Goal: Task Accomplishment & Management: Complete application form

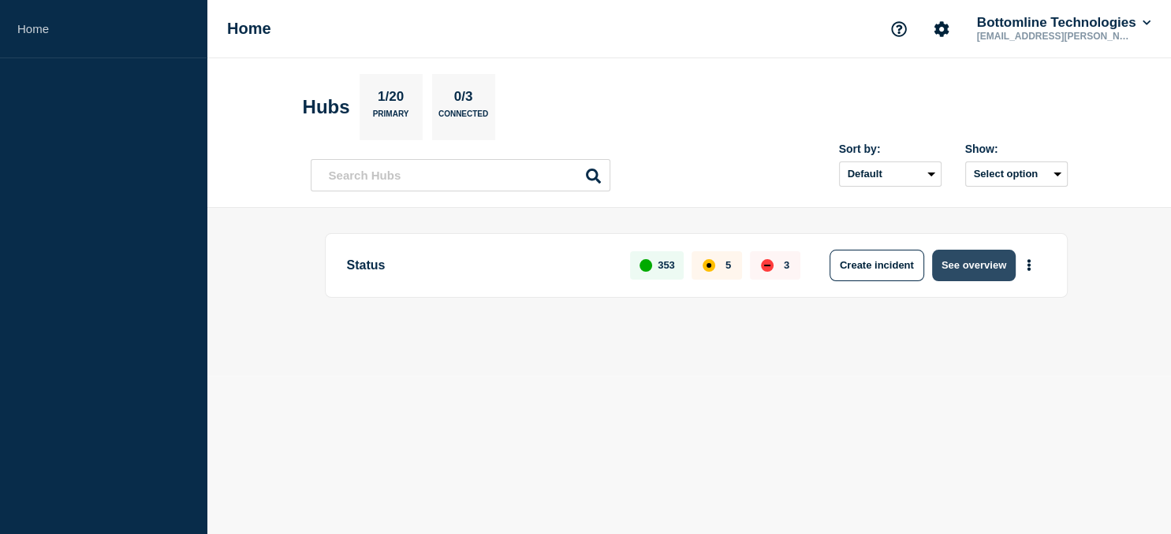
click at [981, 269] on button "See overview" at bounding box center [974, 266] width 84 height 32
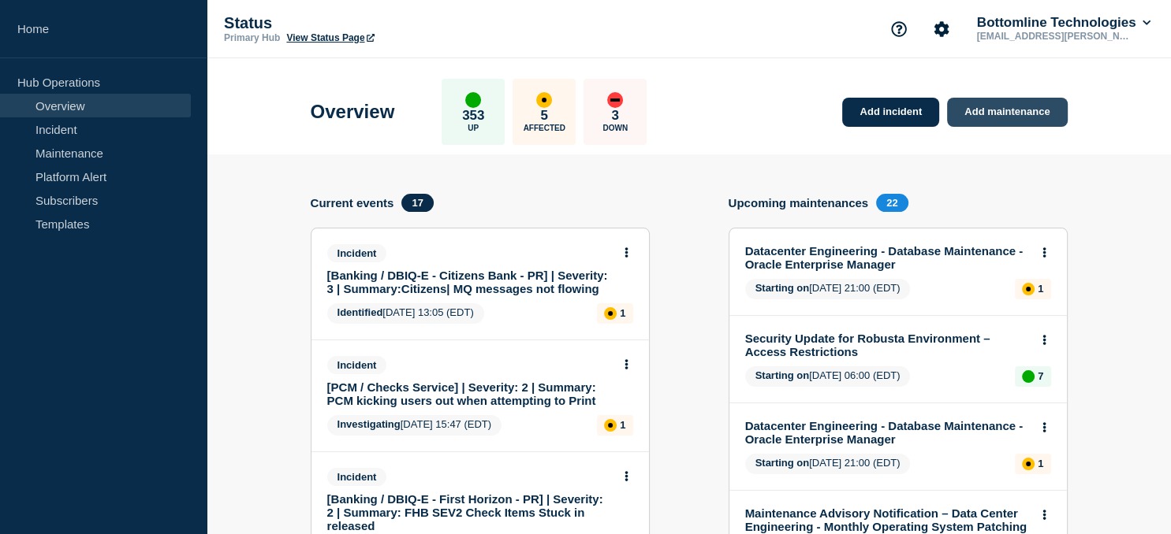
click at [1011, 120] on link "Add maintenance" at bounding box center [1007, 112] width 120 height 29
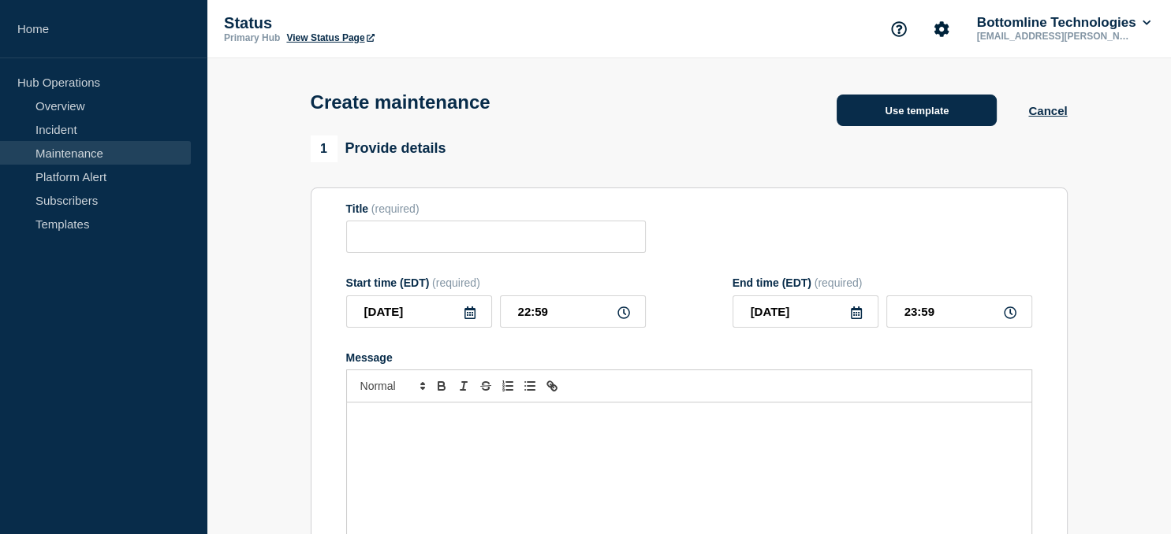
click at [881, 114] on button "Use template" at bounding box center [916, 111] width 160 height 32
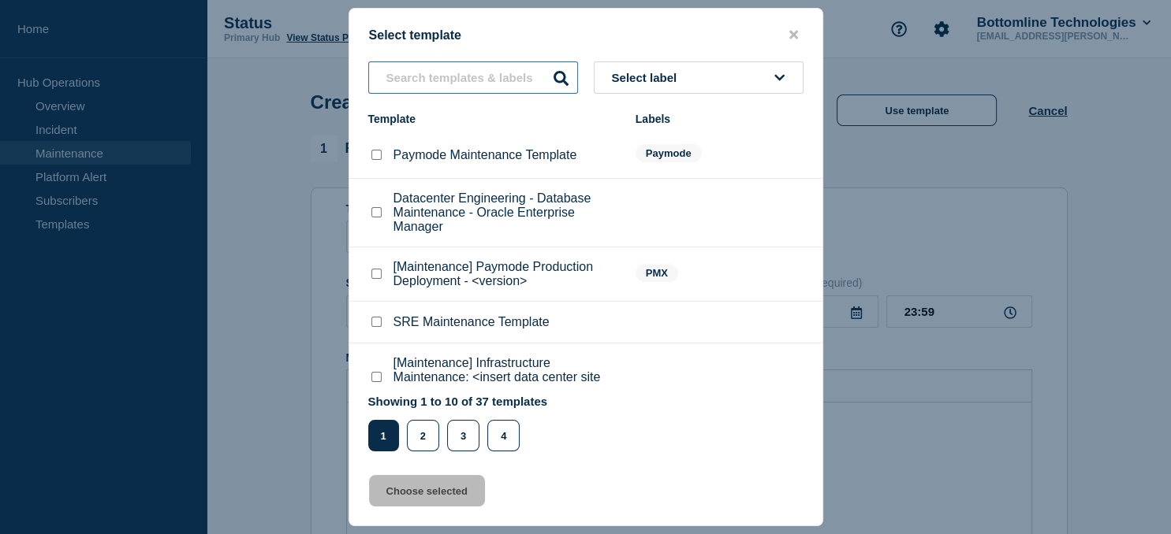
click at [468, 77] on input "text" at bounding box center [473, 77] width 210 height 32
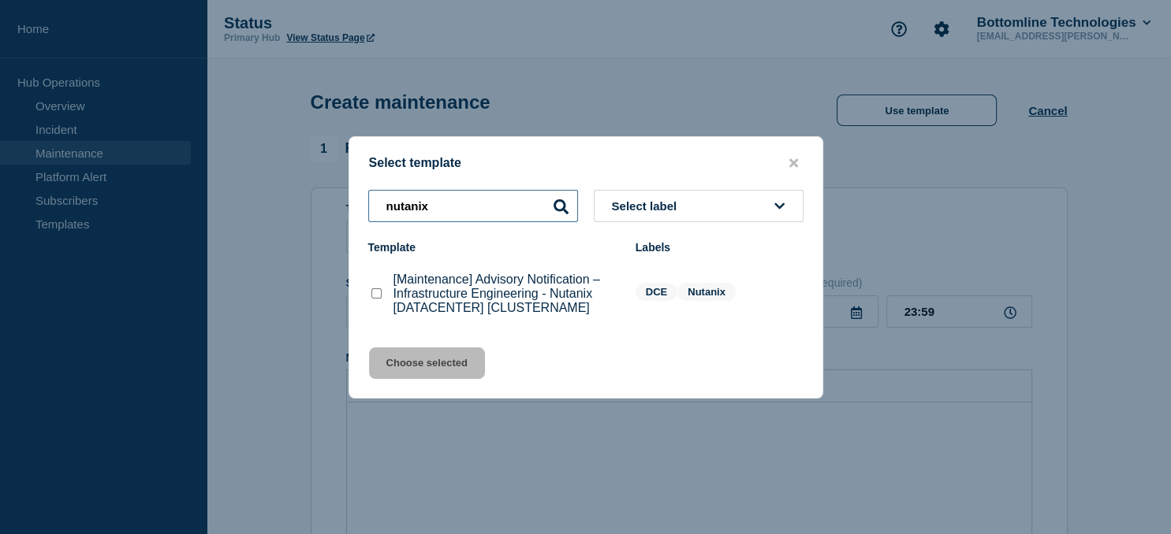
type input "nutanix"
click at [378, 298] on checkbox"] "[Maintenance] Advisory Notification – Infrastructure Engineering - Nutanix [DAT…" at bounding box center [376, 293] width 10 height 10
checkbox checkbox"] "true"
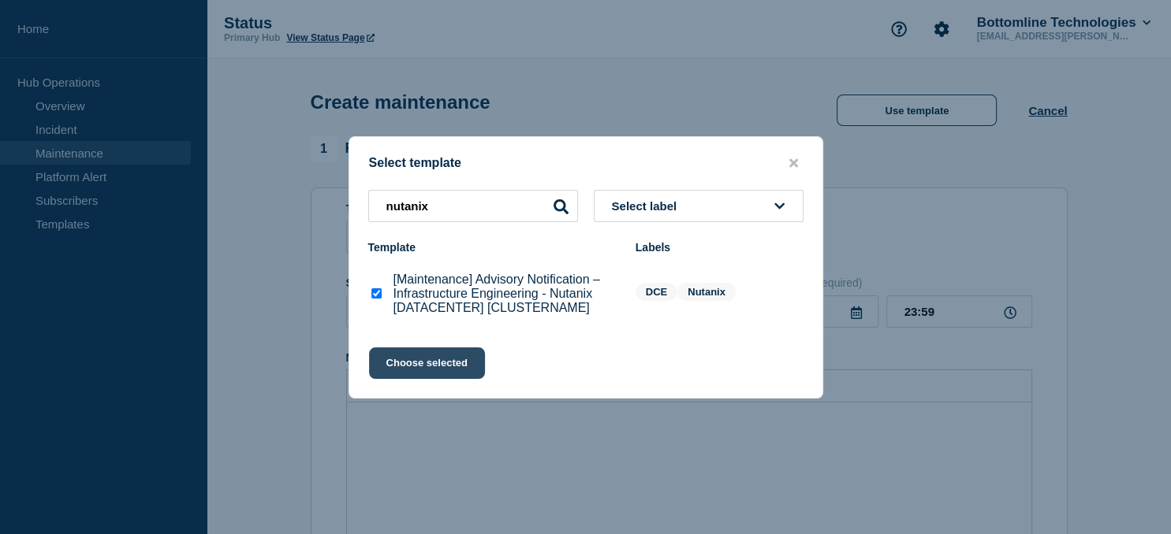
click at [413, 372] on button "Choose selected" at bounding box center [427, 364] width 116 height 32
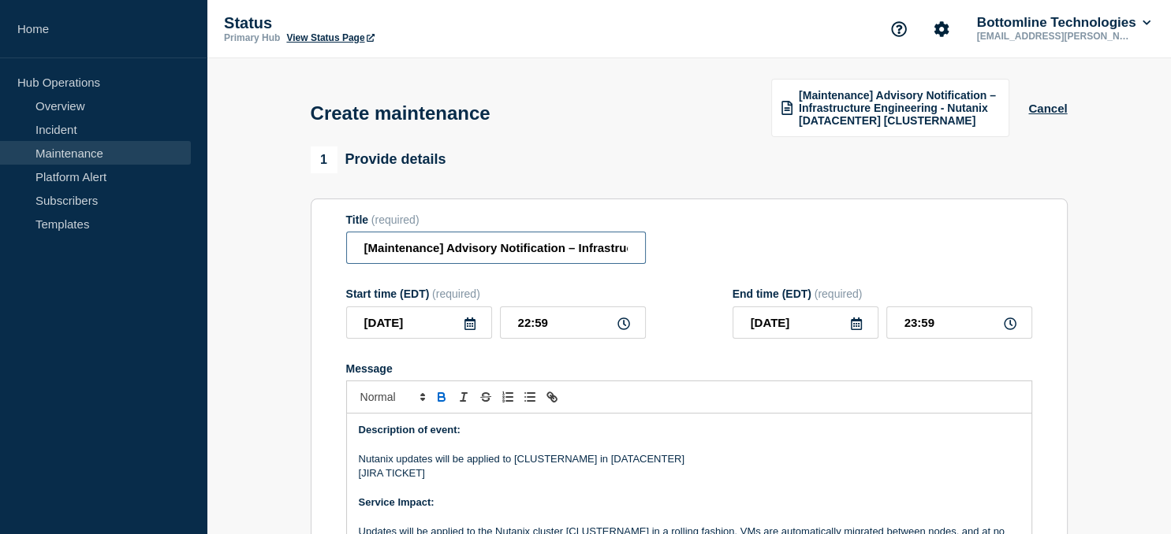
click at [499, 252] on input "[Maintenance] Advisory Notification – Infrastructure Engineering - Nutanix [DAT…" at bounding box center [496, 248] width 300 height 32
click at [570, 251] on input "[Maintenance] Advisory Notification – Infrastructure Engineering - Nutanix [DAT…" at bounding box center [496, 248] width 300 height 32
paste input "us-03-vn-nutanix15"
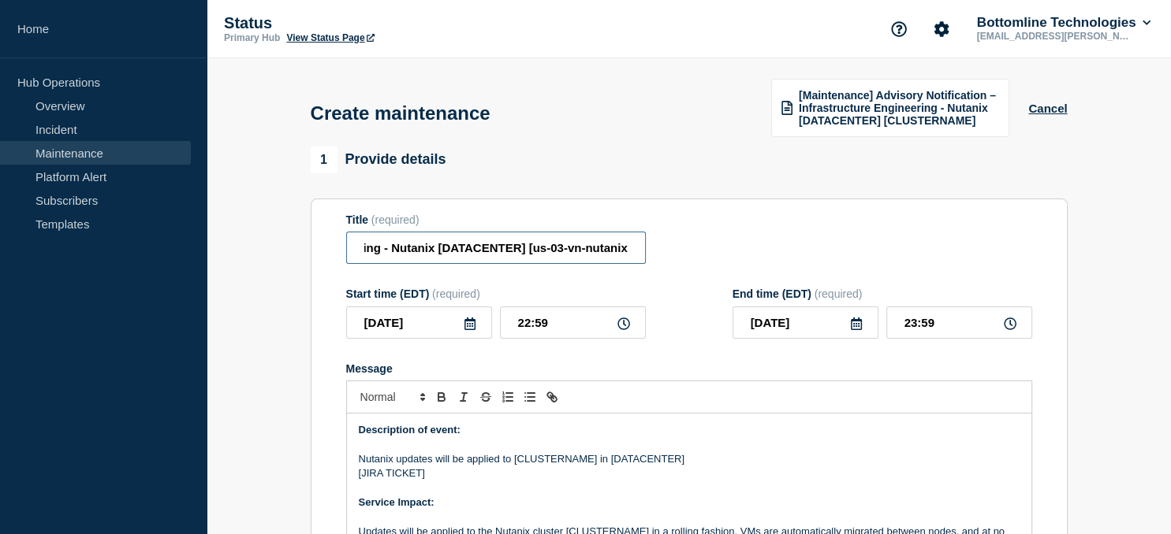
scroll to position [0, 359]
click at [446, 250] on input "[Maintenance] Advisory Notification – Infrastructure Engineering - Nutanix [DAT…" at bounding box center [496, 248] width 300 height 32
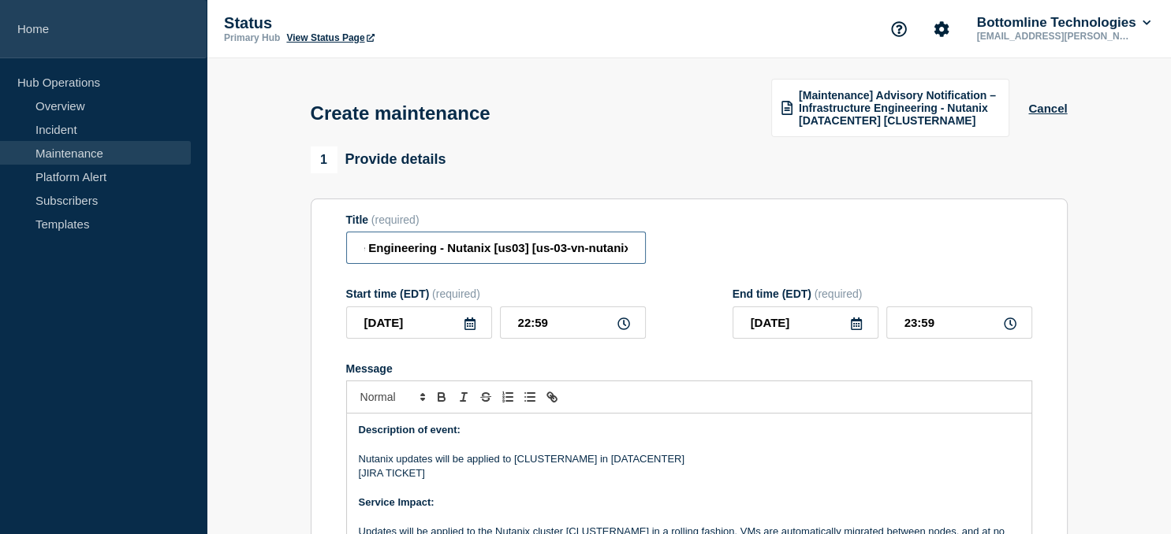
type input "[Maintenance] Advisory Notification – Infrastructure Engineering - Nutanix [us0…"
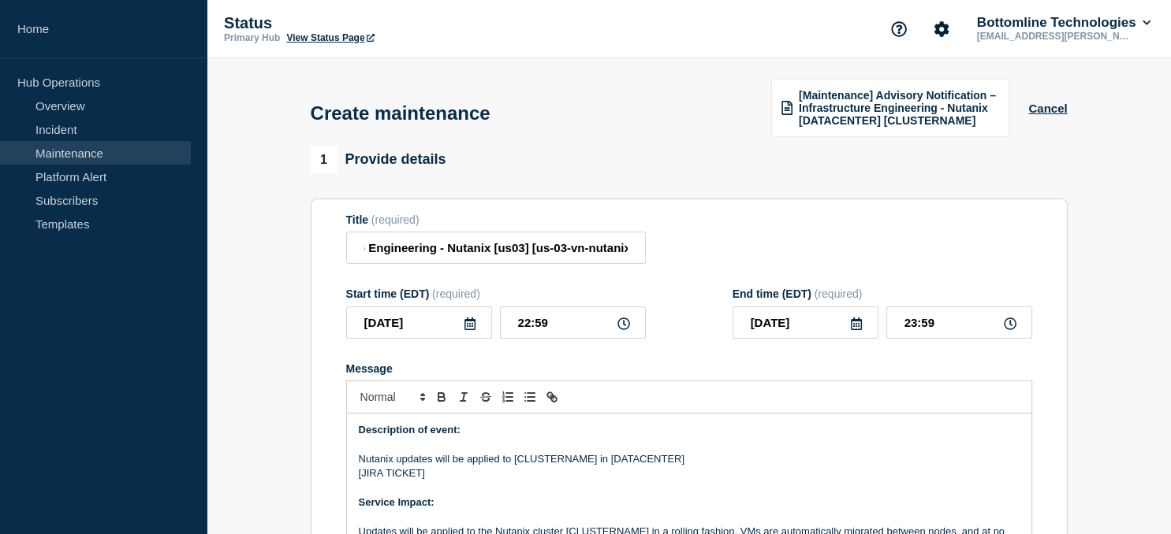
click at [468, 324] on icon at bounding box center [469, 324] width 13 height 13
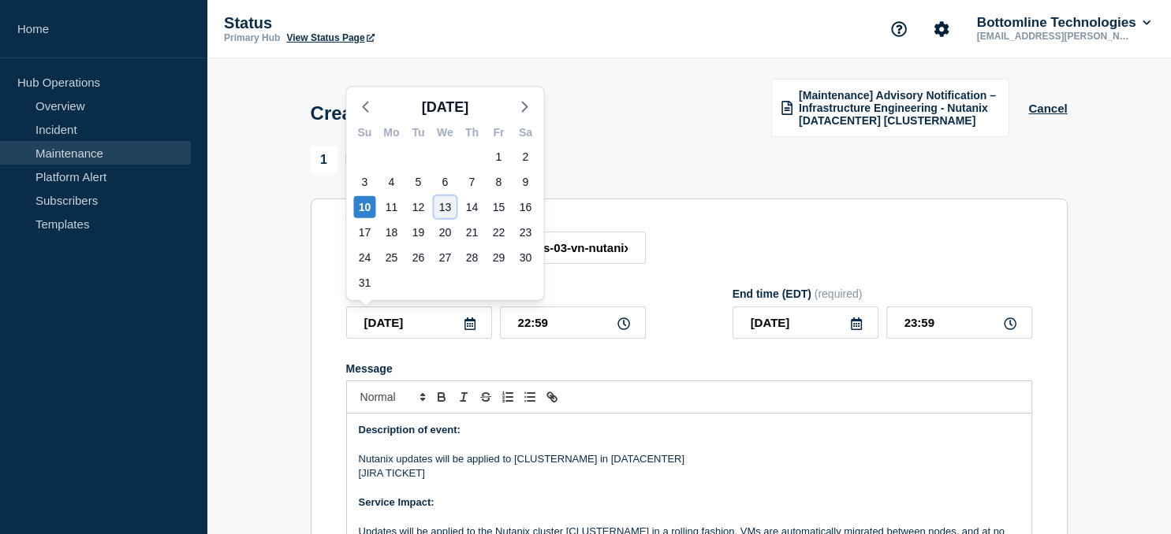
click at [441, 202] on div "13" at bounding box center [445, 207] width 22 height 22
type input "2025-08-13"
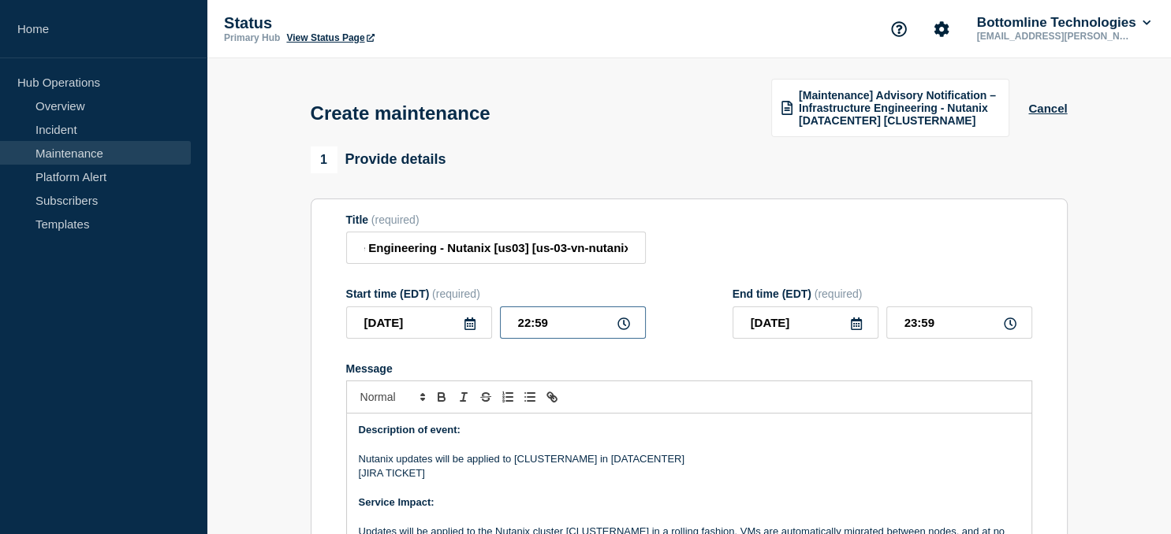
drag, startPoint x: 560, startPoint y: 327, endPoint x: 456, endPoint y: 326, distance: 104.1
click at [500, 326] on input "22:59" at bounding box center [573, 323] width 146 height 32
type input "21:00"
type input "22:00"
click at [851, 330] on icon at bounding box center [856, 324] width 11 height 13
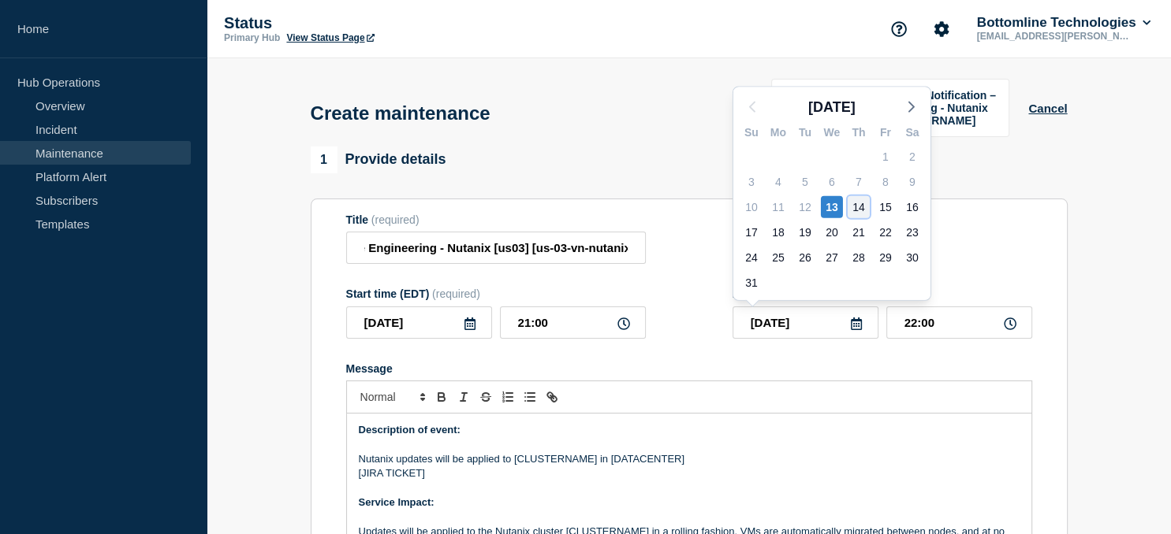
click at [859, 207] on div "14" at bounding box center [858, 207] width 22 height 22
type input "2025-08-14"
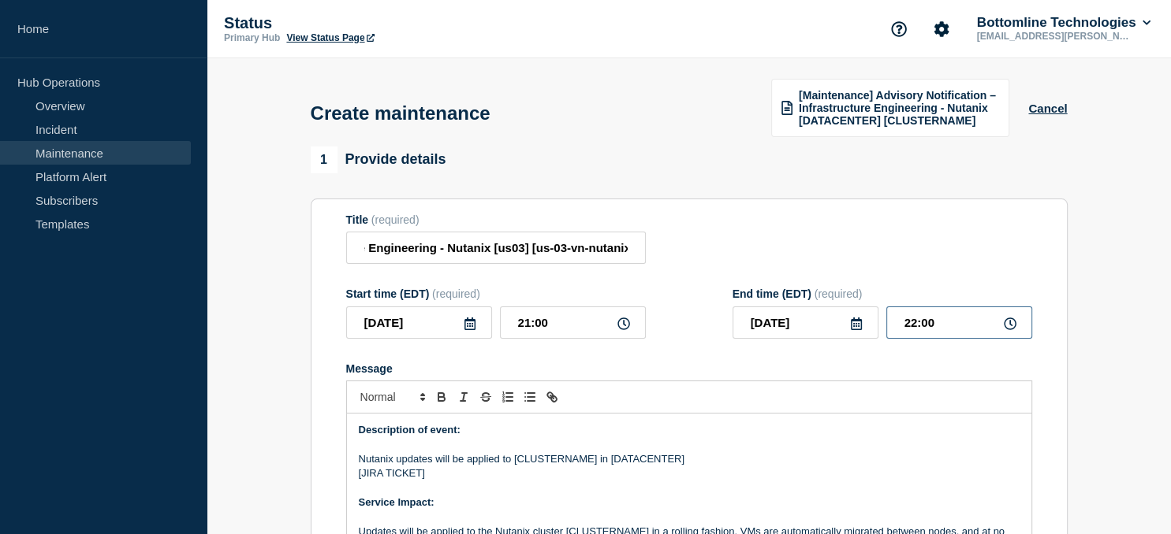
drag, startPoint x: 952, startPoint y: 329, endPoint x: 873, endPoint y: 325, distance: 79.0
click at [886, 325] on input "22:00" at bounding box center [959, 323] width 146 height 32
type input "05:00"
click at [550, 465] on p "Nutanix updates will be applied to [CLUSTERNAME] in [DATACENTER]" at bounding box center [689, 459] width 661 height 14
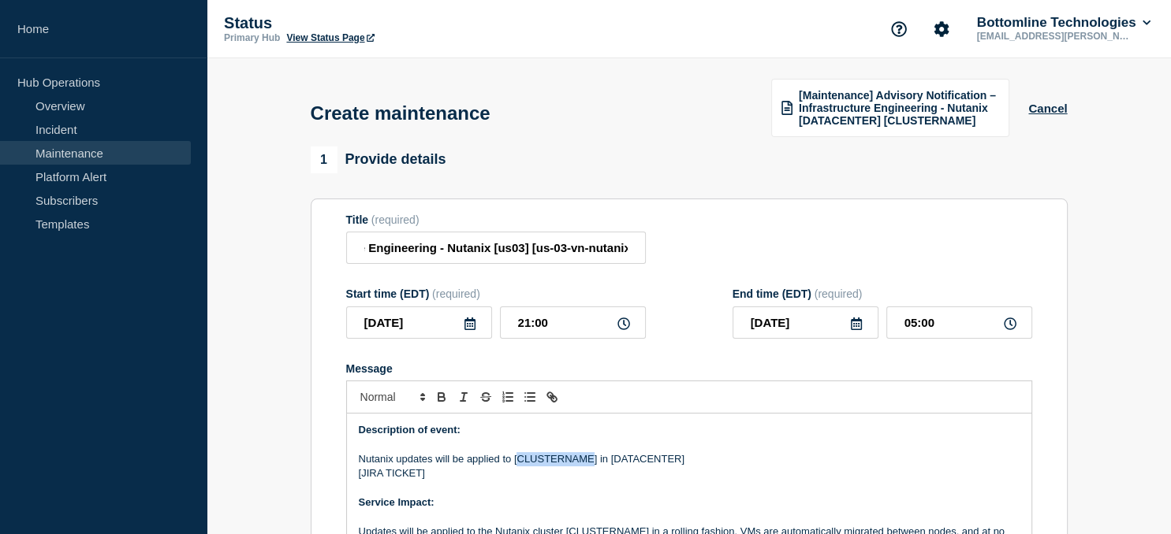
paste div "Message"
click at [664, 463] on p "Nutanix updates will be applied to [us-03-vn-nutanix15] in [DATACENTER]" at bounding box center [689, 459] width 661 height 14
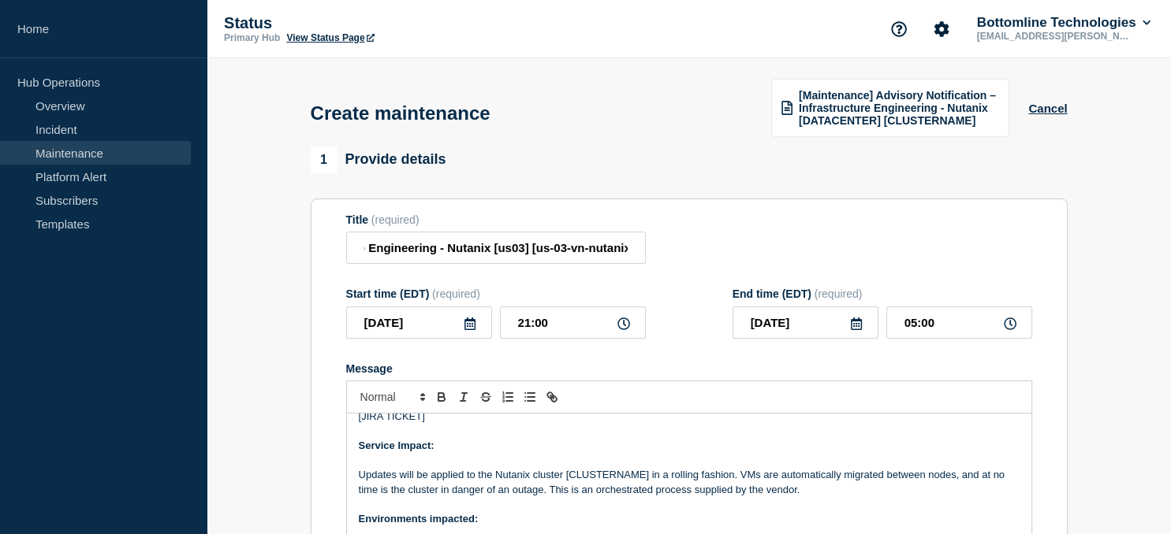
scroll to position [66, 0]
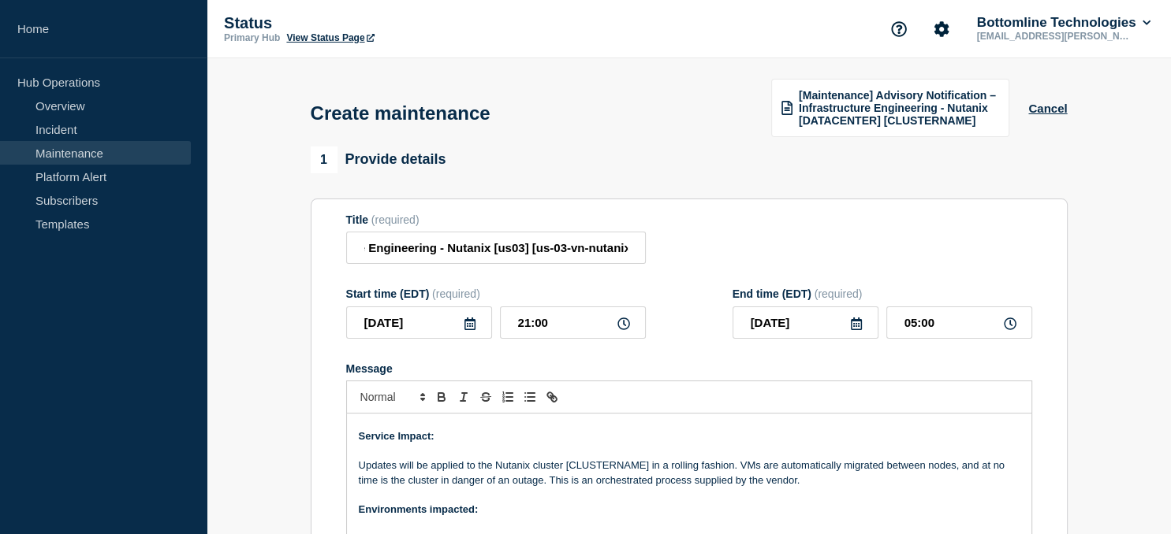
click at [608, 472] on p "Updates will be applied to the Nutanix cluster [CLUSTERNAME] in a rolling fashi…" at bounding box center [689, 473] width 661 height 29
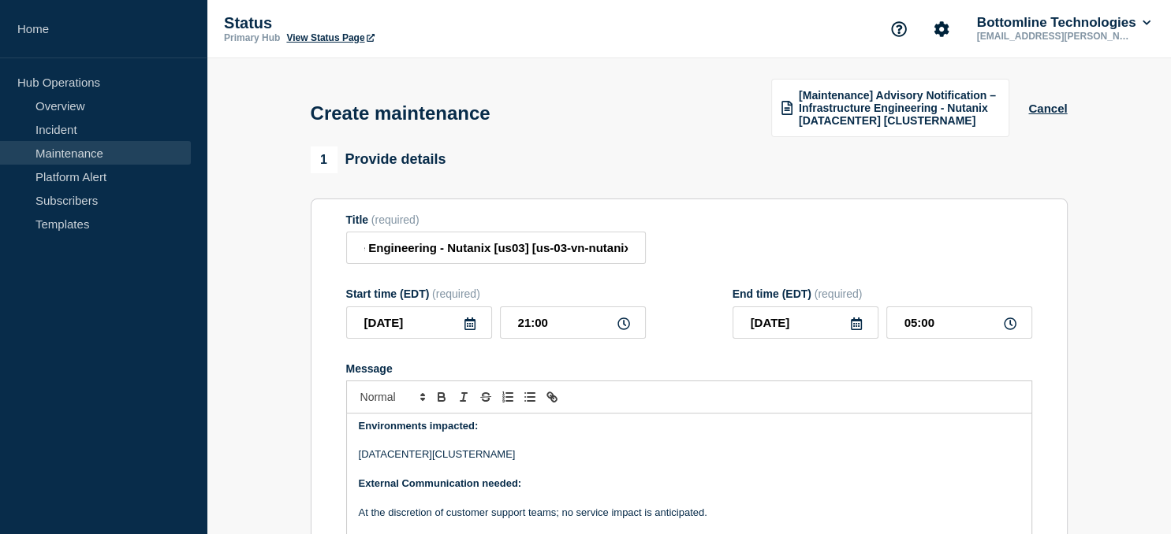
scroll to position [151, 0]
click at [472, 460] on p "[DATACENTER][CLUSTERNAME]" at bounding box center [689, 453] width 661 height 14
click at [380, 457] on p "[DATACENTER][us-03-vn-nutanix15]" at bounding box center [689, 453] width 661 height 14
click at [380, 458] on p "[DATACENTER][us-03-vn-nutanix15]" at bounding box center [689, 453] width 661 height 14
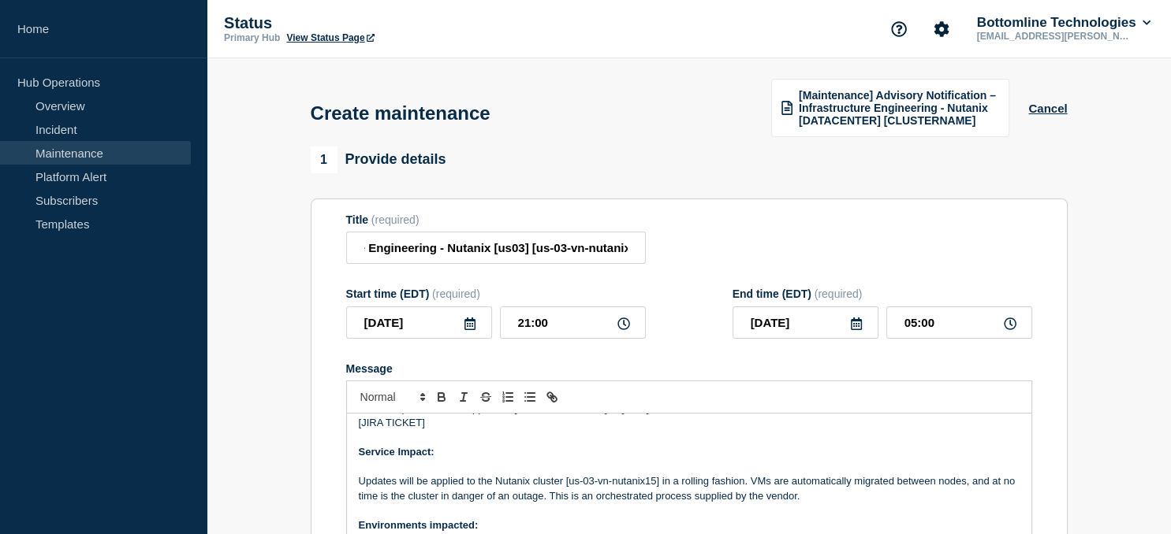
scroll to position [18, 0]
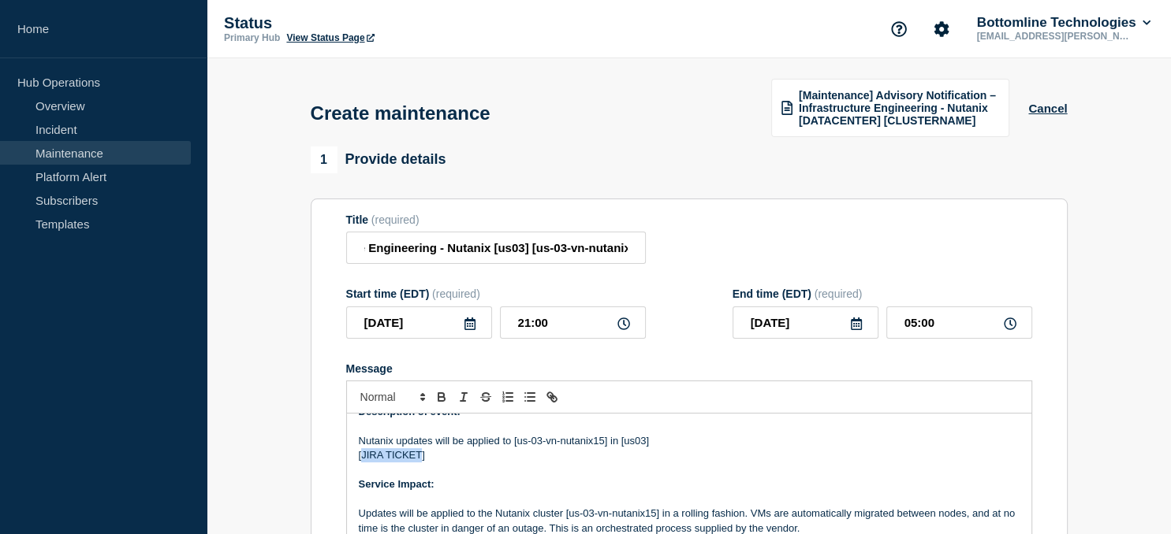
drag, startPoint x: 421, startPoint y: 457, endPoint x: 362, endPoint y: 458, distance: 59.1
click at [362, 458] on p "[JIRA TICKET]" at bounding box center [689, 456] width 661 height 14
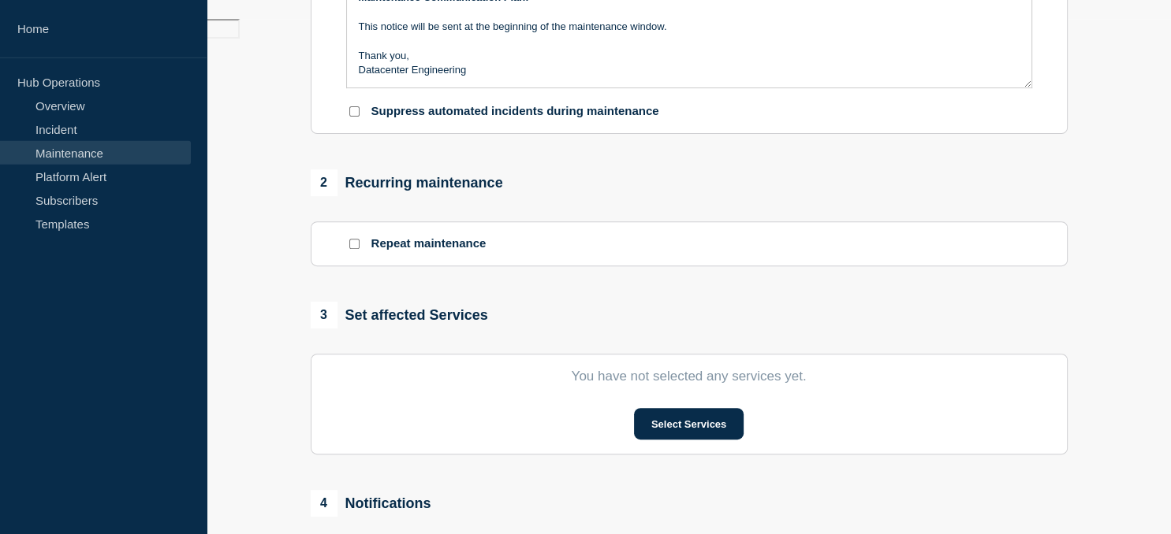
scroll to position [519, 0]
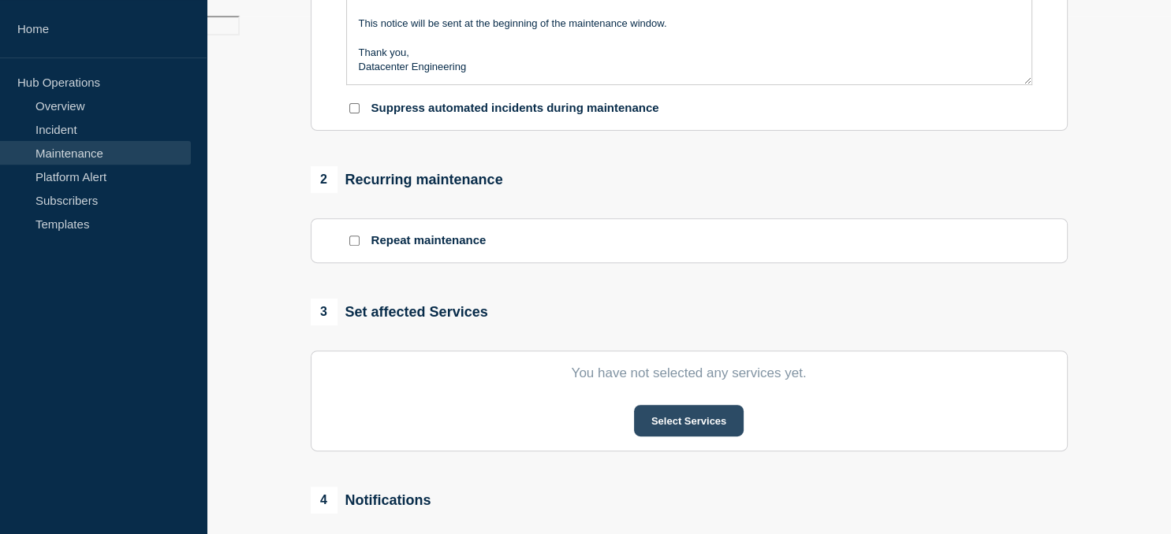
click at [680, 422] on button "Select Services" at bounding box center [689, 421] width 110 height 32
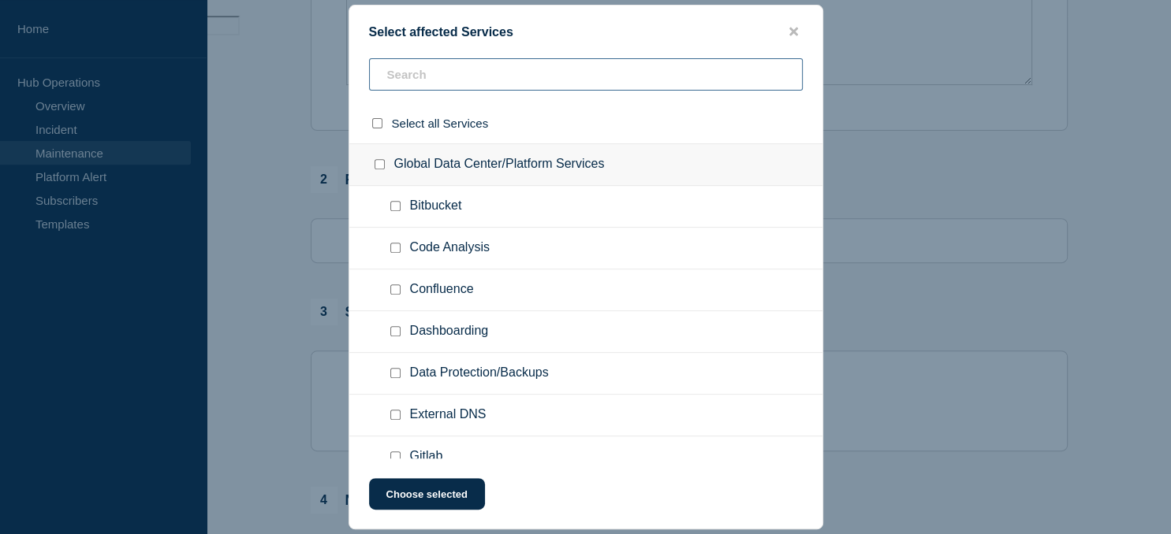
click at [441, 83] on input "text" at bounding box center [586, 74] width 434 height 32
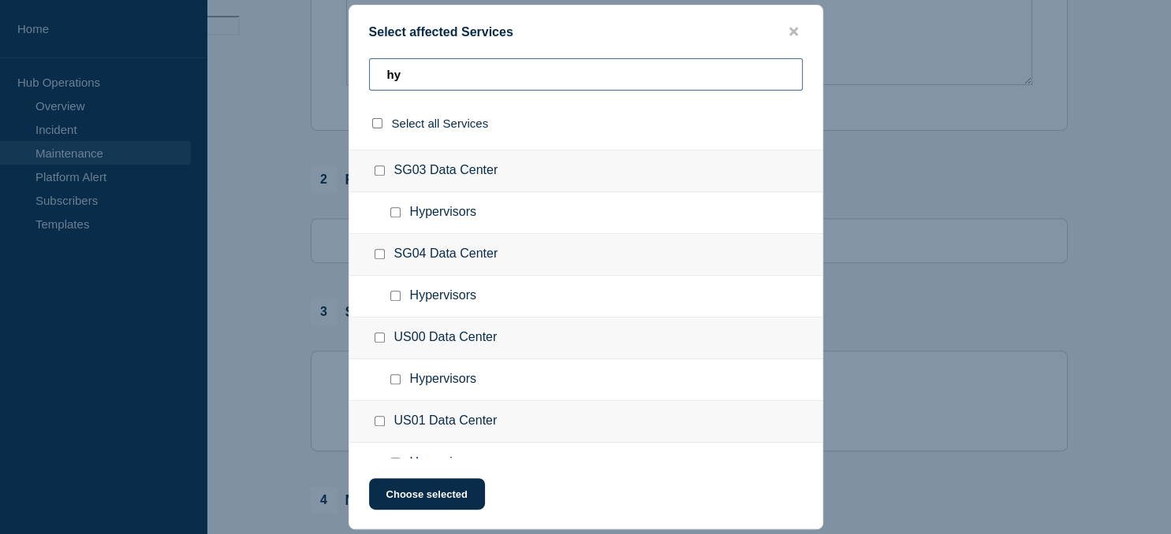
scroll to position [434, 0]
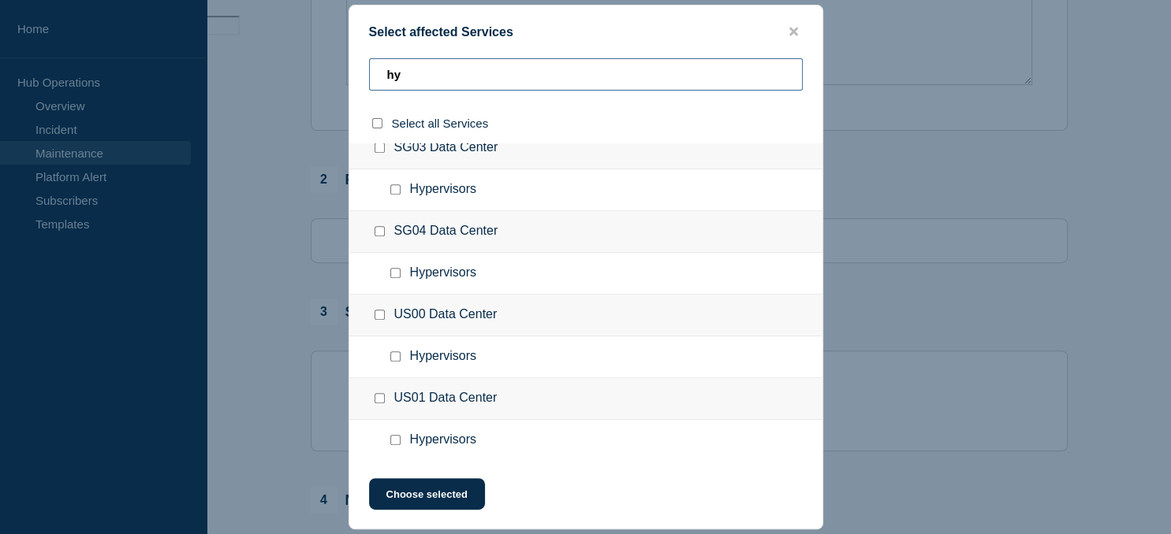
type input "hy"
click at [378, 396] on input "US01 Data Center checkbox" at bounding box center [379, 398] width 10 height 10
checkbox input "true"
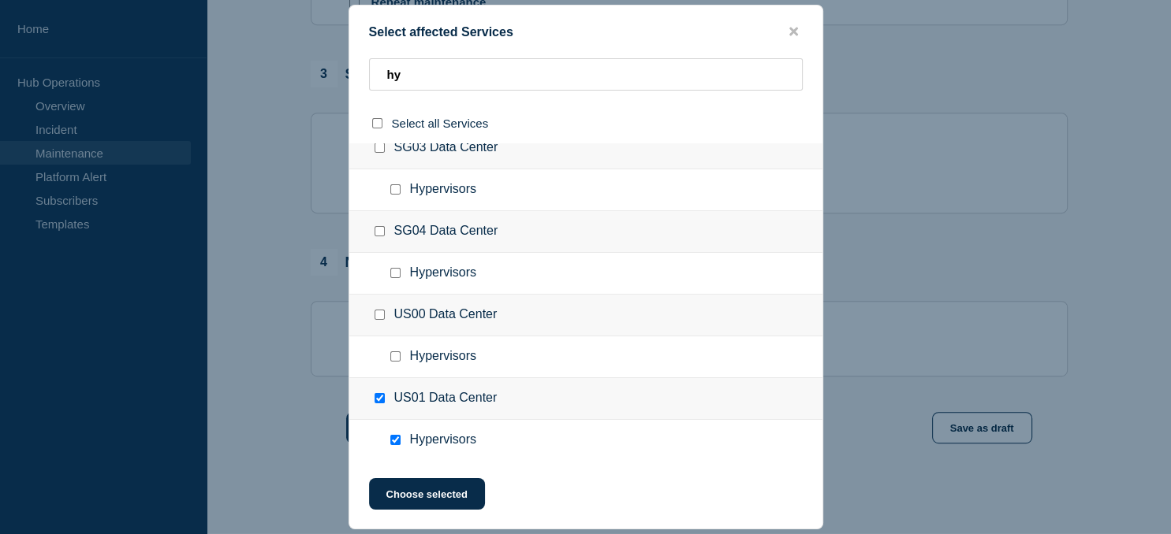
scroll to position [766, 0]
click at [427, 494] on button "Choose selected" at bounding box center [427, 494] width 116 height 32
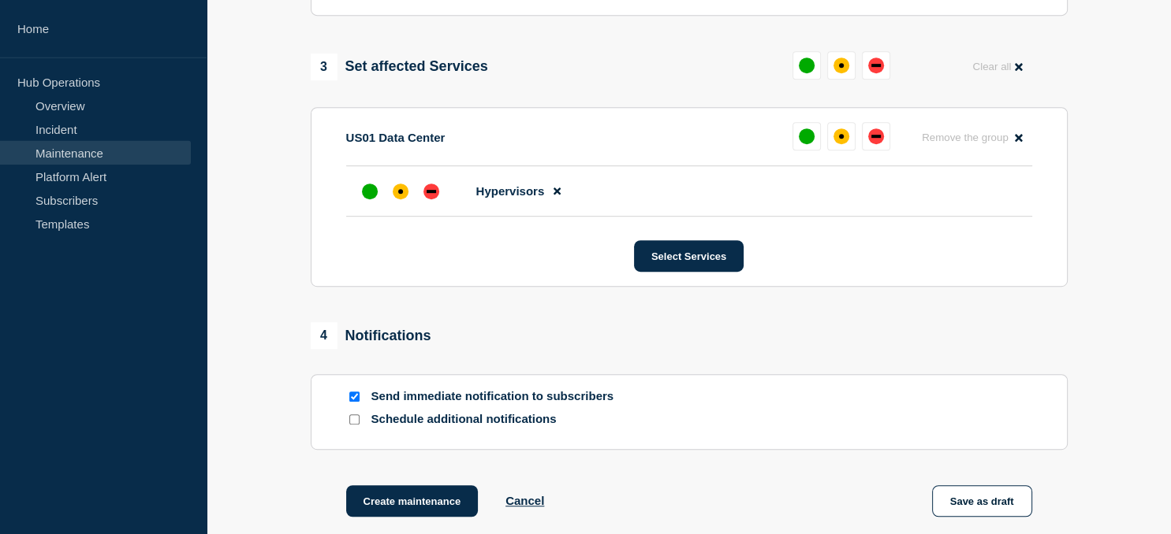
scroll to position [434, 0]
click at [804, 144] on div "up" at bounding box center [806, 136] width 16 height 16
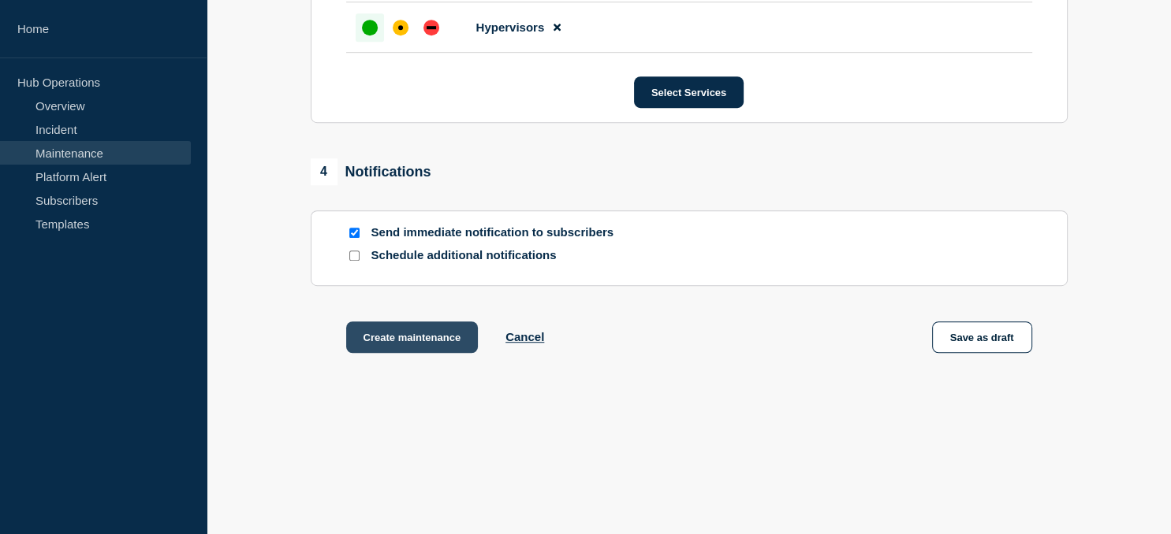
click at [430, 344] on button "Create maintenance" at bounding box center [412, 338] width 132 height 32
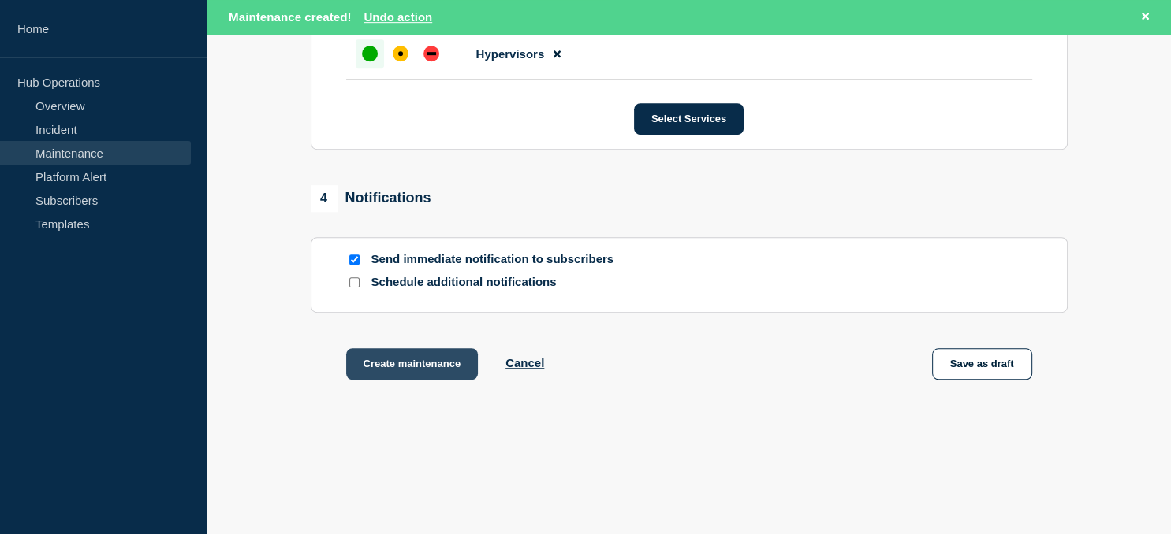
scroll to position [971, 0]
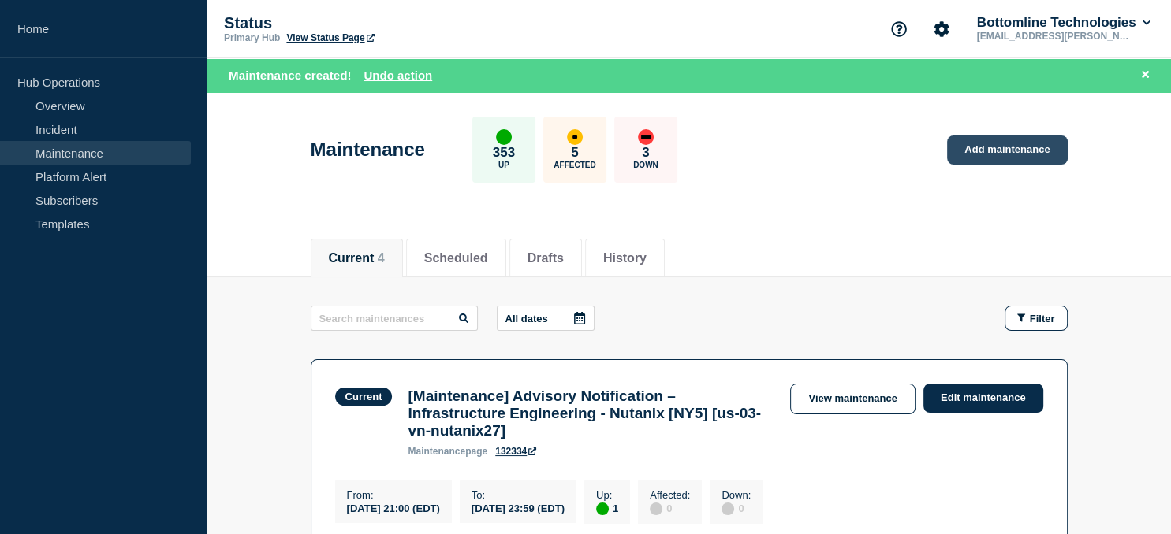
click at [1014, 150] on link "Add maintenance" at bounding box center [1007, 150] width 120 height 29
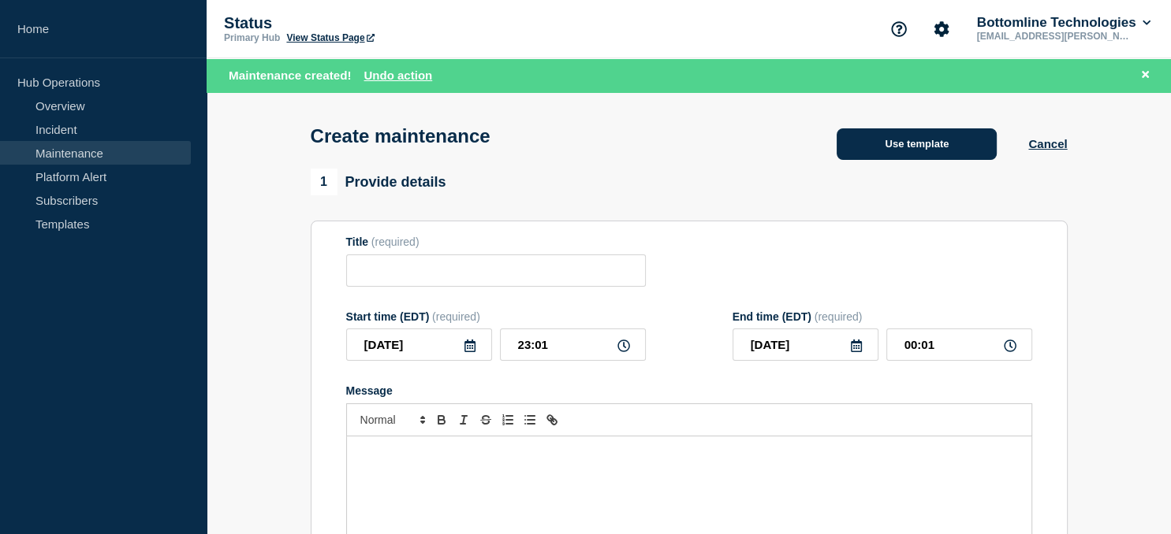
click at [906, 149] on button "Use template" at bounding box center [916, 144] width 160 height 32
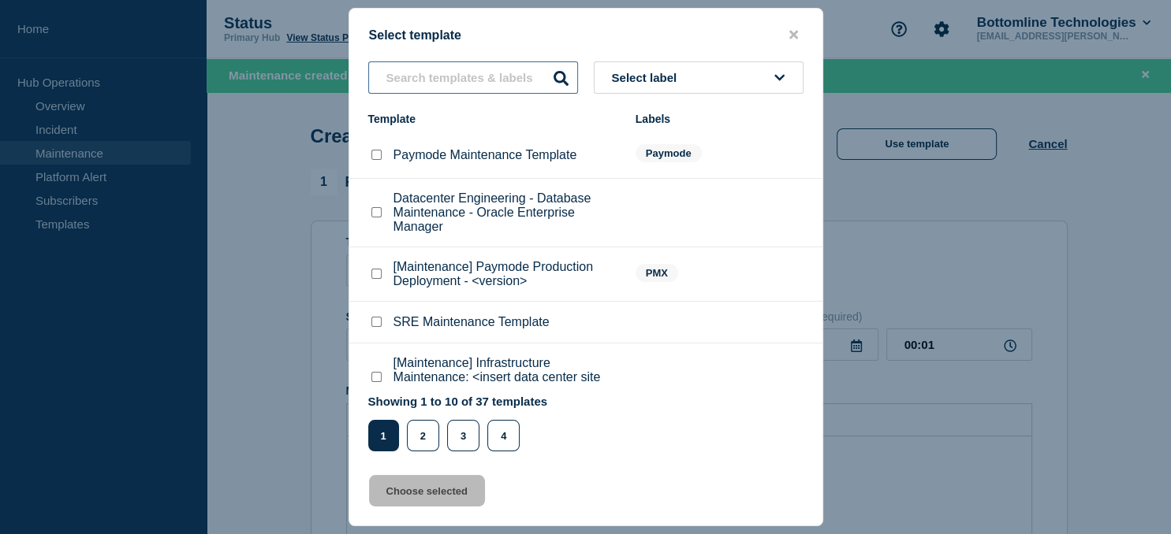
click at [447, 74] on input "text" at bounding box center [473, 77] width 210 height 32
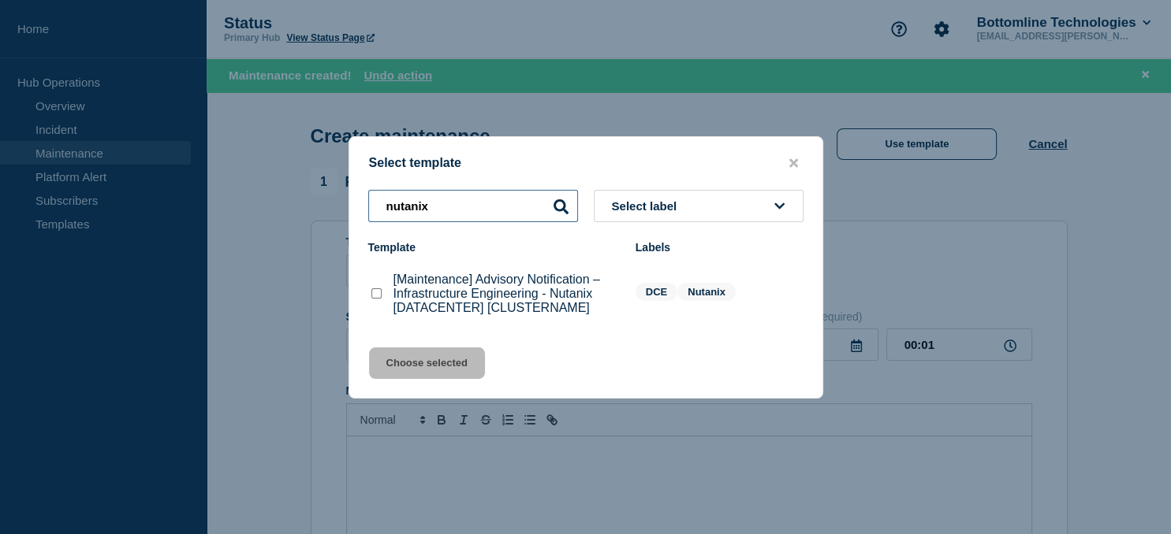
type input "nutanix"
click at [378, 296] on checkbox"] "[Maintenance] Advisory Notification – Infrastructure Engineering - Nutanix [DAT…" at bounding box center [376, 293] width 10 height 10
checkbox checkbox"] "true"
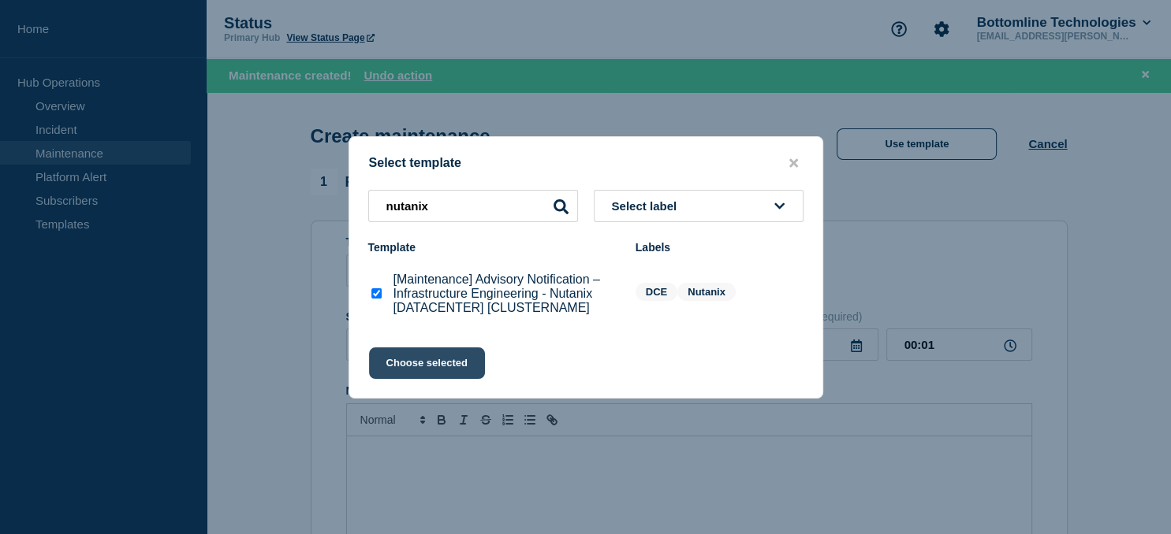
click at [427, 365] on button "Choose selected" at bounding box center [427, 364] width 116 height 32
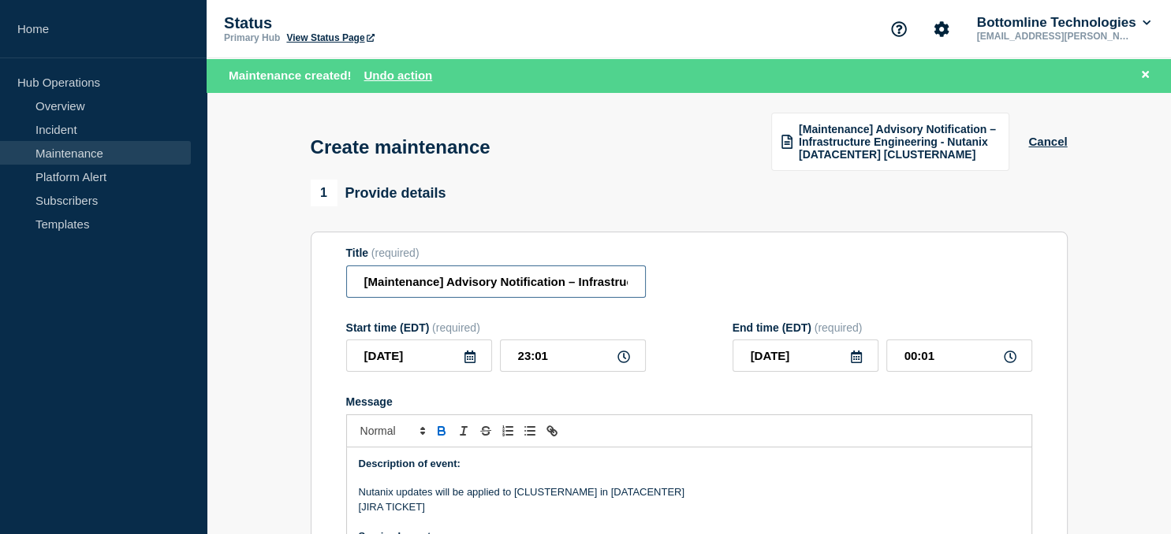
click at [481, 280] on input "[Maintenance] Advisory Notification – Infrastructure Engineering - Nutanix [DAT…" at bounding box center [496, 282] width 300 height 32
click at [560, 281] on input "[Maintenance] Advisory Notification – Infrastructure Engineering - Nutanix [DAT…" at bounding box center [496, 282] width 300 height 32
paste input "us-03-vn-nutanix17"
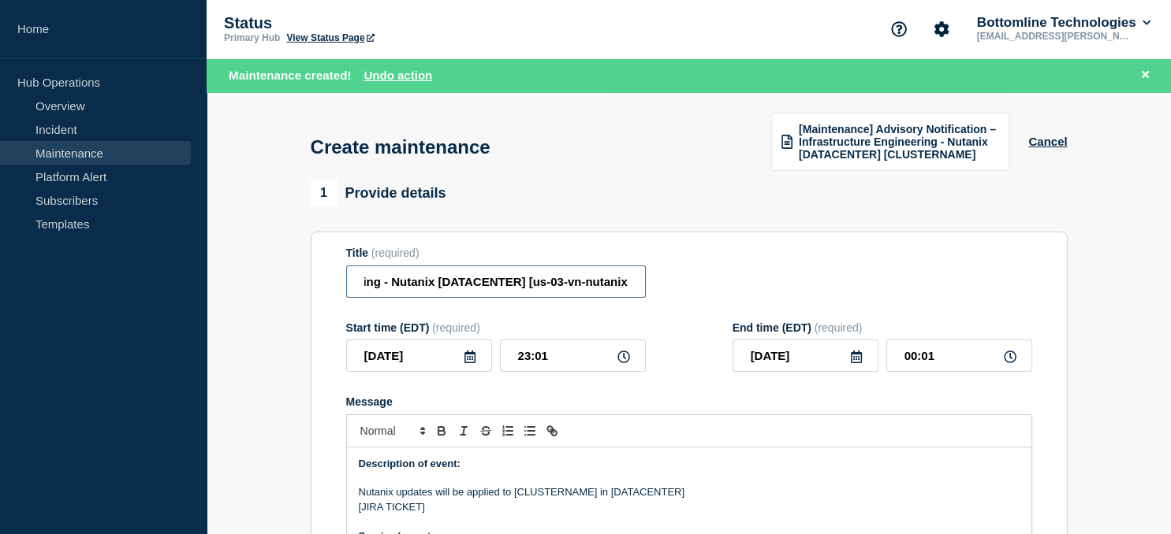
scroll to position [0, 359]
click at [474, 277] on input "[Maintenance] Advisory Notification – Infrastructure Engineering - Nutanix [DAT…" at bounding box center [496, 282] width 300 height 32
type input "[Maintenance] Advisory Notification – Infrastructure Engineering - Nutanix [us0…"
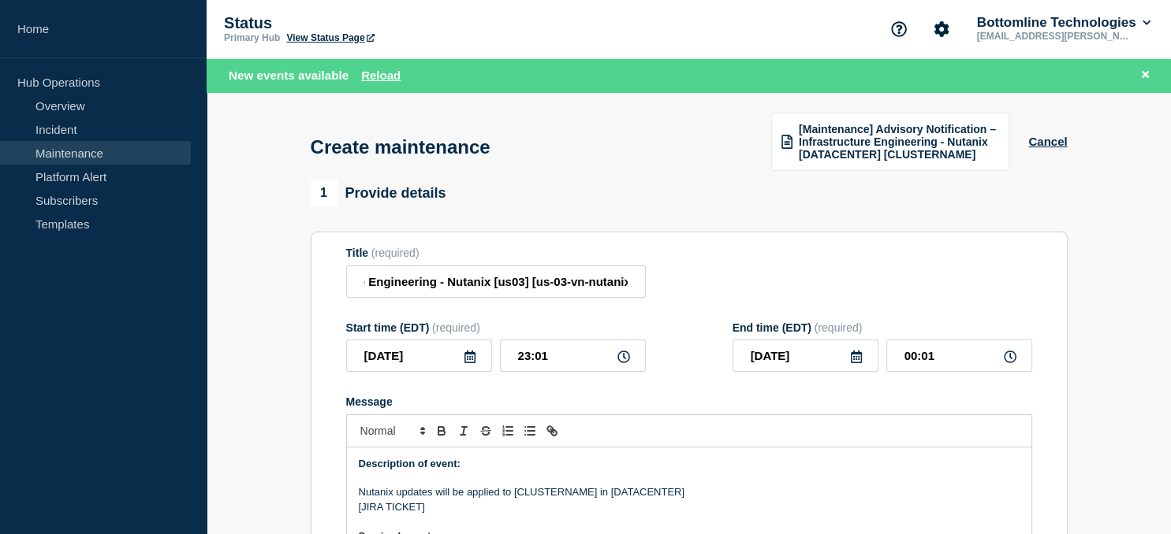
click at [466, 363] on icon at bounding box center [469, 357] width 11 height 13
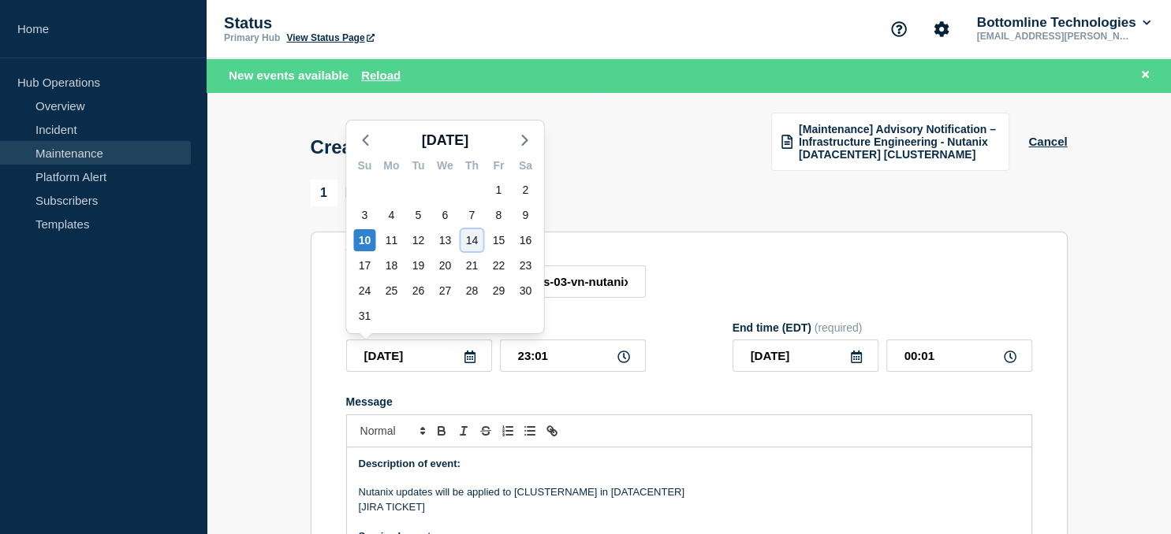
click at [468, 244] on div "14" at bounding box center [471, 240] width 22 height 22
type input "2025-08-14"
type input "2025-08-15"
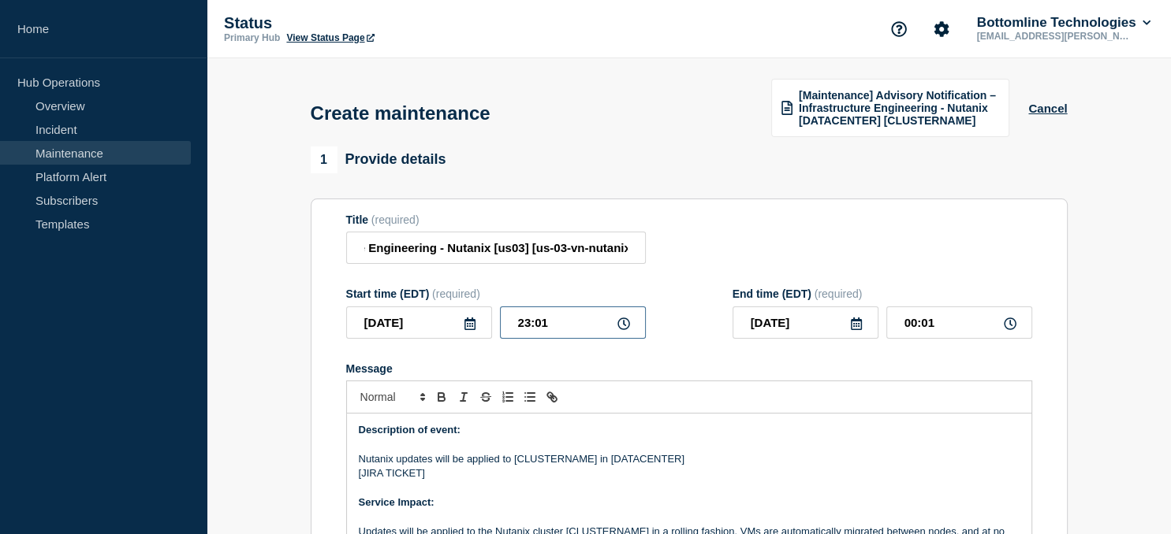
drag, startPoint x: 565, startPoint y: 320, endPoint x: 458, endPoint y: 321, distance: 107.2
click at [500, 321] on input "23:01" at bounding box center [573, 323] width 146 height 32
type input "21:00"
type input "2025-08-14"
type input "22:00"
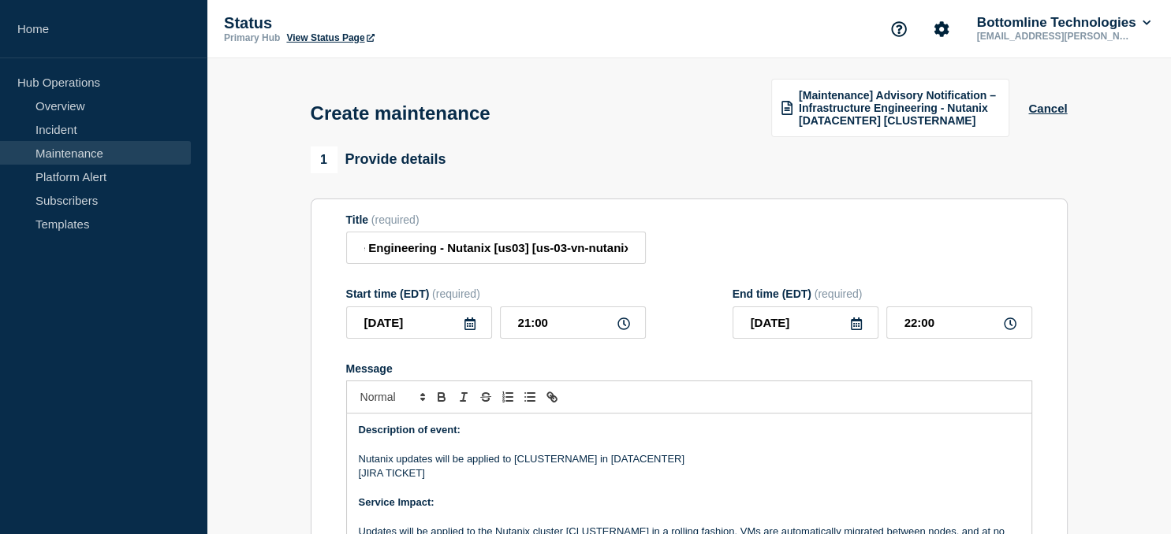
click at [857, 326] on icon at bounding box center [856, 324] width 13 height 13
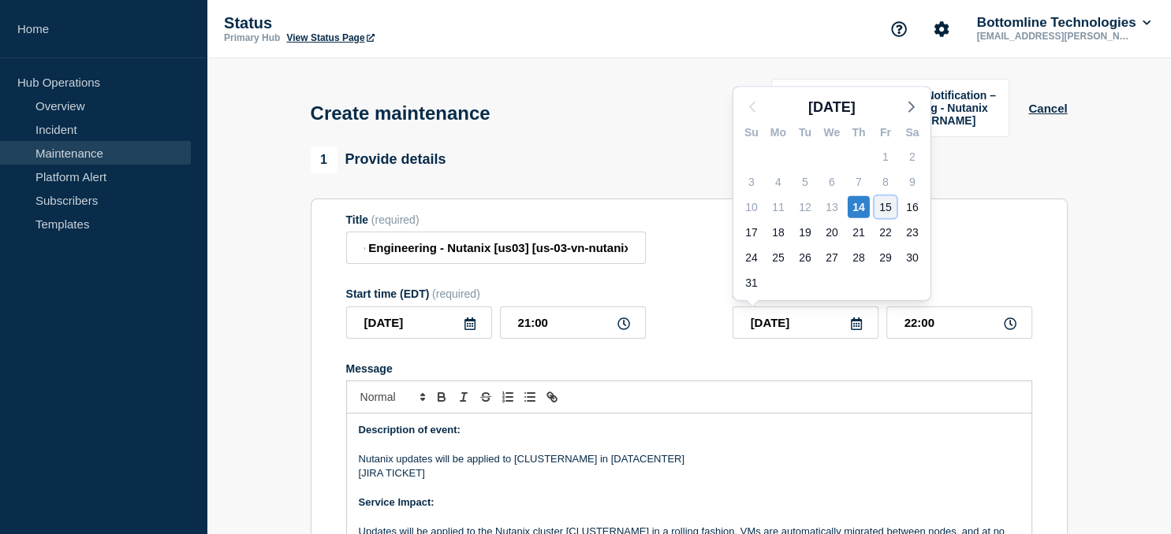
click at [884, 207] on div "15" at bounding box center [885, 207] width 22 height 22
type input "2025-08-15"
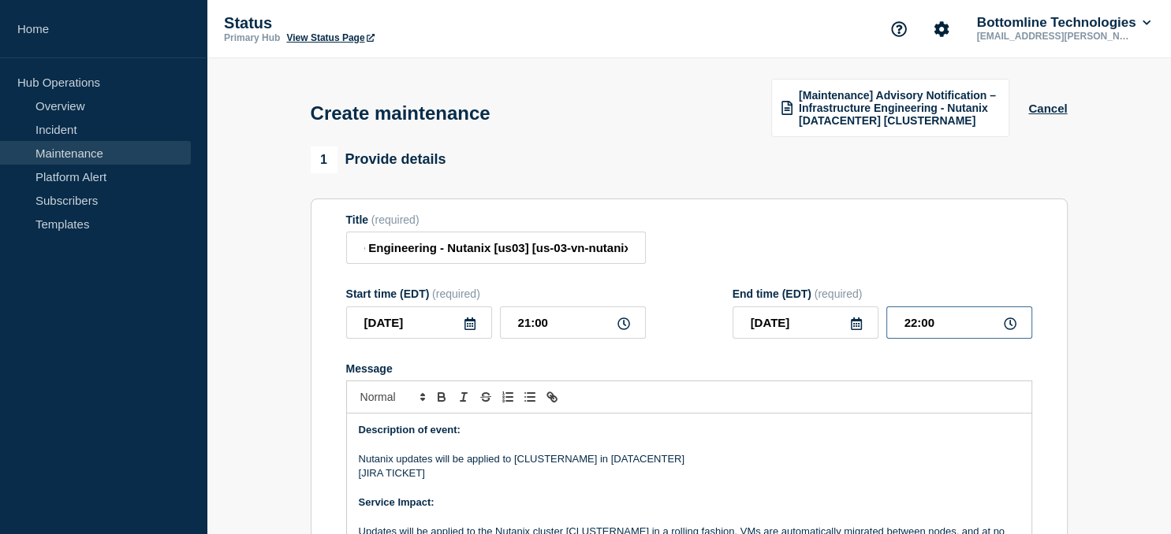
drag, startPoint x: 939, startPoint y: 326, endPoint x: 842, endPoint y: 333, distance: 97.2
click at [886, 333] on input "22:00" at bounding box center [959, 323] width 146 height 32
type input "05:00"
click at [557, 460] on p "Nutanix updates will be applied to [CLUSTERNAME] in [DATACENTER]" at bounding box center [689, 459] width 661 height 14
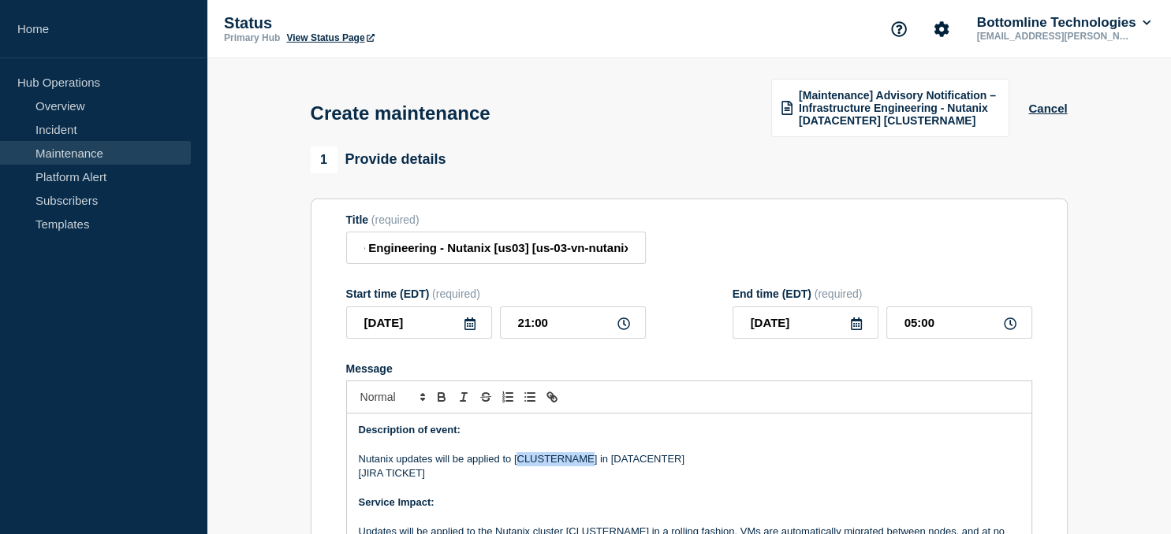
paste div "Message"
click at [654, 465] on p "Nutanix updates will be applied to [us-03-vn-nutanix17] in [DATACENTER]" at bounding box center [689, 459] width 661 height 14
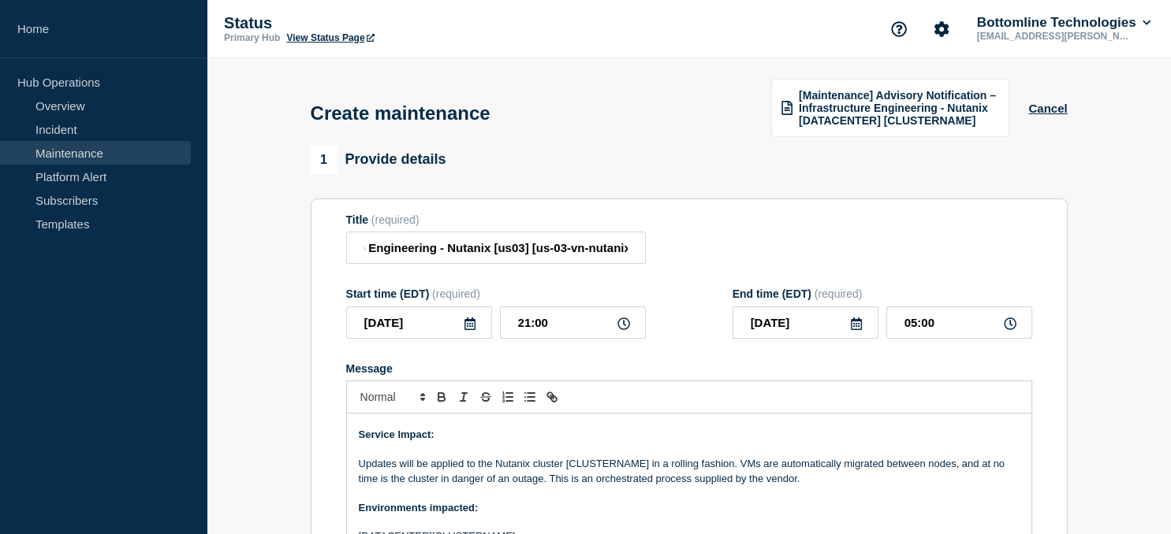
scroll to position [77, 0]
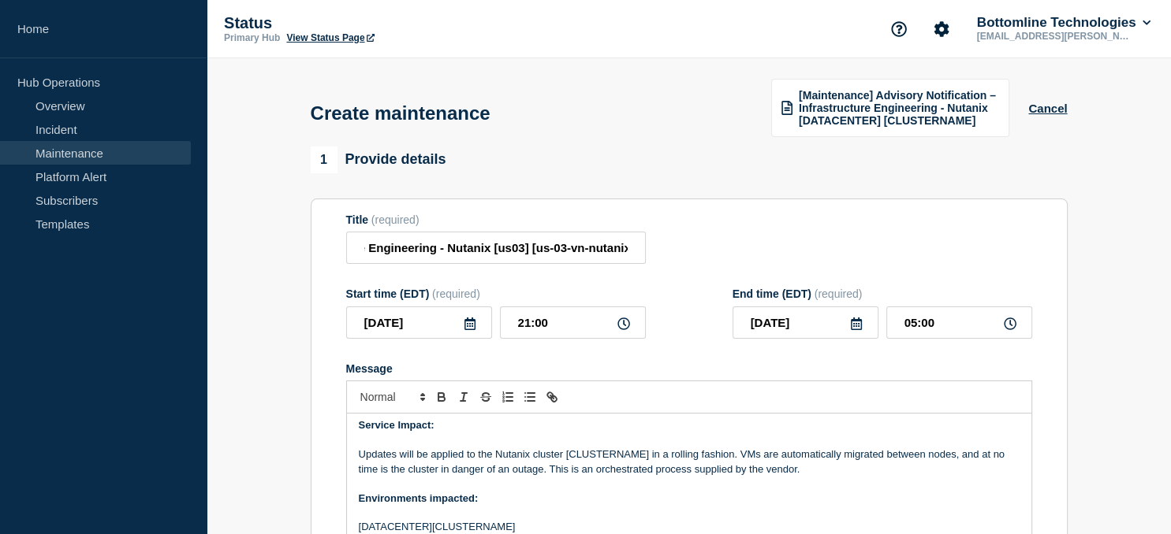
click at [614, 454] on p "Updates will be applied to the Nutanix cluster [CLUSTERNAME] in a rolling fashi…" at bounding box center [689, 462] width 661 height 29
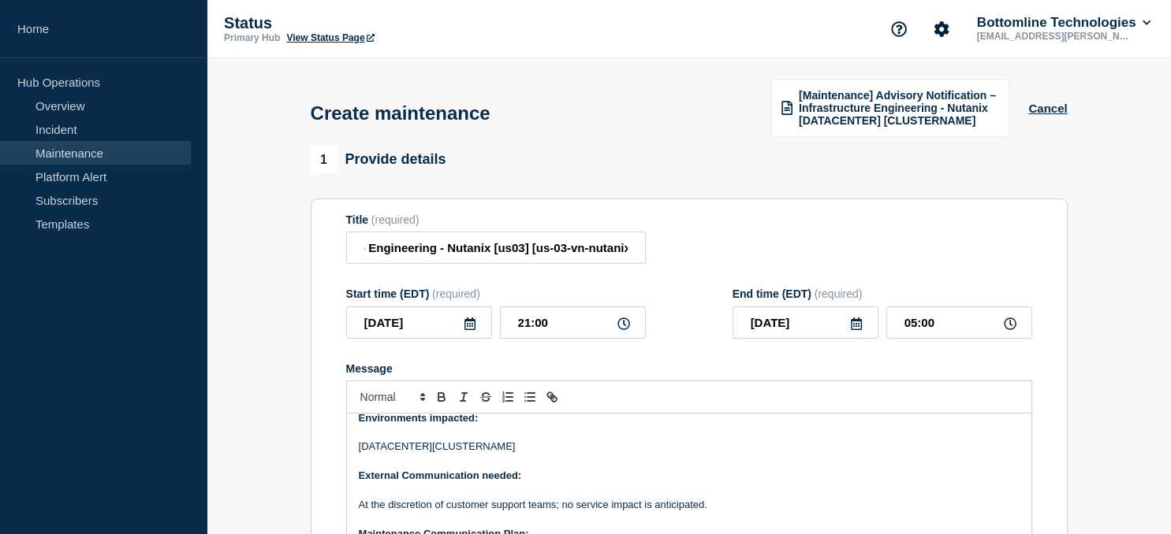
scroll to position [158, 0]
click at [481, 450] on p "[DATACENTER][CLUSTERNAME]" at bounding box center [689, 446] width 661 height 14
click at [383, 450] on p "[DATACENTER][us-03-vn-nutanix17]" at bounding box center [689, 446] width 661 height 14
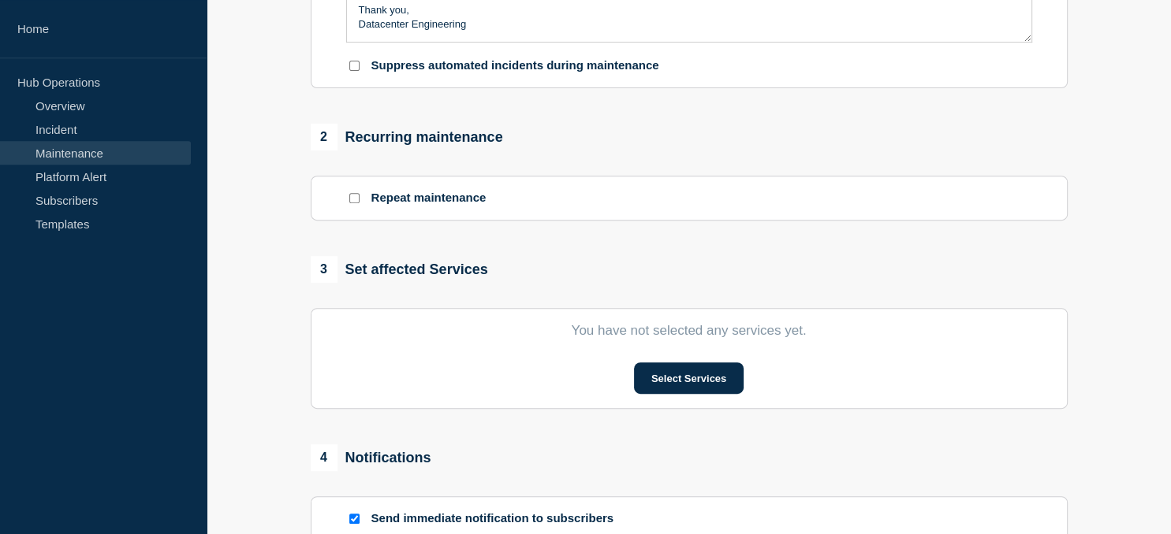
scroll to position [561, 0]
click at [702, 382] on button "Select Services" at bounding box center [689, 379] width 110 height 32
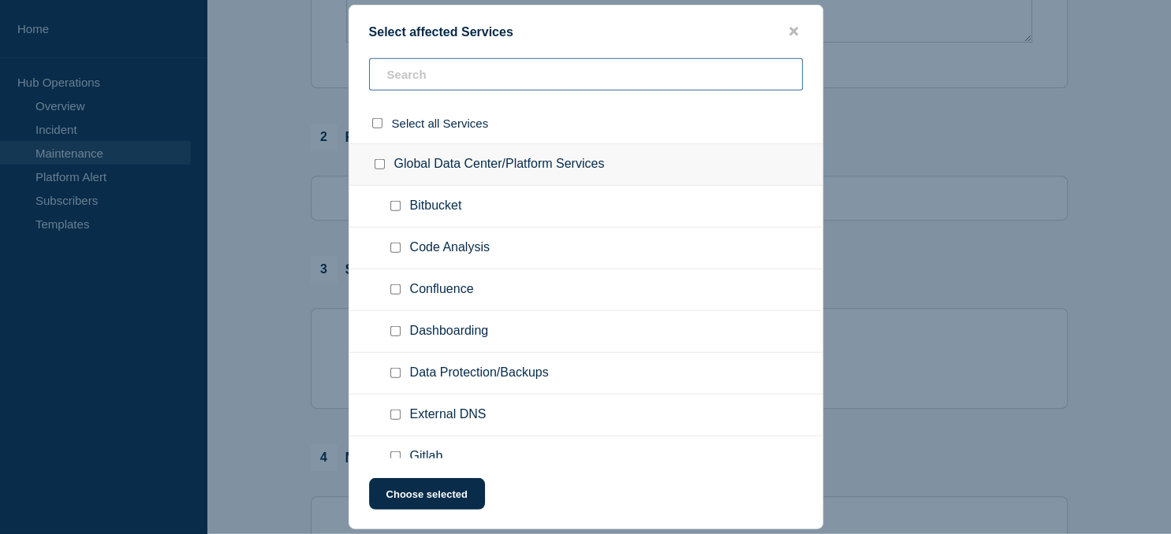
click at [465, 76] on input "text" at bounding box center [586, 74] width 434 height 32
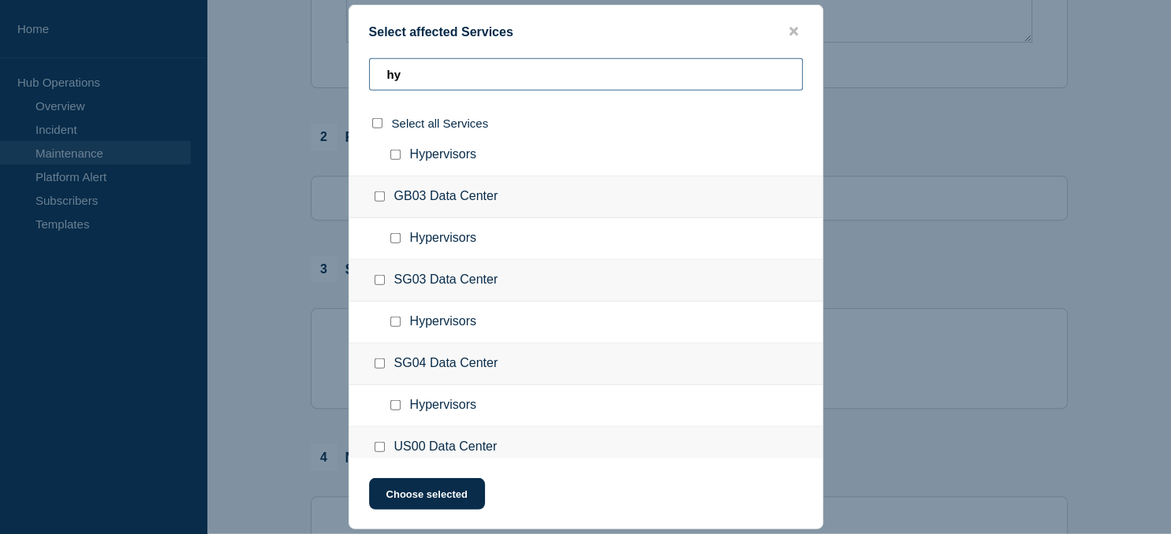
scroll to position [434, 0]
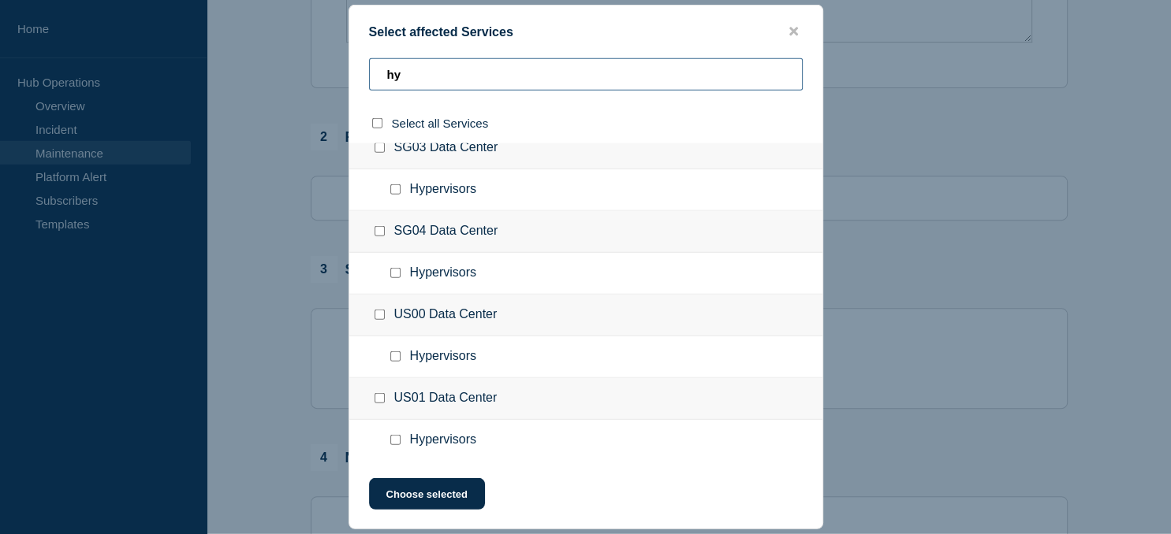
type input "hy"
click at [393, 438] on input "Hypervisors checkbox" at bounding box center [395, 440] width 10 height 10
checkbox input "true"
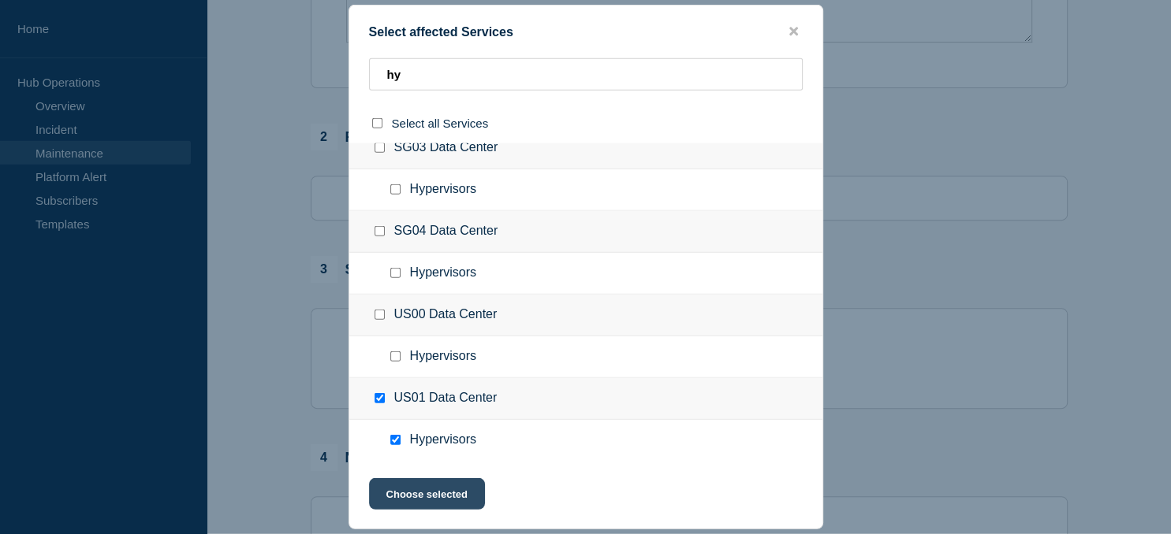
click at [437, 508] on button "Choose selected" at bounding box center [427, 494] width 116 height 32
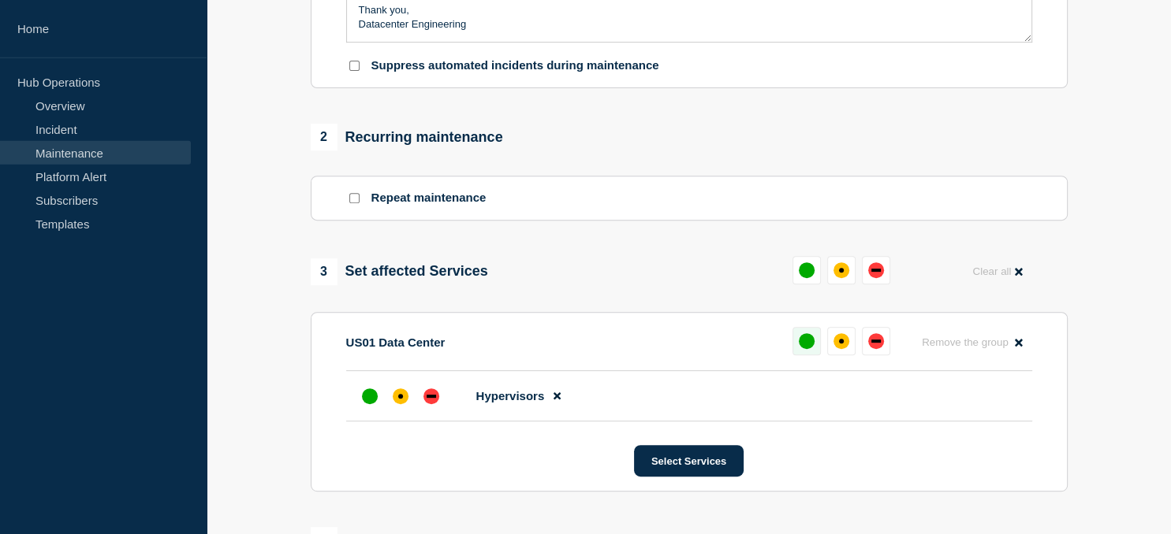
click at [807, 346] on div "up" at bounding box center [806, 341] width 16 height 16
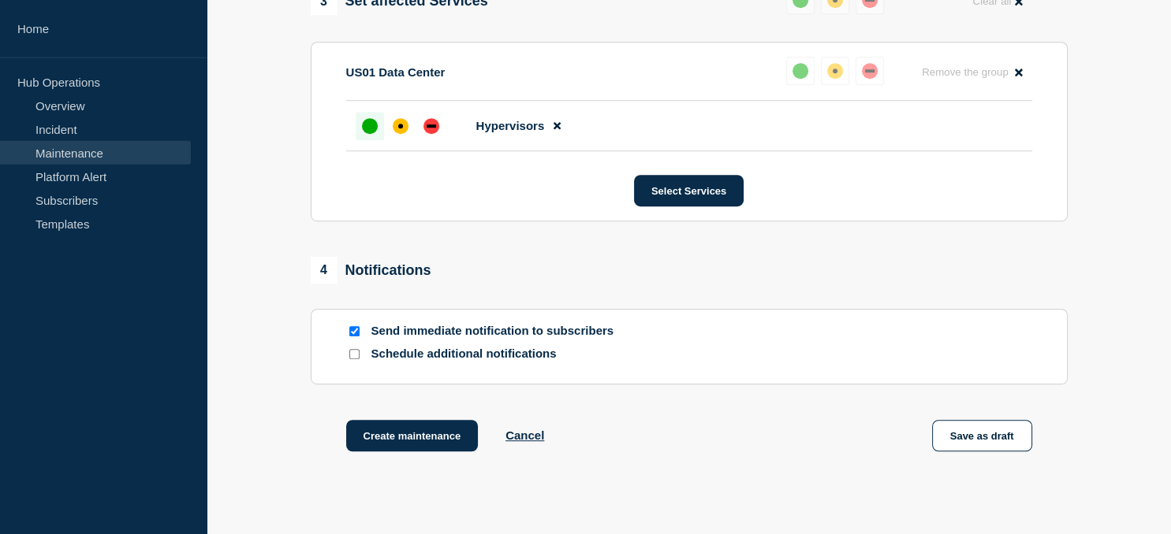
scroll to position [832, 0]
click at [452, 448] on button "Create maintenance" at bounding box center [412, 435] width 132 height 32
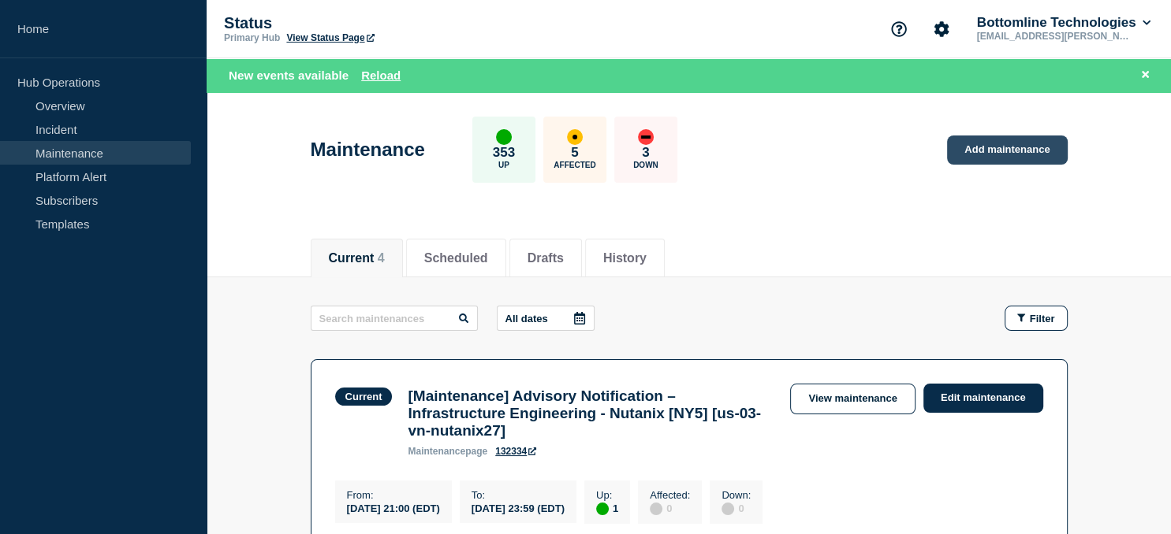
click at [1004, 150] on link "Add maintenance" at bounding box center [1007, 150] width 120 height 29
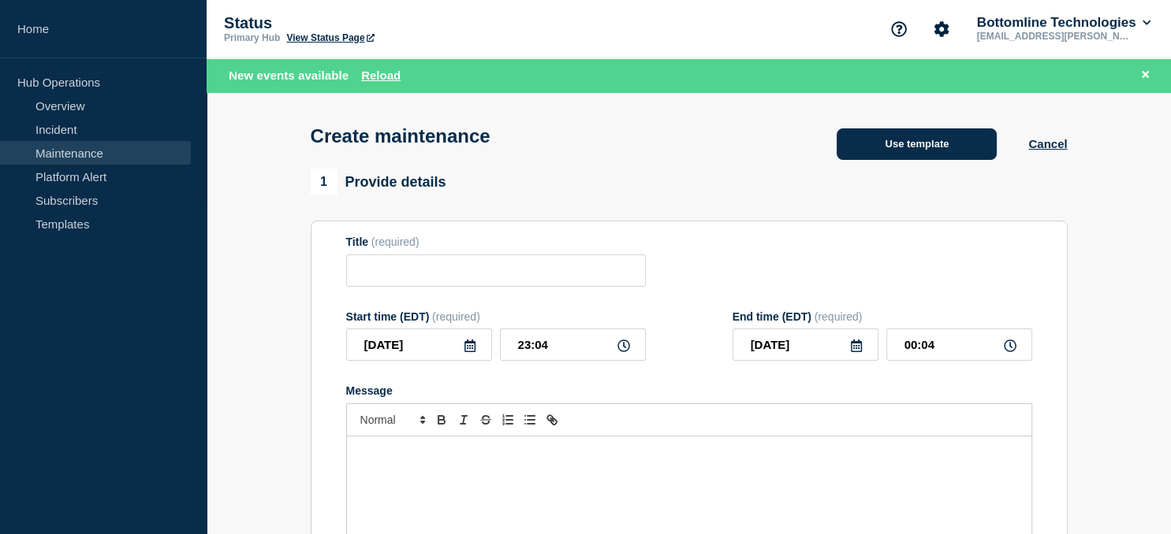
click at [900, 156] on button "Use template" at bounding box center [916, 144] width 160 height 32
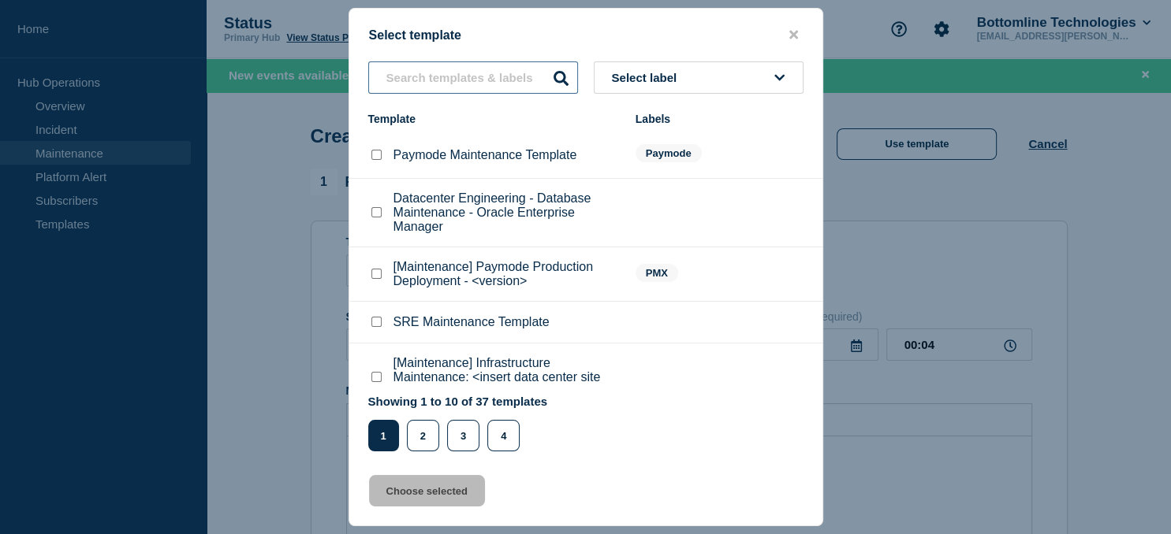
click at [496, 74] on input "text" at bounding box center [473, 77] width 210 height 32
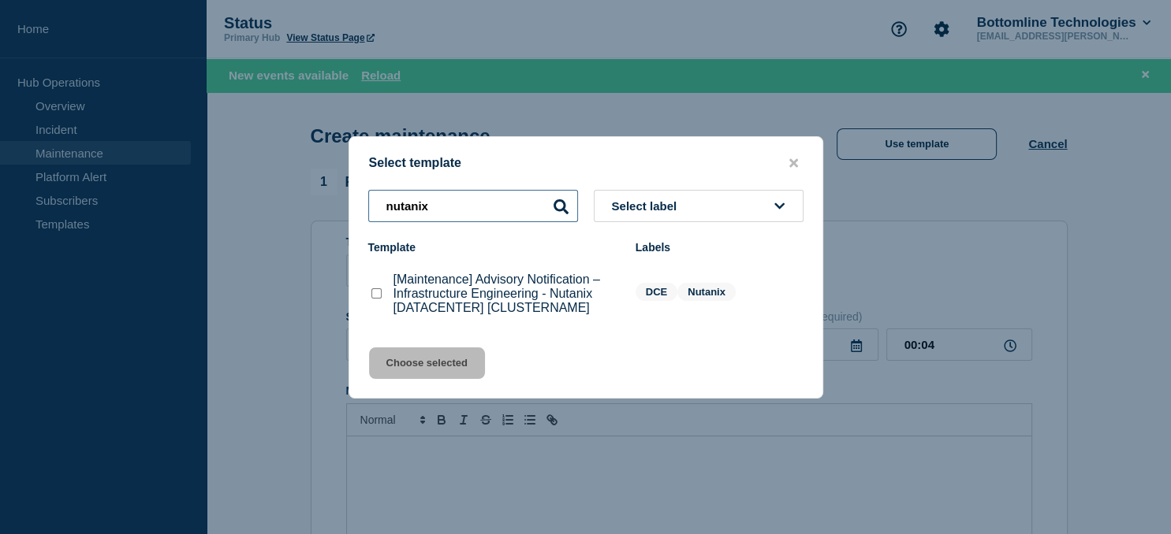
type input "nutanix"
click at [378, 292] on checkbox"] "[Maintenance] Advisory Notification – Infrastructure Engineering - Nutanix [DAT…" at bounding box center [376, 293] width 10 height 10
checkbox checkbox"] "true"
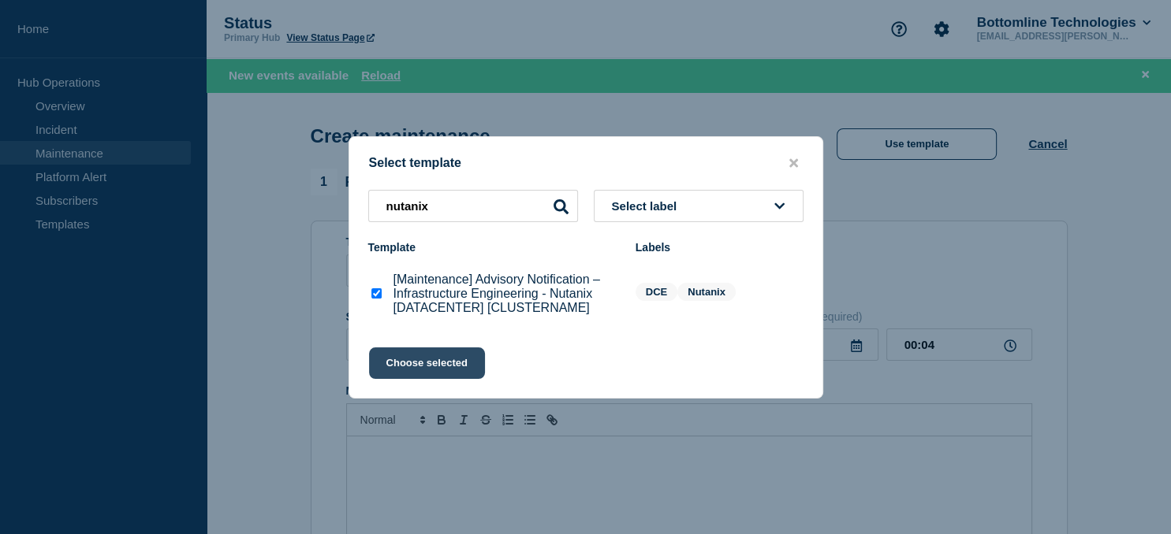
click at [410, 363] on button "Choose selected" at bounding box center [427, 364] width 116 height 32
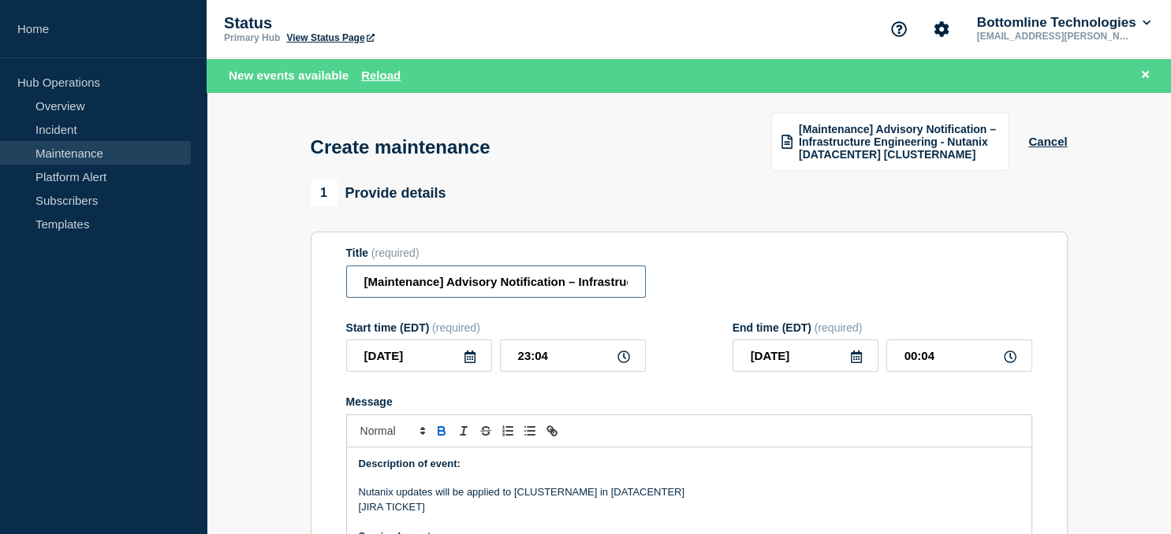
click at [578, 285] on input "[Maintenance] Advisory Notification – Infrastructure Engineering - Nutanix [DAT…" at bounding box center [496, 282] width 300 height 32
click at [566, 285] on input "[Maintenance] Advisory Notification – Infrastructure Engineering - Nutanix [DAT…" at bounding box center [496, 282] width 300 height 32
paste input "us-00-vn-nutanix09"
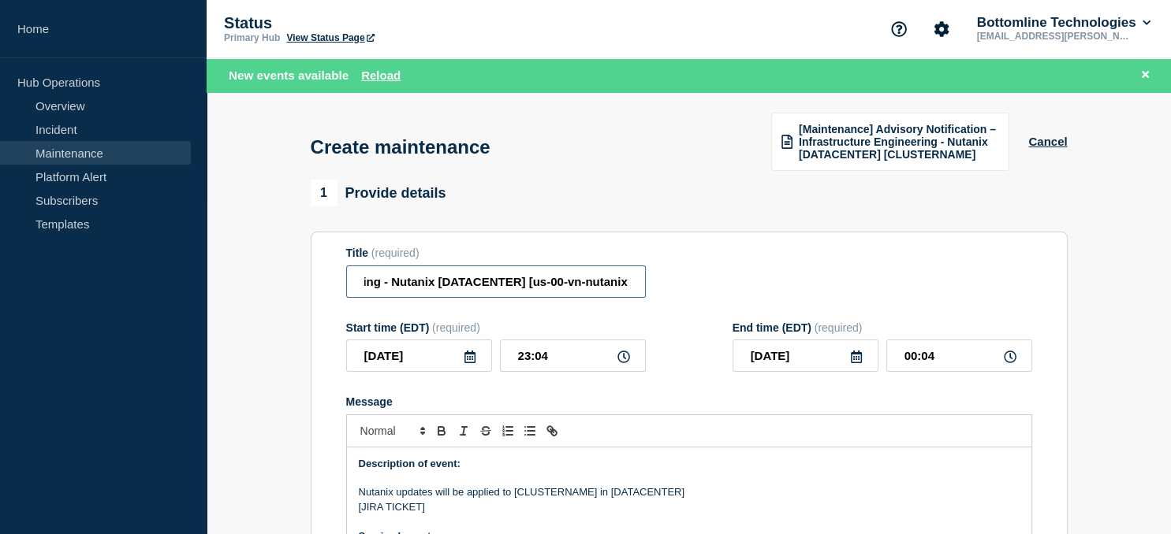
scroll to position [0, 359]
click at [457, 286] on input "[Maintenance] Advisory Notification – Infrastructure Engineering - Nutanix [DAT…" at bounding box center [496, 282] width 300 height 32
type input "[Maintenance] Advisory Notification – Infrastructure Engineering - Nutanix [us0…"
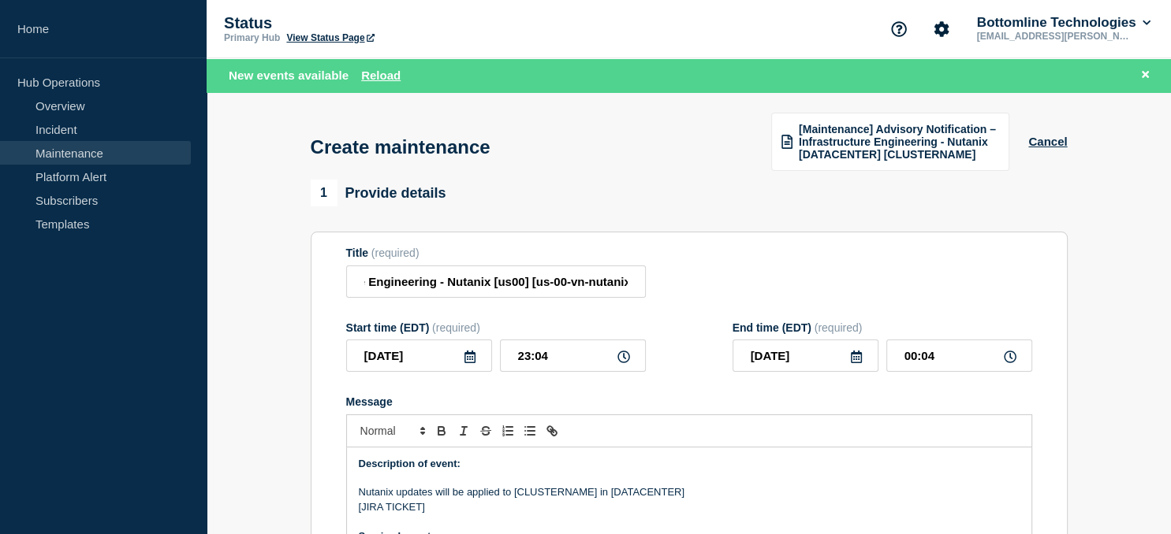
click at [471, 363] on icon at bounding box center [469, 357] width 11 height 13
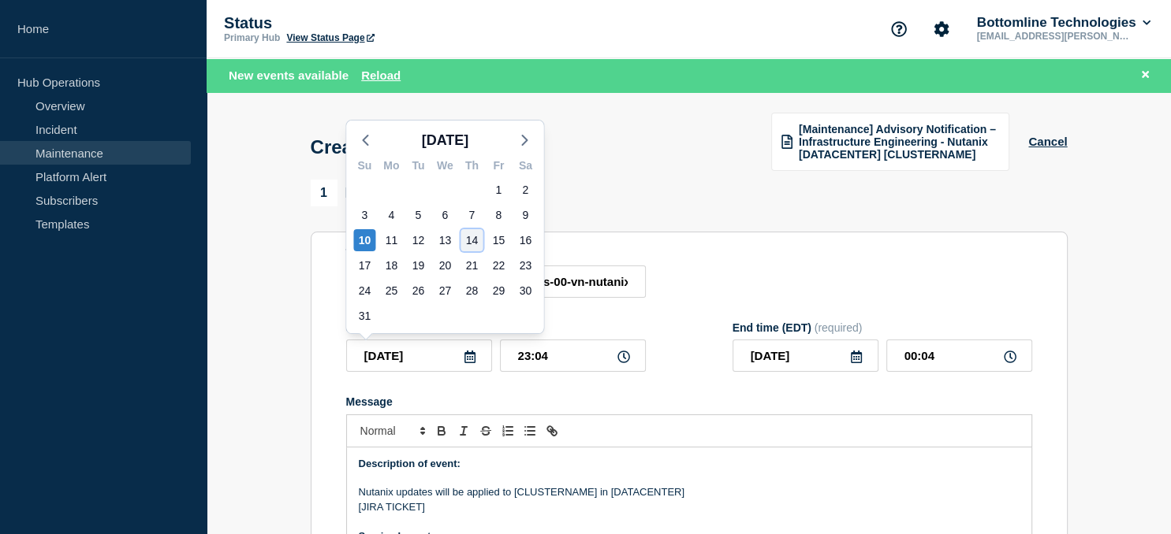
click at [475, 238] on div "14" at bounding box center [471, 240] width 22 height 22
type input "2025-08-14"
type input "2025-08-15"
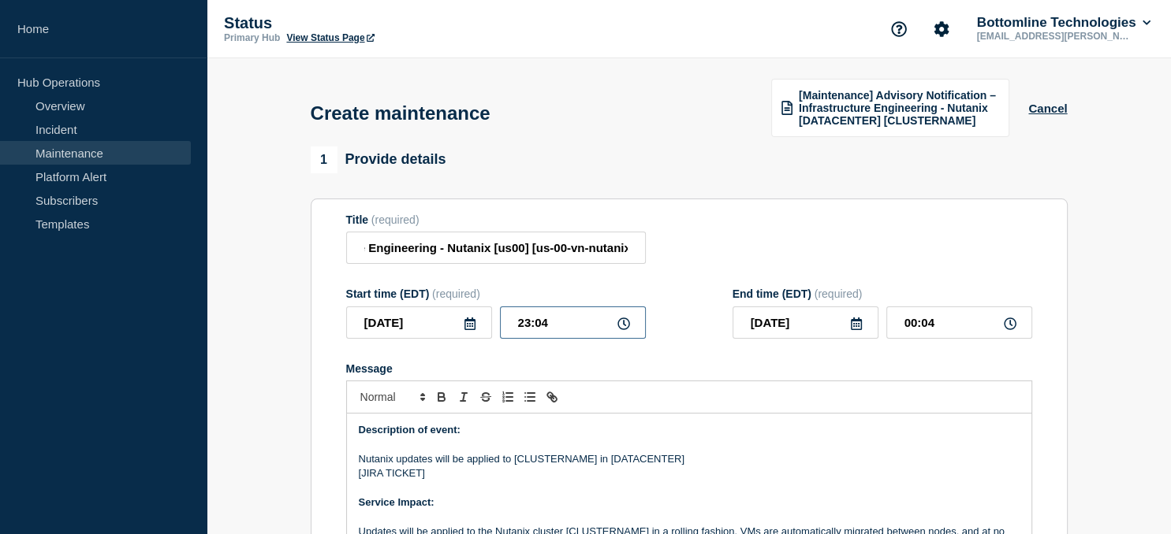
drag, startPoint x: 575, startPoint y: 329, endPoint x: 452, endPoint y: 330, distance: 123.0
click at [500, 330] on input "23:04" at bounding box center [573, 323] width 146 height 32
type input "21:00"
type input "2025-08-14"
type input "22:00"
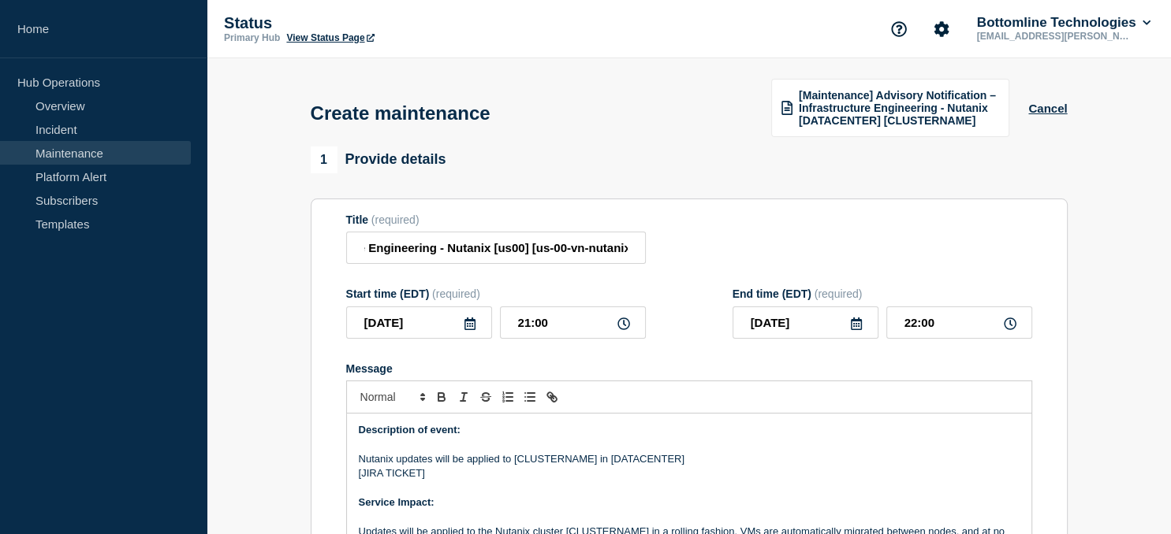
click at [857, 326] on icon at bounding box center [856, 324] width 13 height 13
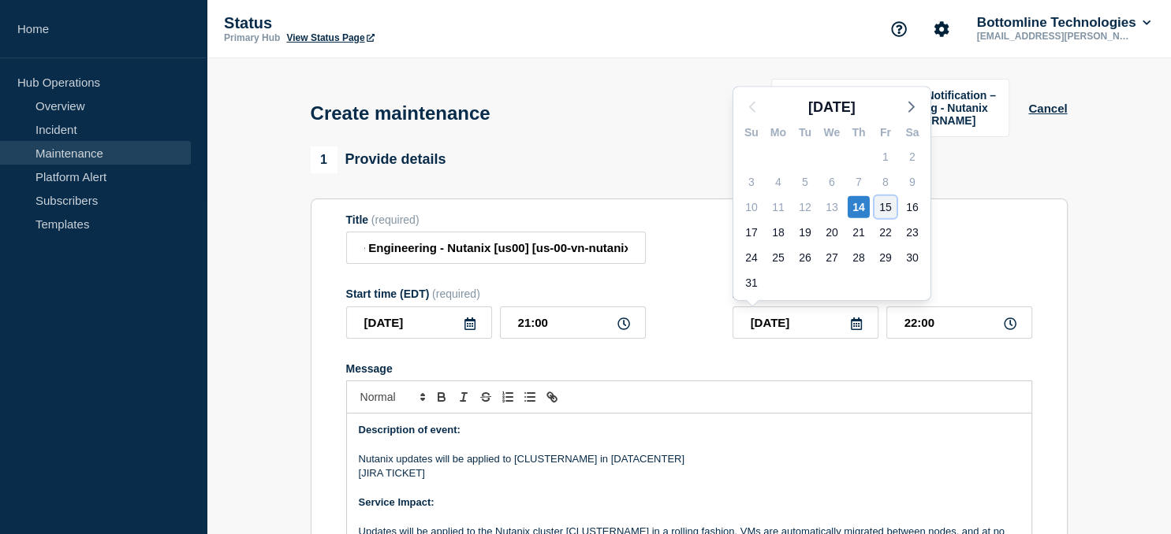
click at [884, 207] on div "15" at bounding box center [885, 207] width 22 height 22
type input "2025-08-15"
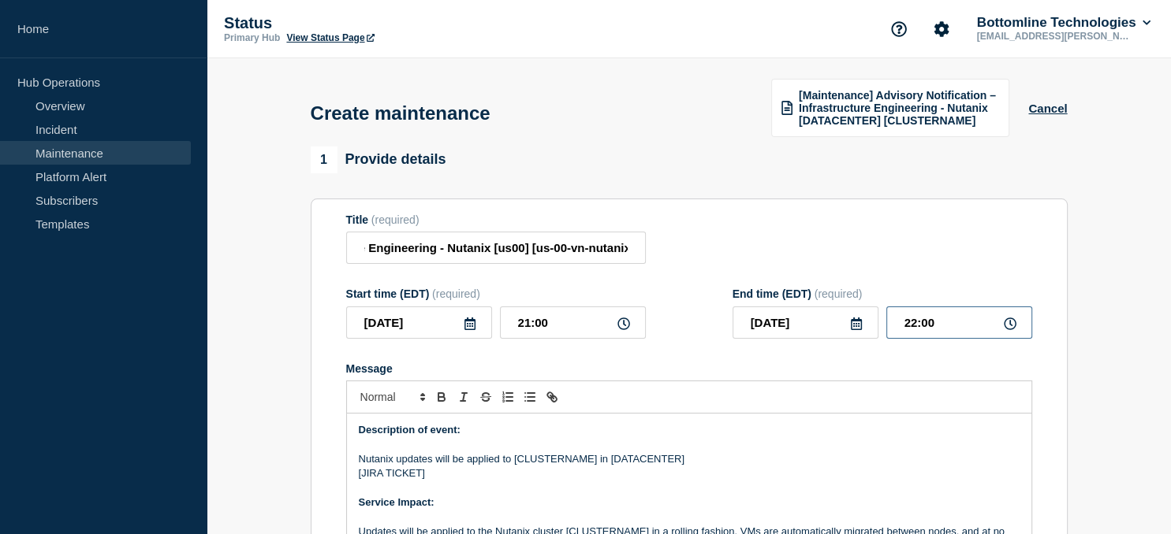
drag, startPoint x: 957, startPoint y: 329, endPoint x: 836, endPoint y: 330, distance: 120.6
click at [886, 330] on input "22:00" at bounding box center [959, 323] width 146 height 32
type input "05:00"
click at [648, 461] on p "Nutanix updates will be applied to [CLUSTERNAME] in [DATACENTER]" at bounding box center [689, 459] width 661 height 14
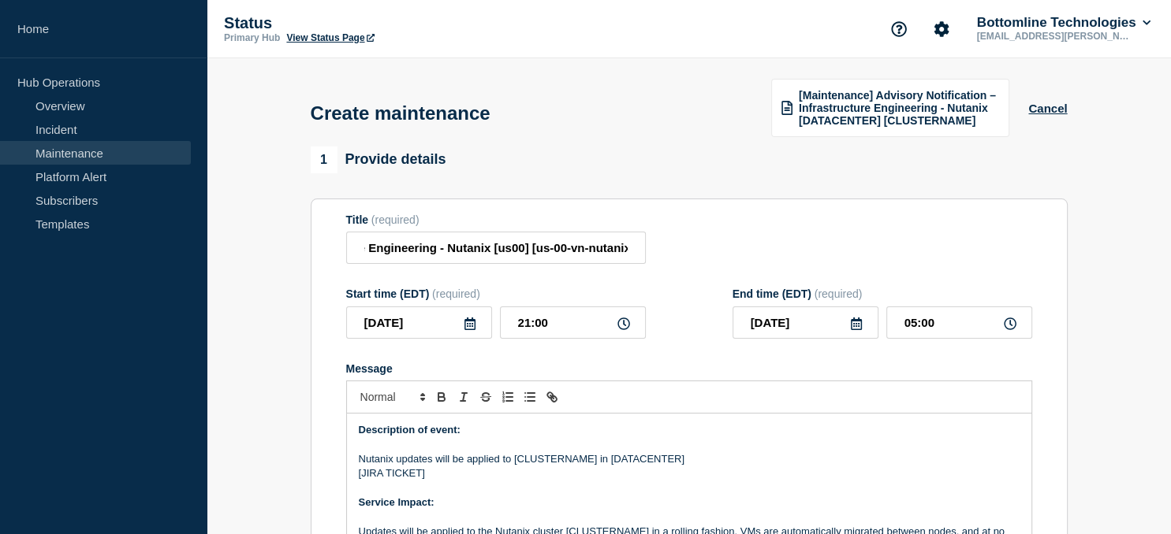
click at [560, 461] on p "Nutanix updates will be applied to [CLUSTERNAME] in [DATACENTER]" at bounding box center [689, 459] width 661 height 14
paste div "Message"
click at [668, 462] on p "Nutanix updates will be applied to [us-00-vn-nutanix09] in [DATACENTER]" at bounding box center [689, 459] width 661 height 14
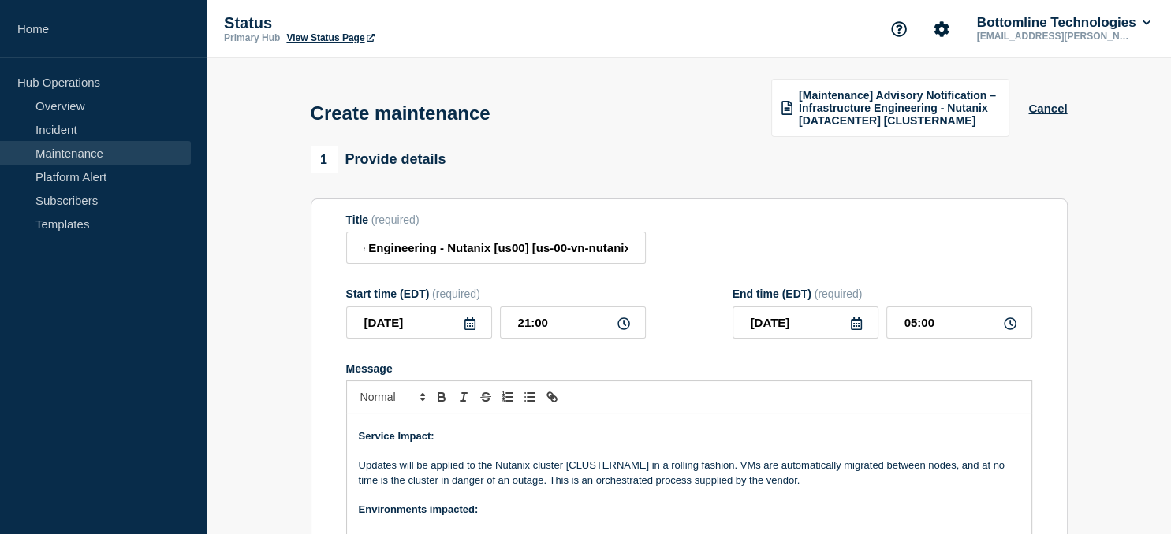
scroll to position [79, 0]
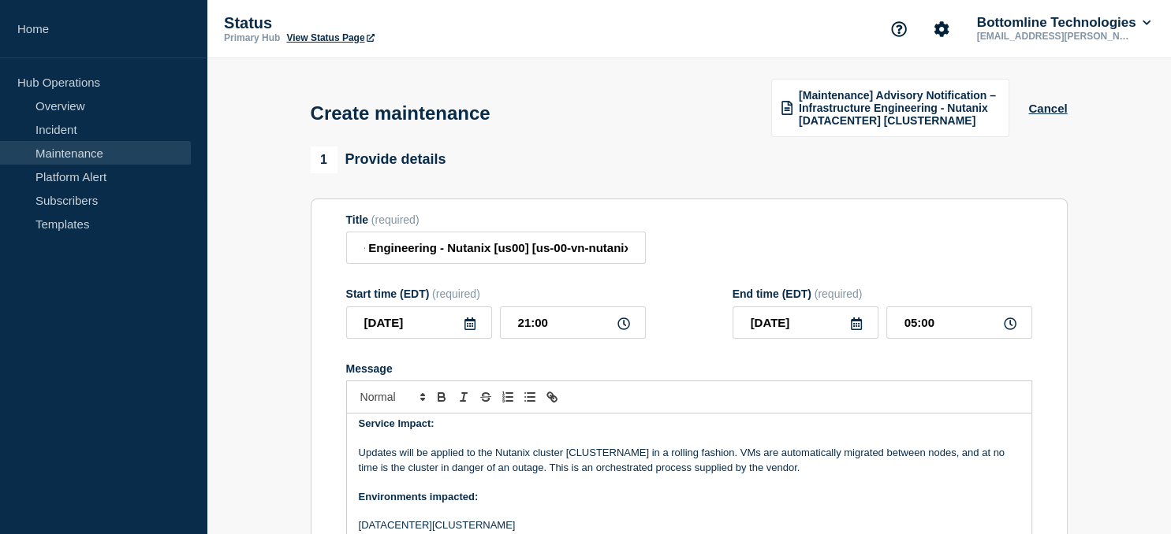
click at [616, 456] on p "Updates will be applied to the Nutanix cluster [CLUSTERNAME] in a rolling fashi…" at bounding box center [689, 460] width 661 height 29
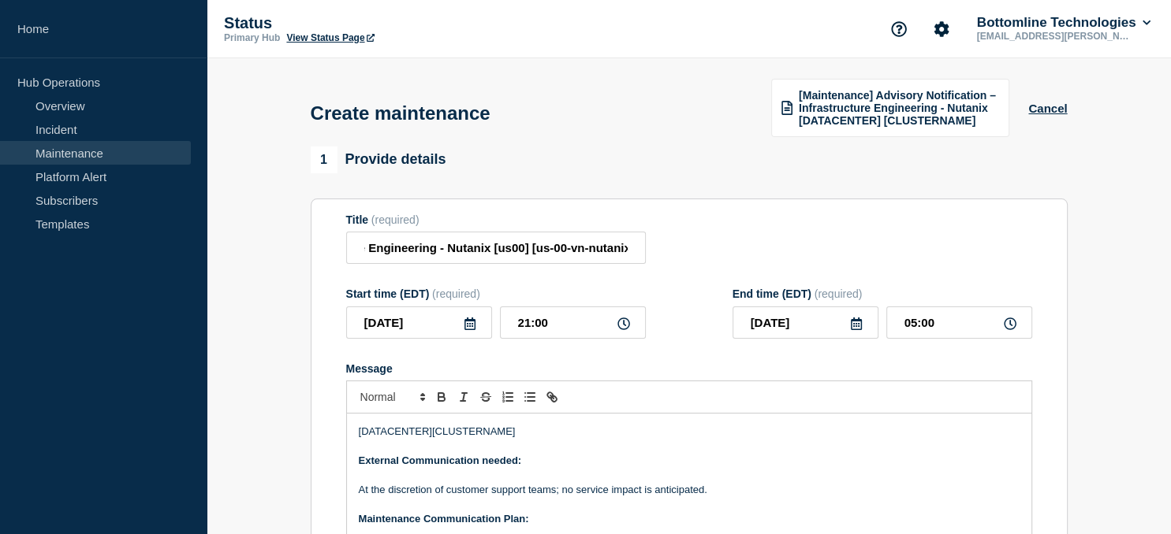
scroll to position [177, 0]
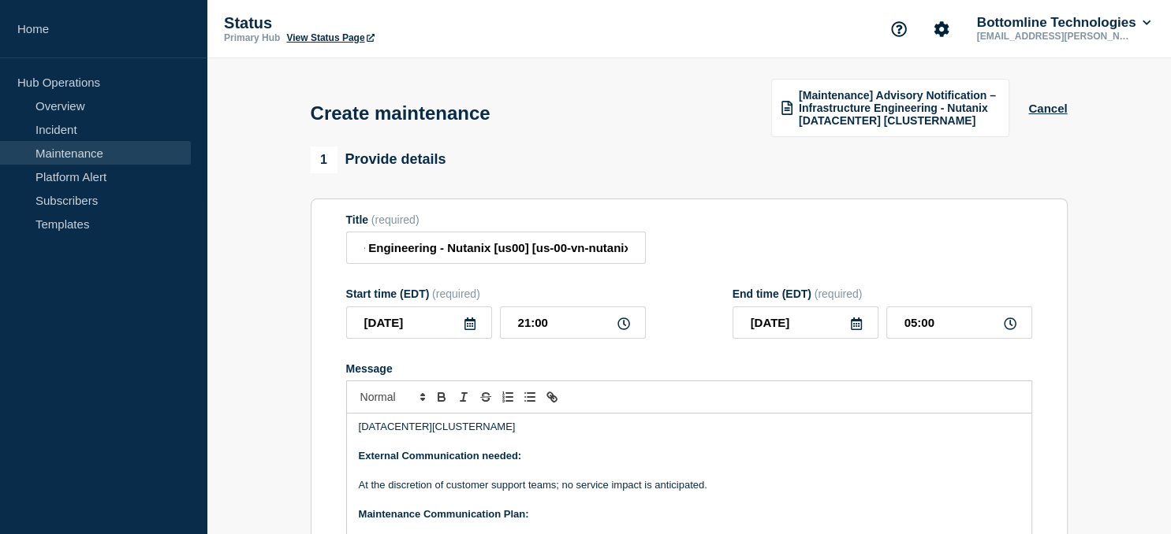
click at [461, 430] on p "[DATACENTER][CLUSTERNAME]" at bounding box center [689, 427] width 661 height 14
click at [388, 430] on p "[DATACENTER][us-00-vn-nutanix09]" at bounding box center [689, 427] width 661 height 14
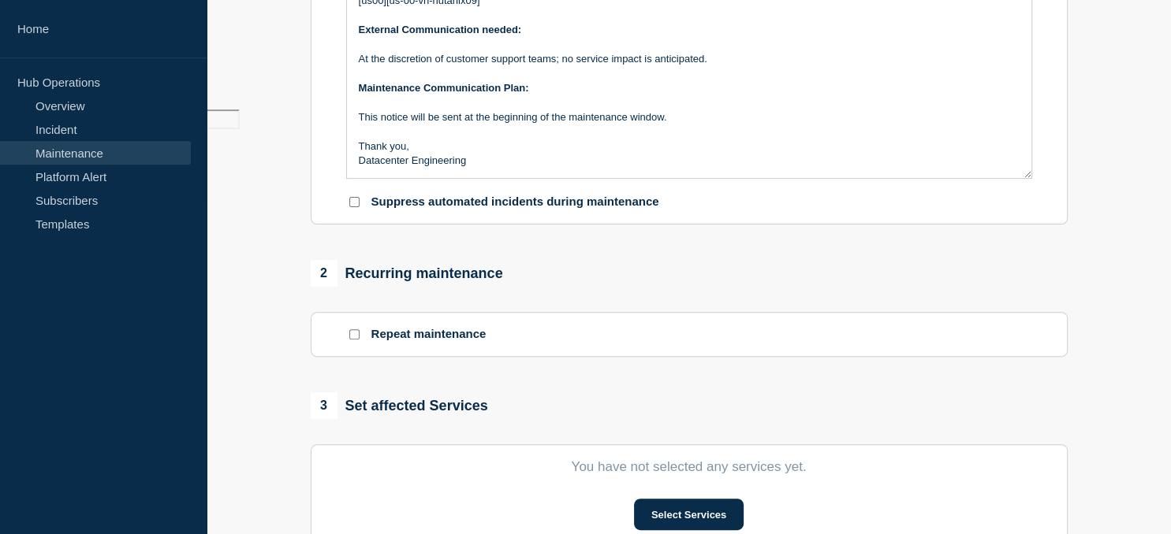
scroll to position [602, 0]
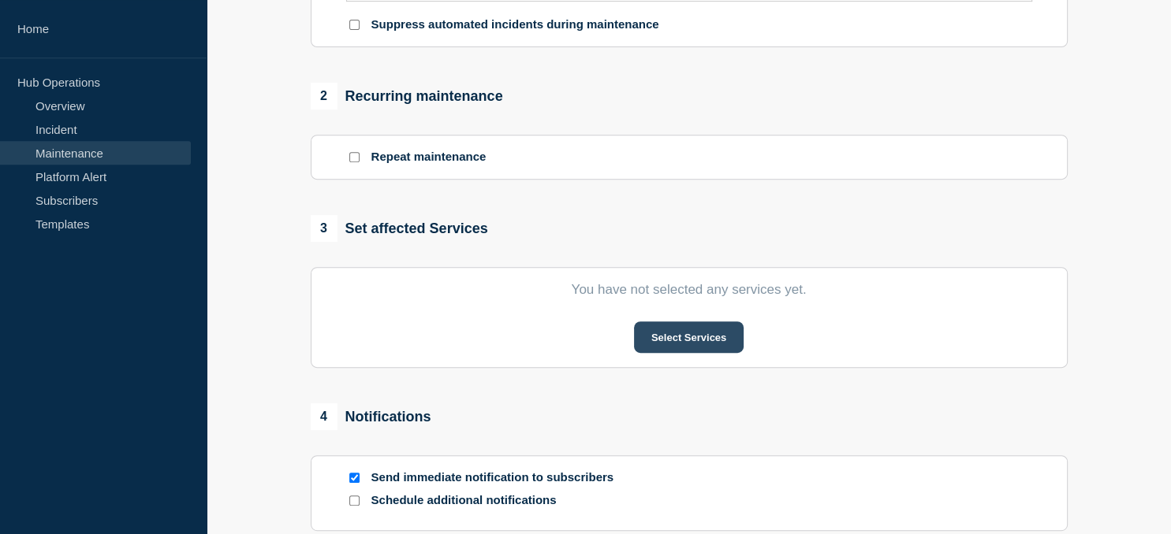
click at [690, 348] on button "Select Services" at bounding box center [689, 338] width 110 height 32
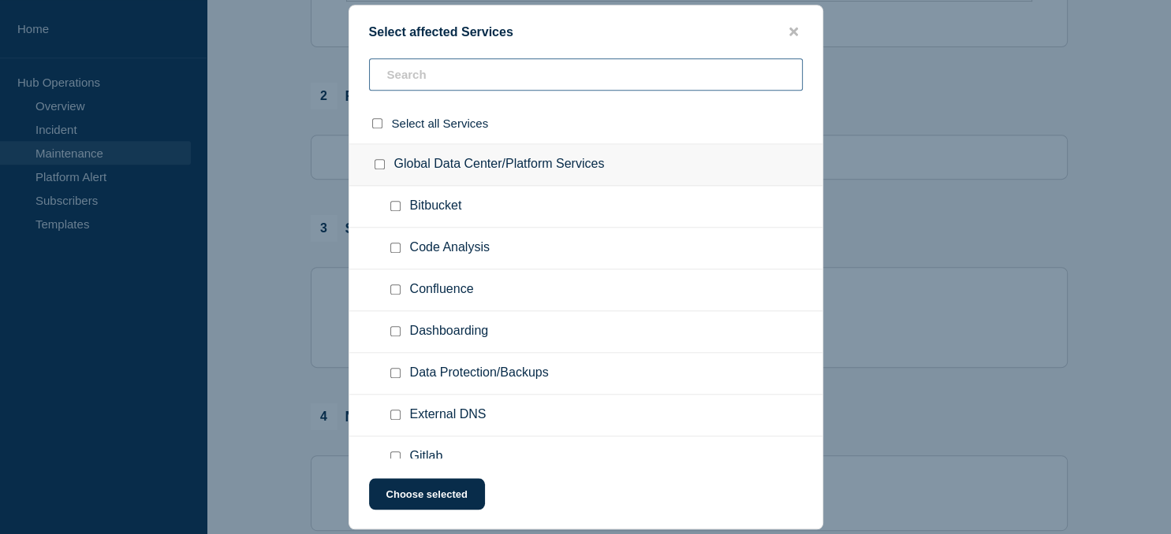
click at [430, 80] on input "text" at bounding box center [586, 74] width 434 height 32
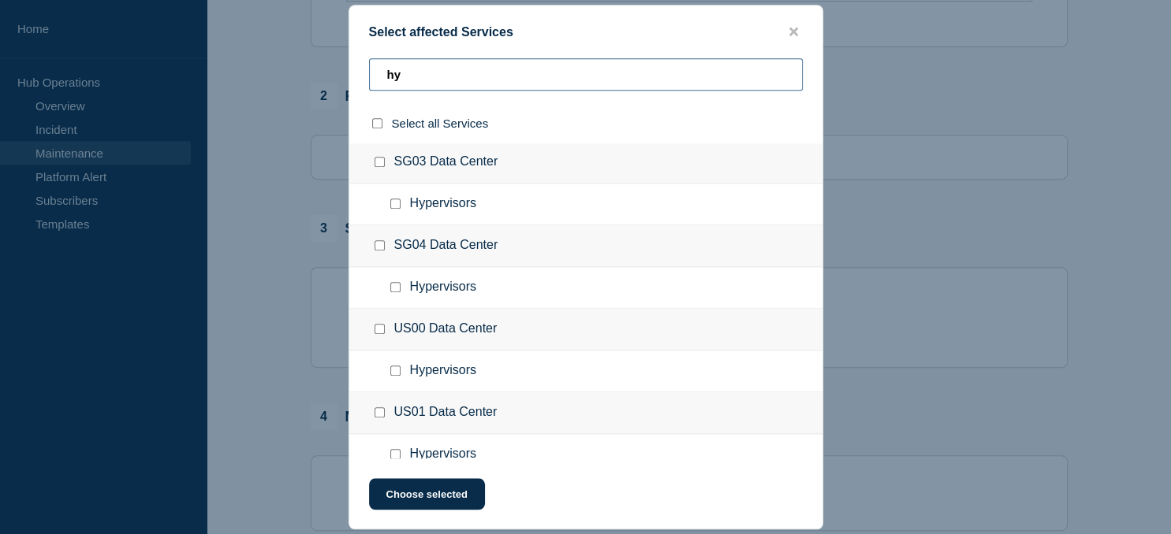
scroll to position [422, 0]
type input "hy"
click at [397, 367] on input "Hypervisors checkbox" at bounding box center [395, 369] width 10 height 10
checkbox input "true"
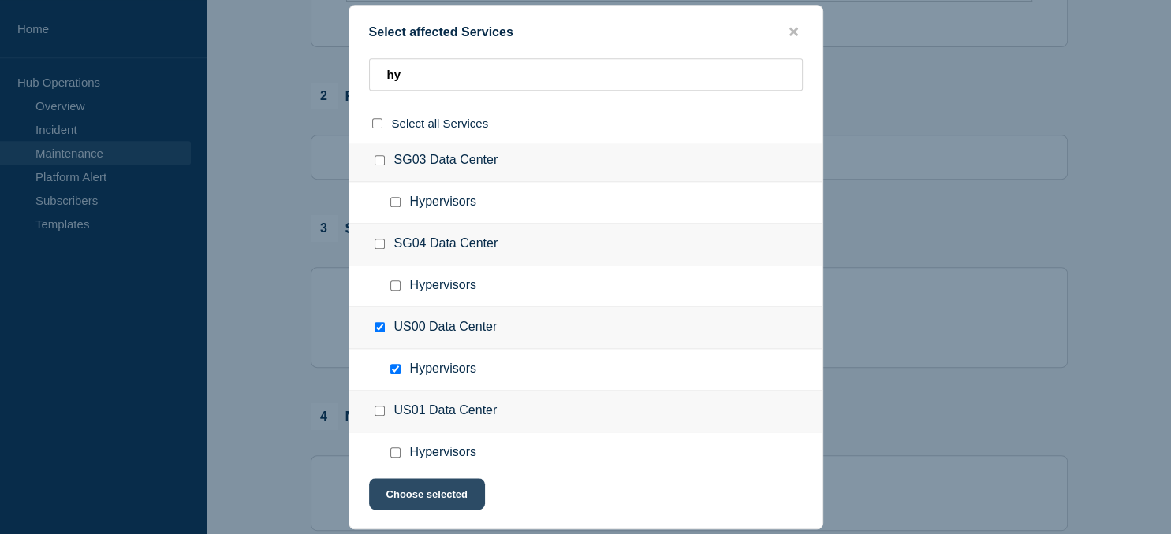
click at [436, 486] on button "Choose selected" at bounding box center [427, 494] width 116 height 32
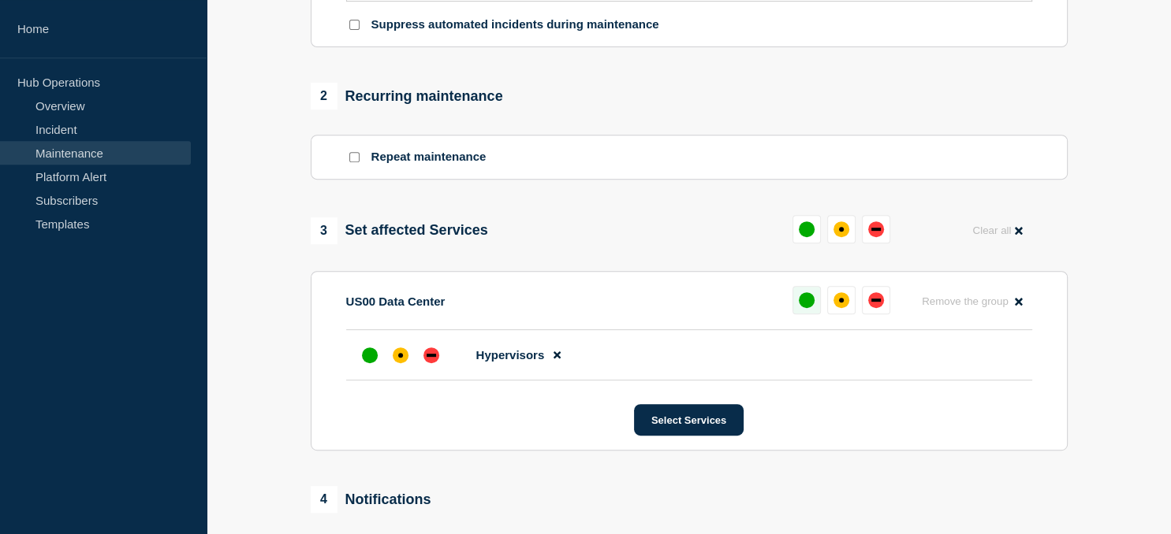
click at [815, 303] on button at bounding box center [806, 300] width 28 height 28
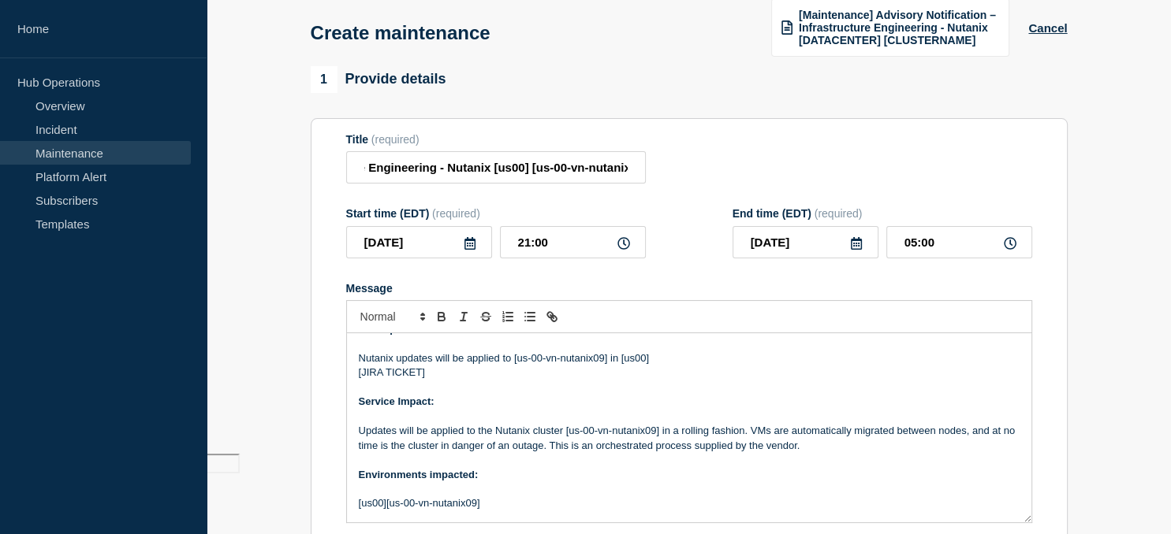
scroll to position [0, 0]
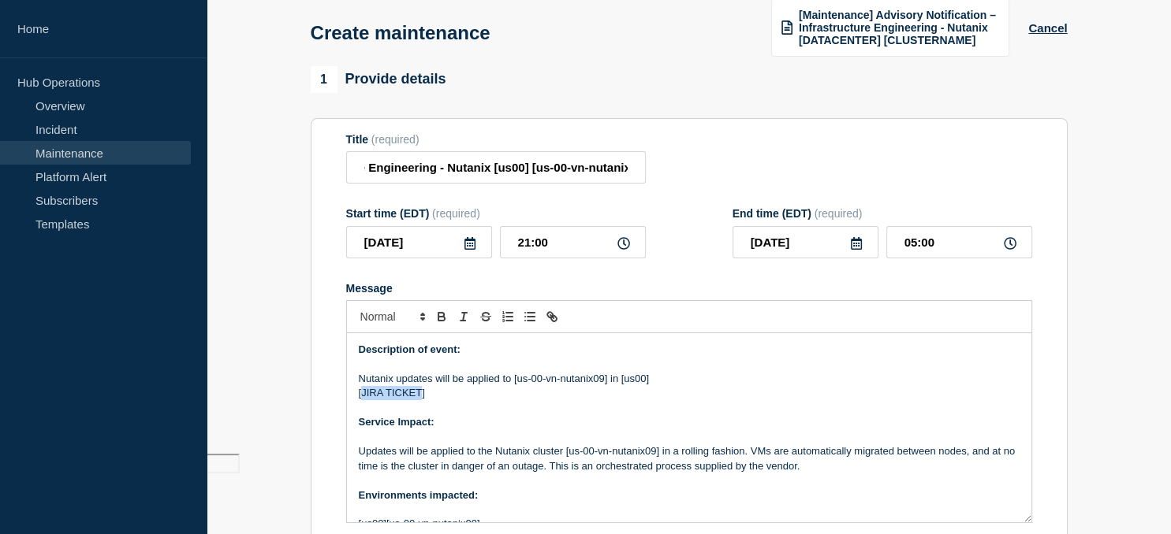
drag, startPoint x: 419, startPoint y: 396, endPoint x: 363, endPoint y: 397, distance: 56.8
click at [363, 397] on p "[JIRA TICKET]" at bounding box center [689, 393] width 661 height 14
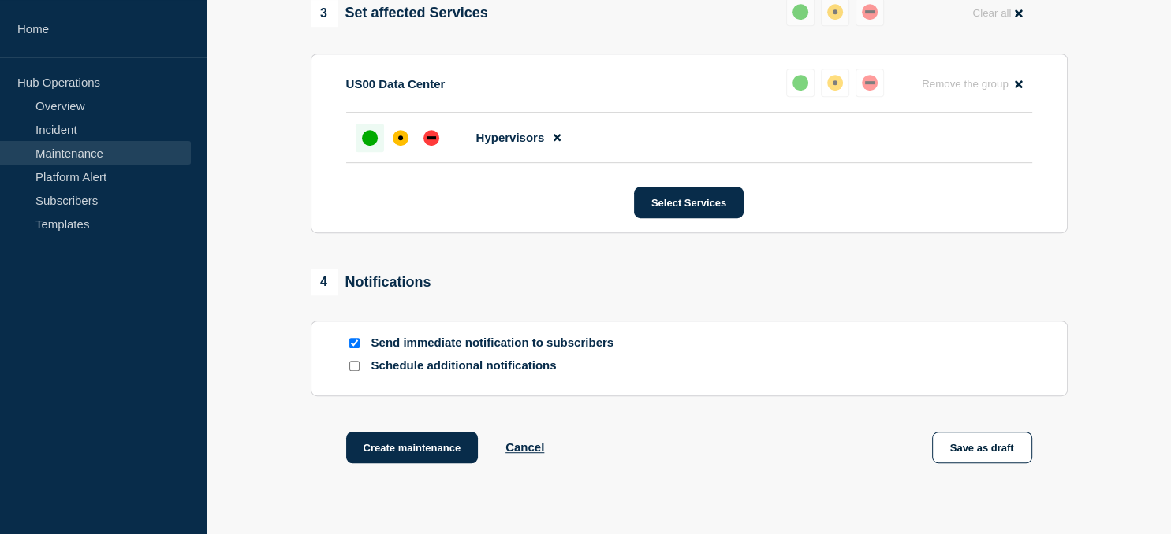
scroll to position [823, 0]
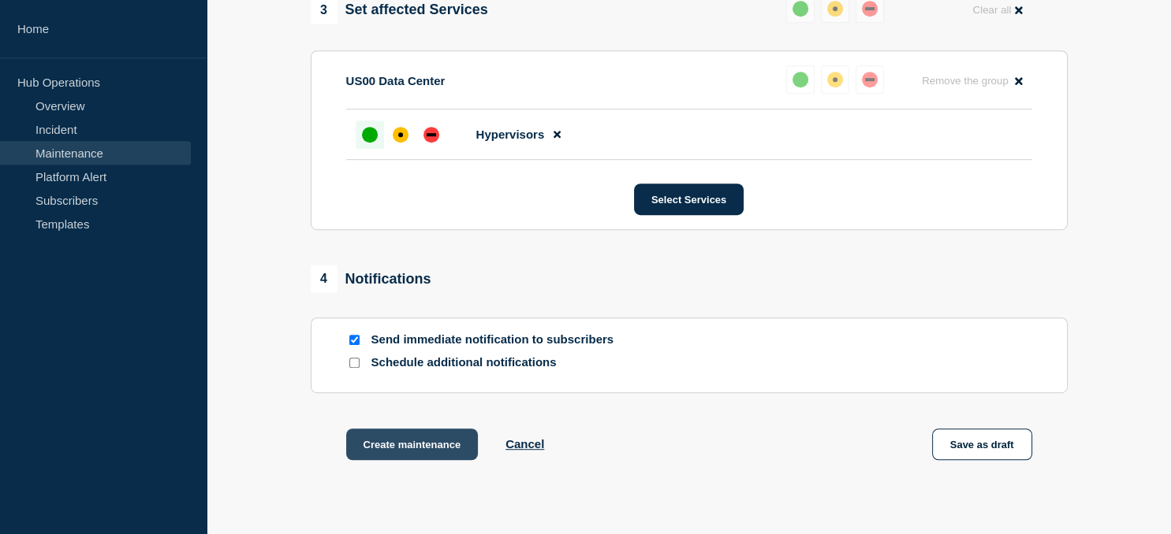
click at [402, 455] on button "Create maintenance" at bounding box center [412, 445] width 132 height 32
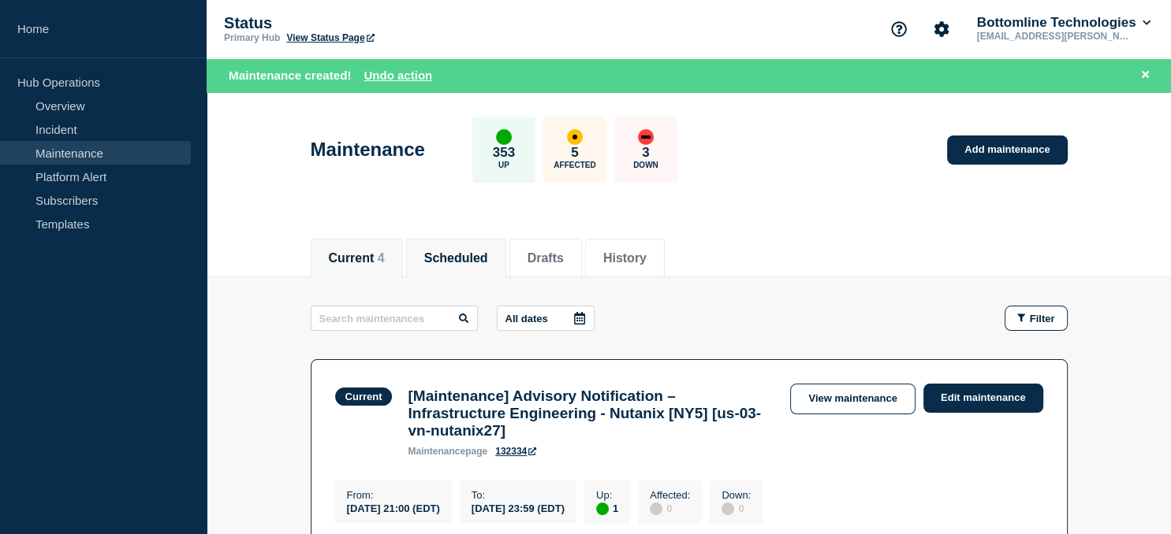
click at [476, 263] on button "Scheduled" at bounding box center [456, 258] width 64 height 14
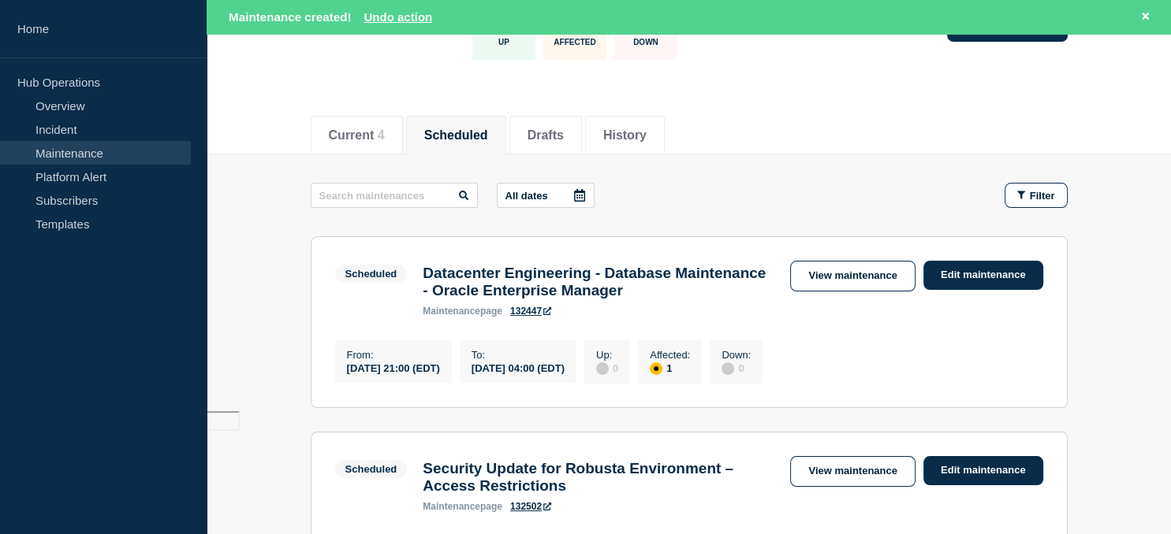
scroll to position [124, 0]
click at [574, 195] on icon at bounding box center [579, 194] width 11 height 13
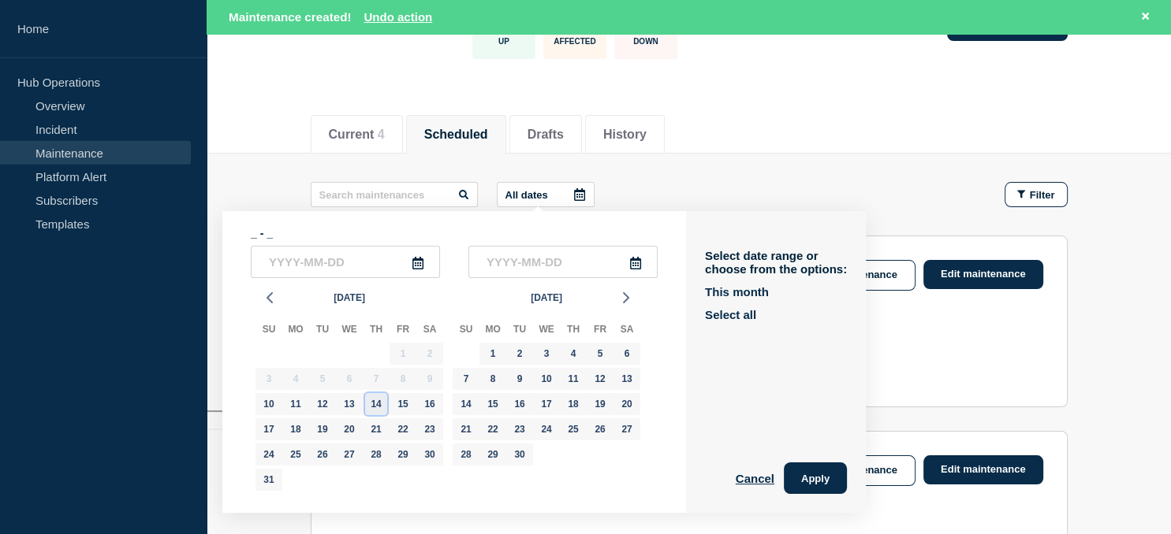
click at [378, 397] on div "14" at bounding box center [376, 404] width 22 height 22
type input "2025-08-14"
click at [377, 400] on div "14" at bounding box center [376, 404] width 22 height 22
type input "2025-08-14"
click at [377, 400] on div "14" at bounding box center [376, 404] width 22 height 22
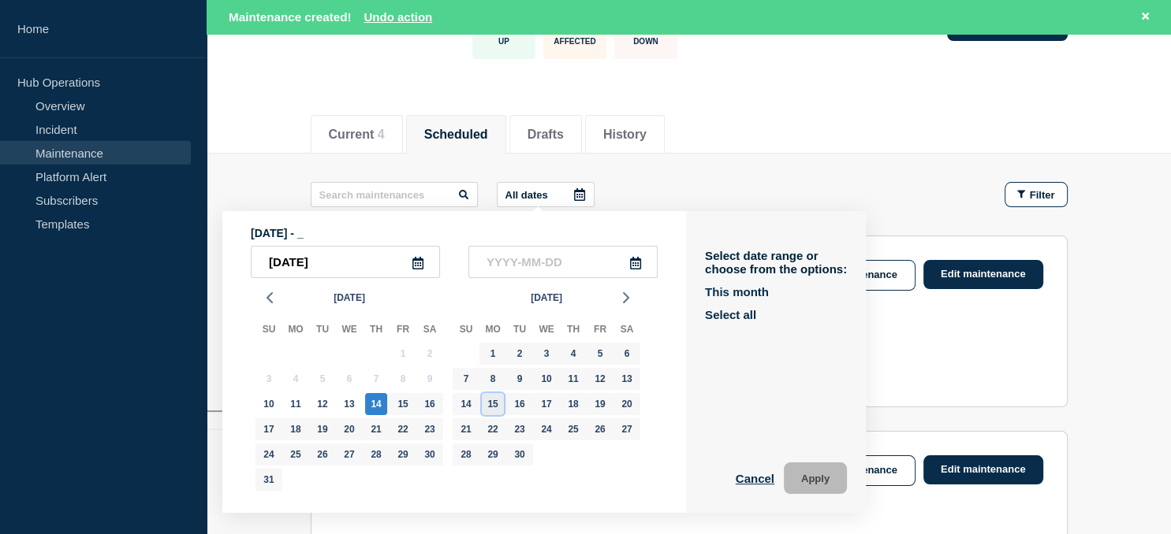
click at [494, 403] on div "15" at bounding box center [493, 404] width 22 height 22
type input "2025-09-15"
click at [802, 471] on button "Apply" at bounding box center [815, 479] width 63 height 32
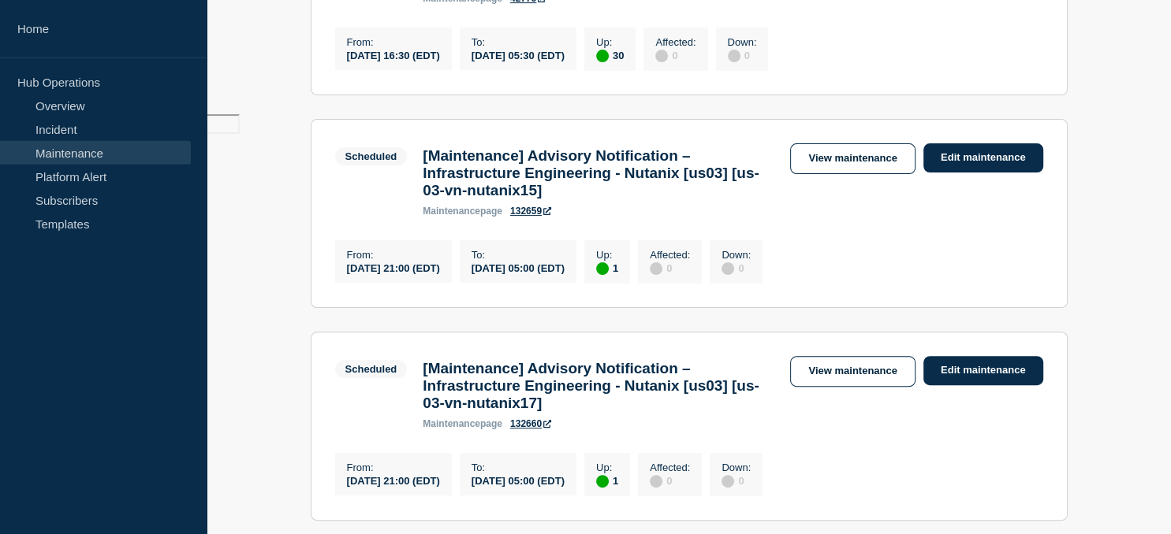
scroll to position [426, 0]
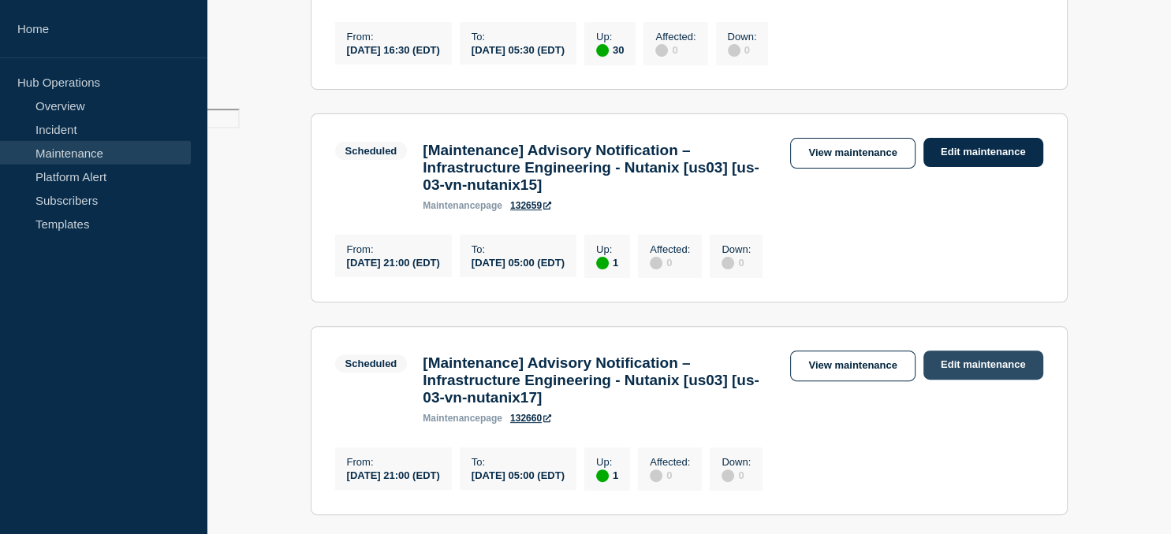
click at [968, 380] on link "Edit maintenance" at bounding box center [983, 365] width 120 height 29
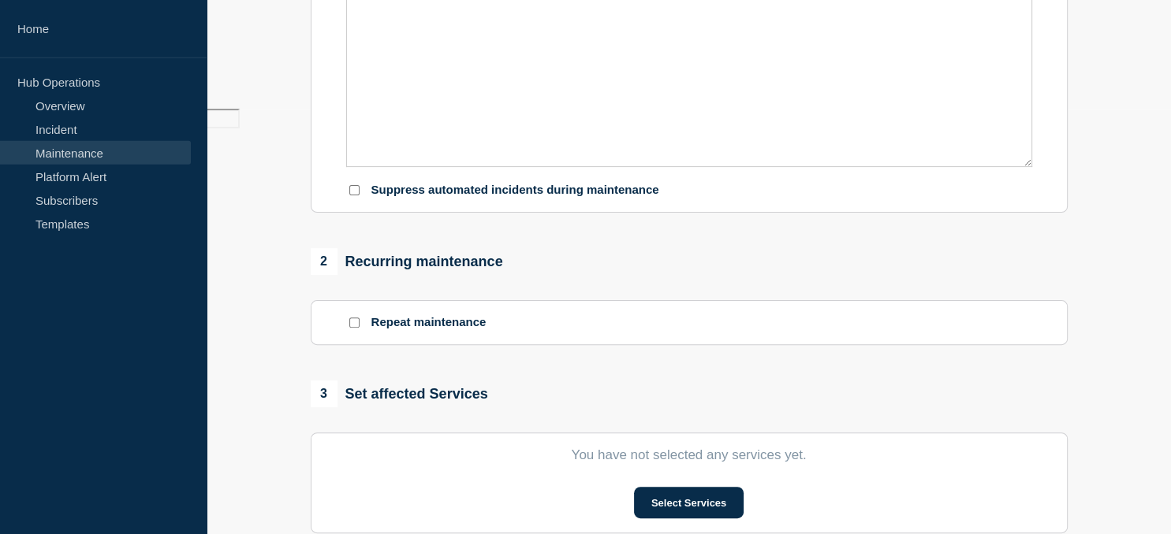
type input "[Maintenance] Advisory Notification – Infrastructure Engineering - Nutanix [us0…"
type input "2025-08-14"
type input "21:00"
type input "2025-08-15"
type input "05:00"
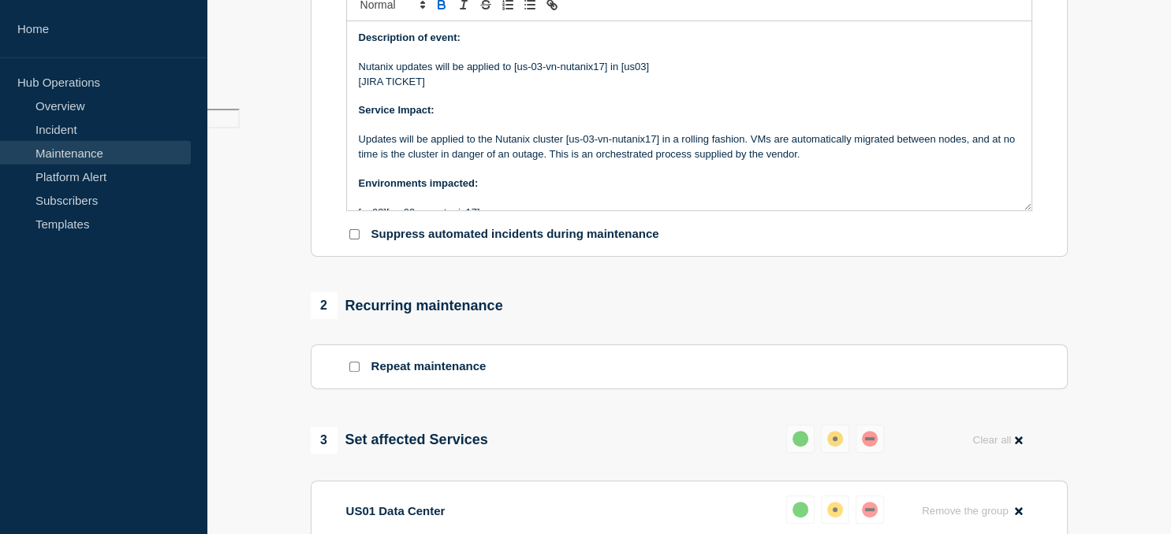
scroll to position [478, 0]
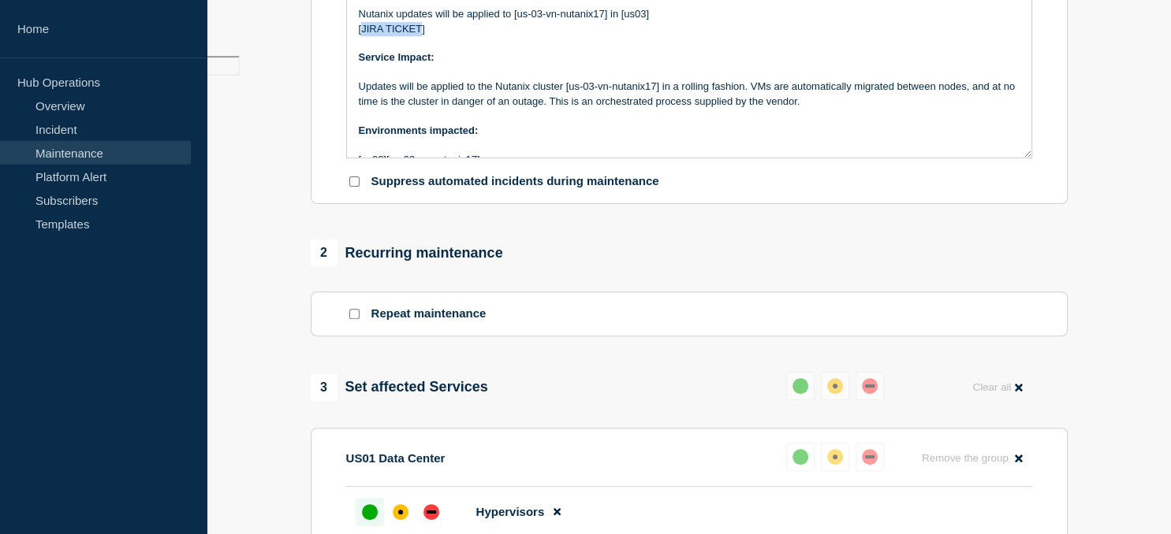
drag, startPoint x: 420, startPoint y: 44, endPoint x: 363, endPoint y: 43, distance: 57.5
click at [363, 36] on p "[JIRA TICKET]" at bounding box center [689, 29] width 661 height 14
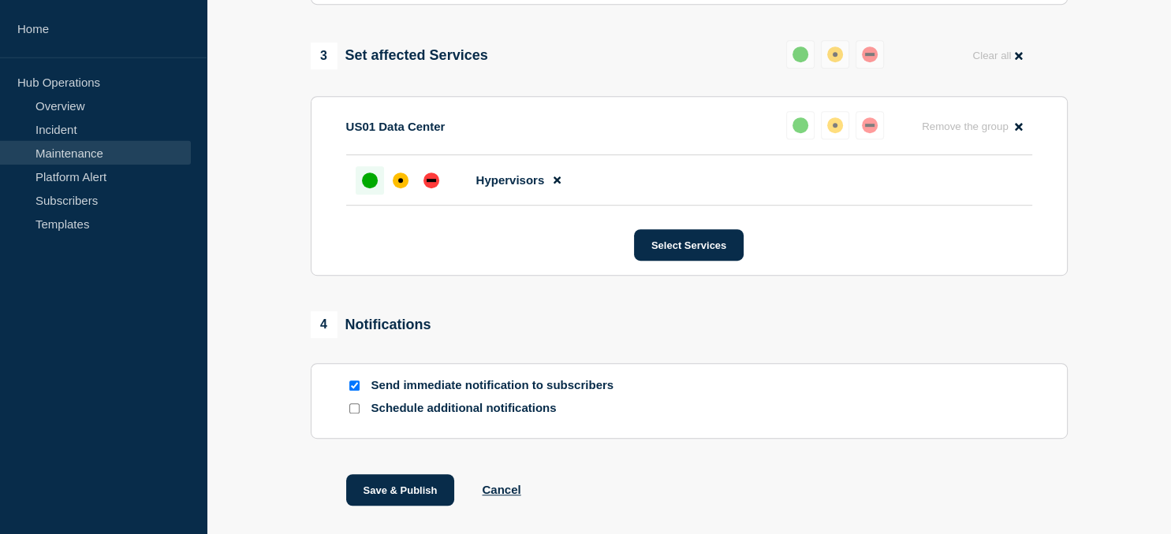
scroll to position [903, 0]
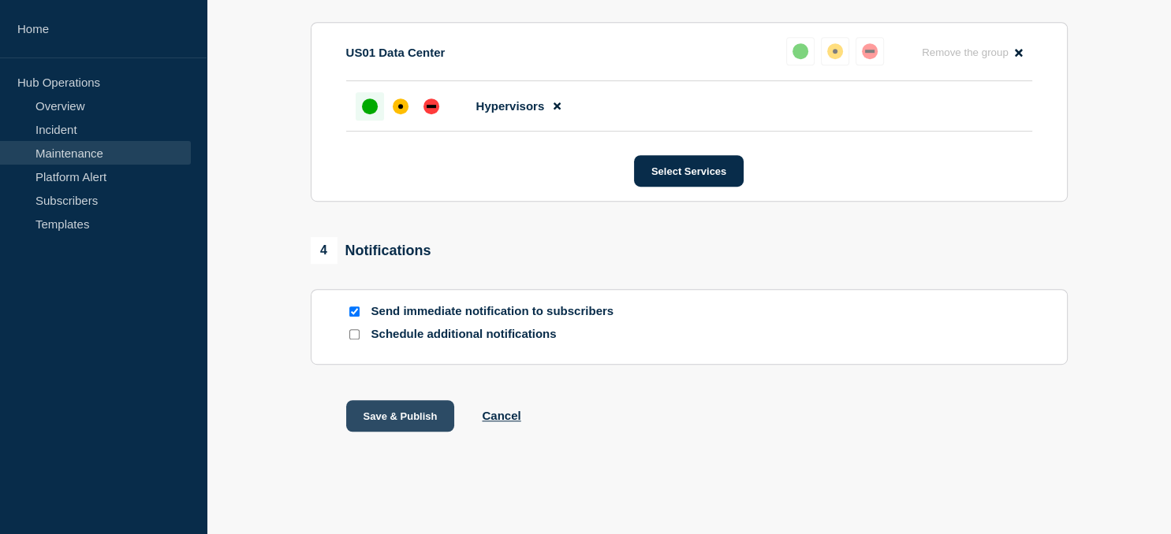
click at [405, 412] on button "Save & Publish" at bounding box center [400, 416] width 109 height 32
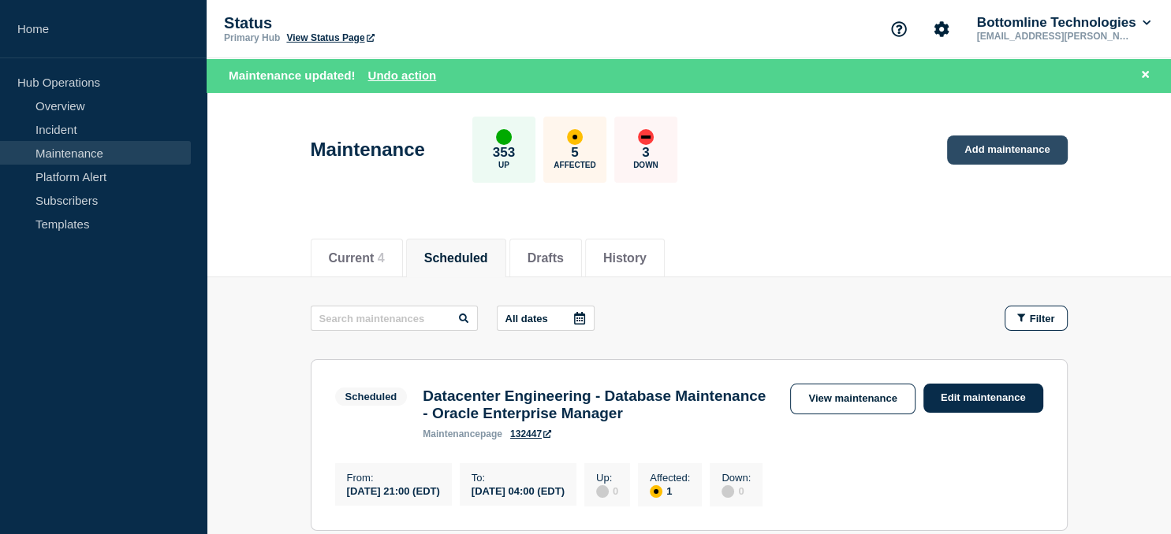
click at [1000, 151] on link "Add maintenance" at bounding box center [1007, 150] width 120 height 29
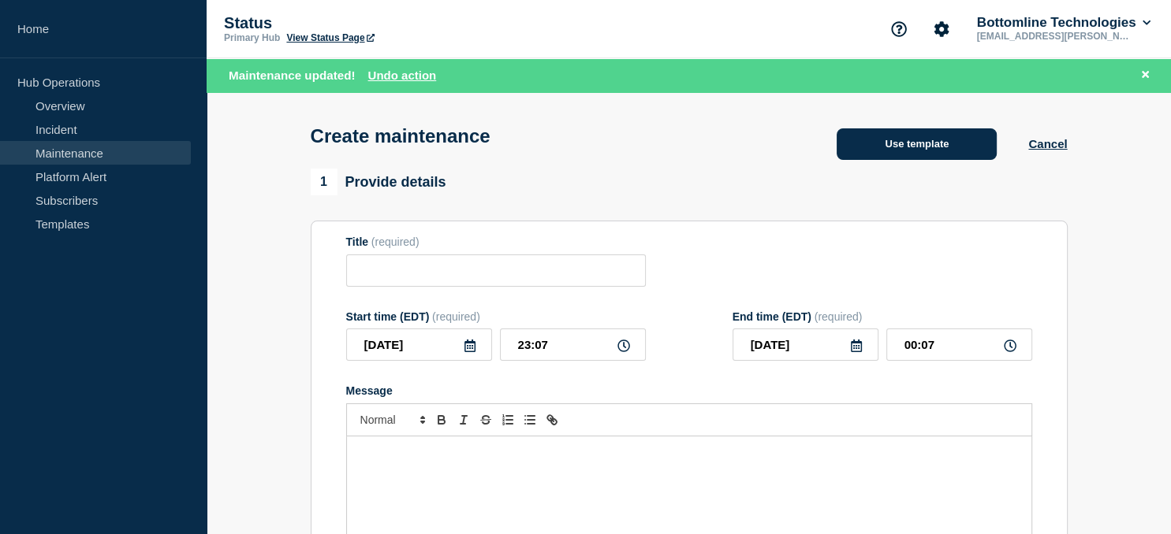
click at [922, 153] on button "Use template" at bounding box center [916, 144] width 160 height 32
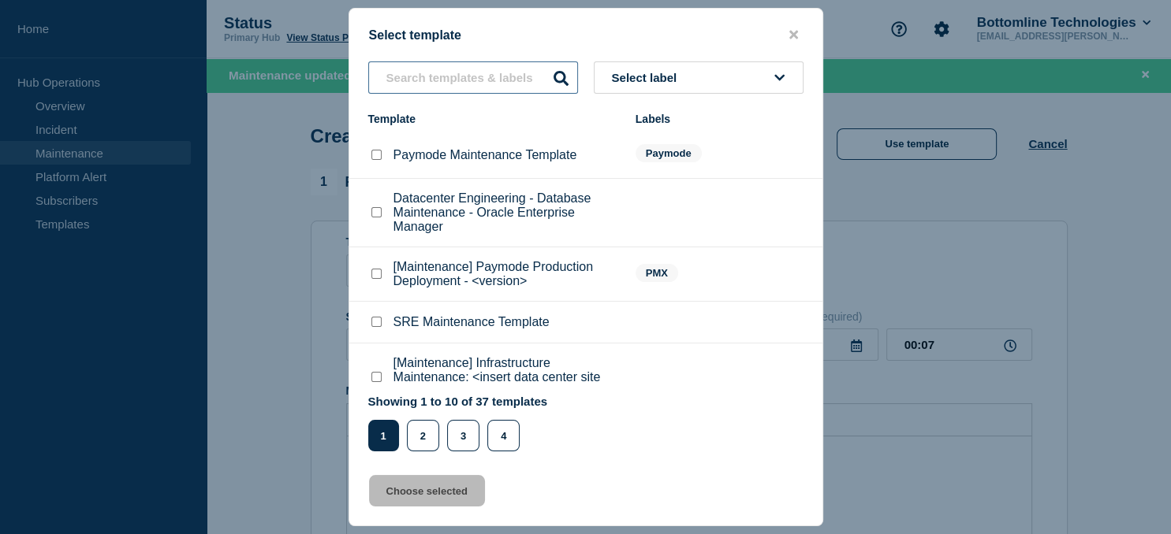
click at [450, 65] on input "text" at bounding box center [473, 77] width 210 height 32
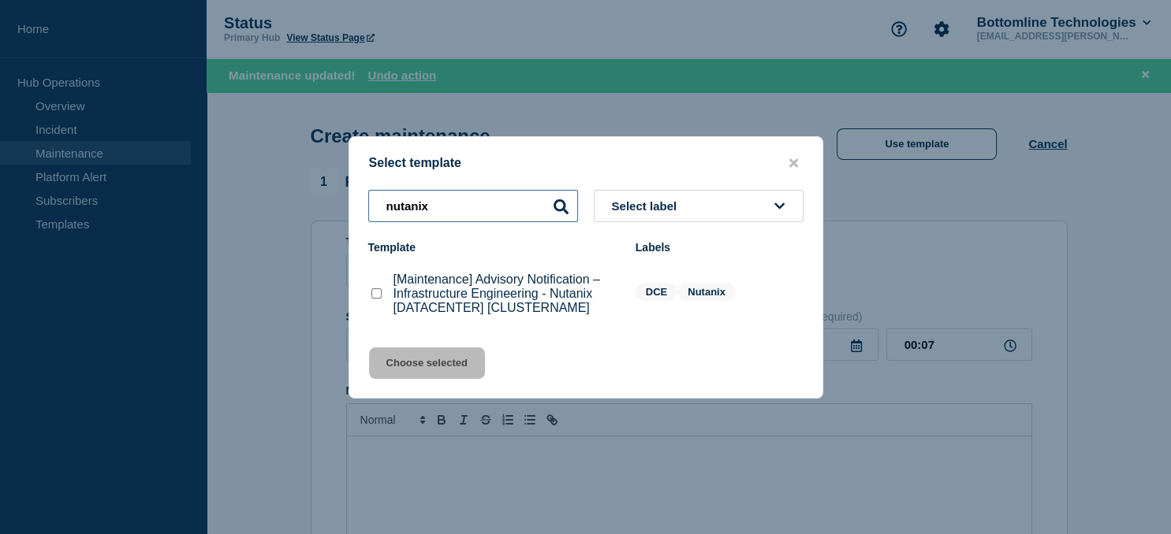
type input "nutanix"
click at [380, 299] on checkbox"] "[Maintenance] Advisory Notification – Infrastructure Engineering - Nutanix [DAT…" at bounding box center [376, 293] width 10 height 10
checkbox checkbox"] "true"
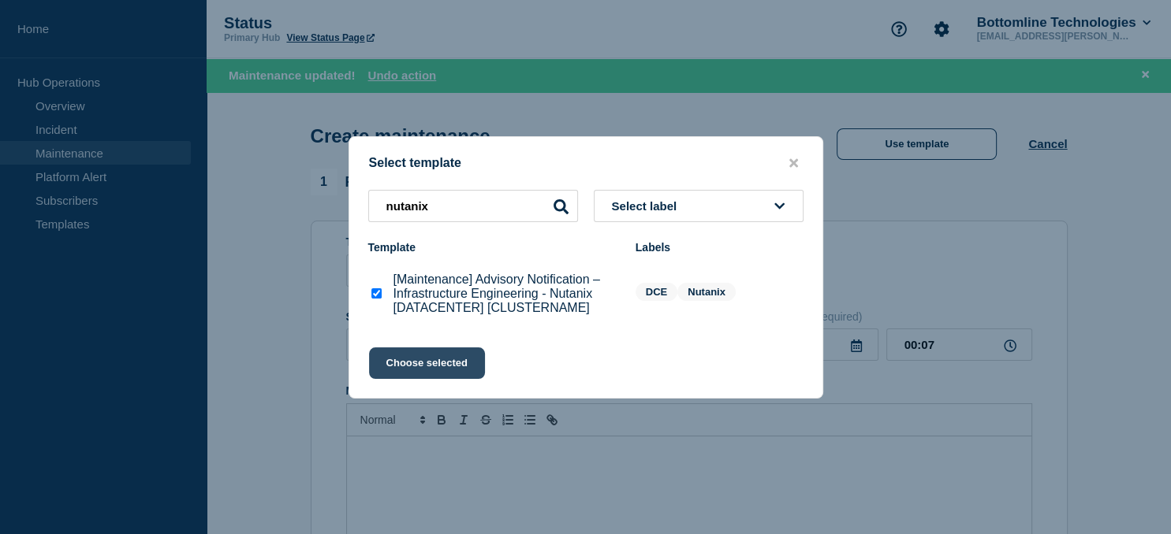
click at [428, 370] on button "Choose selected" at bounding box center [427, 364] width 116 height 32
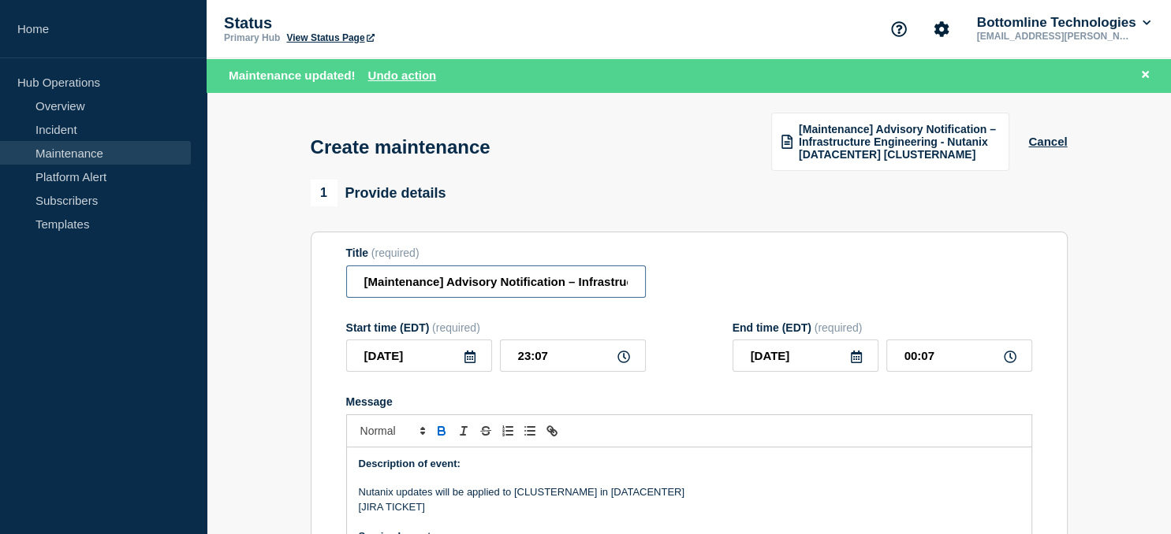
click at [538, 282] on input "[Maintenance] Advisory Notification – Infrastructure Engineering - Nutanix [DAT…" at bounding box center [496, 282] width 300 height 32
click at [566, 273] on input "[Maintenance] Advisory Notification – Infrastructure Engineering - Nutanix [DAT…" at bounding box center [496, 282] width 300 height 32
paste input "gb-00-vn-nutanix02"
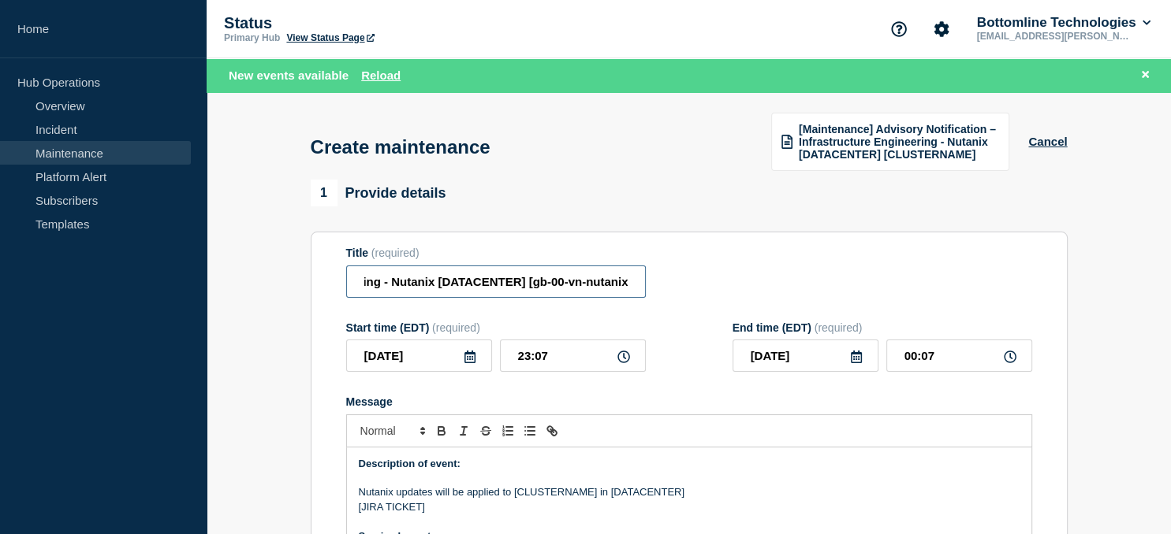
scroll to position [0, 360]
click at [469, 283] on input "[Maintenance] Advisory Notification – Infrastructure Engineering - Nutanix [DAT…" at bounding box center [496, 282] width 300 height 32
type input "[Maintenance] Advisory Notification – Infrastructure Engineering - Nutanix [gb0…"
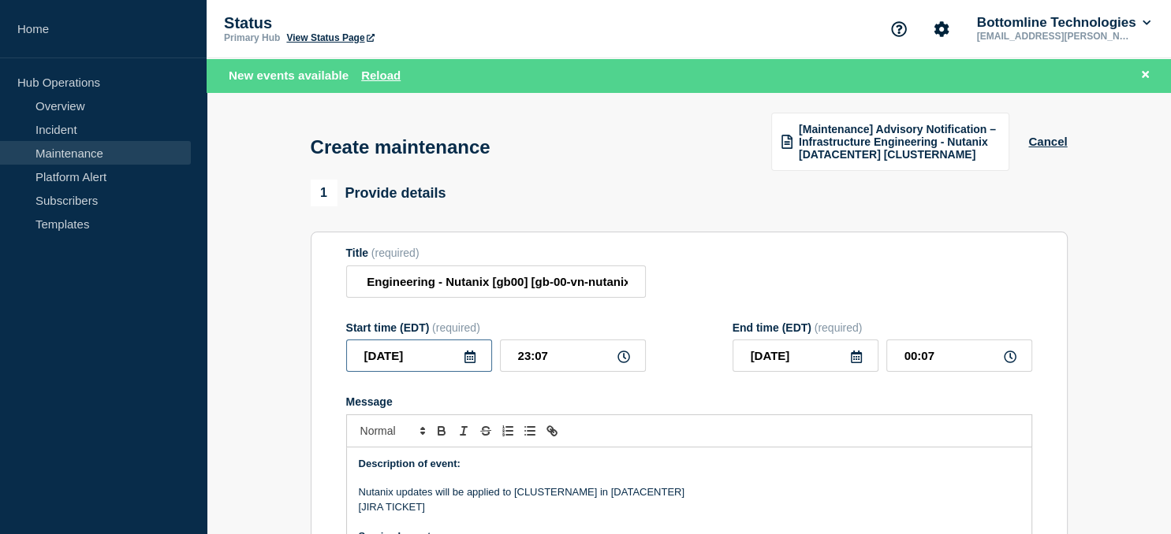
click at [477, 356] on input "[DATE]" at bounding box center [419, 356] width 146 height 32
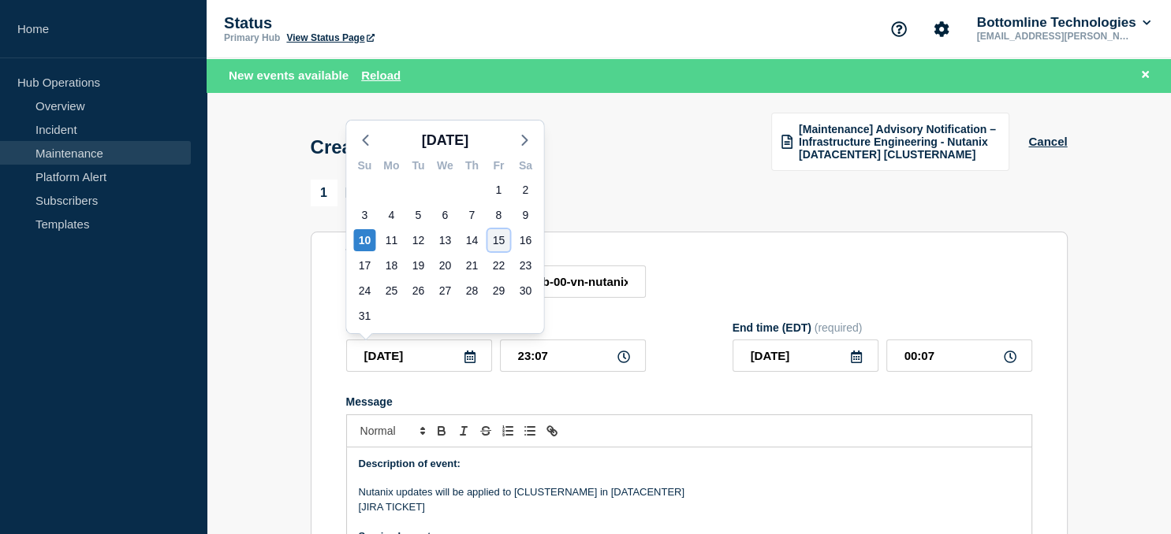
click at [503, 241] on div "15" at bounding box center [498, 240] width 22 height 22
type input "2025-08-15"
type input "2025-08-16"
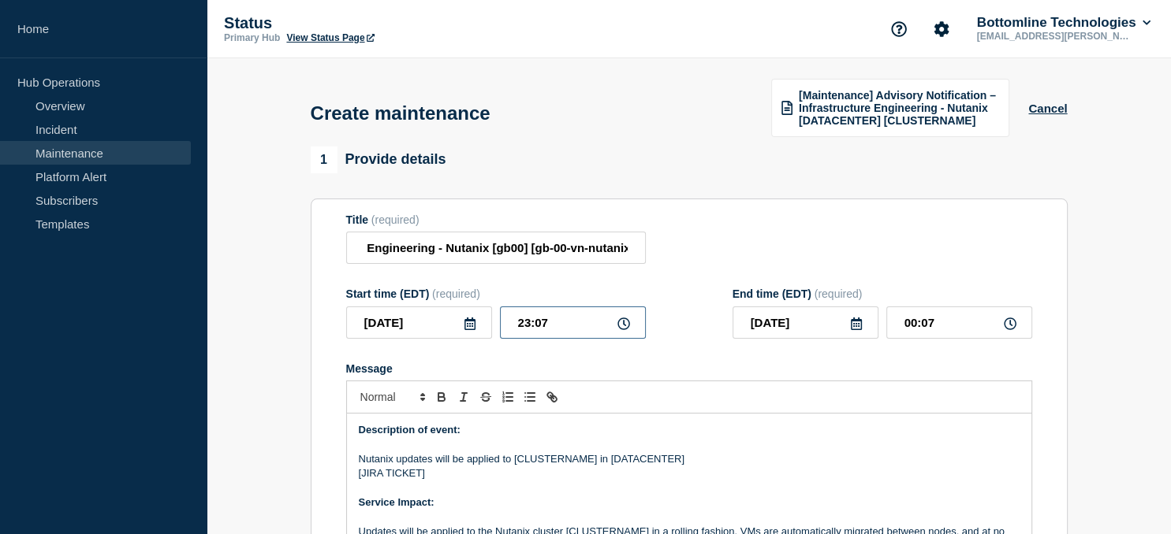
drag, startPoint x: 572, startPoint y: 326, endPoint x: 443, endPoint y: 328, distance: 129.3
click at [500, 328] on input "23:07" at bounding box center [573, 323] width 146 height 32
type input "16:00"
type input "2025-08-15"
type input "17:00"
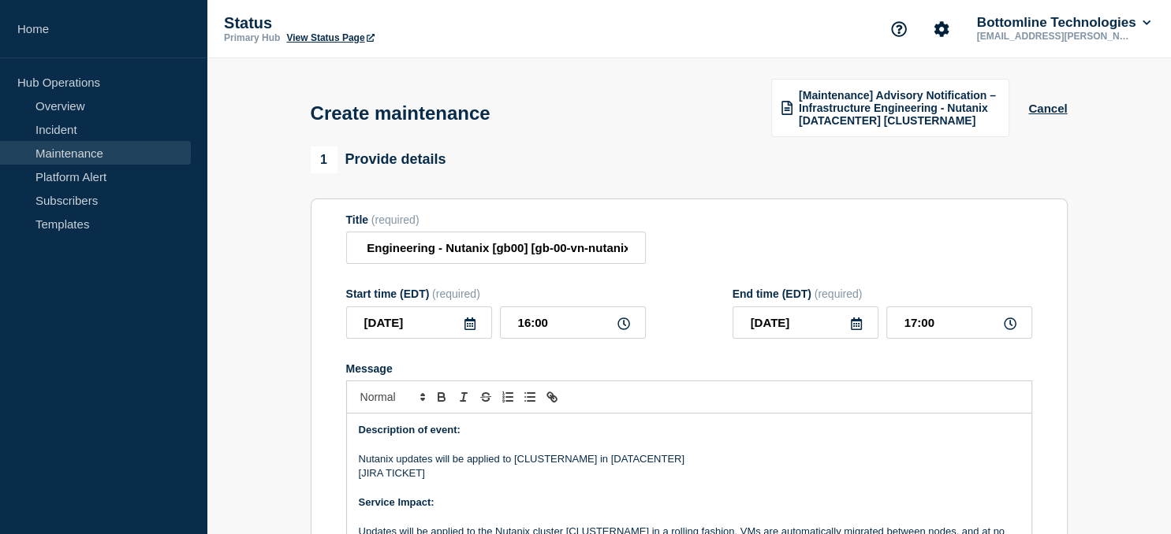
click at [858, 329] on icon at bounding box center [856, 324] width 11 height 13
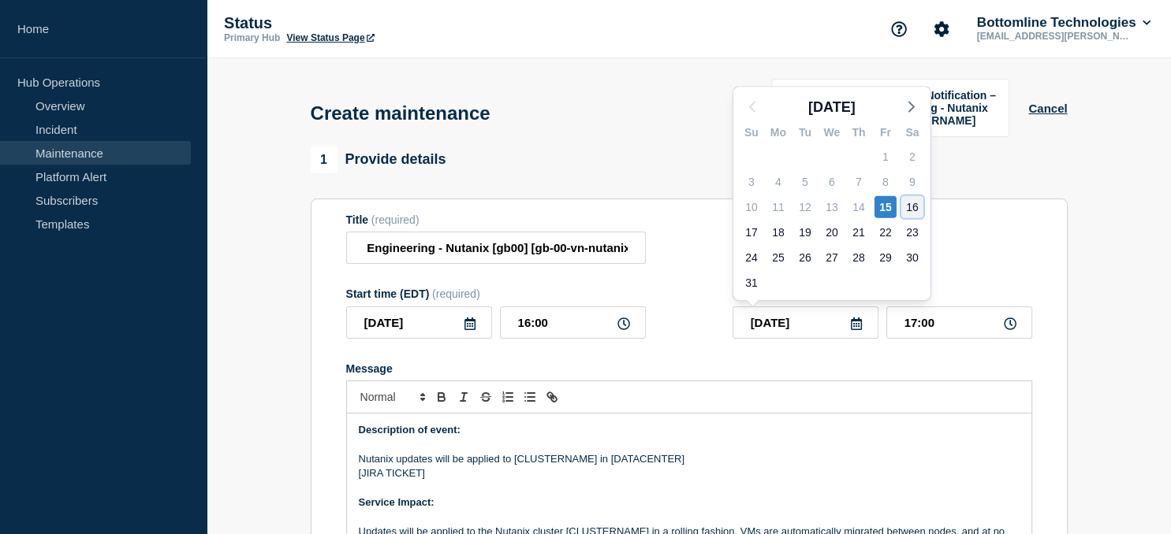
click at [914, 208] on div "16" at bounding box center [912, 207] width 22 height 22
type input "2025-08-16"
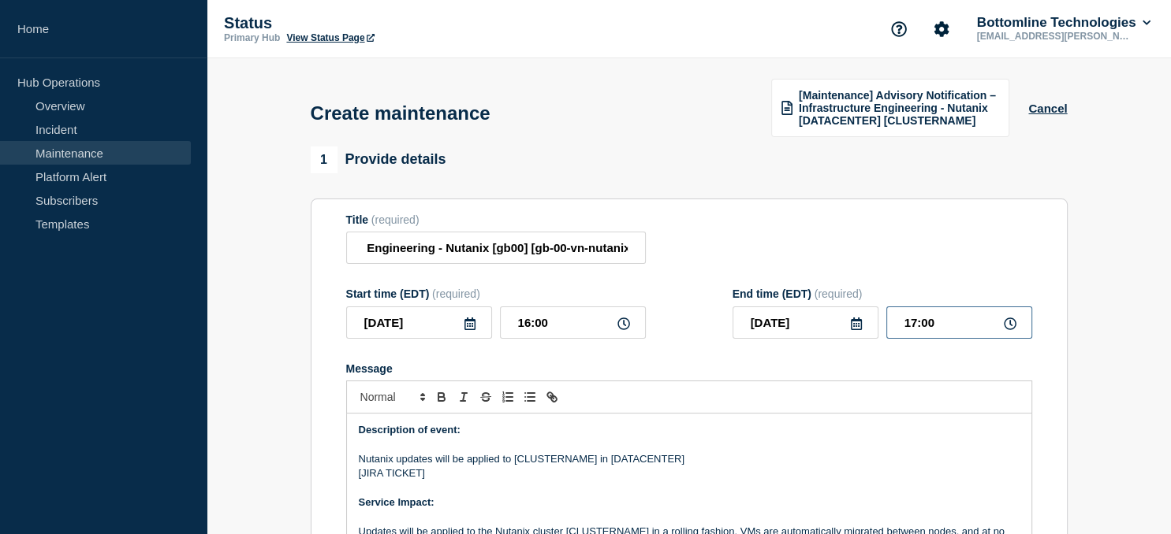
drag, startPoint x: 951, startPoint y: 323, endPoint x: 824, endPoint y: 337, distance: 127.7
click at [886, 337] on input "17:00" at bounding box center [959, 323] width 146 height 32
type input "21:00"
click at [555, 465] on p "Nutanix updates will be applied to [CLUSTERNAME] in [DATACENTER]" at bounding box center [689, 459] width 661 height 14
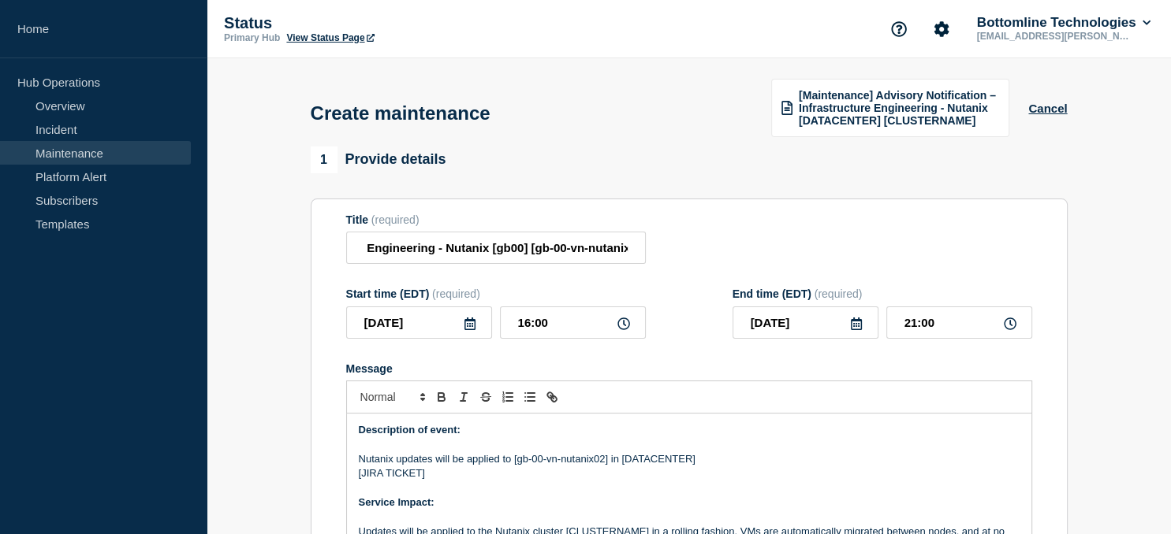
click at [664, 463] on p "Nutanix updates will be applied to [gb-00-vn-nutanix02] in [DATACENTER]" at bounding box center [689, 459] width 661 height 14
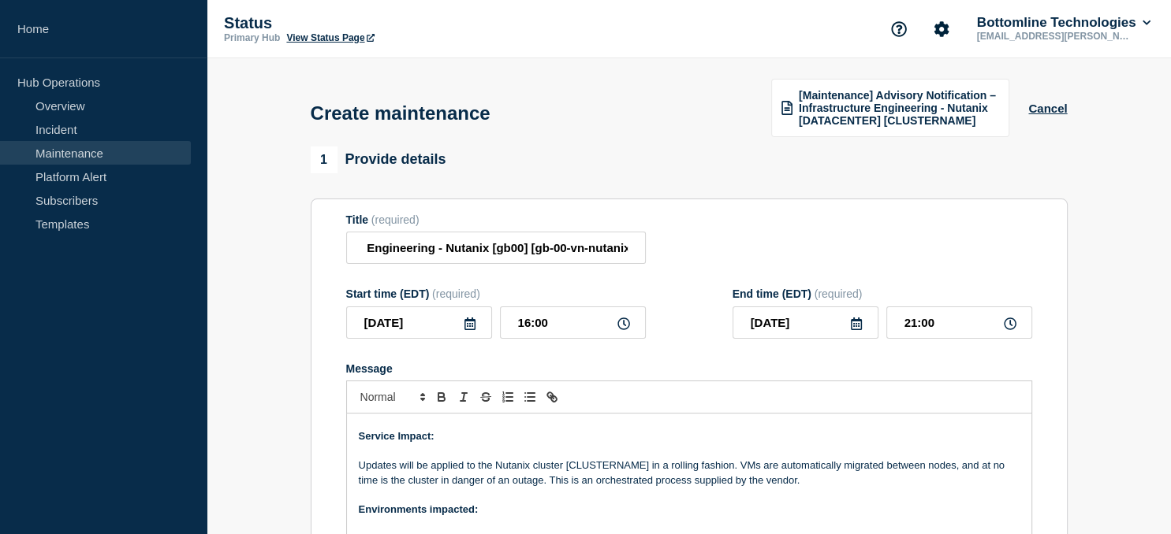
scroll to position [68, 0]
click at [604, 467] on p "Updates will be applied to the Nutanix cluster [CLUSTERNAME] in a rolling fashi…" at bounding box center [689, 471] width 661 height 29
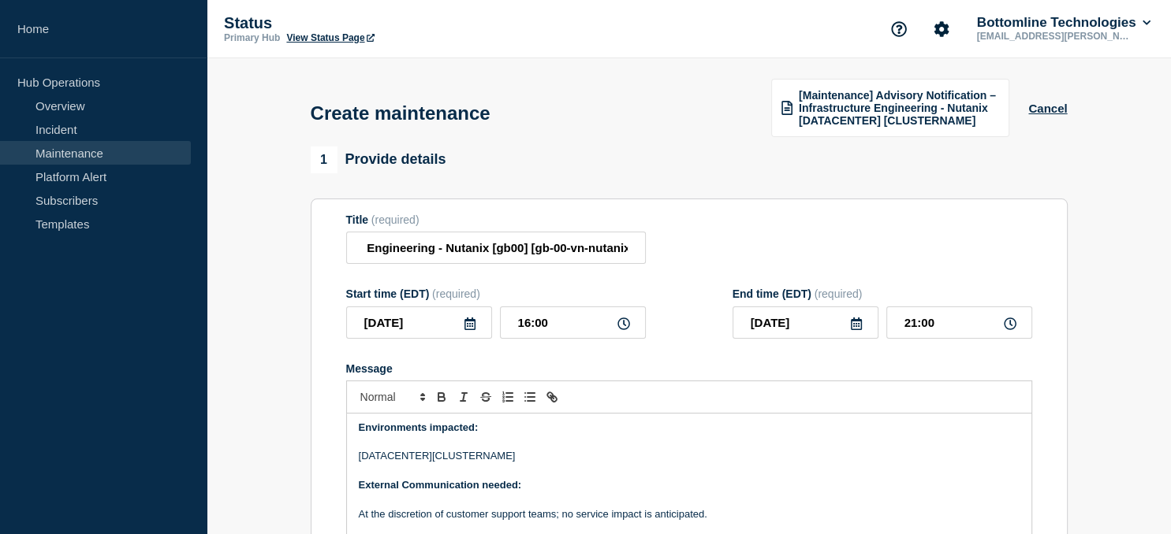
scroll to position [148, 0]
click at [465, 457] on p "[DATACENTER][CLUSTERNAME]" at bounding box center [689, 456] width 661 height 14
click at [389, 457] on p "[DATACENTER][gb-00-vn-nutanix02]" at bounding box center [689, 456] width 661 height 14
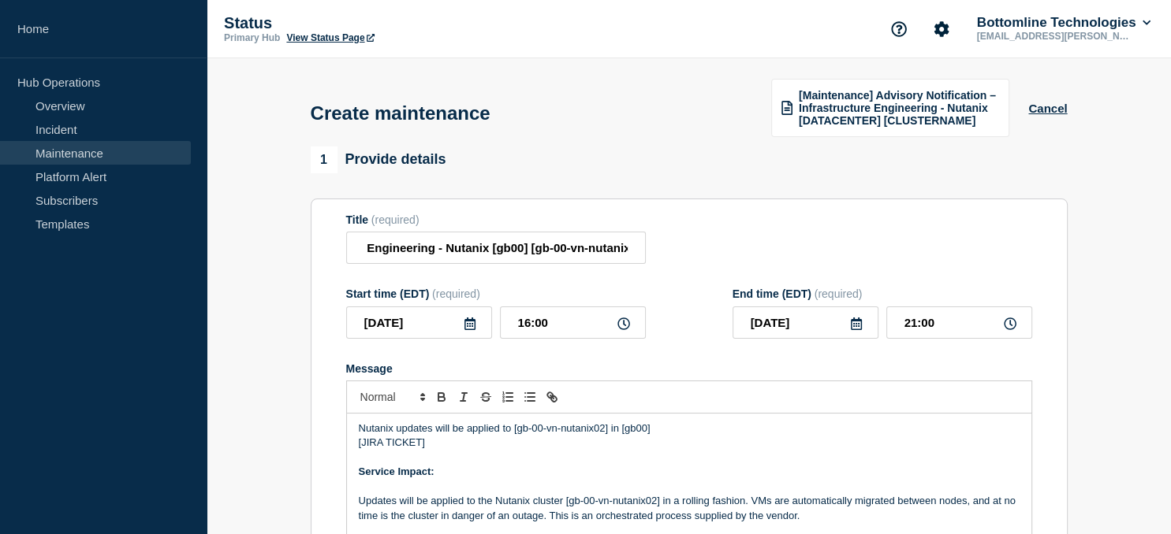
scroll to position [0, 0]
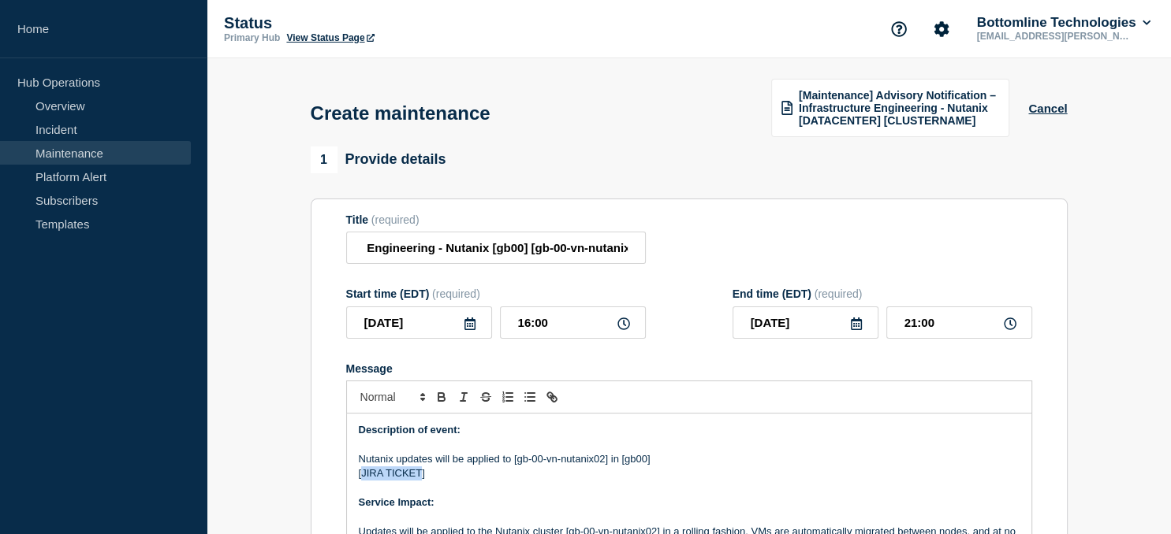
drag, startPoint x: 420, startPoint y: 476, endPoint x: 362, endPoint y: 477, distance: 58.3
click at [362, 477] on p "[JIRA TICKET]" at bounding box center [689, 474] width 661 height 14
click at [504, 501] on p "Service Impact:" at bounding box center [689, 503] width 661 height 14
drag, startPoint x: 938, startPoint y: 325, endPoint x: 859, endPoint y: 330, distance: 79.0
click at [886, 330] on input "21:00" at bounding box center [959, 323] width 146 height 32
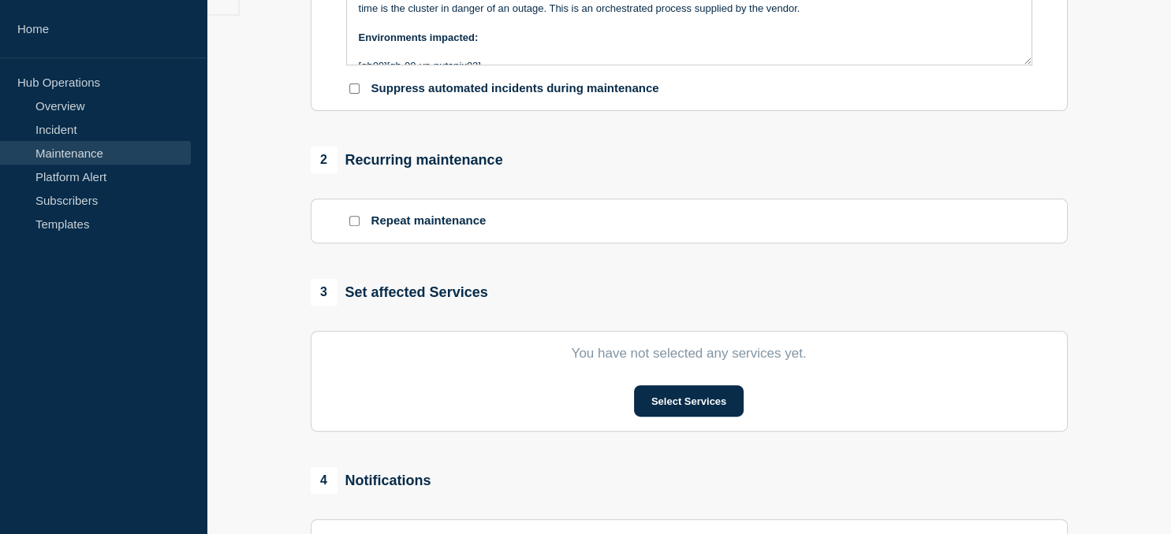
scroll to position [539, 0]
click at [686, 411] on button "Select Services" at bounding box center [689, 401] width 110 height 32
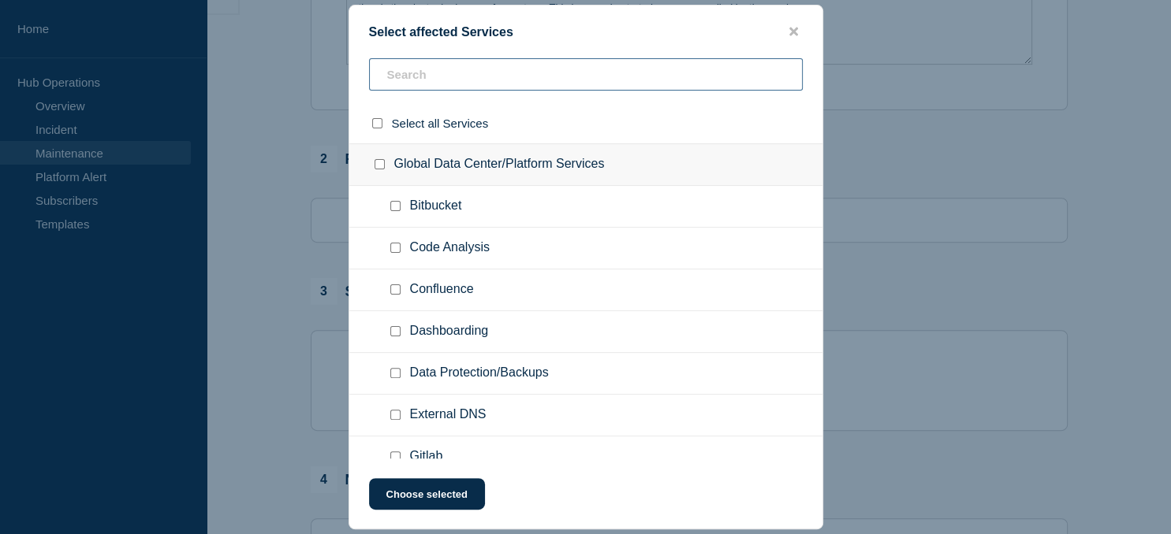
click at [418, 66] on input "text" at bounding box center [586, 74] width 434 height 32
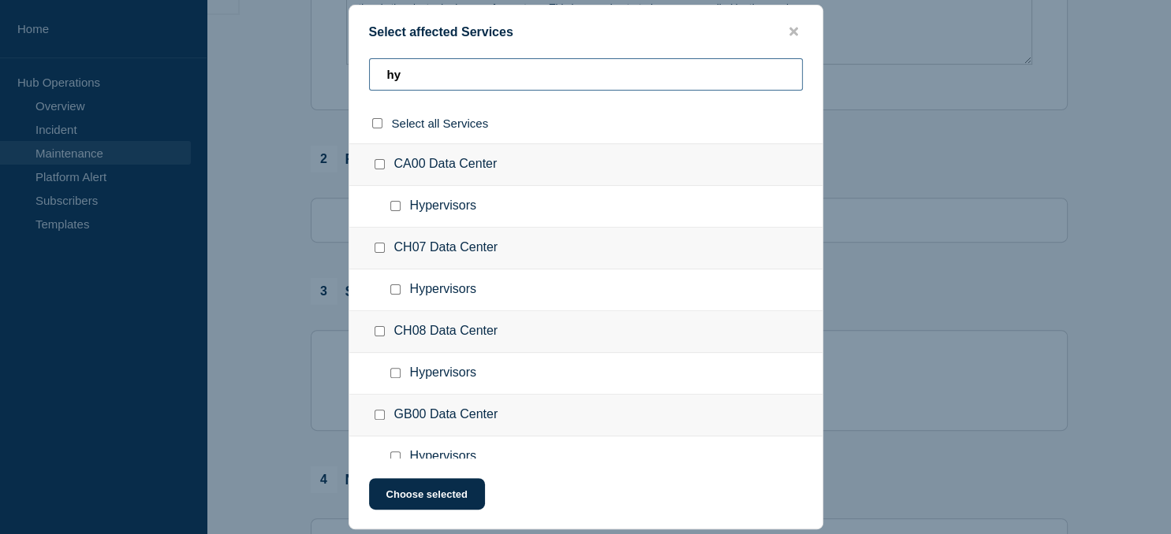
type input "hy"
click at [383, 418] on input "GB00 Data Center checkbox" at bounding box center [379, 415] width 10 height 10
checkbox input "true"
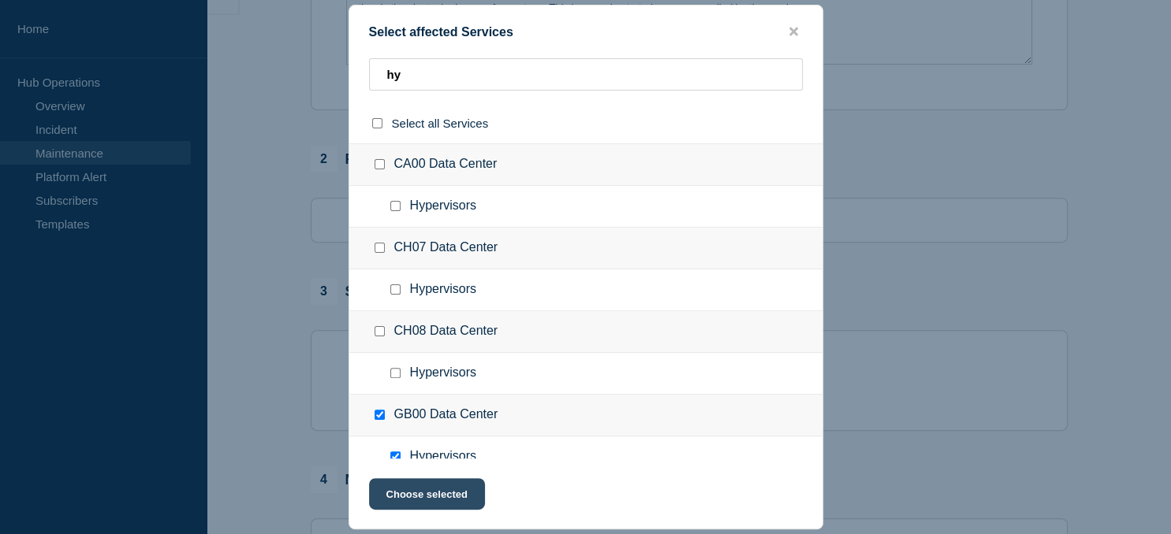
click at [417, 490] on button "Choose selected" at bounding box center [427, 494] width 116 height 32
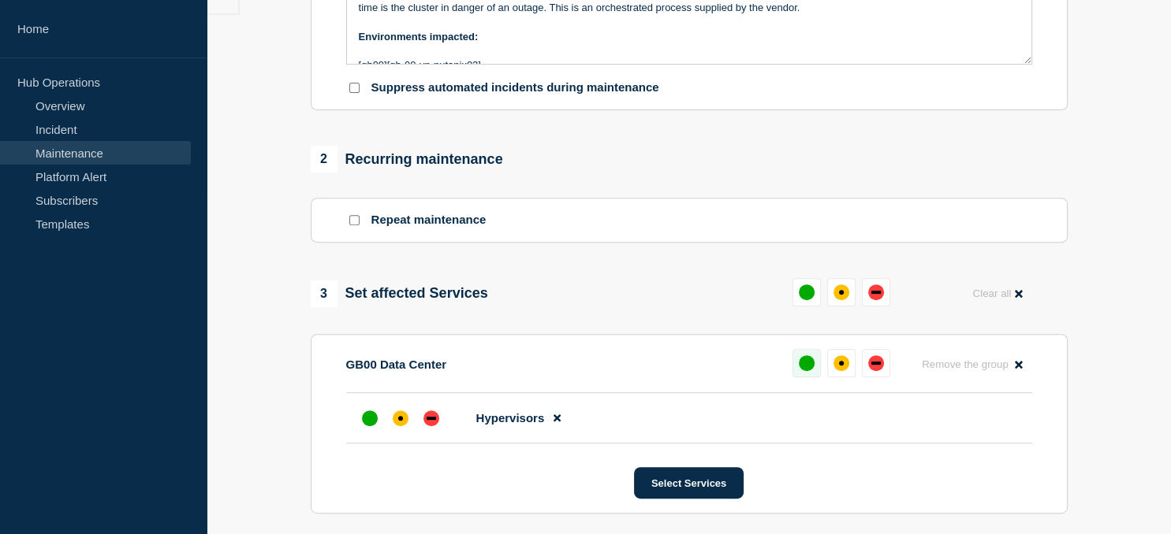
click at [806, 370] on div "up" at bounding box center [806, 363] width 16 height 16
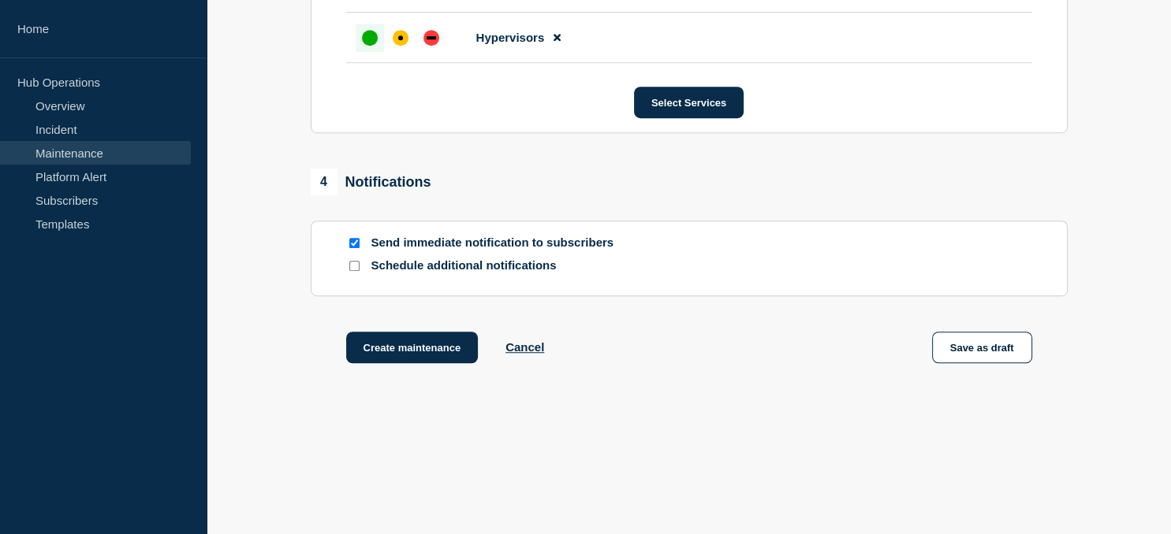
scroll to position [923, 0]
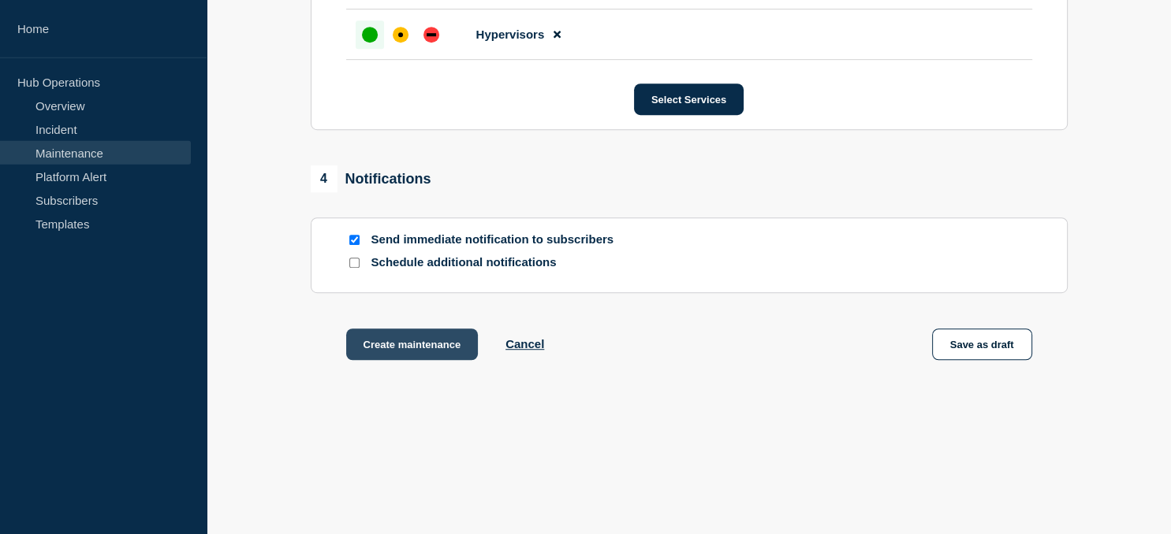
click at [409, 359] on button "Create maintenance" at bounding box center [412, 345] width 132 height 32
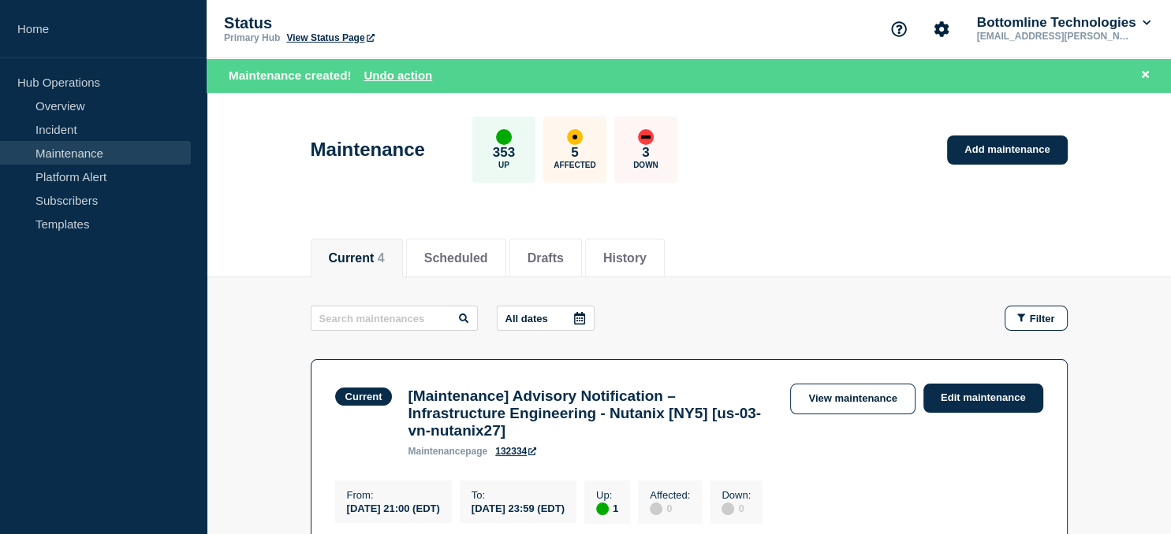
click at [657, 484] on section "Current [Maintenance] Advisory Notification – Infrastructure Engineering - Nuta…" at bounding box center [689, 453] width 757 height 189
click at [1007, 147] on link "Add maintenance" at bounding box center [1007, 150] width 120 height 29
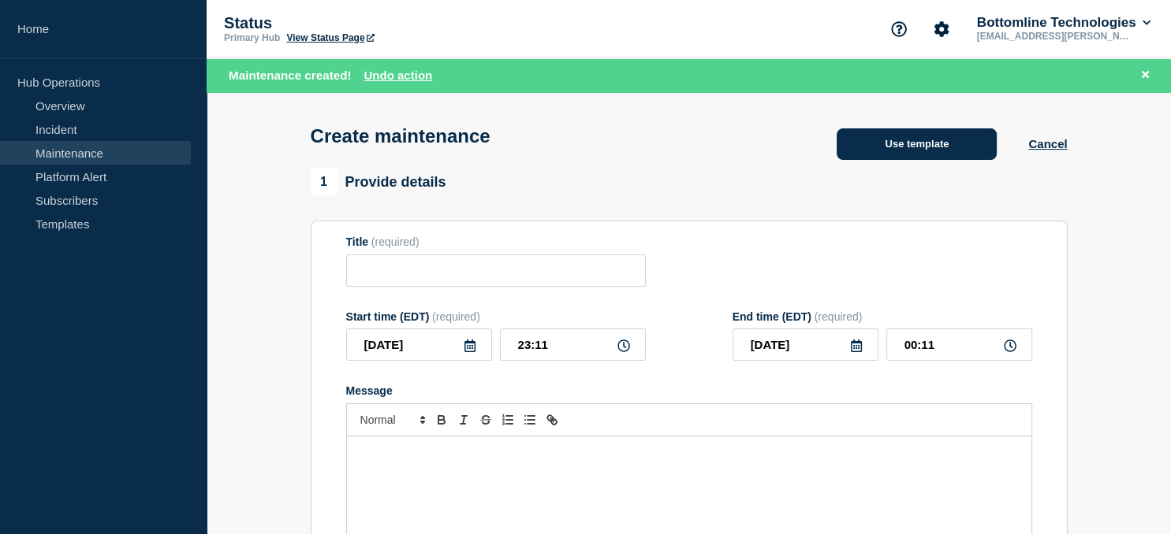
click at [936, 138] on button "Use template" at bounding box center [916, 144] width 160 height 32
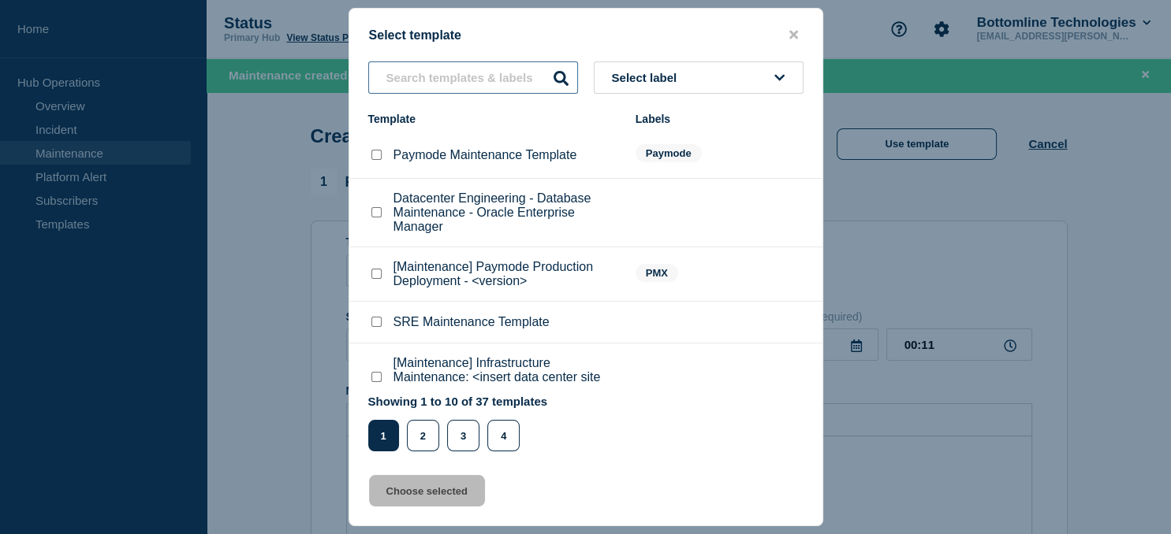
click at [449, 77] on input "text" at bounding box center [473, 77] width 210 height 32
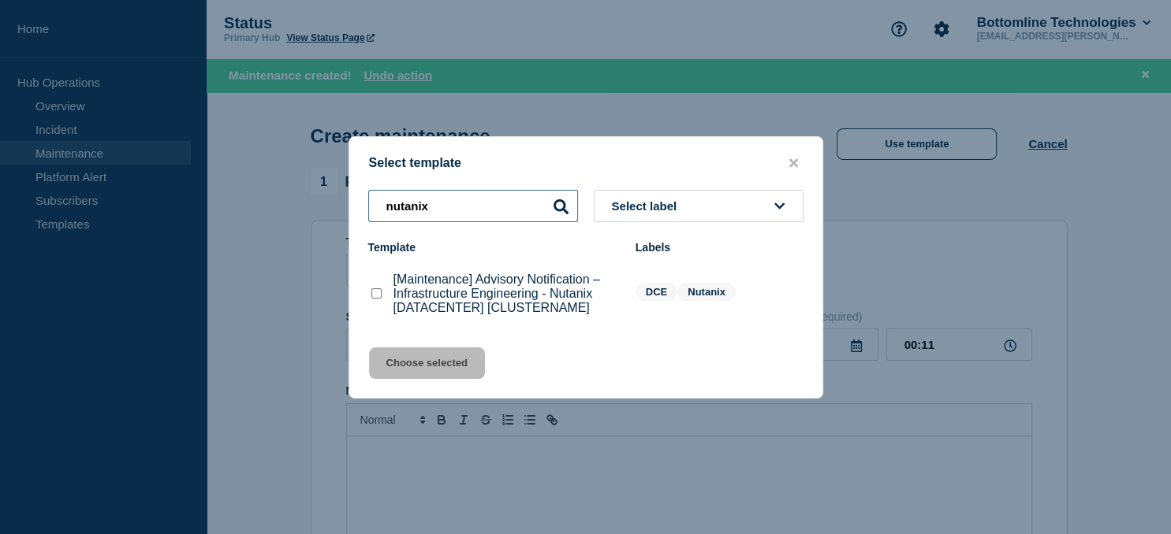
type input "nutanix"
click at [379, 298] on checkbox"] "[Maintenance] Advisory Notification – Infrastructure Engineering - Nutanix [DAT…" at bounding box center [376, 293] width 10 height 10
checkbox checkbox"] "true"
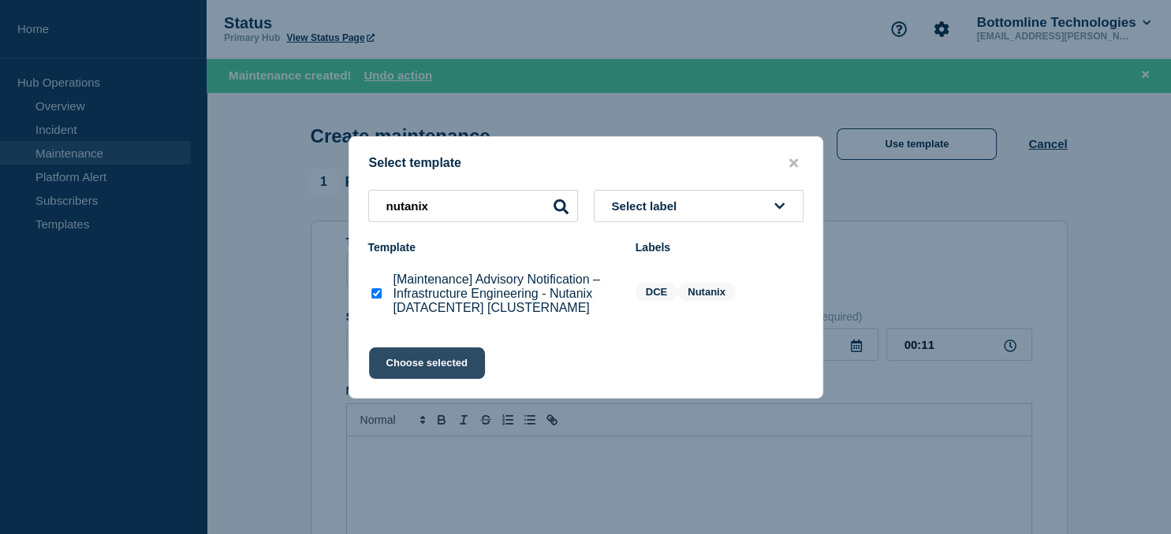
click at [412, 368] on button "Choose selected" at bounding box center [427, 364] width 116 height 32
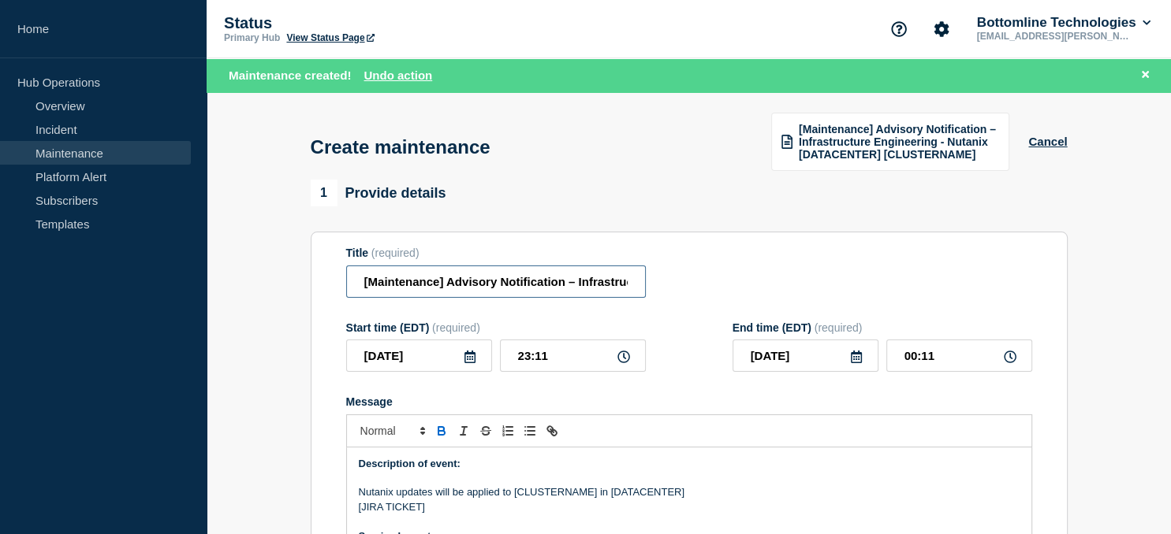
click at [556, 279] on input "[Maintenance] Advisory Notification – Infrastructure Engineering - Nutanix [DAT…" at bounding box center [496, 282] width 300 height 32
click at [582, 282] on input "[Maintenance] Advisory Notification – Infrastructure Engineering - Nutanix [DAT…" at bounding box center [496, 282] width 300 height 32
paste input "gb-03-vn-nutanix04"
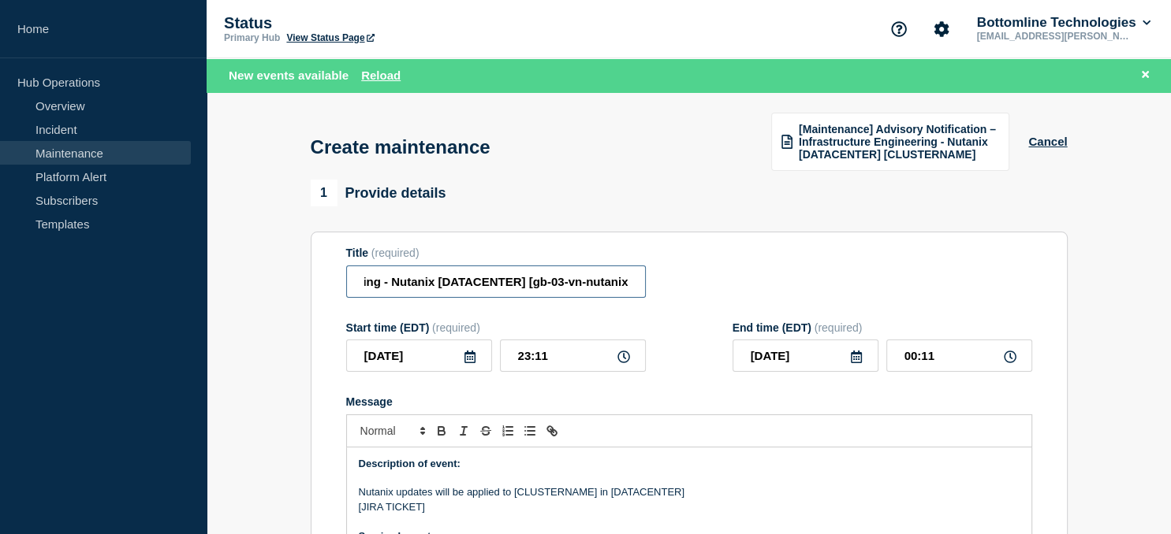
scroll to position [0, 360]
click at [453, 281] on input "[Maintenance] Advisory Notification – Infrastructure Engineering - Nutanix [DAT…" at bounding box center [496, 282] width 300 height 32
type input "[Maintenance] Advisory Notification – Infrastructure Engineering - Nutanix [gb0…"
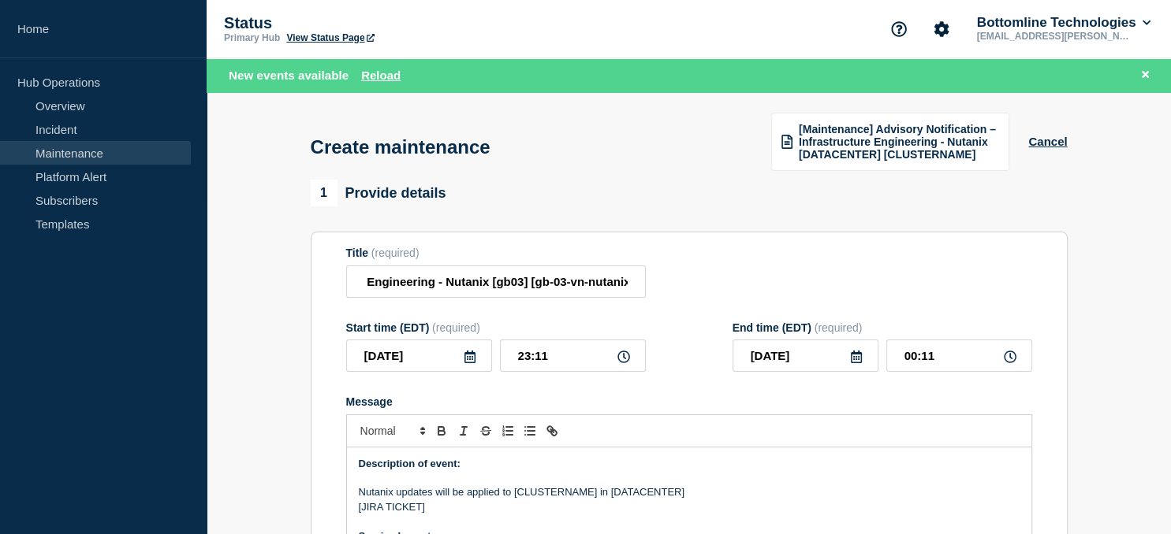
click at [465, 363] on icon at bounding box center [469, 357] width 13 height 13
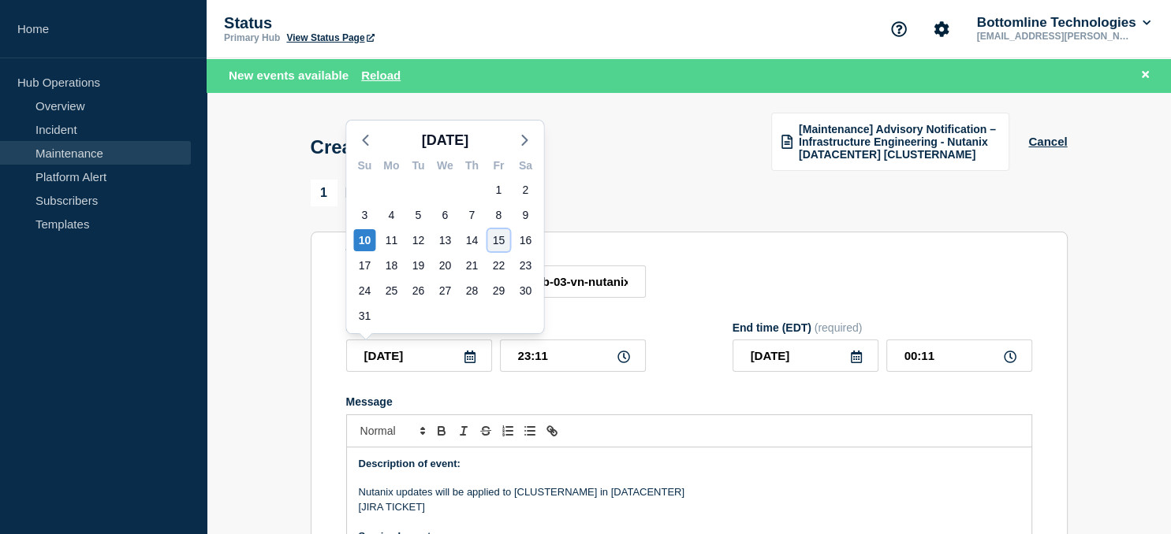
click at [496, 238] on div "15" at bounding box center [498, 240] width 22 height 22
type input "2025-08-15"
type input "2025-08-16"
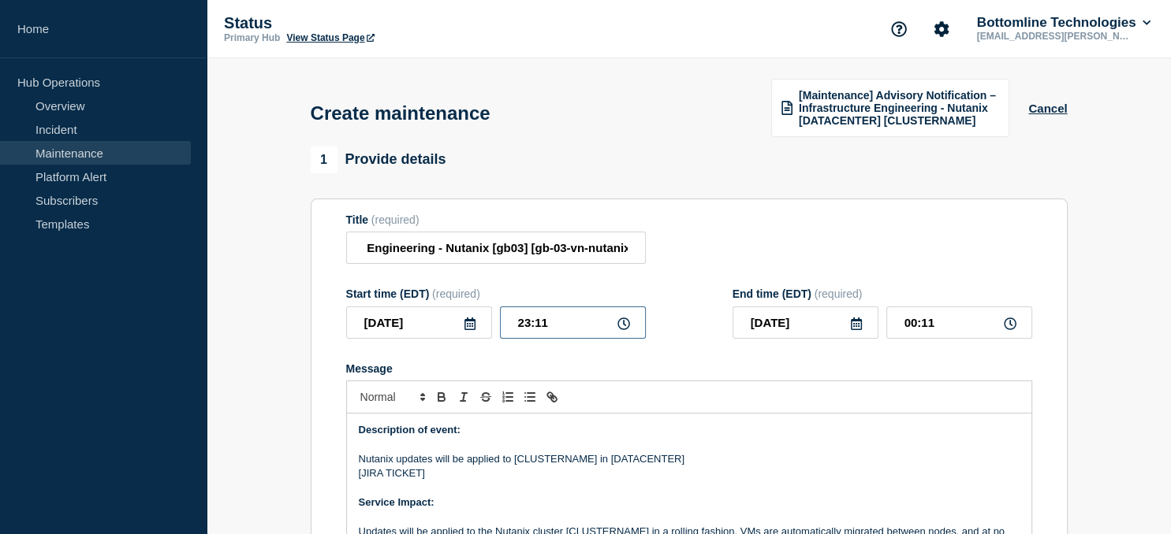
drag, startPoint x: 563, startPoint y: 322, endPoint x: 431, endPoint y: 332, distance: 132.0
click at [500, 332] on input "23:11" at bounding box center [573, 323] width 146 height 32
type input "16:00"
type input "2025-08-15"
type input "17:00"
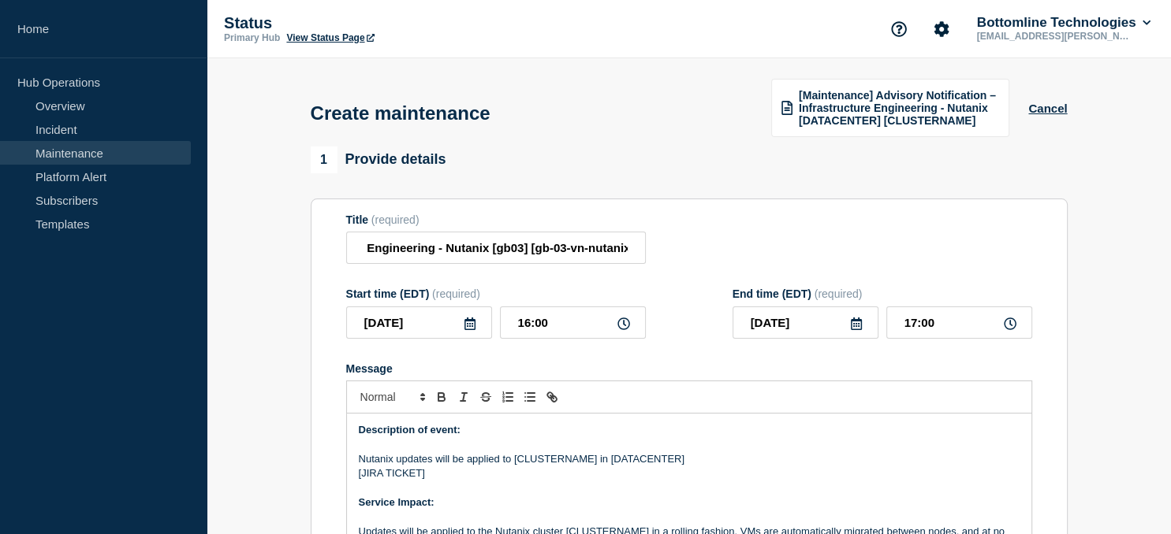
click at [854, 326] on icon at bounding box center [856, 324] width 11 height 13
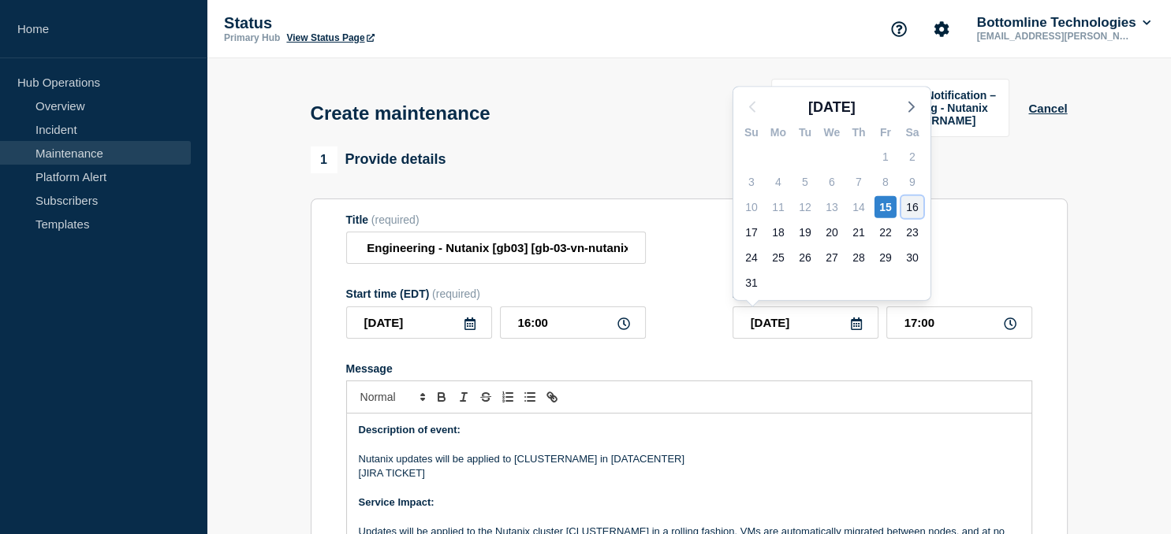
click at [906, 208] on div "16" at bounding box center [912, 207] width 22 height 22
type input "2025-08-16"
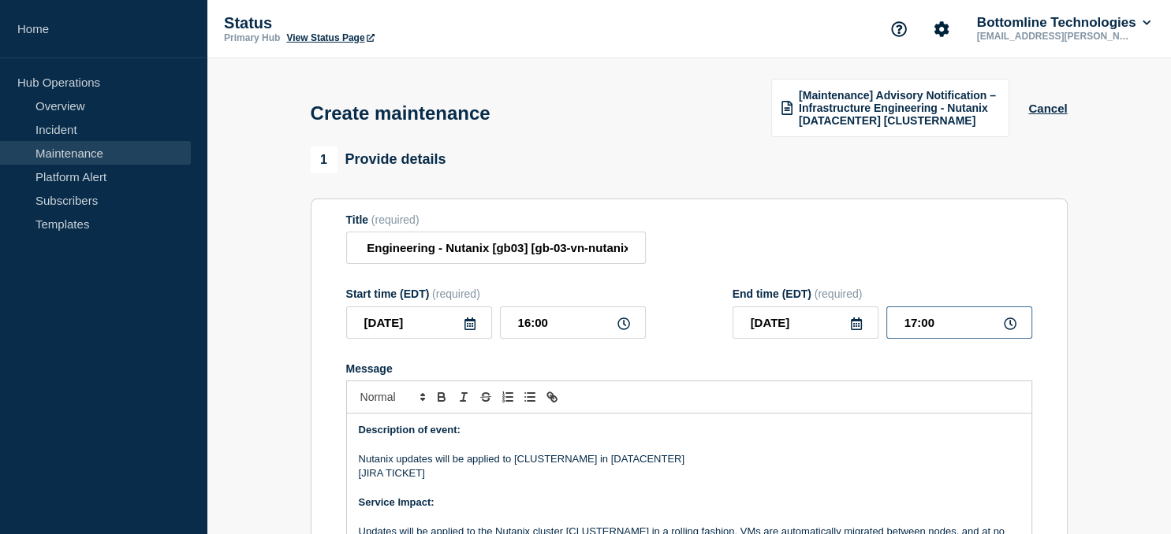
drag, startPoint x: 950, startPoint y: 328, endPoint x: 793, endPoint y: 350, distance: 158.4
click at [886, 339] on input "17:00" at bounding box center [959, 323] width 146 height 32
type input "21:00"
click at [560, 459] on p "Nutanix updates will be applied to [CLUSTERNAME] in [DATACENTER]" at bounding box center [689, 459] width 661 height 14
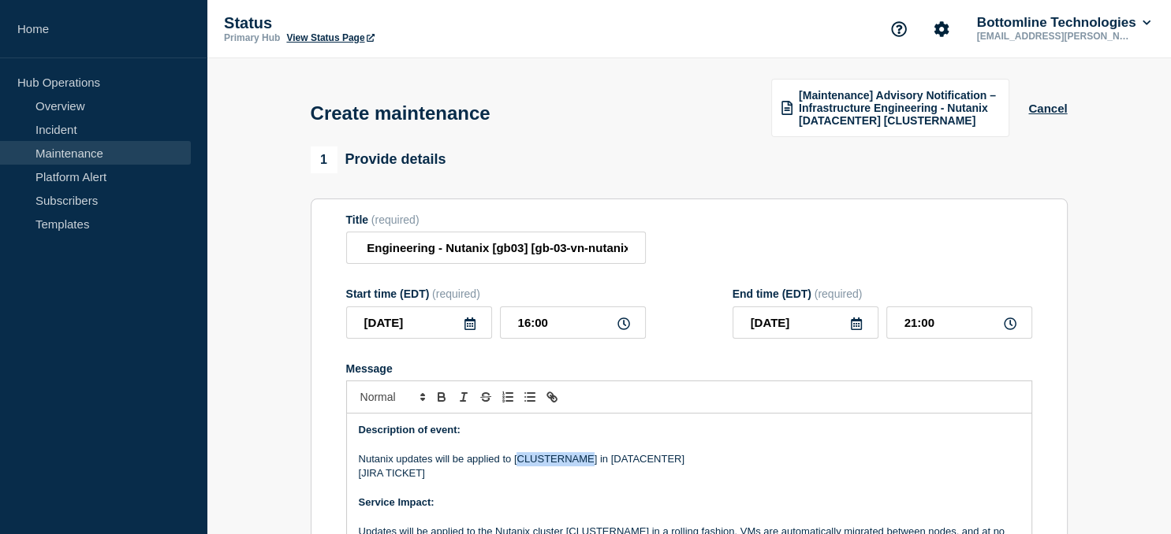
paste div "Message"
click at [635, 462] on p "Nutanix updates will be applied to [gb-03-vn-nutanix04] in [DATACENTER]" at bounding box center [689, 459] width 661 height 14
click at [636, 462] on p "Nutanix updates will be applied to [gb-03-vn-nutanix04] in [DATACENTER]" at bounding box center [689, 459] width 661 height 14
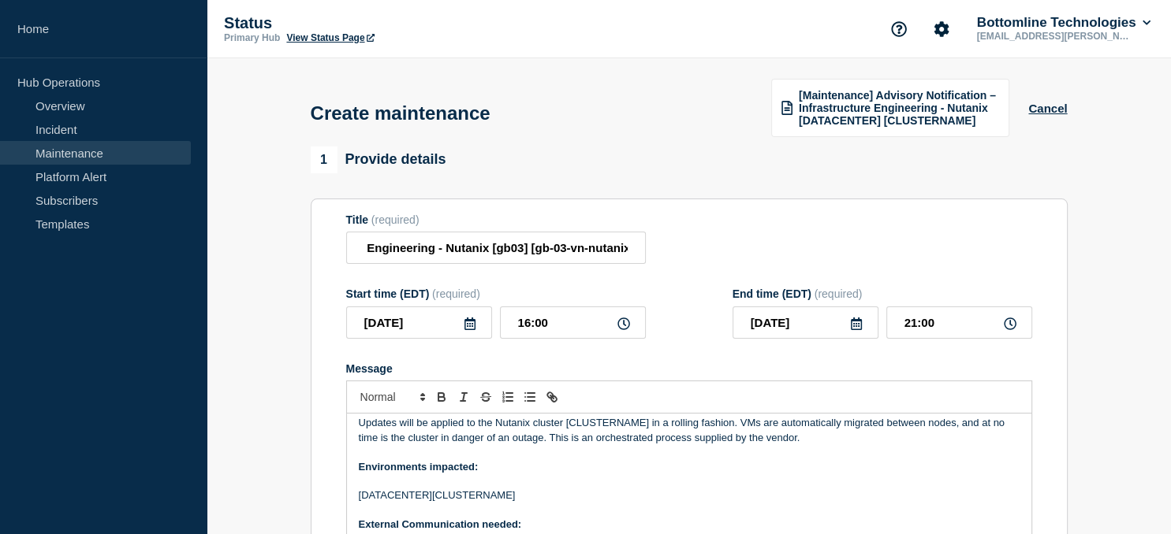
scroll to position [107, 0]
click at [597, 426] on p "Updates will be applied to the Nutanix cluster [CLUSTERNAME] in a rolling fashi…" at bounding box center [689, 432] width 661 height 29
click at [467, 499] on p "[DATACENTER][CLUSTERNAME]" at bounding box center [689, 497] width 661 height 14
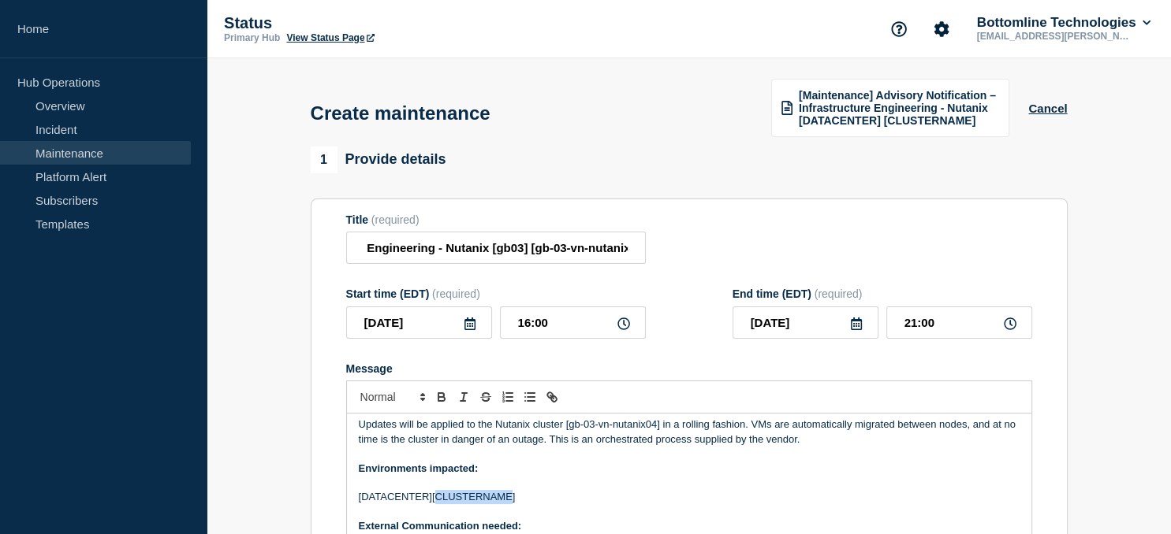
click at [467, 499] on p "[DATACENTER][CLUSTERNAME]" at bounding box center [689, 497] width 661 height 14
click at [386, 504] on p "[DATACENTER][gb-03-vn-nutanix04]" at bounding box center [689, 497] width 661 height 14
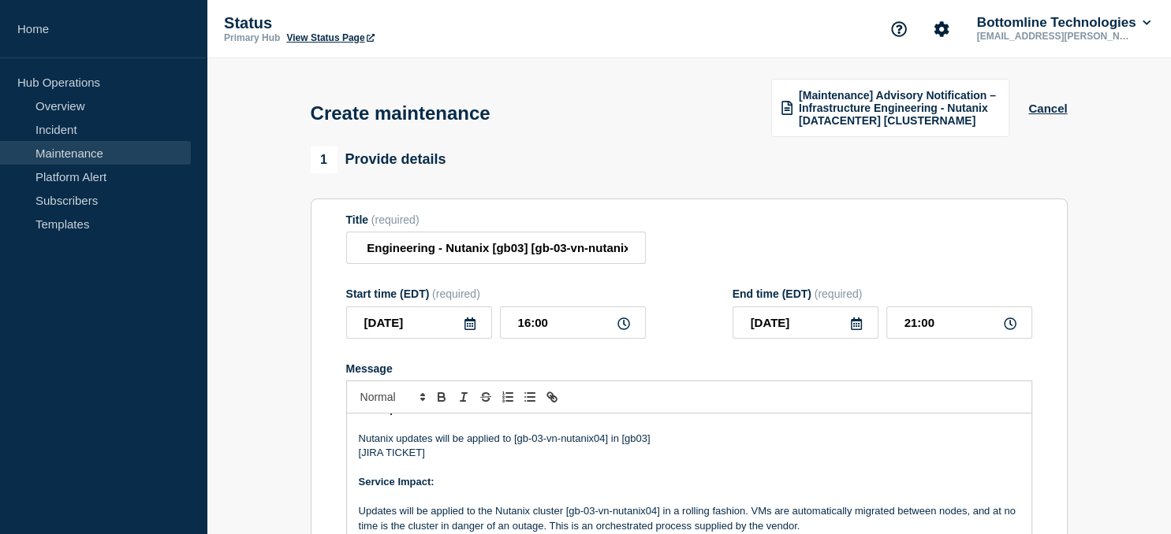
scroll to position [17, 0]
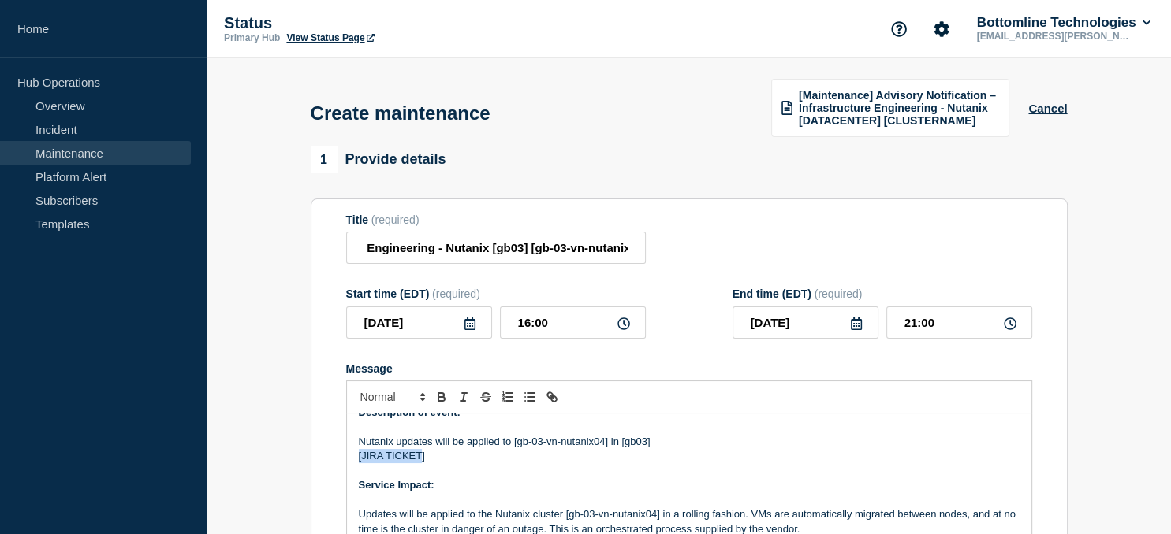
drag, startPoint x: 421, startPoint y: 456, endPoint x: 359, endPoint y: 456, distance: 62.3
click at [359, 456] on p "[JIRA TICKET]" at bounding box center [689, 456] width 661 height 14
click at [355, 459] on div "Description of event: Nutanix updates will be applied to [gb-03-vn-nutanix04] i…" at bounding box center [689, 508] width 684 height 189
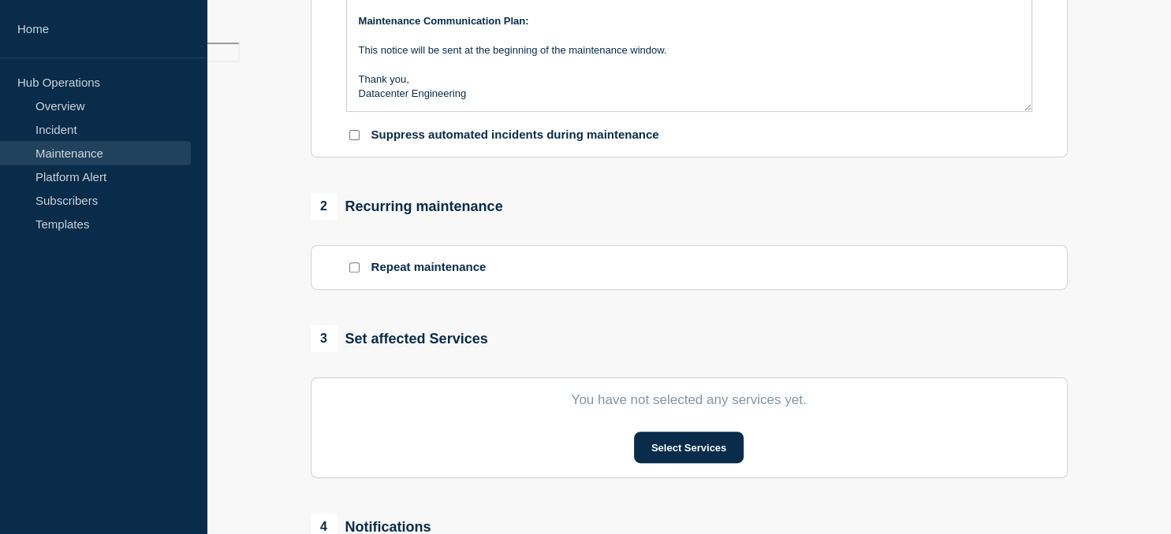
scroll to position [492, 0]
click at [679, 446] on button "Select Services" at bounding box center [689, 448] width 110 height 32
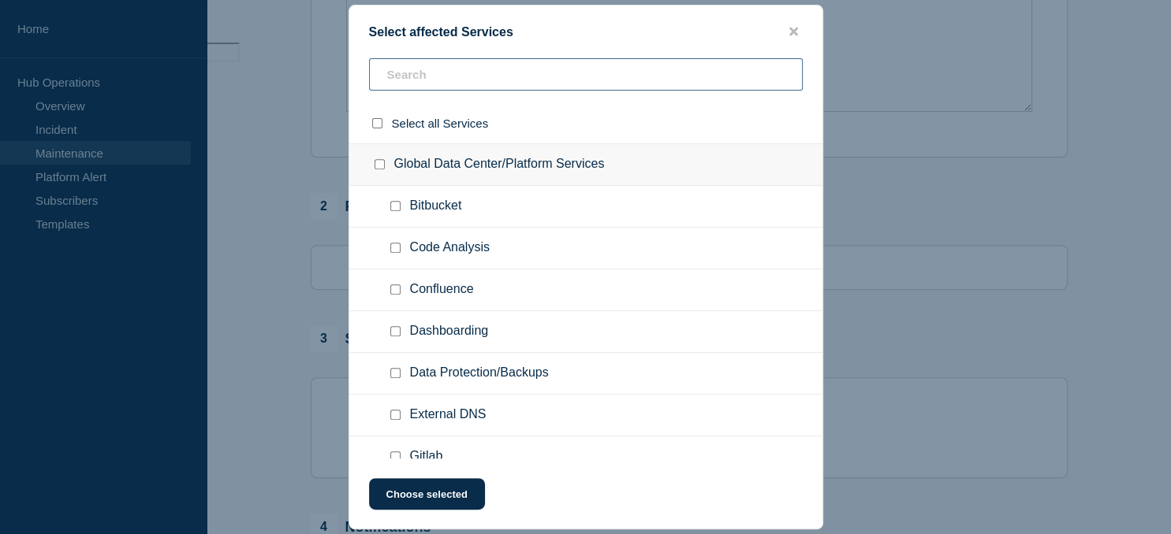
click at [430, 73] on input "text" at bounding box center [586, 74] width 434 height 32
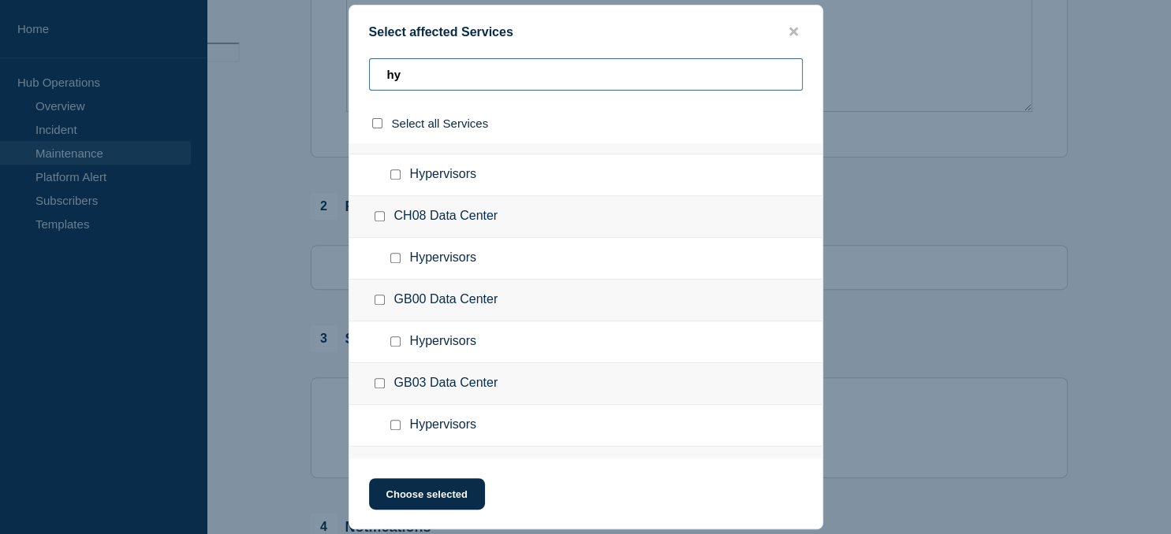
scroll to position [134, 0]
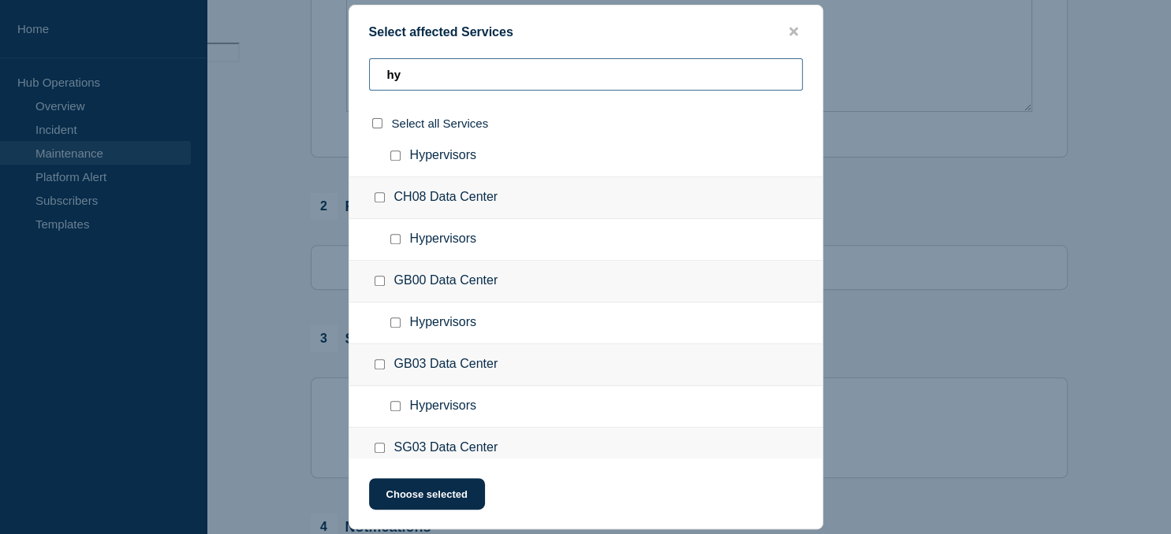
type input "hy"
click at [398, 408] on input "Hypervisors checkbox" at bounding box center [395, 406] width 10 height 10
checkbox input "true"
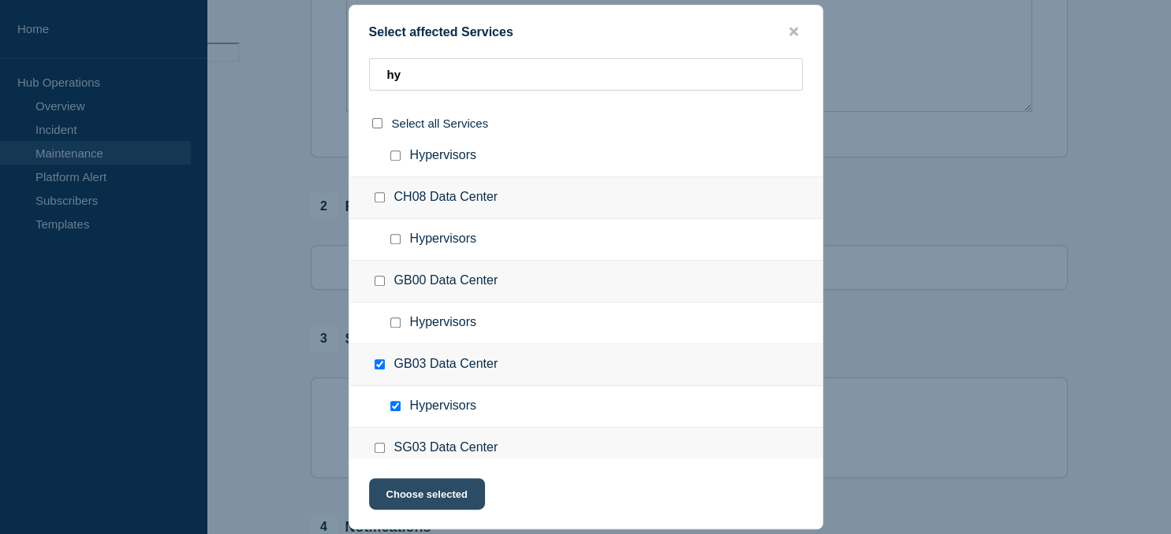
click at [437, 499] on button "Choose selected" at bounding box center [427, 494] width 116 height 32
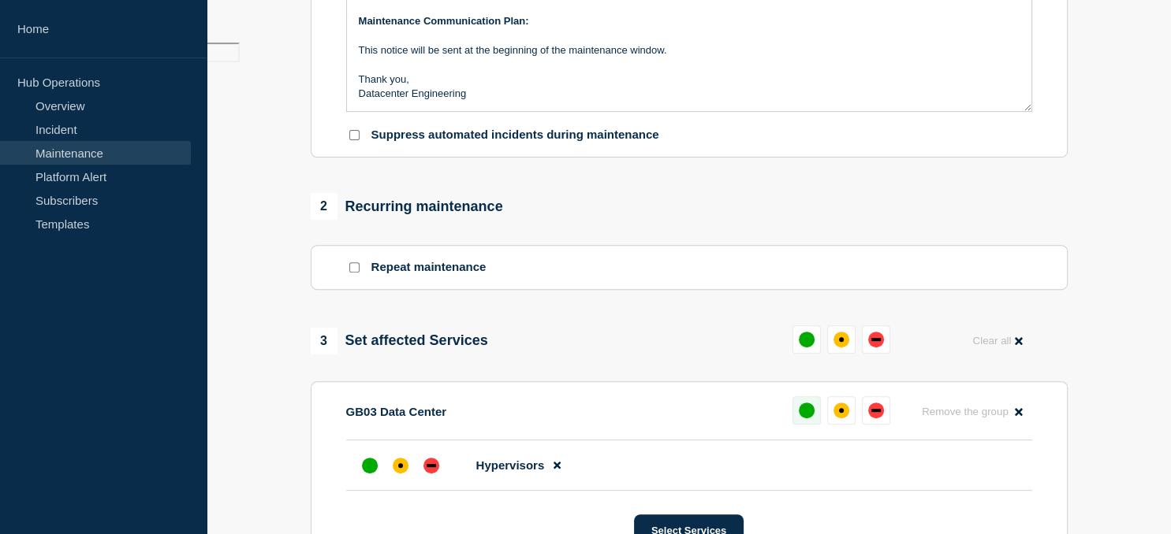
click at [797, 415] on button at bounding box center [806, 410] width 28 height 28
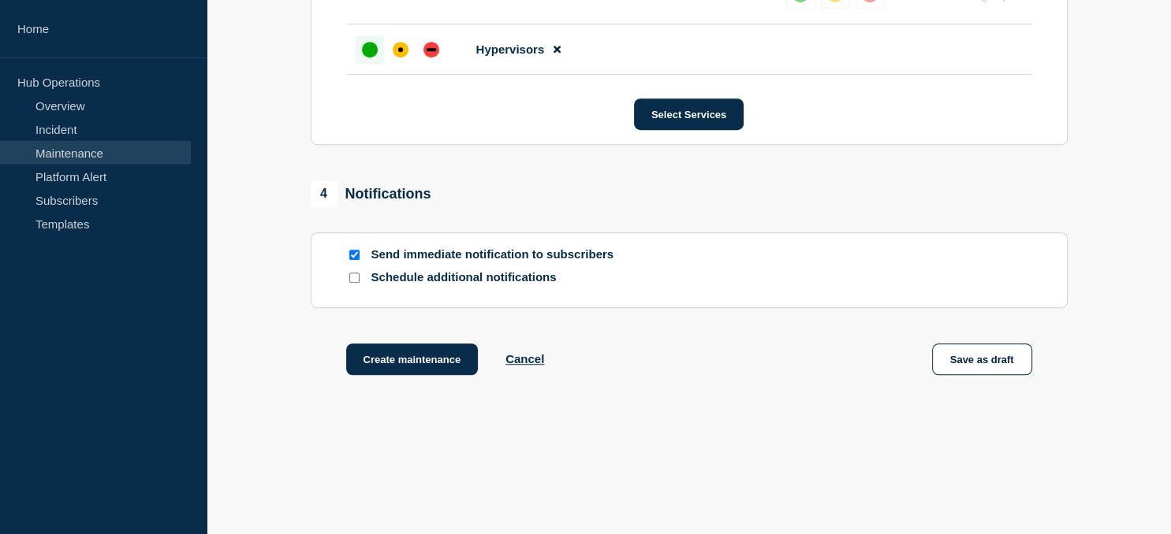
scroll to position [910, 0]
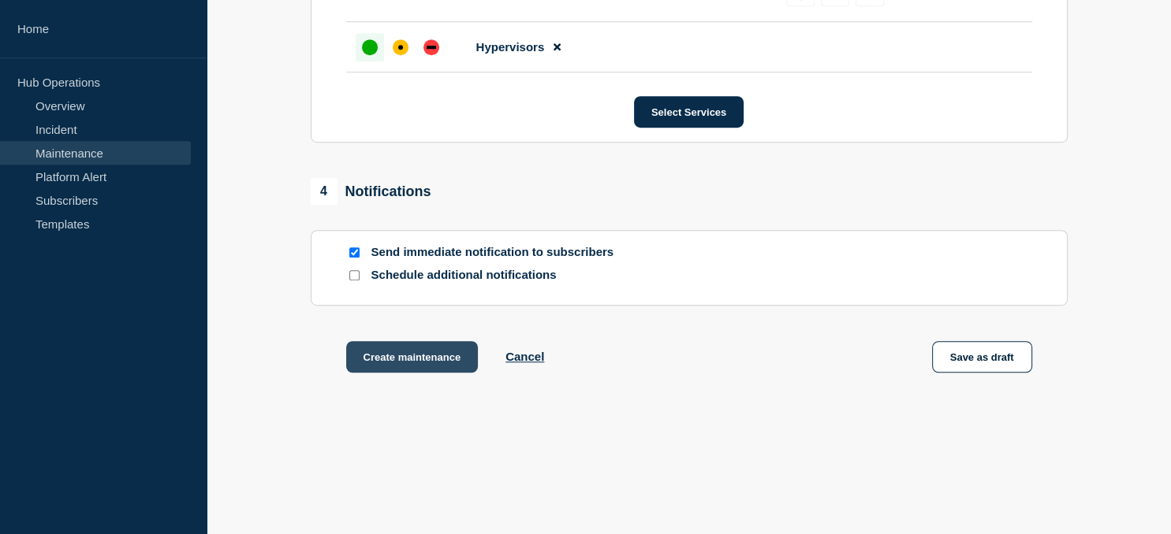
click at [431, 363] on button "Create maintenance" at bounding box center [412, 357] width 132 height 32
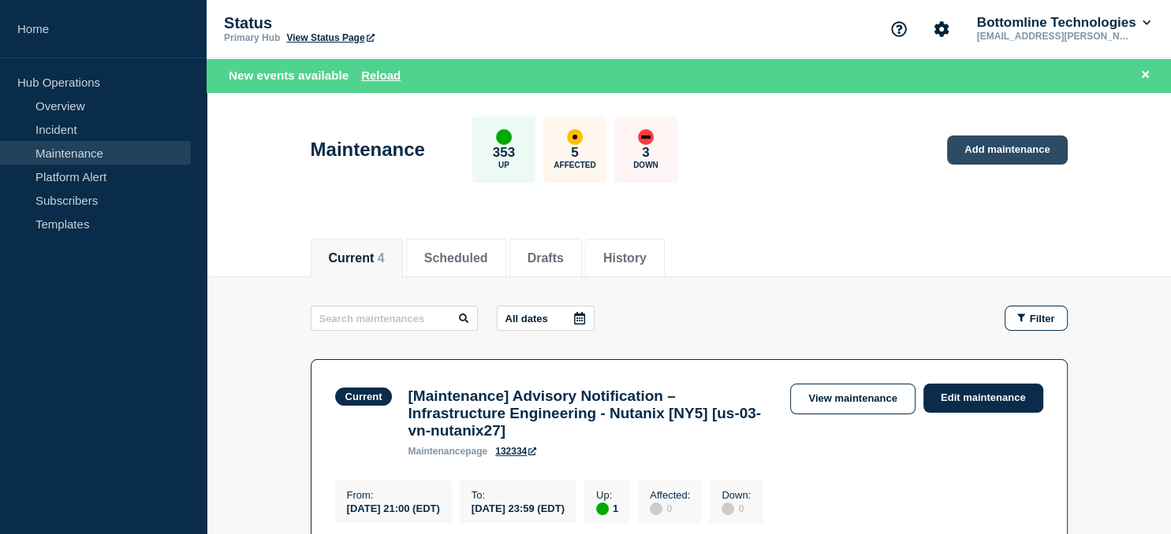
click at [1007, 140] on link "Add maintenance" at bounding box center [1007, 150] width 120 height 29
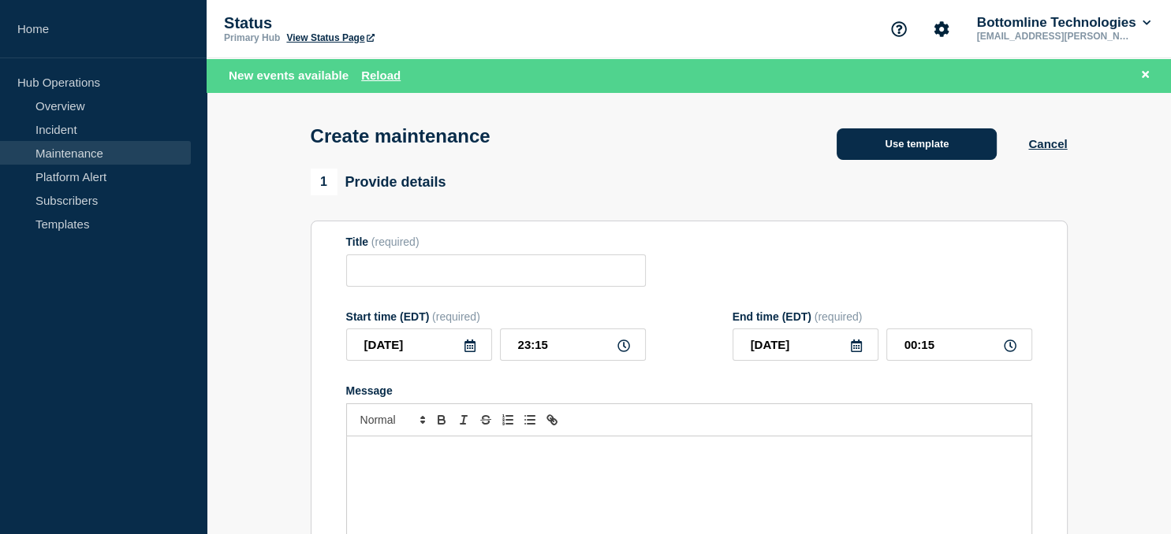
click at [922, 153] on button "Use template" at bounding box center [916, 144] width 160 height 32
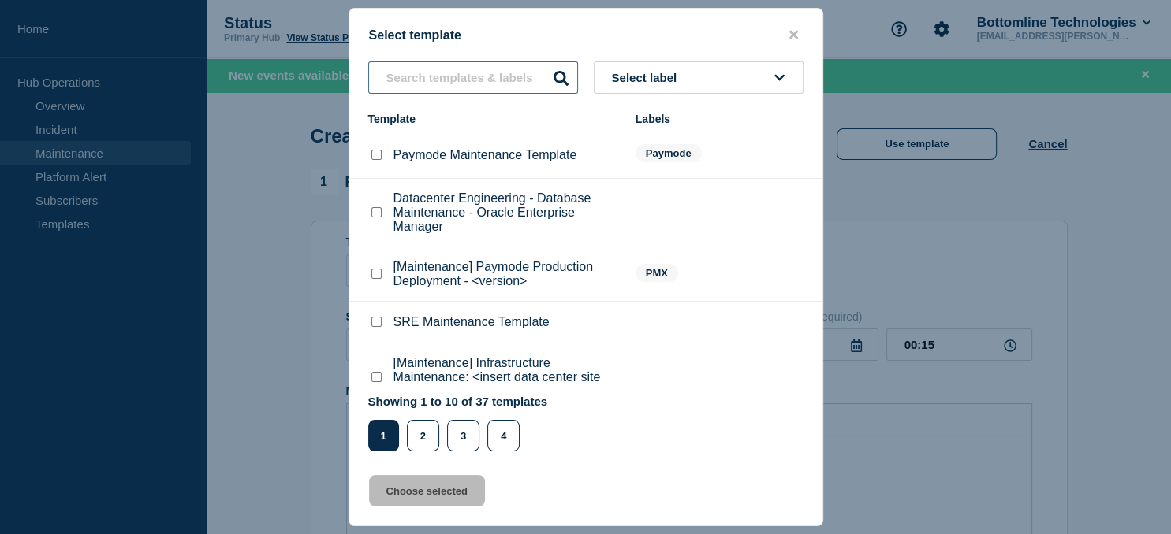
click at [441, 68] on input "text" at bounding box center [473, 77] width 210 height 32
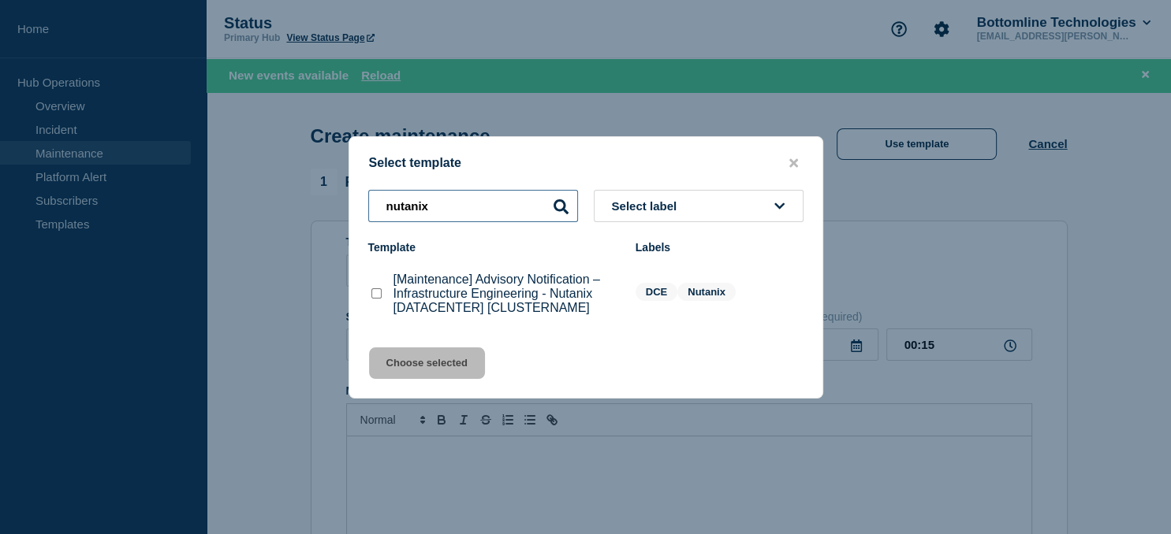
type input "nutanix"
click at [371, 296] on checkbox"] "[Maintenance] Advisory Notification – Infrastructure Engineering - Nutanix [DAT…" at bounding box center [376, 293] width 10 height 10
checkbox checkbox"] "true"
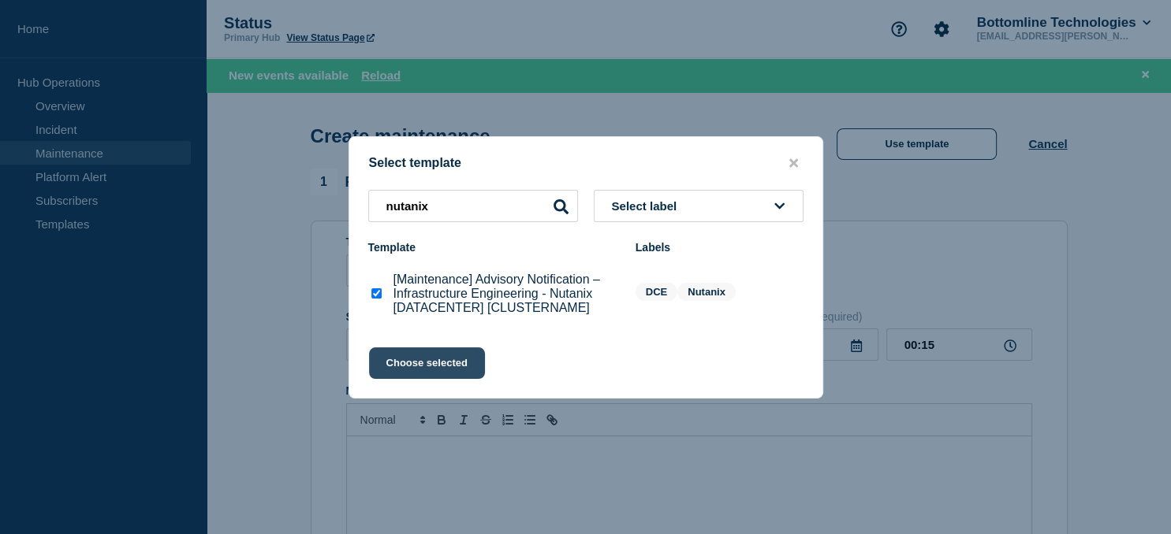
click at [408, 373] on button "Choose selected" at bounding box center [427, 364] width 116 height 32
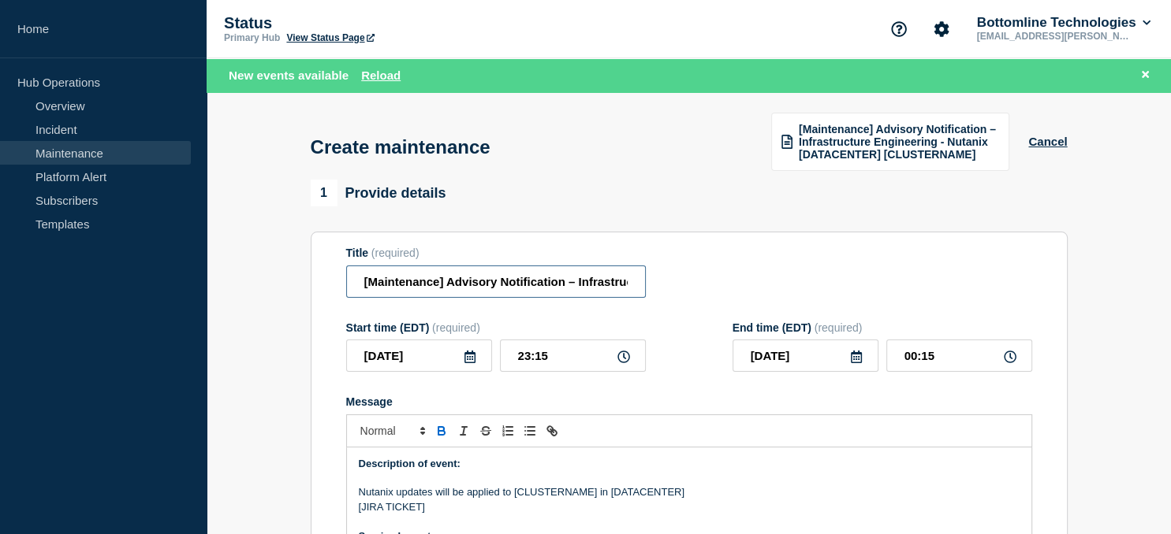
click at [519, 285] on input "[Maintenance] Advisory Notification – Infrastructure Engineering - Nutanix [DAT…" at bounding box center [496, 282] width 300 height 32
click at [560, 281] on input "[Maintenance] Advisory Notification – Infrastructure Engineering - Nutanix [DAT…" at bounding box center [496, 282] width 300 height 32
paste input "us-03-vn-nutanix19"
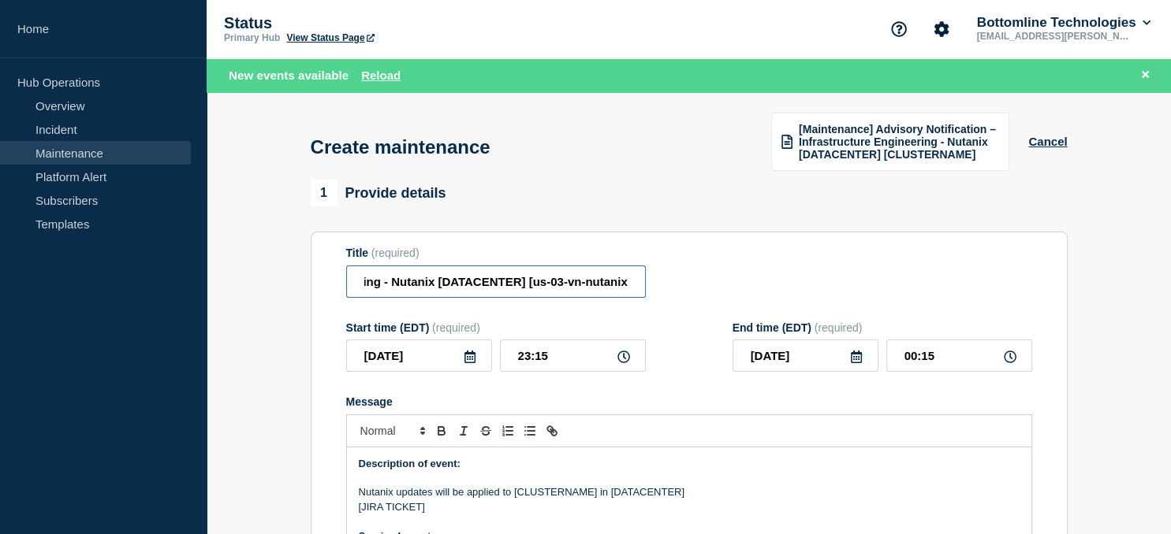
scroll to position [0, 359]
click at [468, 286] on input "[Maintenance] Advisory Notification – Infrastructure Engineering - Nutanix [DAT…" at bounding box center [496, 282] width 300 height 32
type input "[Maintenance] Advisory Notification – Infrastructure Engineering - Nutanix [us0…"
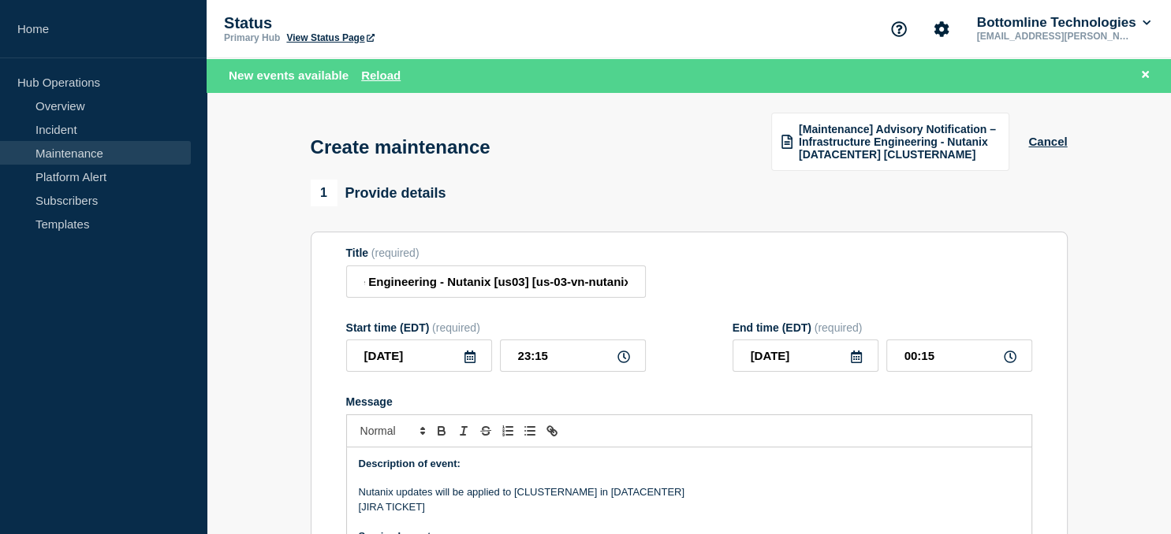
click at [470, 361] on icon at bounding box center [469, 357] width 11 height 13
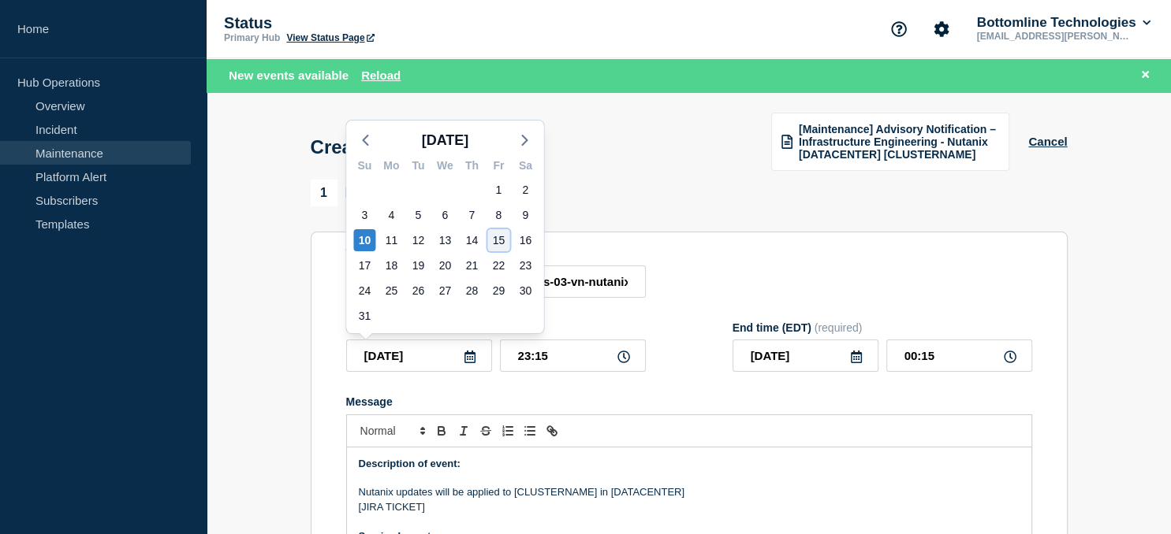
click at [493, 235] on div "15" at bounding box center [498, 240] width 22 height 22
type input "2025-08-15"
type input "2025-08-16"
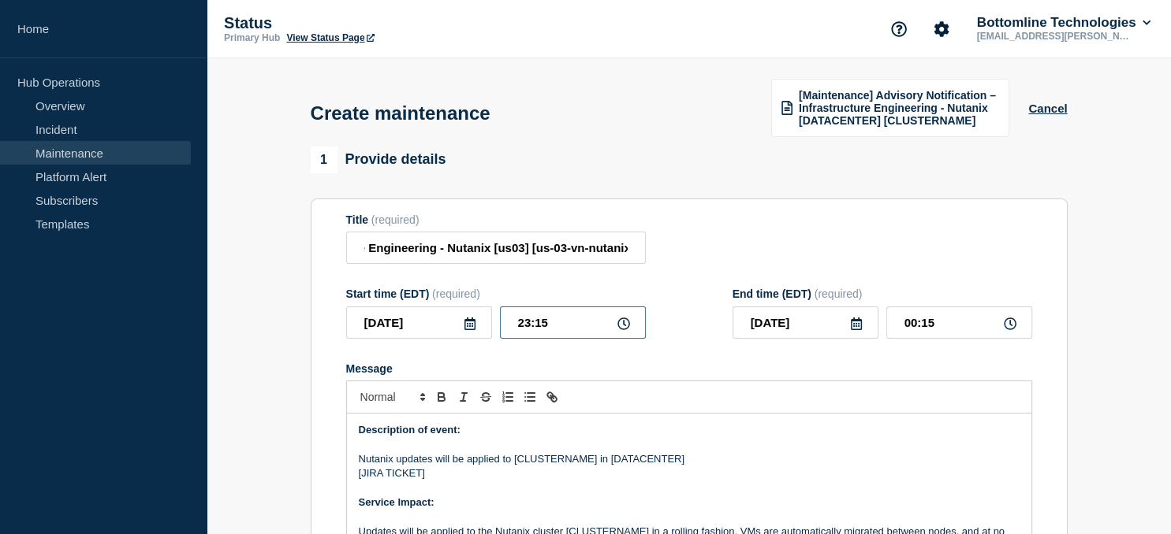
drag, startPoint x: 564, startPoint y: 319, endPoint x: 457, endPoint y: 324, distance: 106.5
click at [500, 324] on input "23:15" at bounding box center [573, 323] width 146 height 32
type input "21:00"
type input "2025-08-15"
type input "22:00"
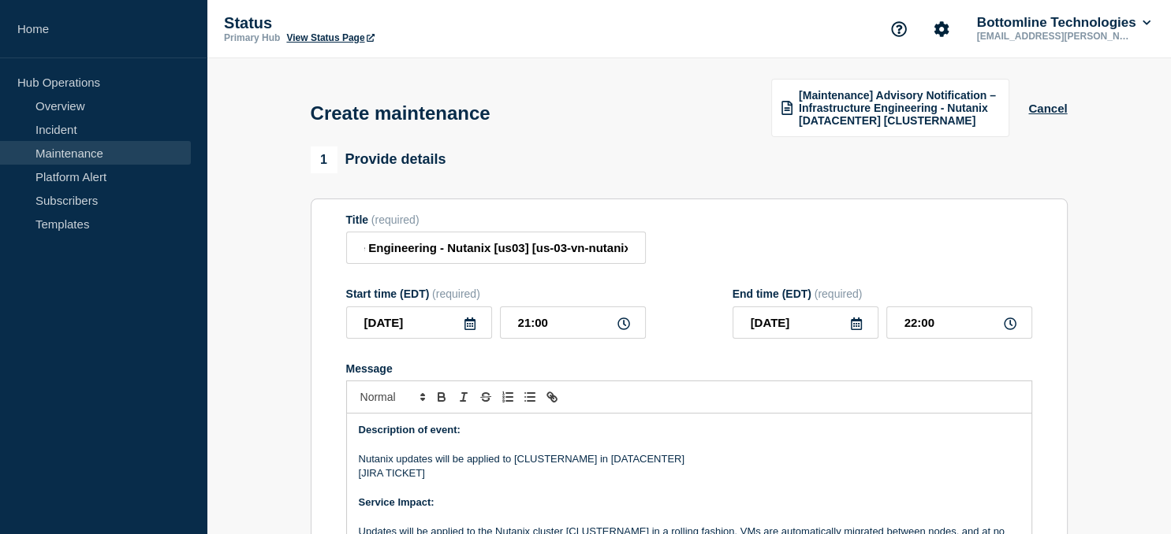
click at [853, 324] on icon at bounding box center [856, 324] width 13 height 13
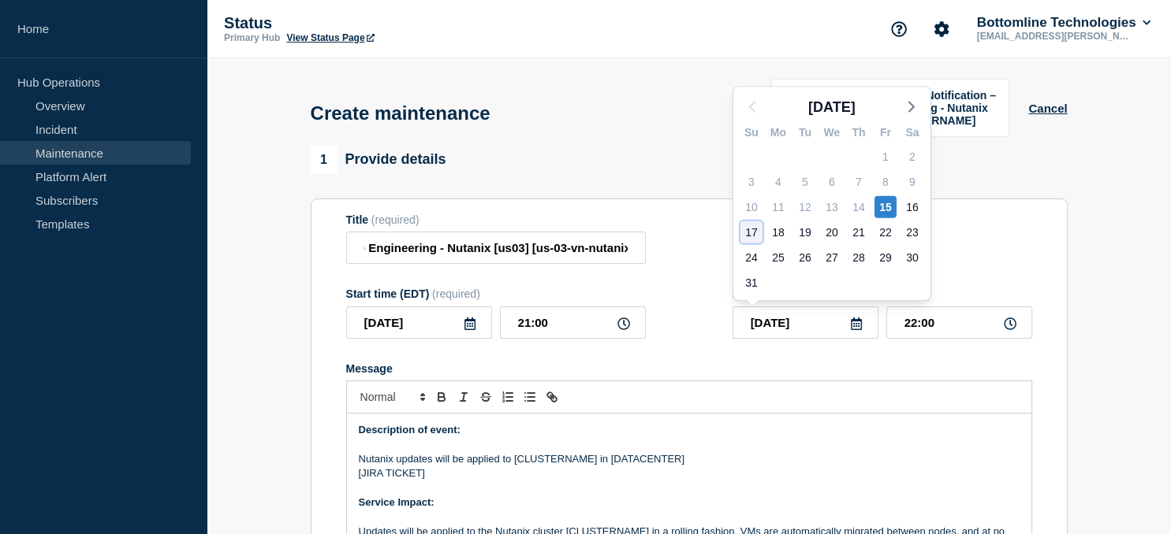
click at [746, 233] on div "17" at bounding box center [751, 232] width 22 height 22
type input "2025-08-17"
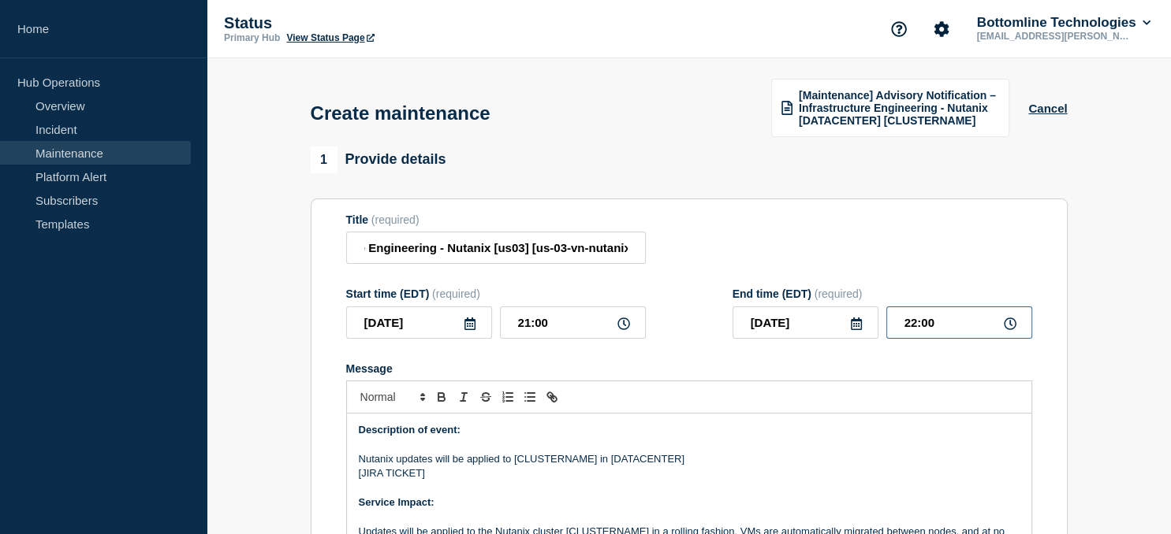
drag, startPoint x: 947, startPoint y: 329, endPoint x: 847, endPoint y: 325, distance: 101.0
click at [886, 325] on input "22:00" at bounding box center [959, 323] width 146 height 32
type input "23:00"
click at [561, 462] on p "Nutanix updates will be applied to [CLUSTERNAME] in [DATACENTER]" at bounding box center [689, 459] width 661 height 14
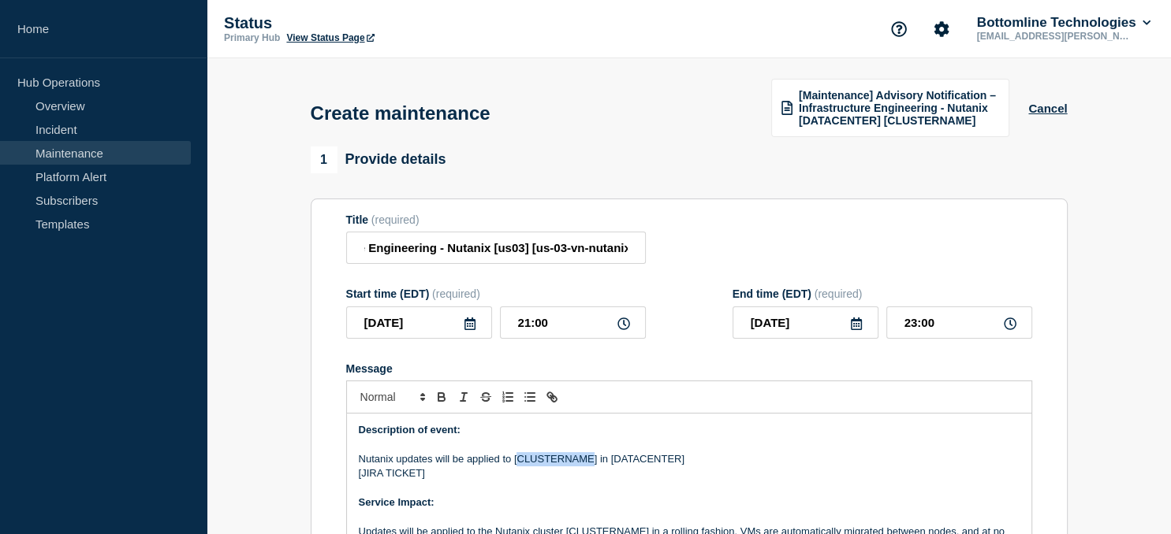
paste div "Message"
click at [668, 459] on p "Nutanix updates will be applied to [us-03-vn-nutanix19] in [DATACENTER]" at bounding box center [689, 459] width 661 height 14
drag, startPoint x: 419, startPoint y: 480, endPoint x: 361, endPoint y: 478, distance: 58.4
click at [361, 478] on p "[JIRA TICKET]" at bounding box center [689, 474] width 661 height 14
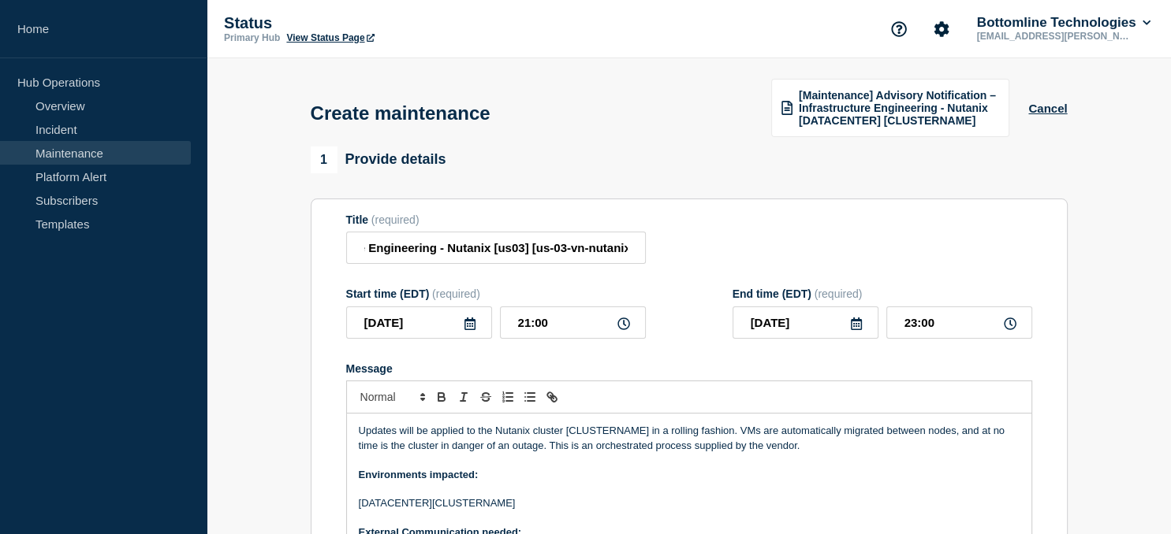
scroll to position [101, 0]
click at [601, 436] on p "Updates will be applied to the Nutanix cluster [CLUSTERNAME] in a rolling fashi…" at bounding box center [689, 438] width 661 height 29
click at [475, 507] on p "[DATACENTER][CLUSTERNAME]" at bounding box center [689, 504] width 661 height 14
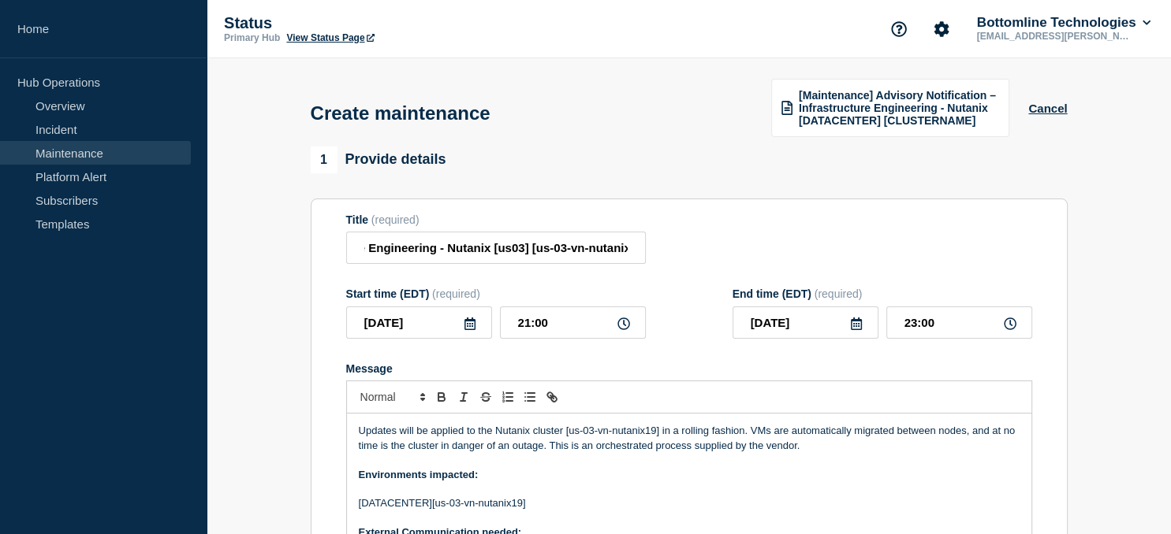
click at [382, 510] on p "[DATACENTER][us-03-vn-nutanix19]" at bounding box center [689, 504] width 661 height 14
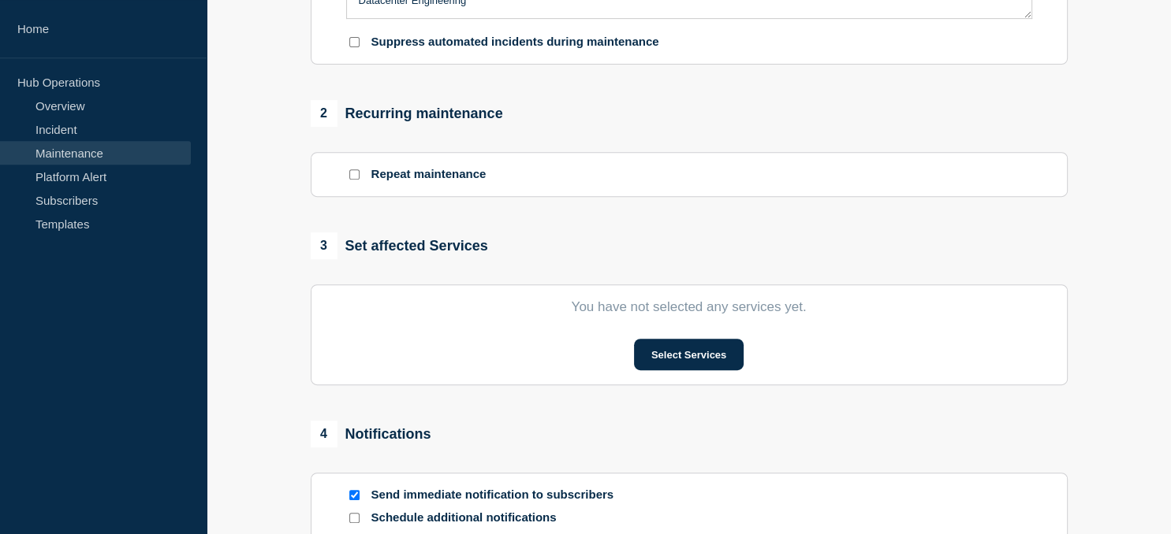
scroll to position [587, 0]
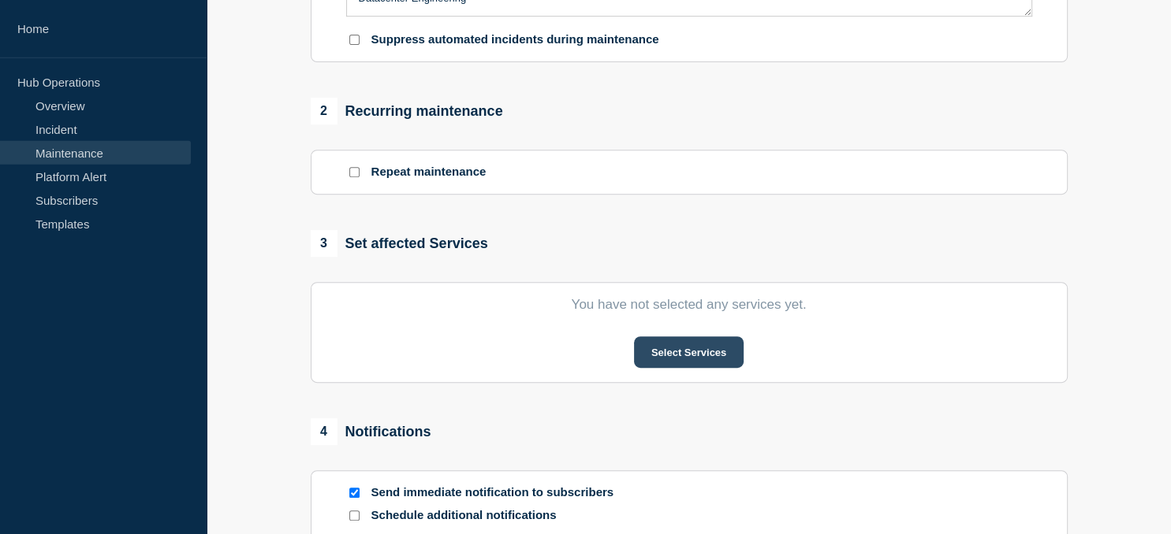
click at [695, 367] on button "Select Services" at bounding box center [689, 353] width 110 height 32
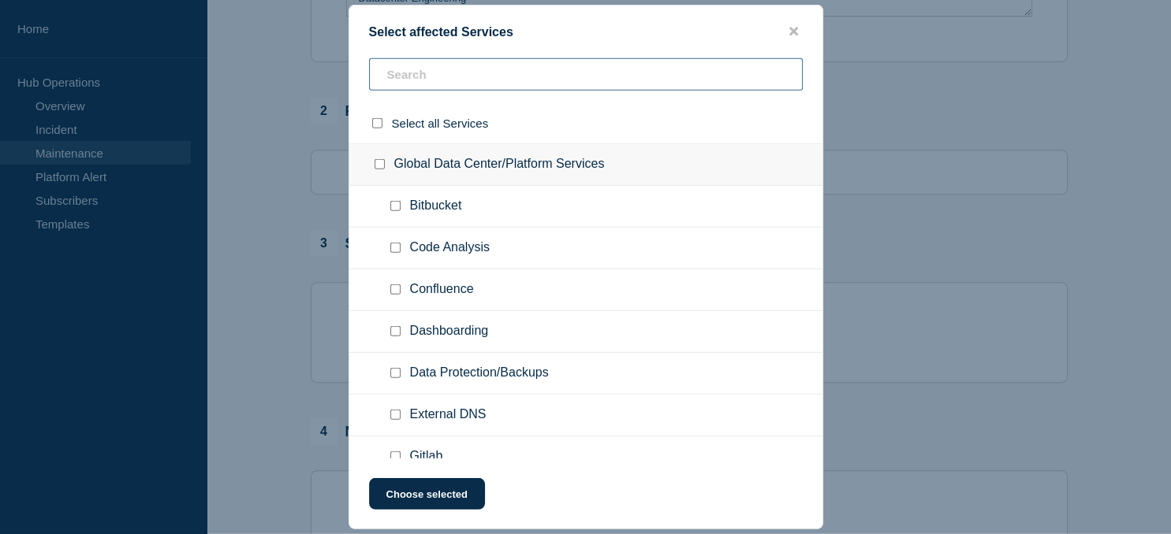
click at [446, 69] on input "text" at bounding box center [586, 74] width 434 height 32
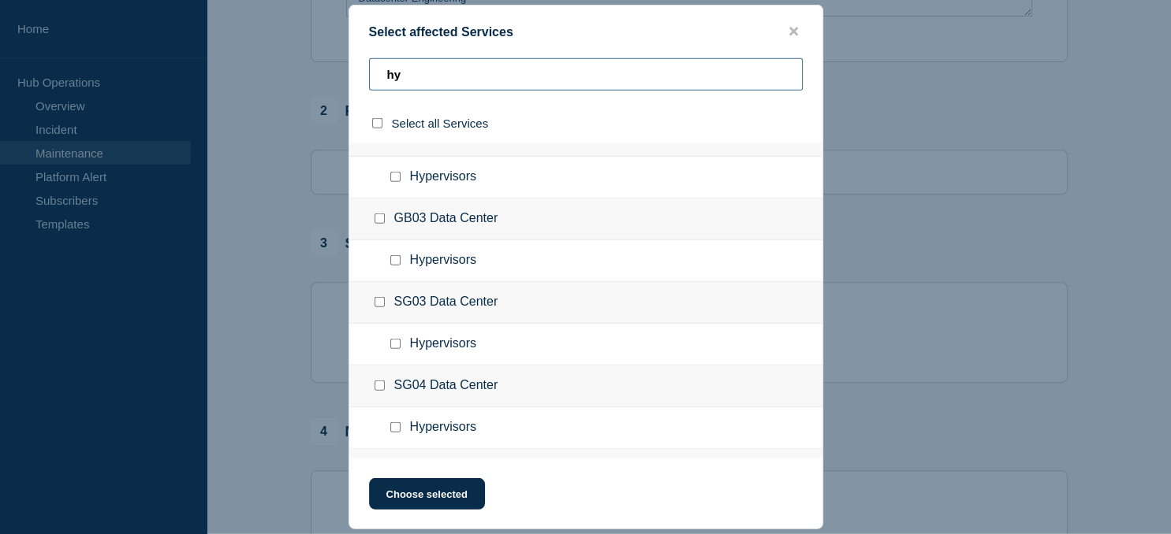
scroll to position [434, 0]
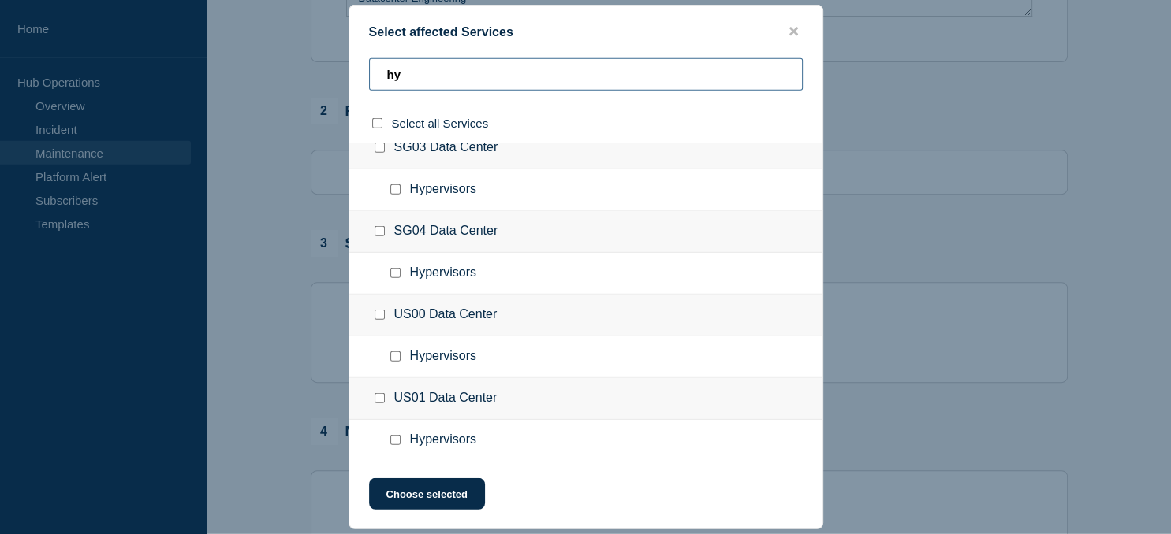
type input "hy"
click at [397, 441] on input "Hypervisors checkbox" at bounding box center [395, 440] width 10 height 10
checkbox input "true"
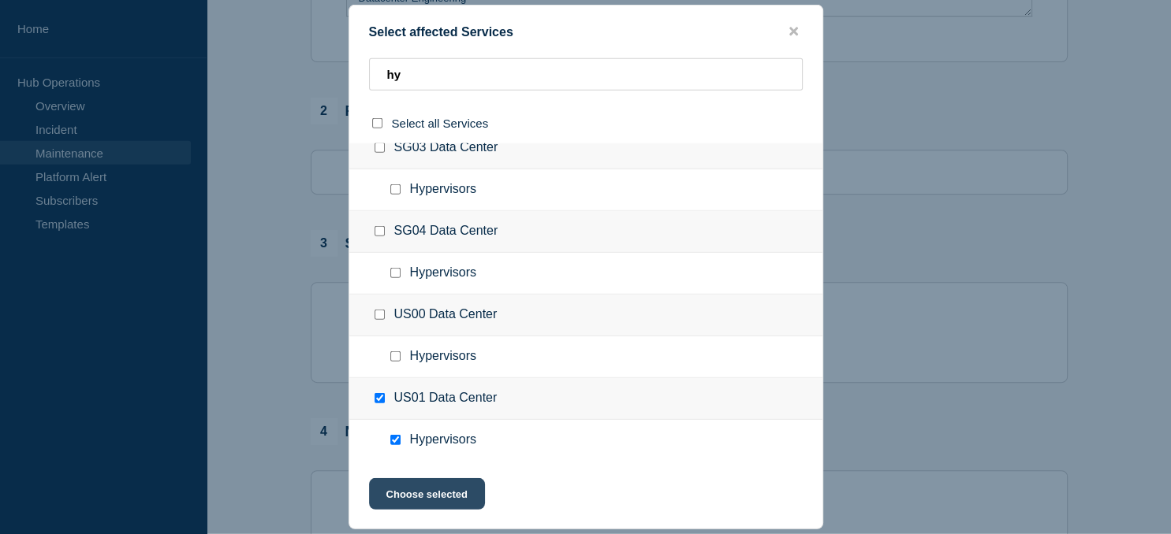
click at [435, 500] on button "Choose selected" at bounding box center [427, 494] width 116 height 32
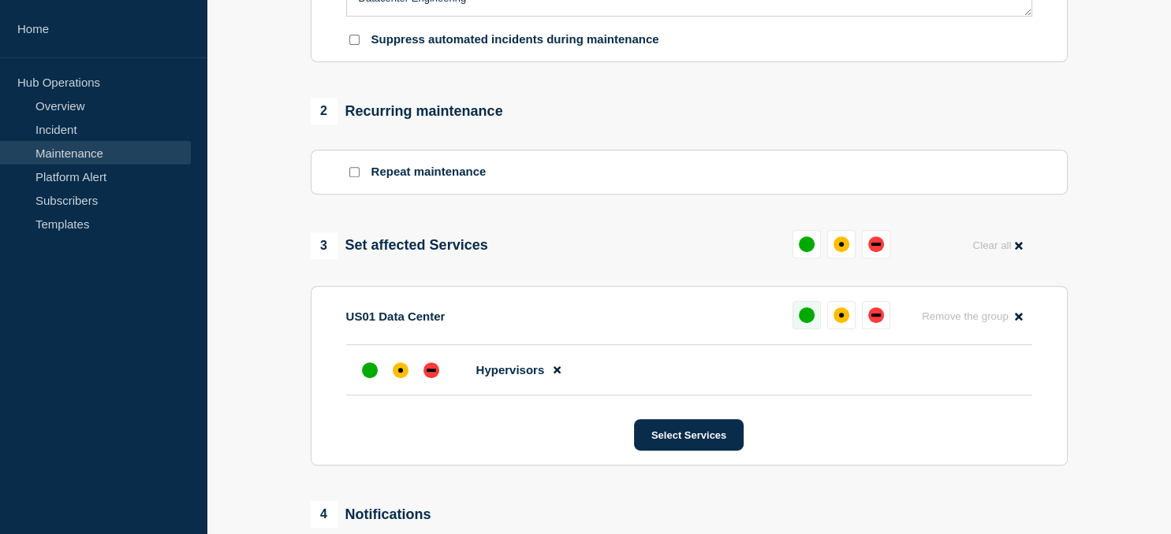
click at [796, 318] on button at bounding box center [806, 315] width 28 height 28
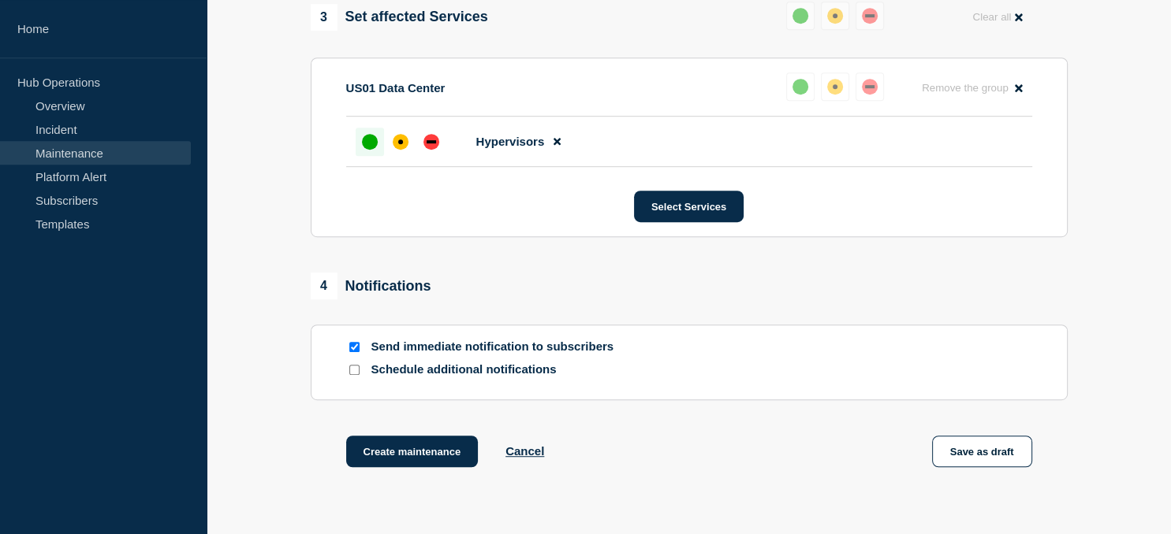
scroll to position [937, 0]
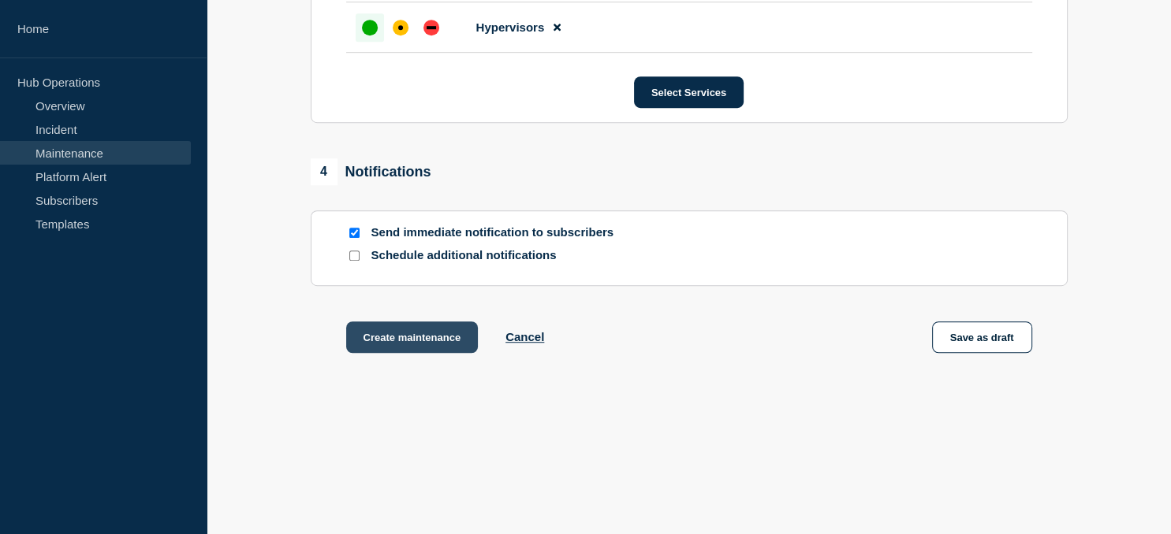
click at [386, 341] on button "Create maintenance" at bounding box center [412, 338] width 132 height 32
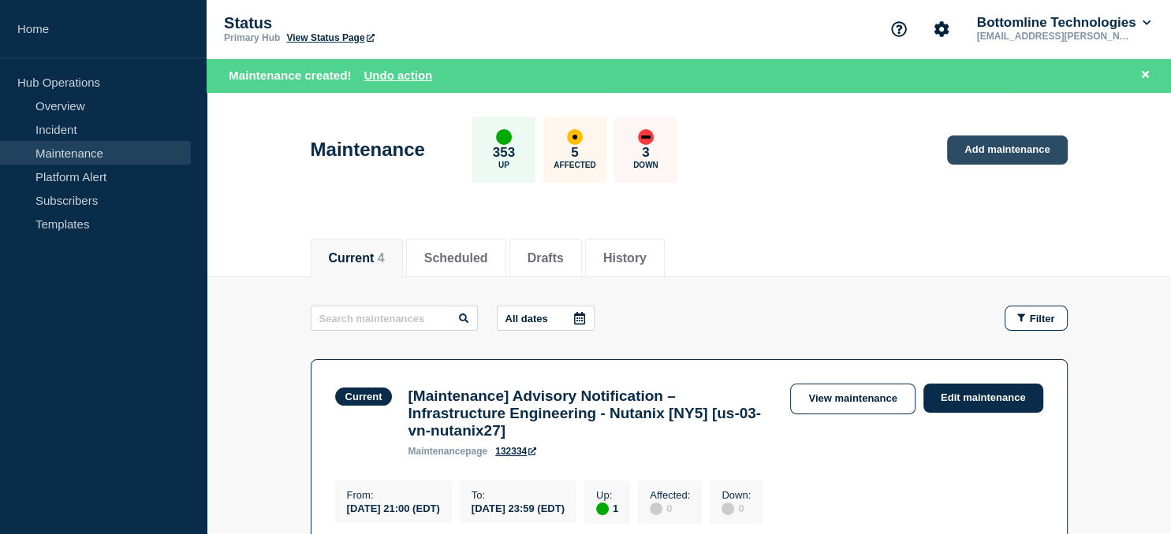
click at [996, 151] on link "Add maintenance" at bounding box center [1007, 150] width 120 height 29
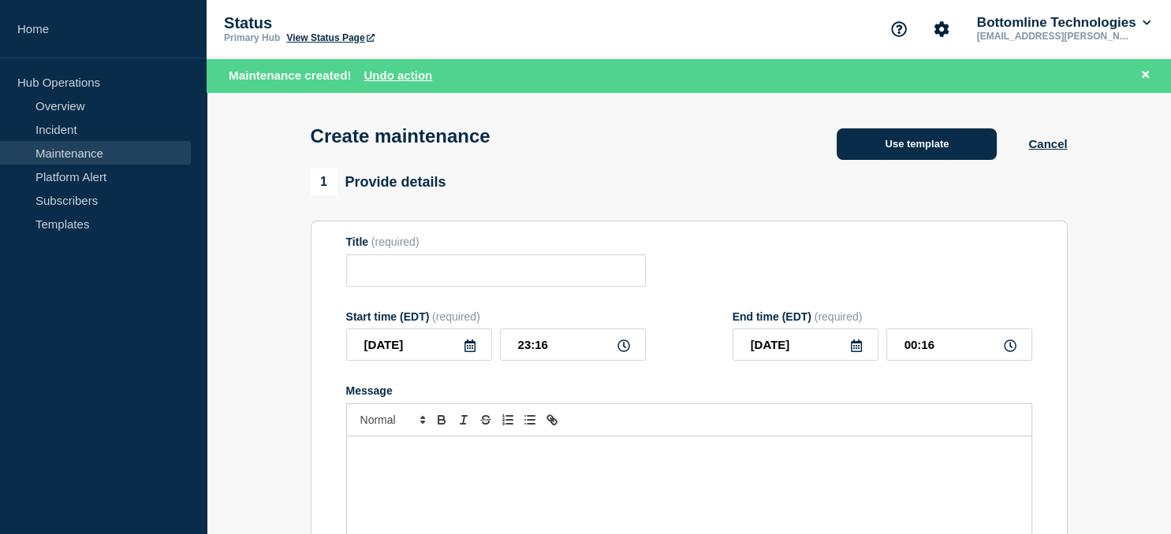
click at [908, 143] on button "Use template" at bounding box center [916, 144] width 160 height 32
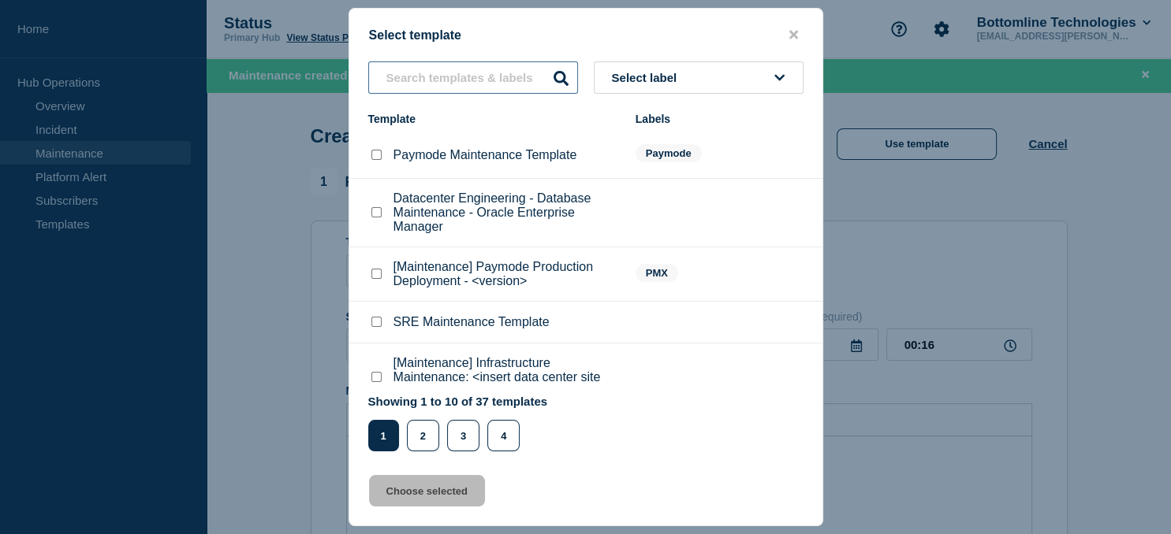
click at [467, 85] on input "text" at bounding box center [473, 77] width 210 height 32
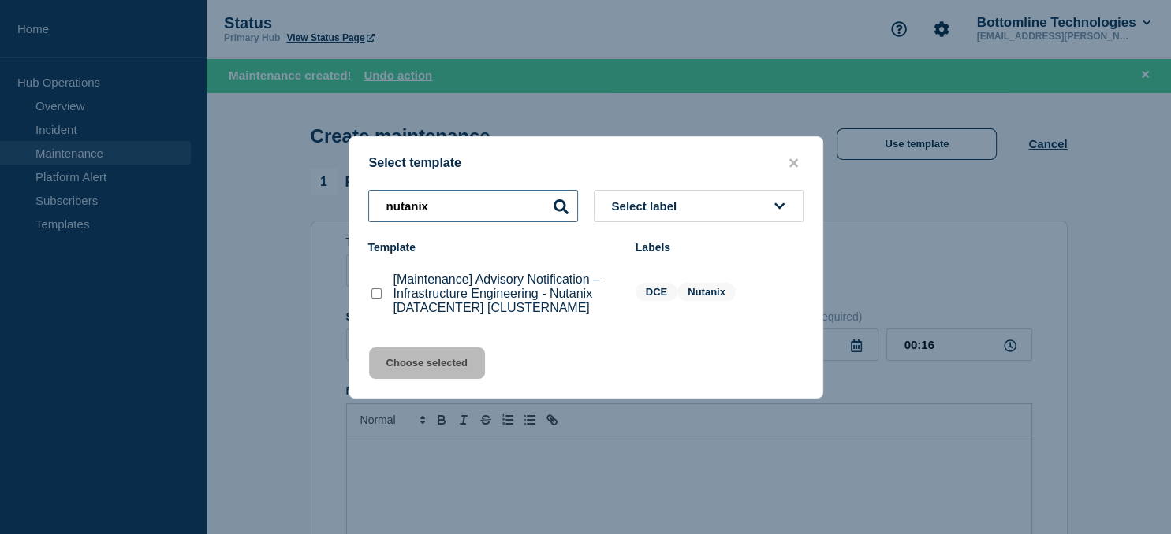
type input "nutanix"
click at [378, 297] on checkbox"] "[Maintenance] Advisory Notification – Infrastructure Engineering - Nutanix [DAT…" at bounding box center [376, 293] width 10 height 10
checkbox checkbox"] "true"
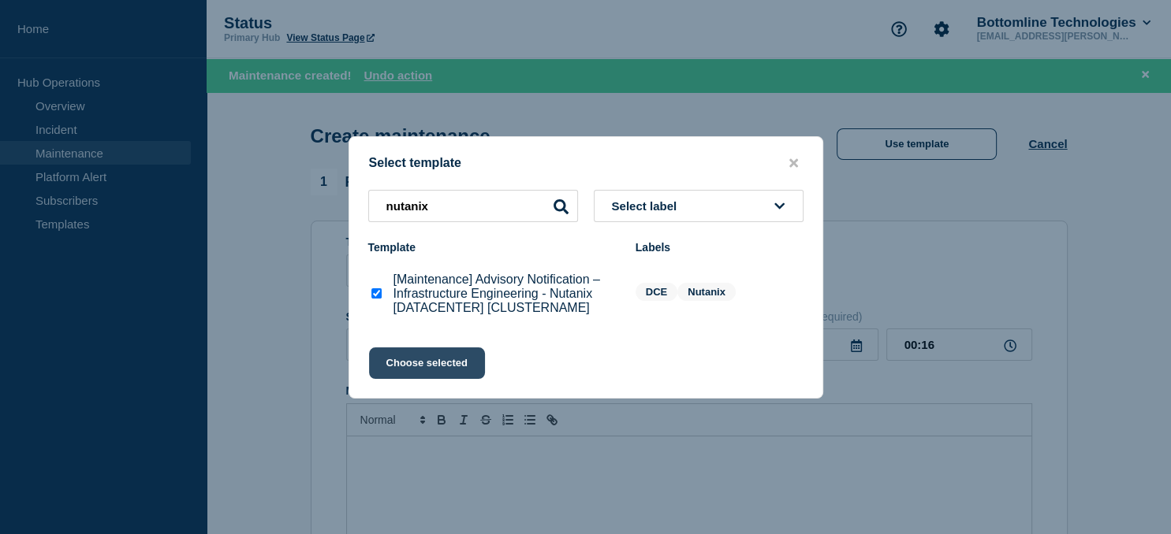
click at [424, 379] on button "Choose selected" at bounding box center [427, 364] width 116 height 32
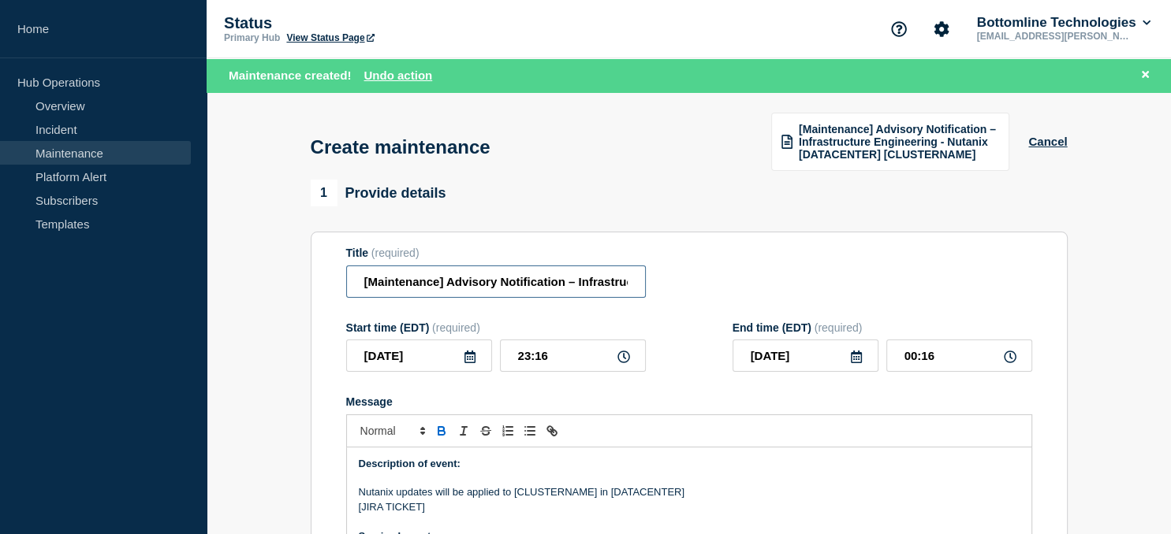
click at [566, 287] on input "[Maintenance] Advisory Notification – Infrastructure Engineering - Nutanix [DAT…" at bounding box center [496, 282] width 300 height 32
click at [559, 279] on input "[Maintenance] Advisory Notification – Infrastructure Engineering - Nutanix [DAT…" at bounding box center [496, 282] width 300 height 32
paste input "us-03-vn-nutanix16"
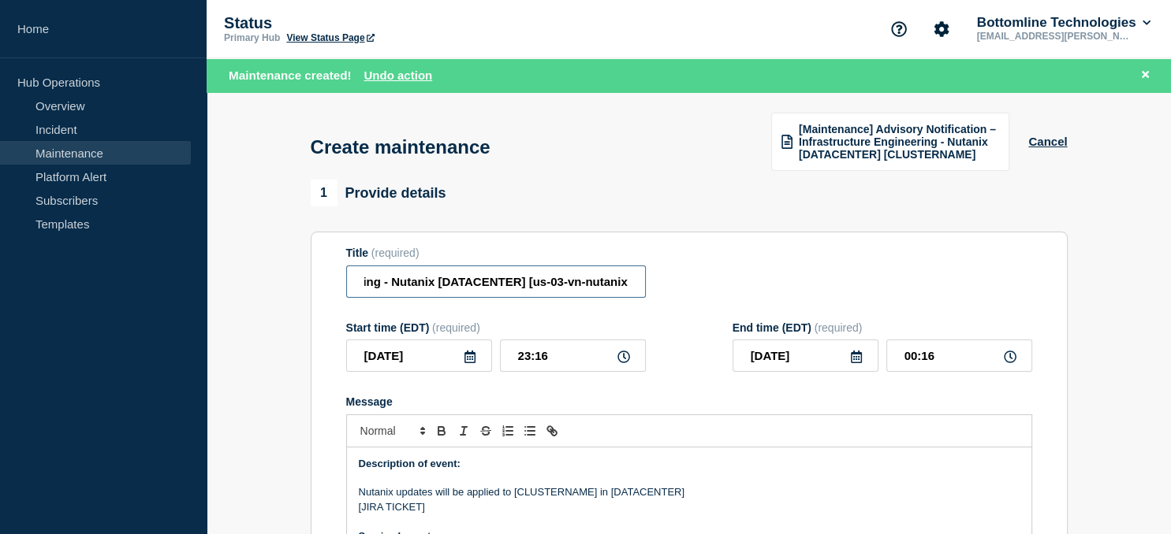
scroll to position [0, 359]
click at [463, 285] on input "[Maintenance] Advisory Notification – Infrastructure Engineering - Nutanix [DAT…" at bounding box center [496, 282] width 300 height 32
type input "[Maintenance] Advisory Notification – Infrastructure Engineering - Nutanix [us0…"
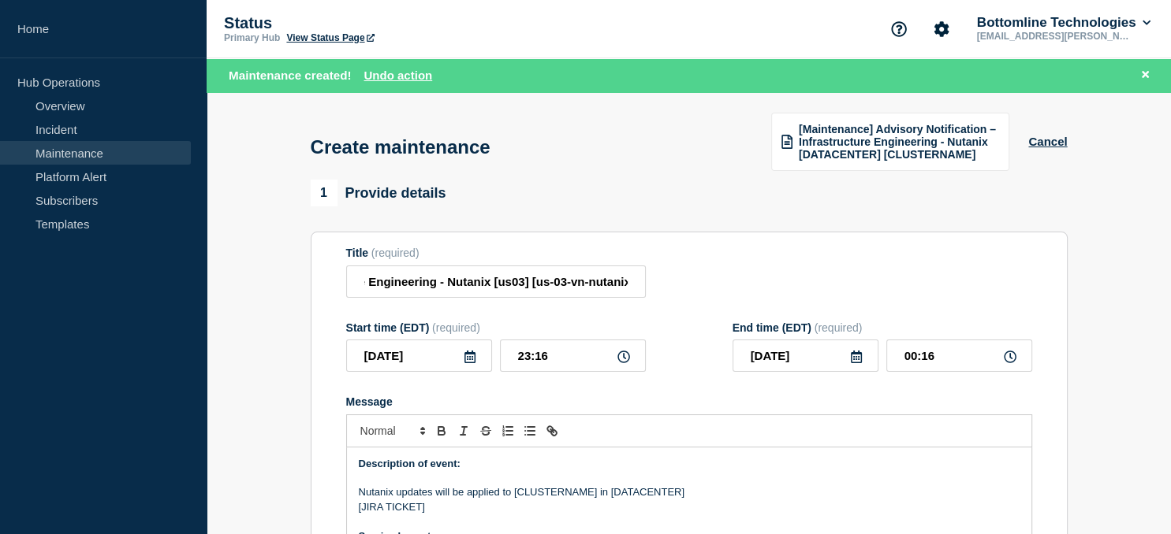
click at [471, 359] on icon at bounding box center [469, 357] width 13 height 13
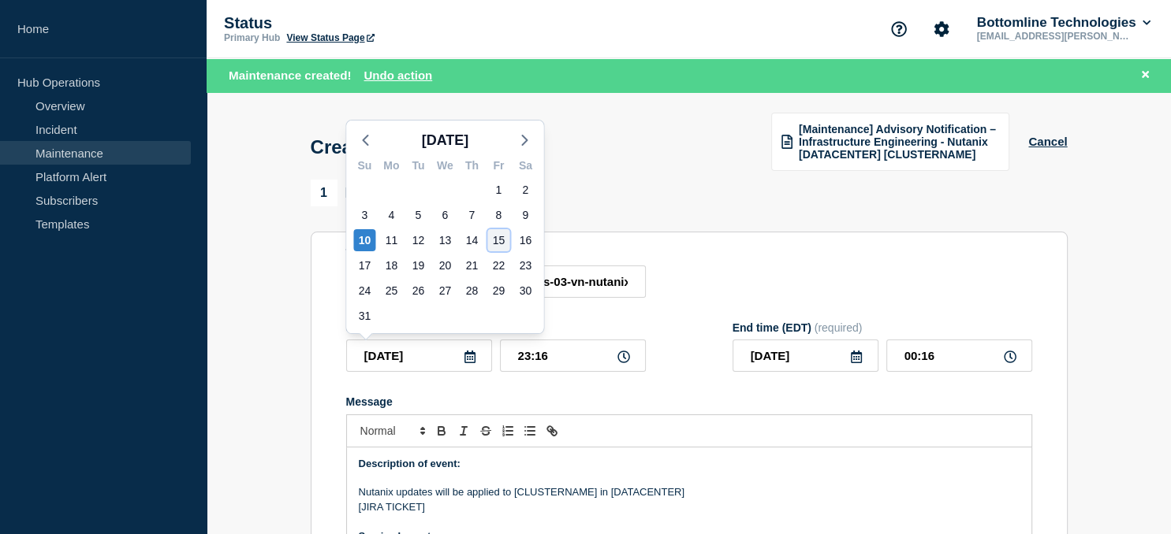
click at [503, 241] on div "15" at bounding box center [498, 240] width 22 height 22
type input "2025-08-15"
type input "2025-08-16"
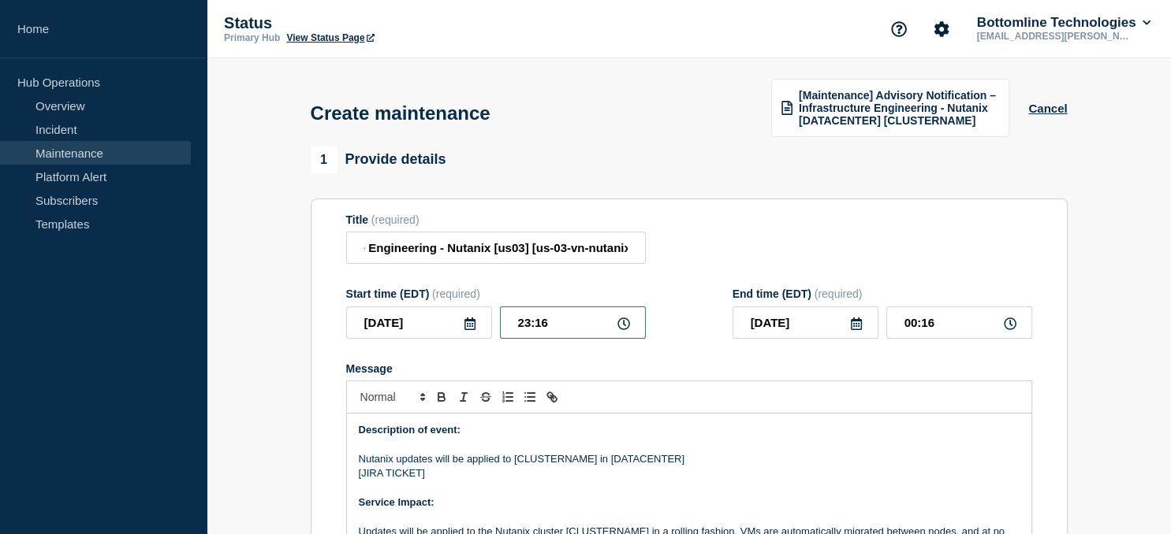
drag, startPoint x: 574, startPoint y: 323, endPoint x: 396, endPoint y: 334, distance: 178.5
click at [500, 334] on input "23:16" at bounding box center [573, 323] width 146 height 32
type input "21:00"
type input "2025-08-15"
type input "22:00"
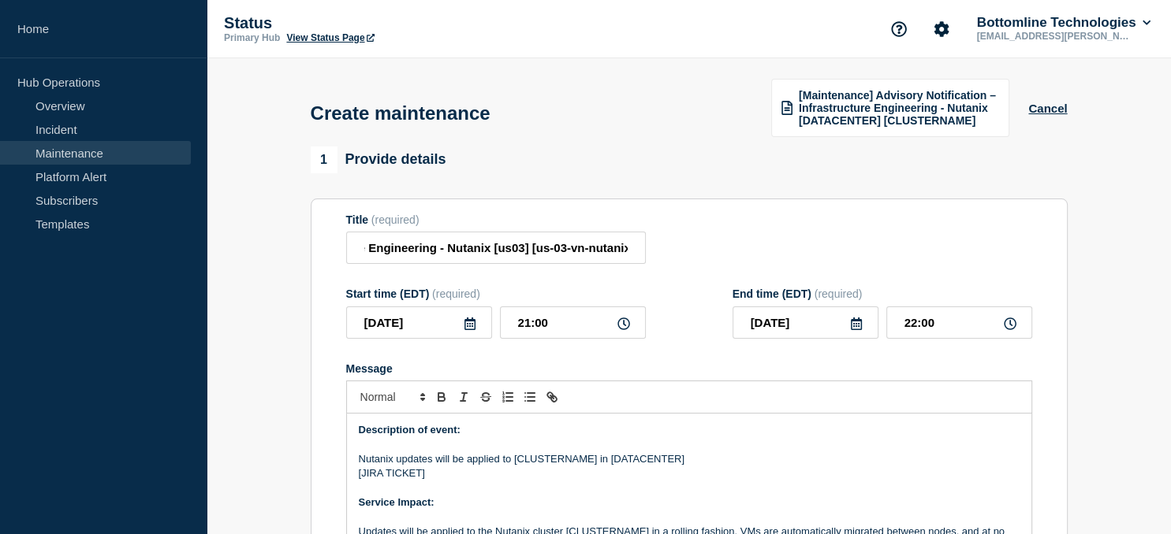
click at [852, 326] on icon at bounding box center [856, 324] width 13 height 13
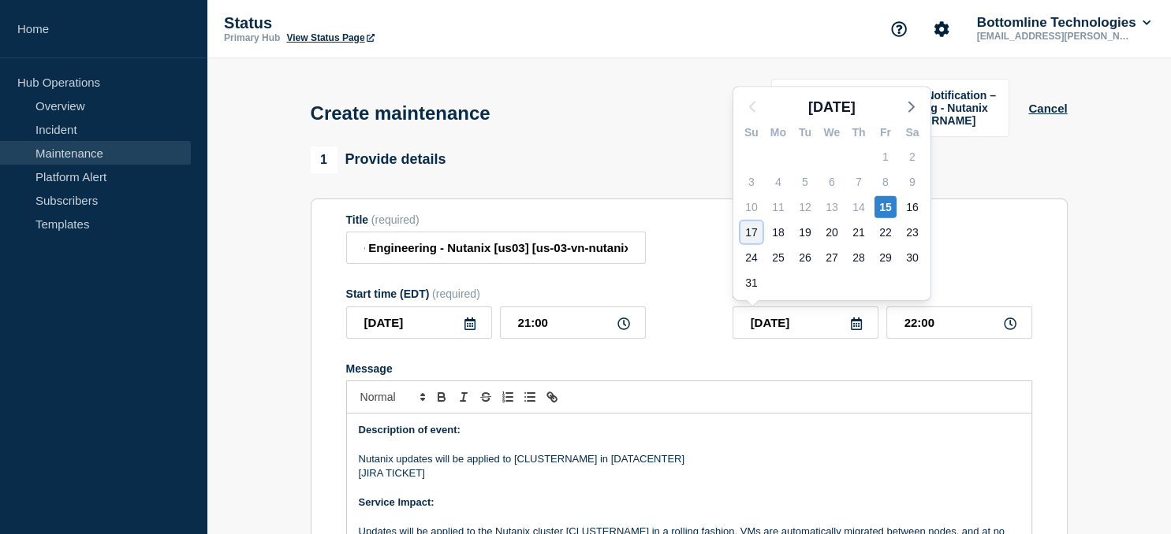
click at [755, 232] on div "17" at bounding box center [751, 232] width 22 height 22
type input "2025-08-17"
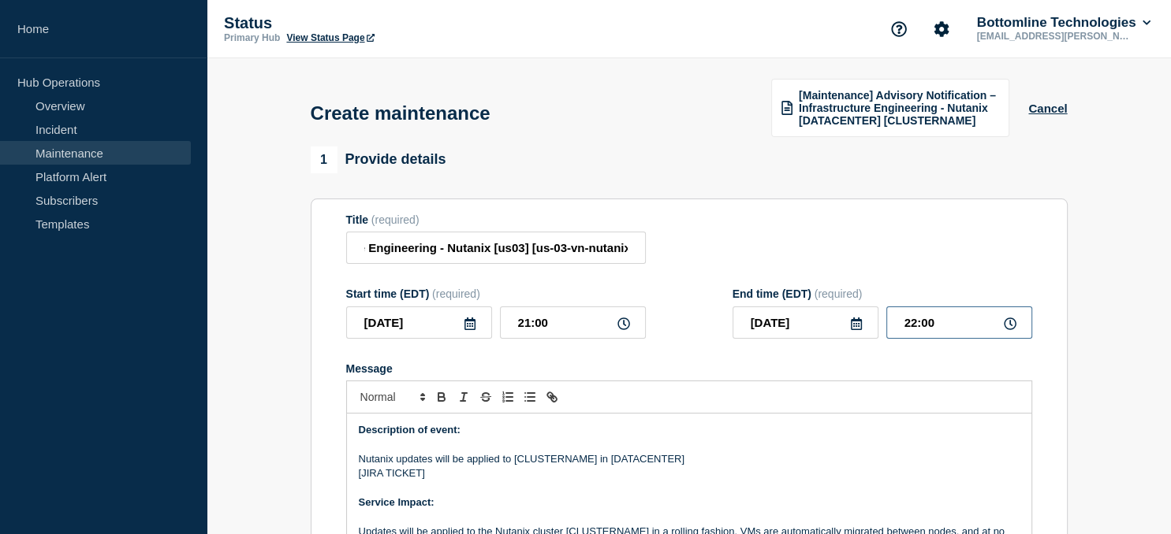
drag, startPoint x: 955, startPoint y: 323, endPoint x: 806, endPoint y: 323, distance: 149.8
click at [886, 323] on input "22:00" at bounding box center [959, 323] width 146 height 32
type input "23:00"
click at [564, 462] on p "Nutanix updates will be applied to [CLUSTERNAME] in [DATACENTER]" at bounding box center [689, 459] width 661 height 14
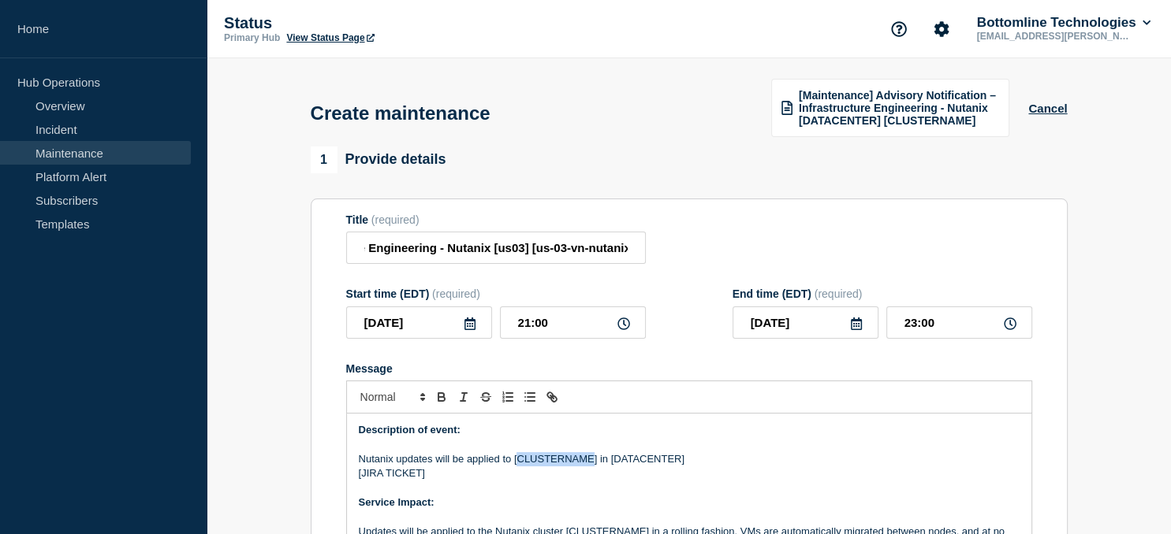
paste div "Message"
click at [648, 463] on p "Nutanix updates will be applied to [us-03-vn-nutanix16] in [DATACENTER]" at bounding box center [689, 459] width 661 height 14
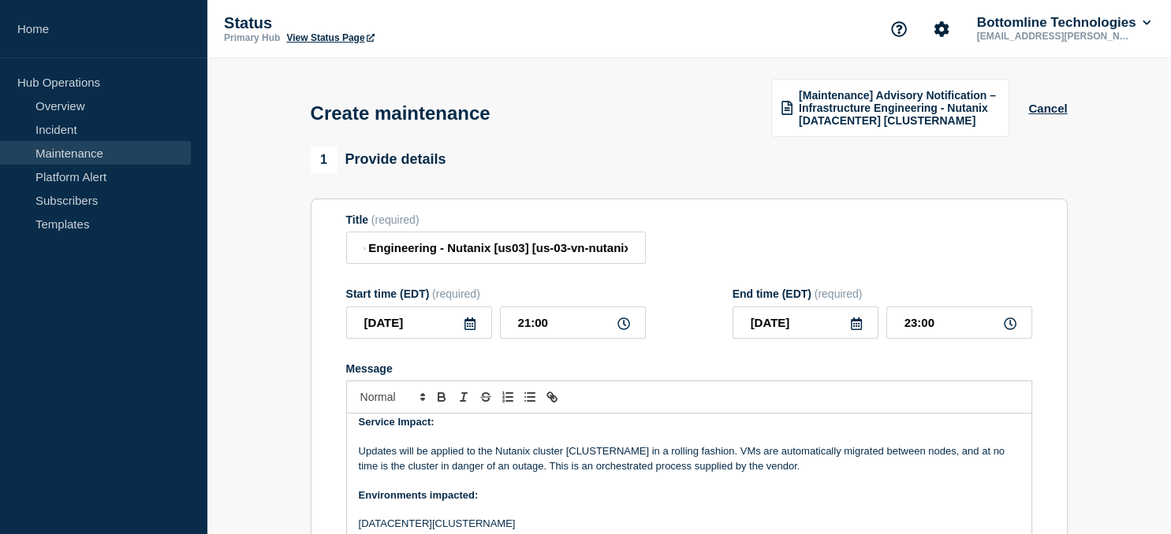
scroll to position [82, 0]
click at [623, 451] on p "Updates will be applied to the Nutanix cluster [CLUSTERNAME] in a rolling fashi…" at bounding box center [689, 457] width 661 height 29
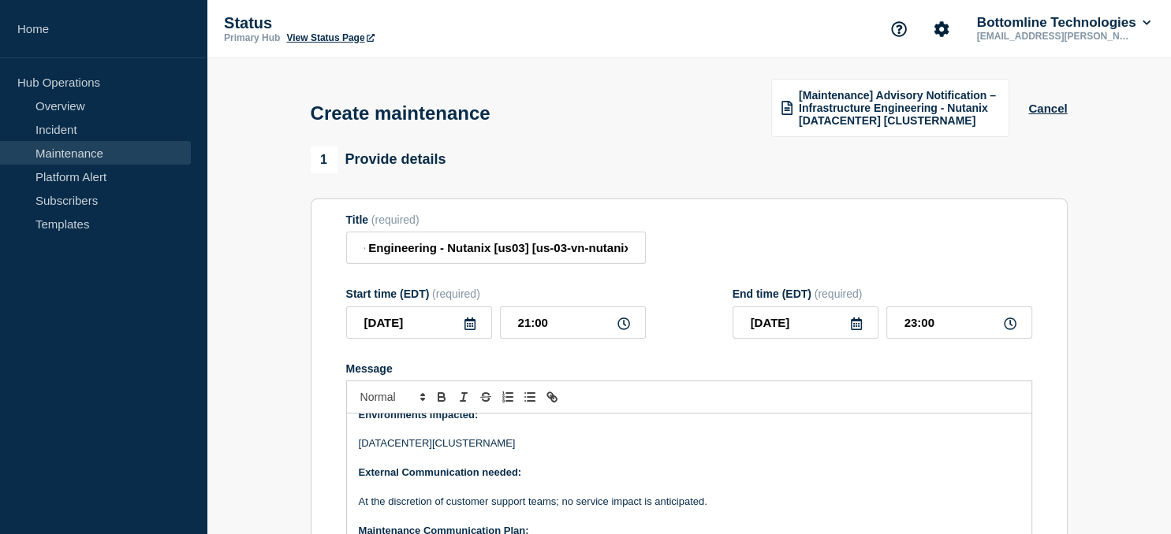
scroll to position [169, 0]
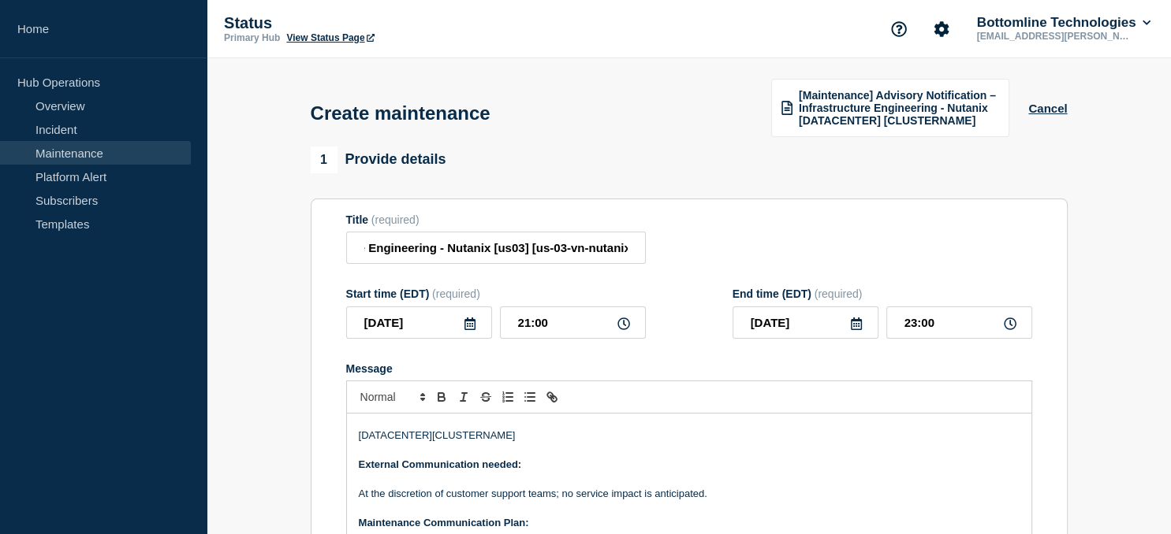
click at [462, 434] on p "[DATACENTER][CLUSTERNAME]" at bounding box center [689, 436] width 661 height 14
click at [461, 436] on p "[DATACENTER][CLUSTERNAME]" at bounding box center [689, 436] width 661 height 14
click at [407, 443] on p "[DATACENTER][us-03-vn-nutanix16]" at bounding box center [689, 436] width 661 height 14
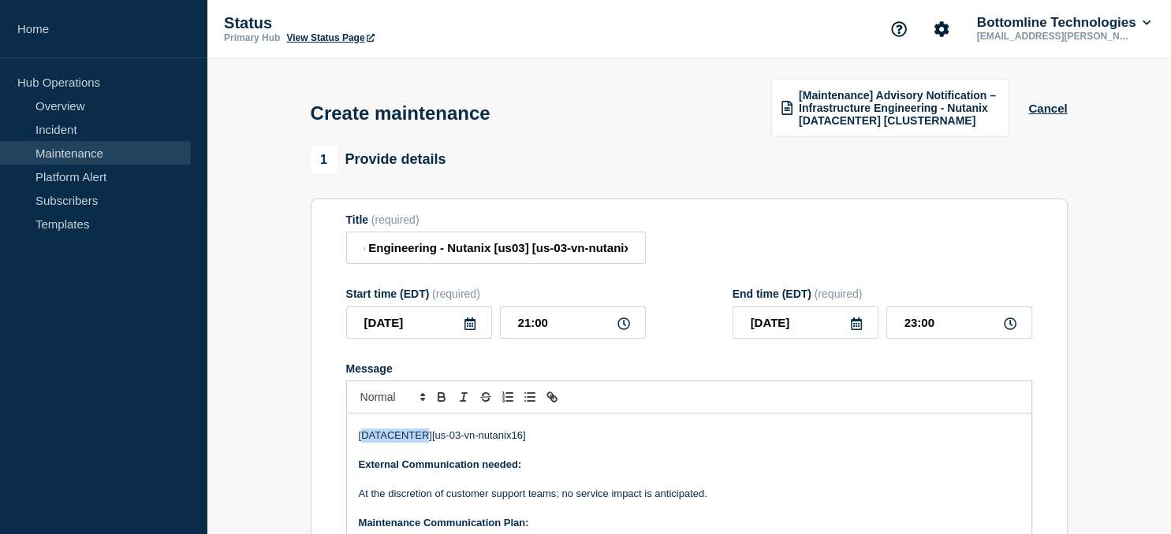
click at [407, 443] on p "[DATACENTER][us-03-vn-nutanix16]" at bounding box center [689, 436] width 661 height 14
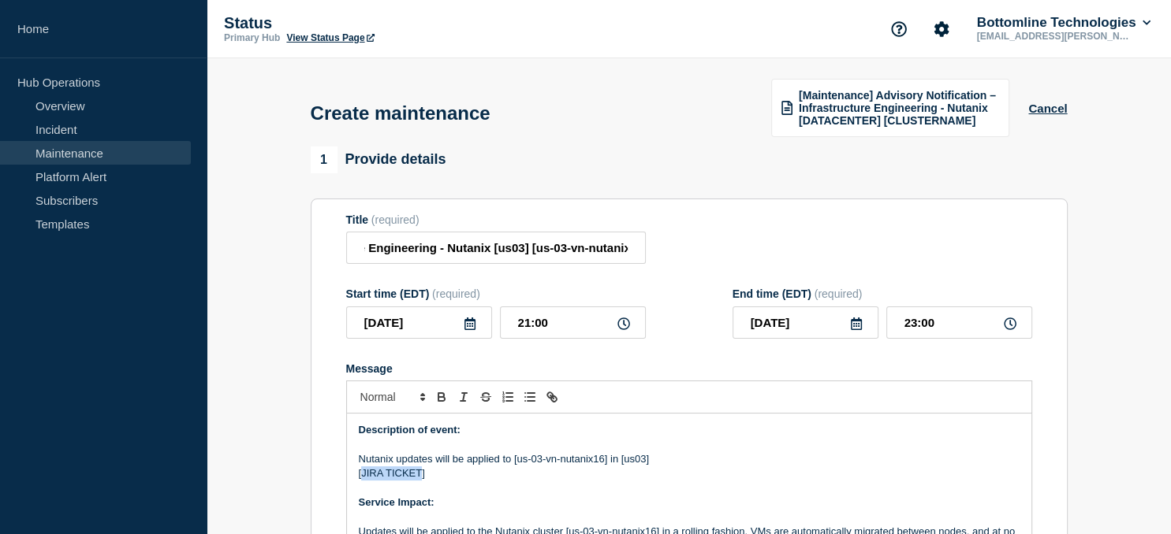
drag, startPoint x: 419, startPoint y: 477, endPoint x: 362, endPoint y: 478, distance: 57.5
click at [362, 478] on p "[JIRA TICKET]" at bounding box center [689, 474] width 661 height 14
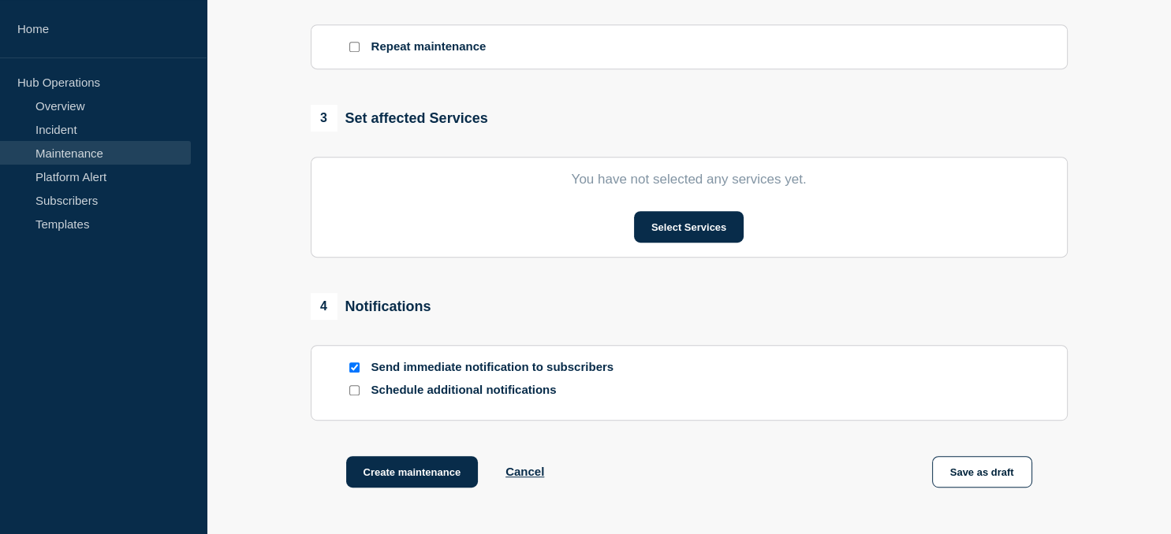
scroll to position [713, 0]
click at [690, 239] on button "Select Services" at bounding box center [689, 227] width 110 height 32
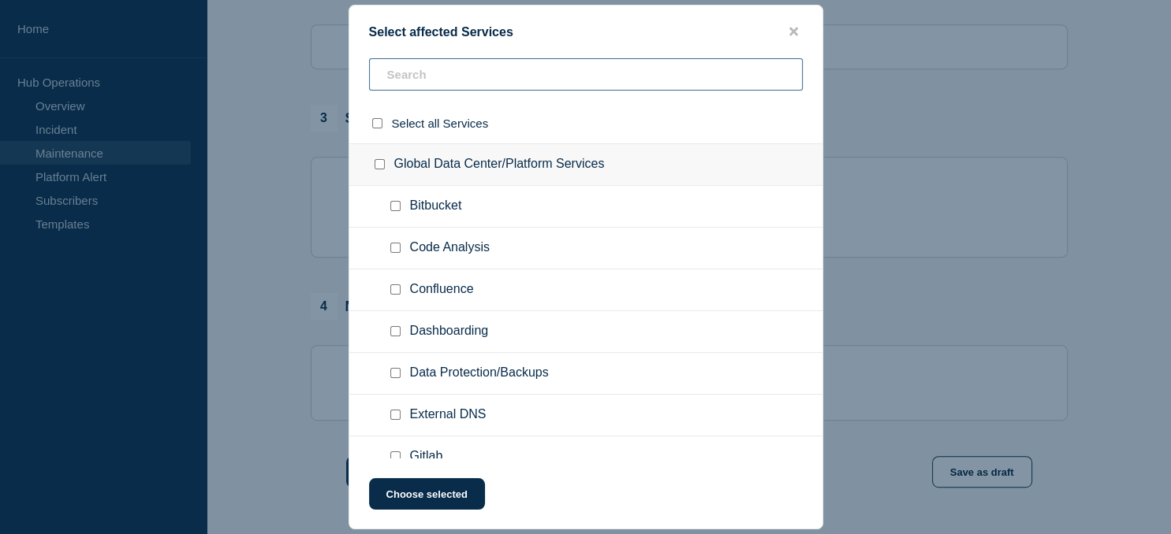
click at [415, 69] on input "text" at bounding box center [586, 74] width 434 height 32
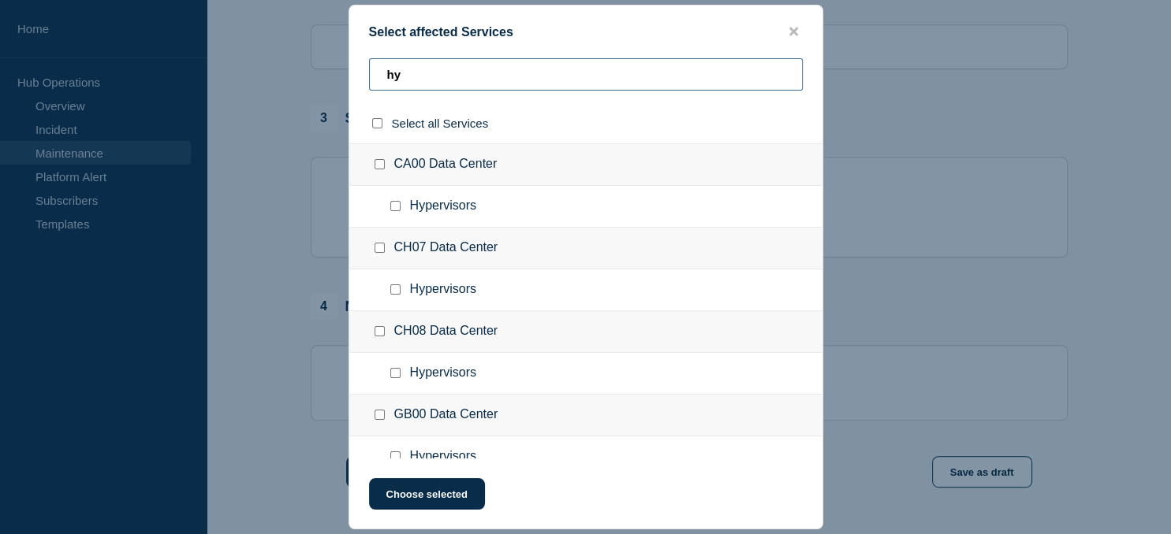
scroll to position [434, 0]
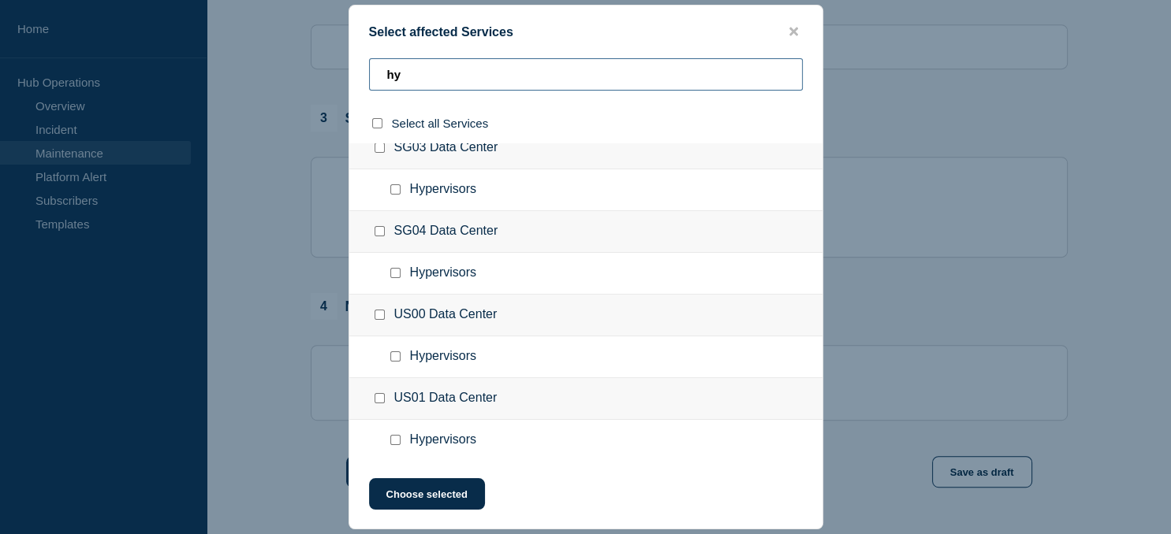
type input "hy"
click at [393, 439] on input "Hypervisors checkbox" at bounding box center [395, 440] width 10 height 10
checkbox input "true"
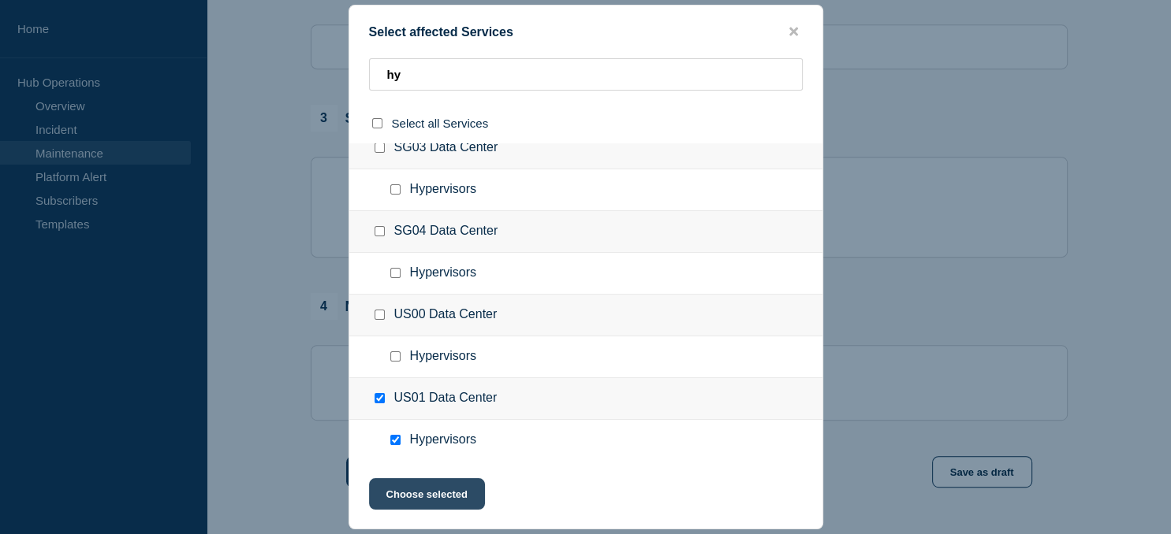
click at [444, 504] on button "Choose selected" at bounding box center [427, 494] width 116 height 32
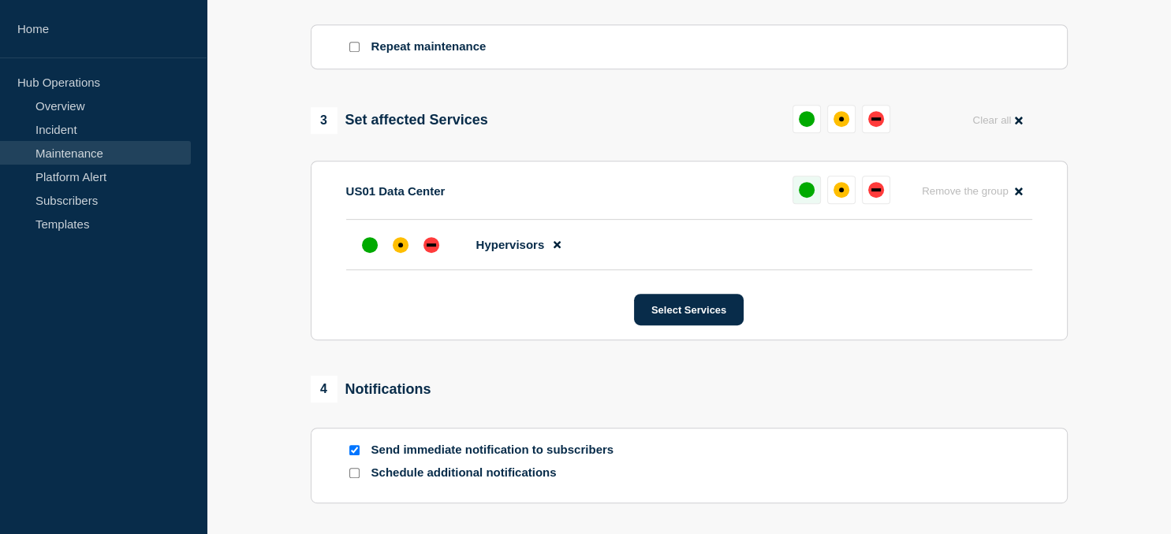
click at [805, 194] on div "up" at bounding box center [806, 190] width 16 height 16
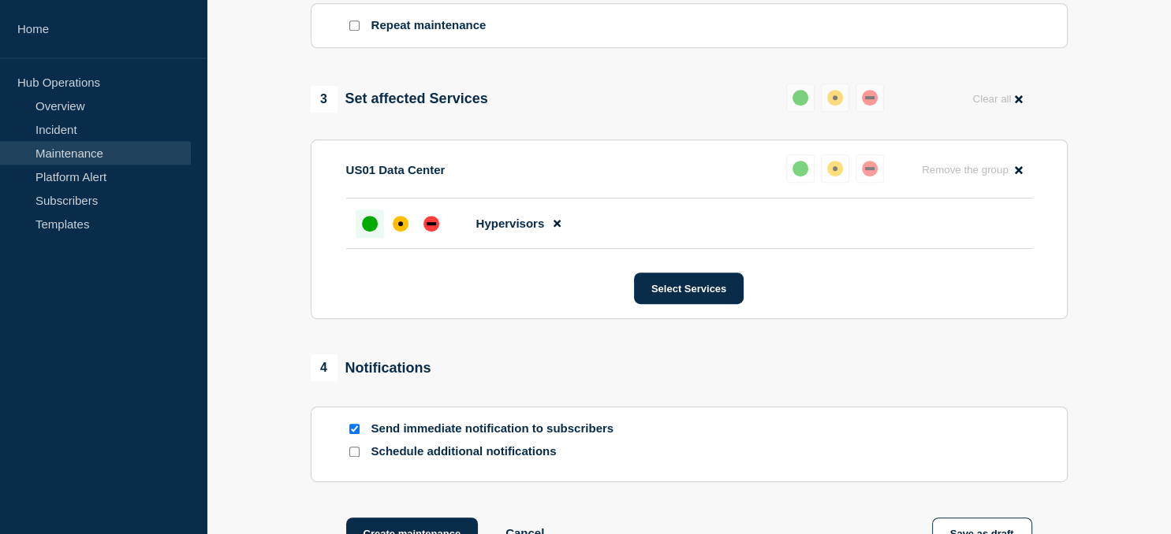
scroll to position [937, 0]
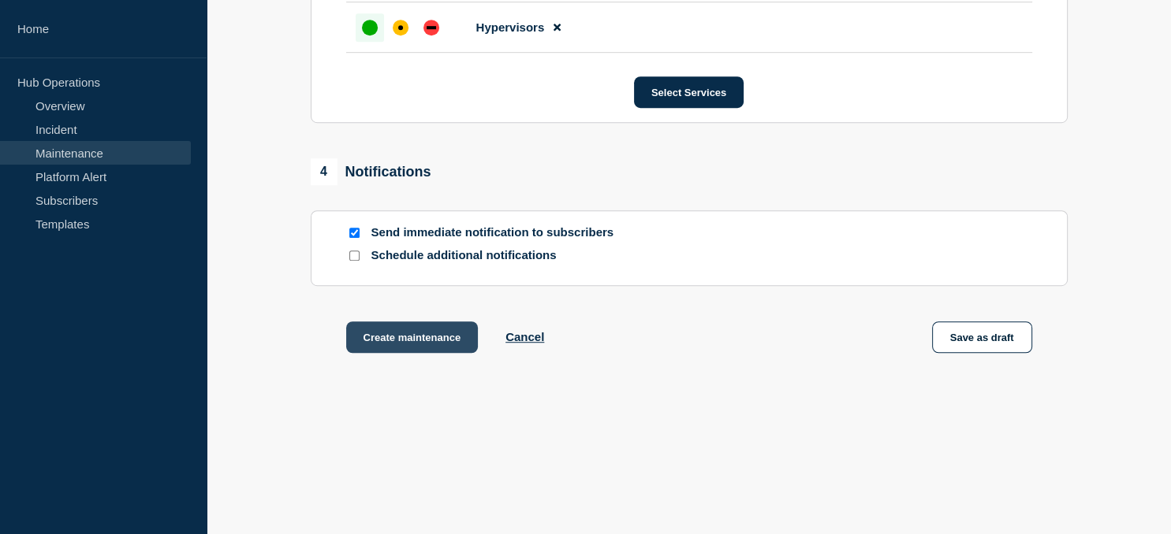
click at [415, 341] on button "Create maintenance" at bounding box center [412, 338] width 132 height 32
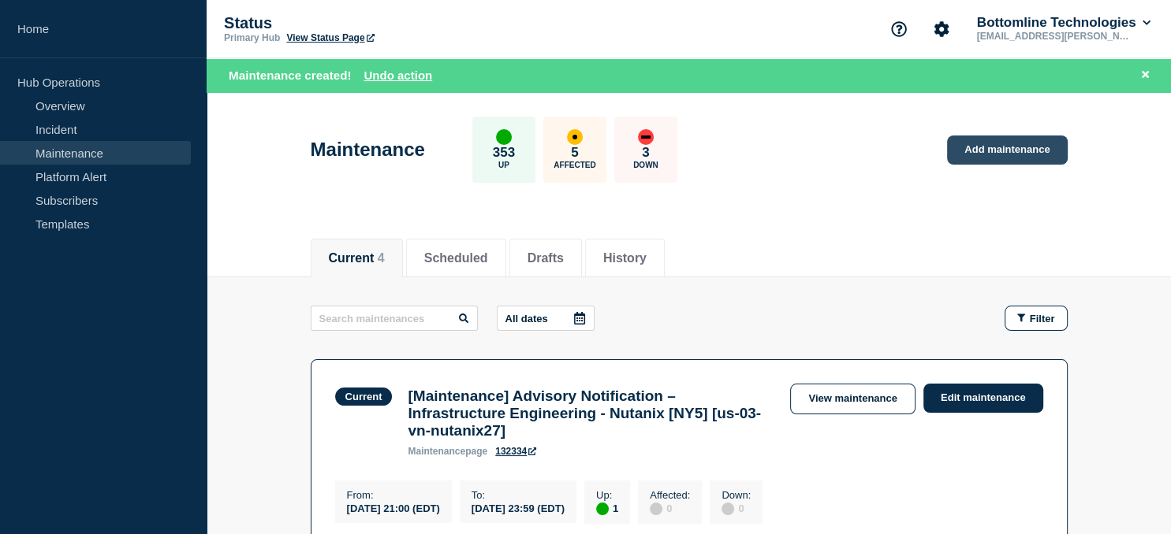
click at [1031, 152] on link "Add maintenance" at bounding box center [1007, 150] width 120 height 29
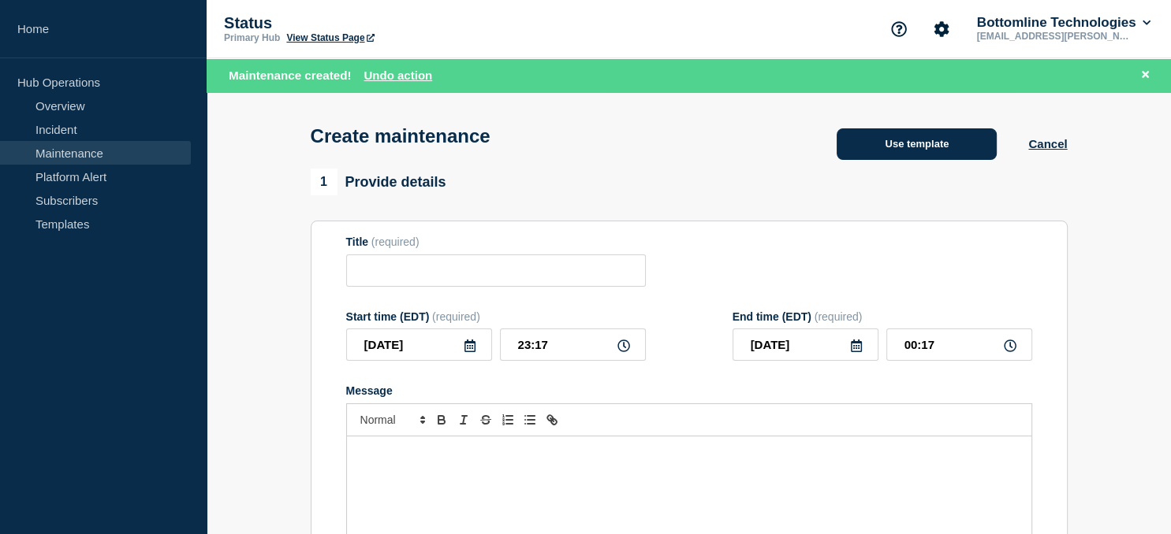
click at [940, 135] on button "Use template" at bounding box center [916, 144] width 160 height 32
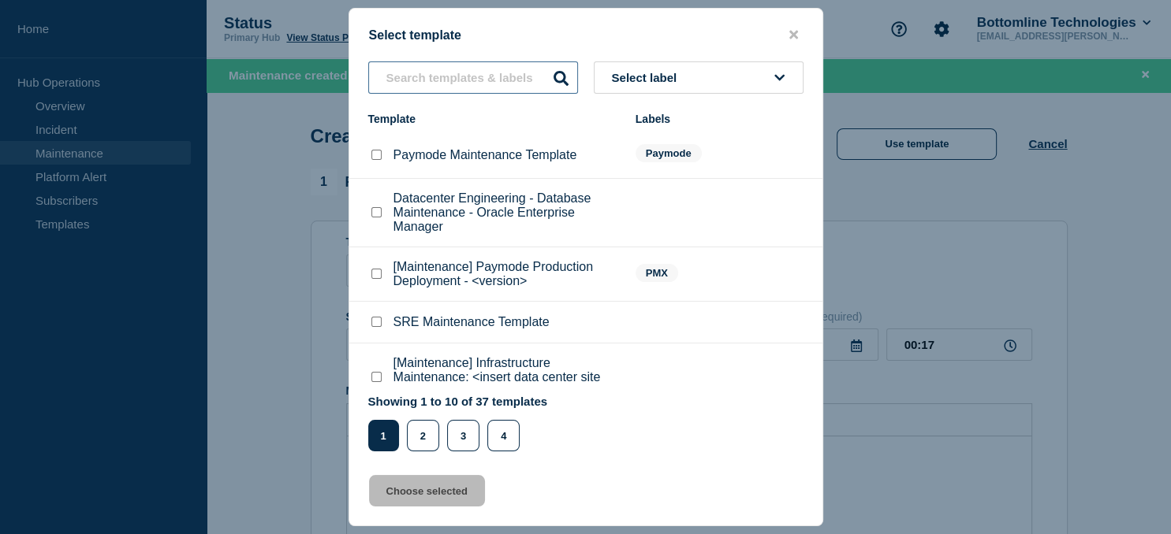
click at [405, 84] on input "text" at bounding box center [473, 77] width 210 height 32
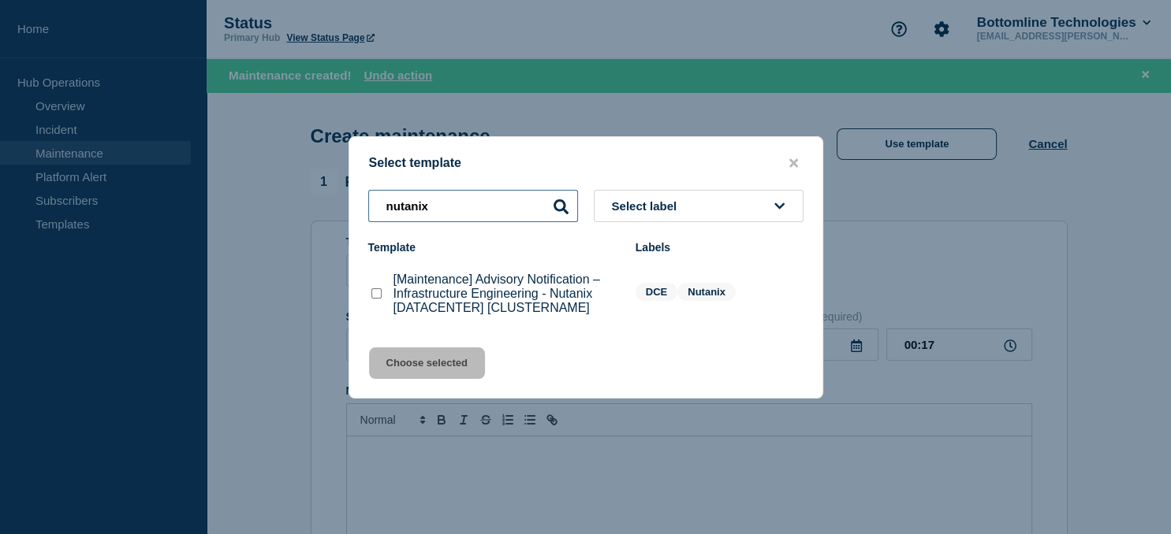
type input "nutanix"
click at [373, 299] on checkbox"] "[Maintenance] Advisory Notification – Infrastructure Engineering - Nutanix [DAT…" at bounding box center [376, 293] width 10 height 10
checkbox checkbox"] "true"
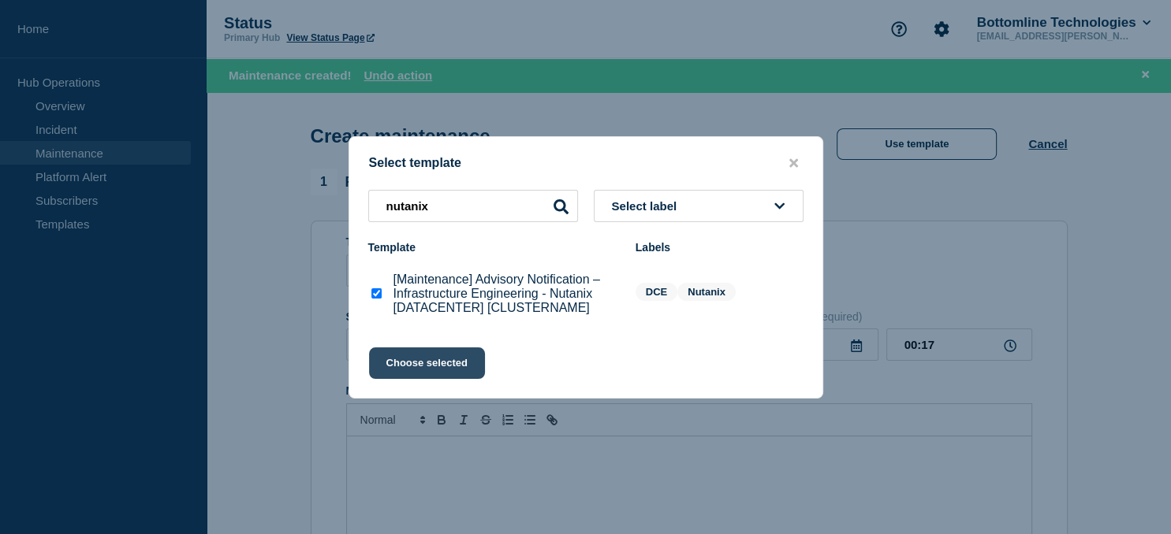
click at [421, 375] on button "Choose selected" at bounding box center [427, 364] width 116 height 32
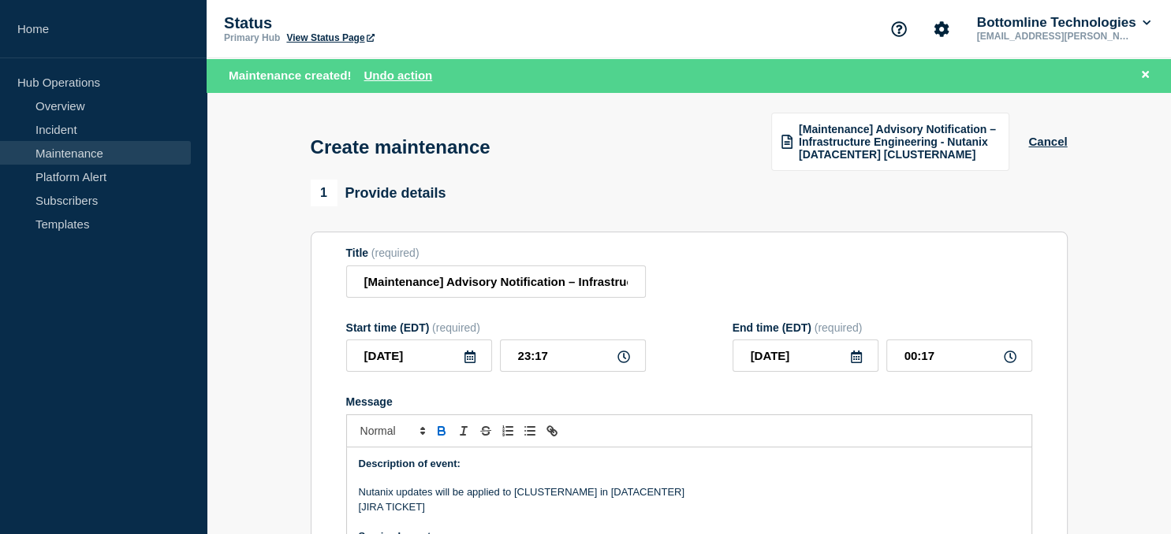
scroll to position [0, 346]
click at [567, 278] on input "[Maintenance] Advisory Notification – Infrastructure Engineering - Nutanix [DAT…" at bounding box center [496, 282] width 300 height 32
paste input "us-00-vn-nutanix06"
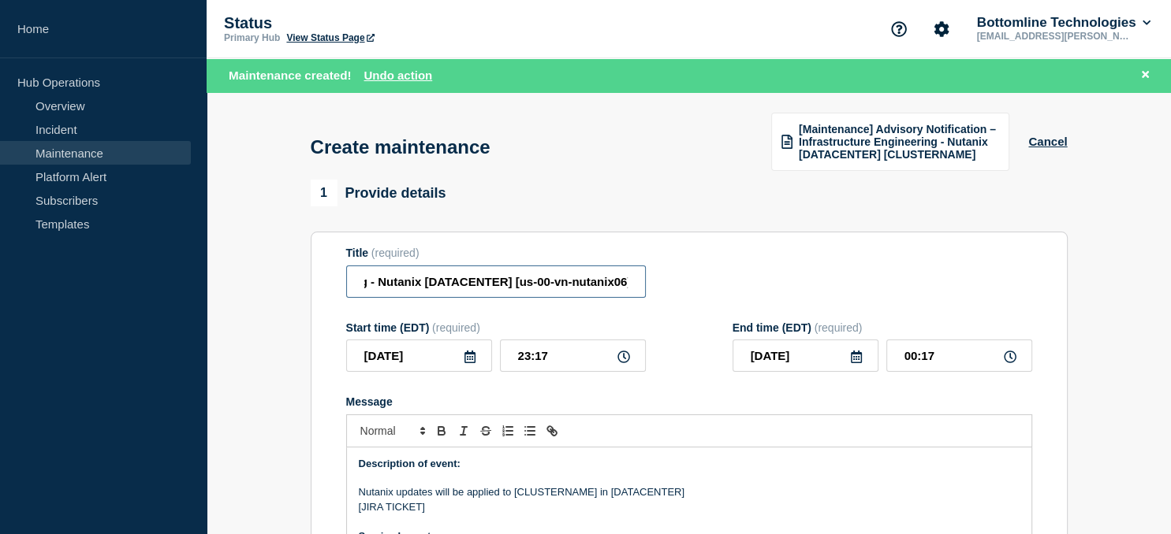
click at [468, 277] on input "[Maintenance] Advisory Notification – Infrastructure Engineering - Nutanix [DAT…" at bounding box center [496, 282] width 300 height 32
type input "[Maintenance] Advisory Notification – Infrastructure Engineering - Nutanix [us0…"
click at [472, 361] on icon at bounding box center [469, 357] width 13 height 13
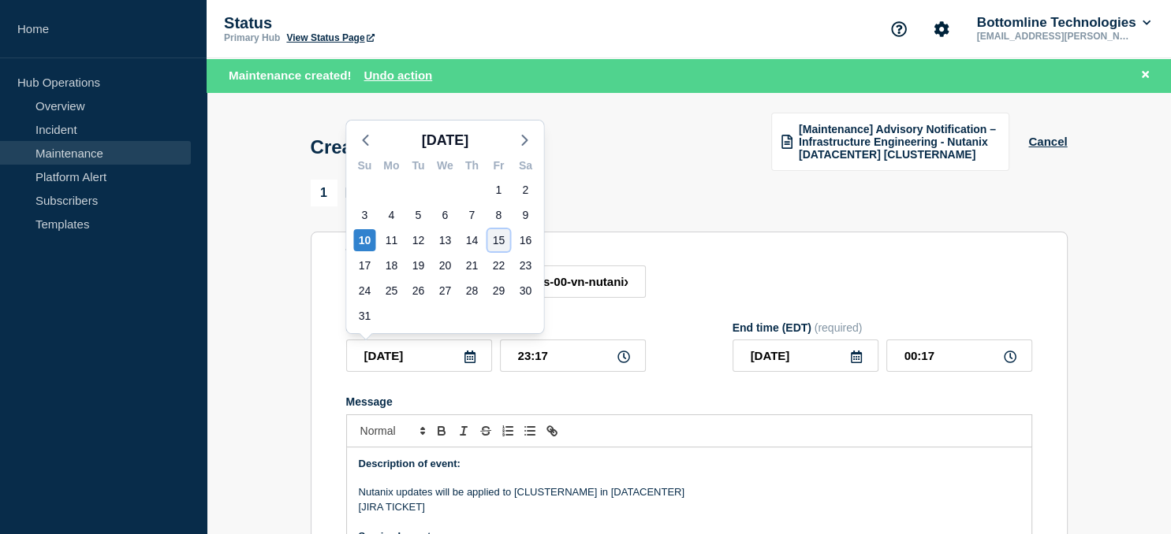
click at [498, 241] on div "15" at bounding box center [498, 240] width 22 height 22
type input "2025-08-15"
type input "2025-08-16"
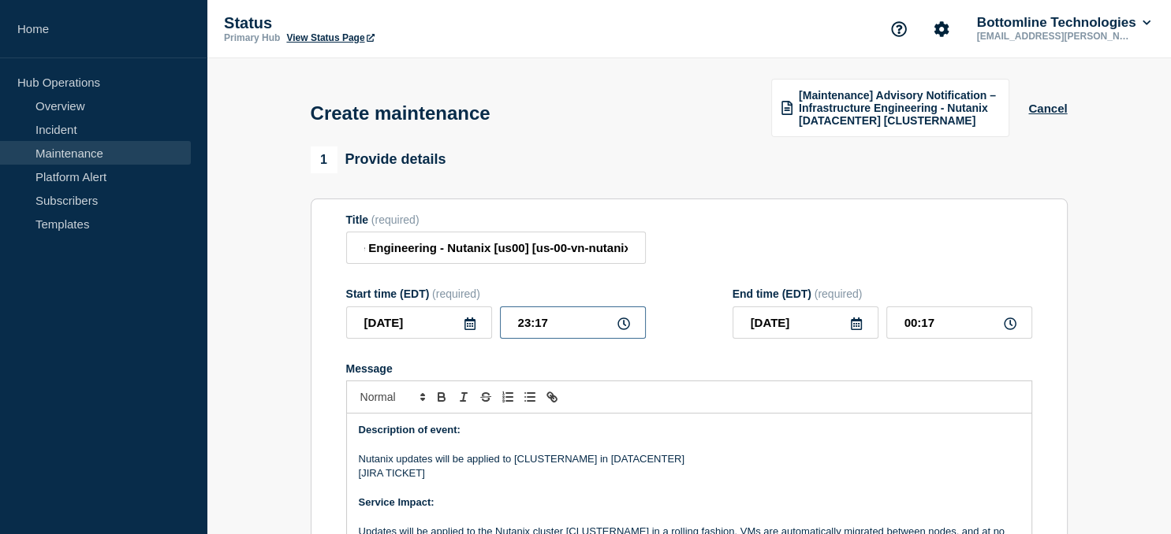
drag, startPoint x: 571, startPoint y: 329, endPoint x: 418, endPoint y: 343, distance: 154.3
click at [500, 339] on input "23:17" at bounding box center [573, 323] width 146 height 32
type input "21:00"
type input "2025-08-15"
type input "22:00"
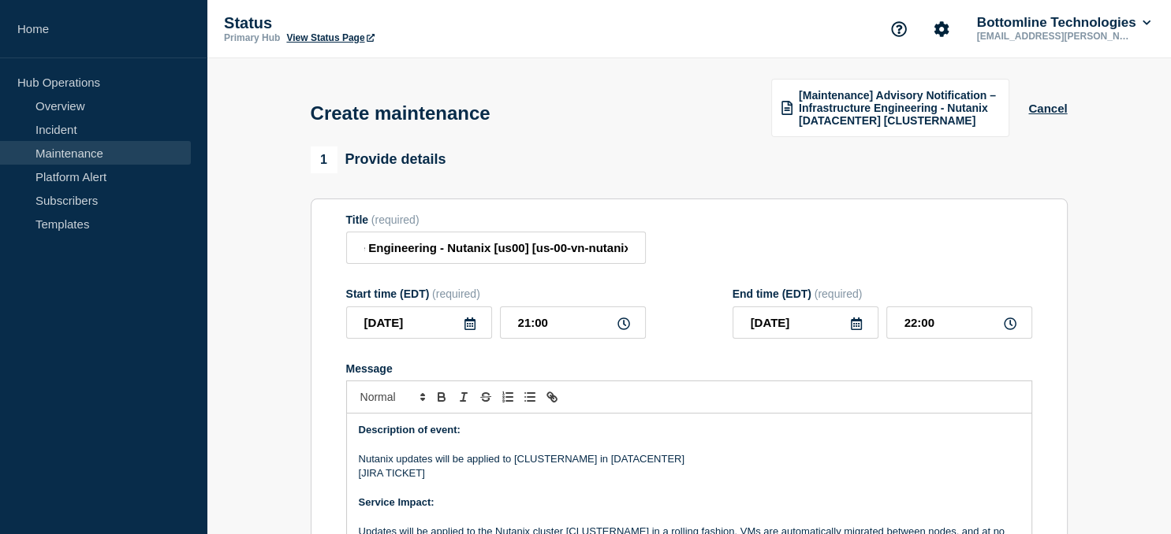
click at [854, 330] on icon at bounding box center [856, 324] width 11 height 13
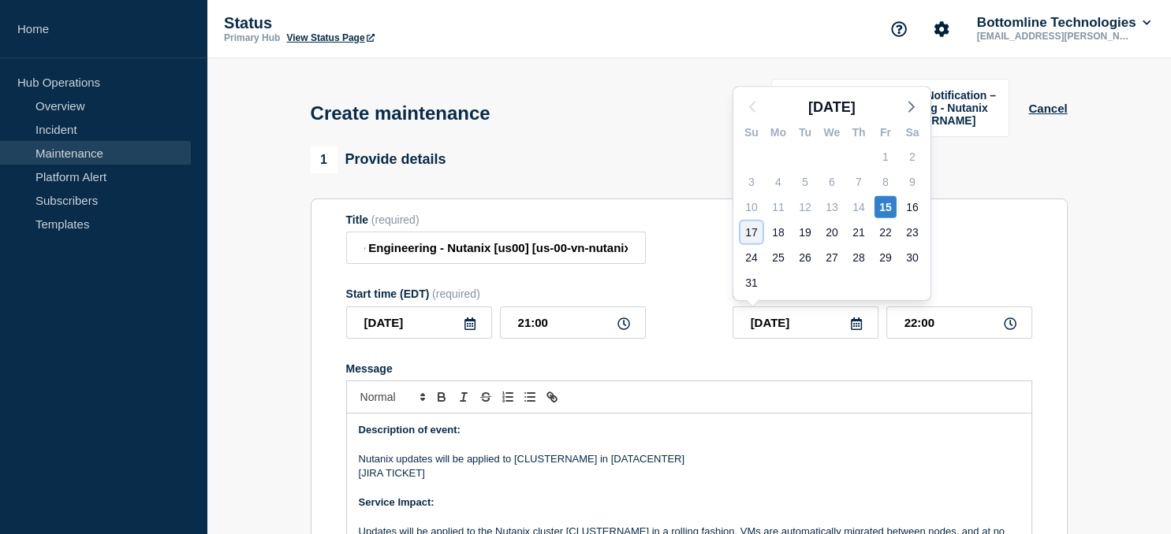
click at [746, 234] on div "17" at bounding box center [751, 232] width 22 height 22
type input "2025-08-17"
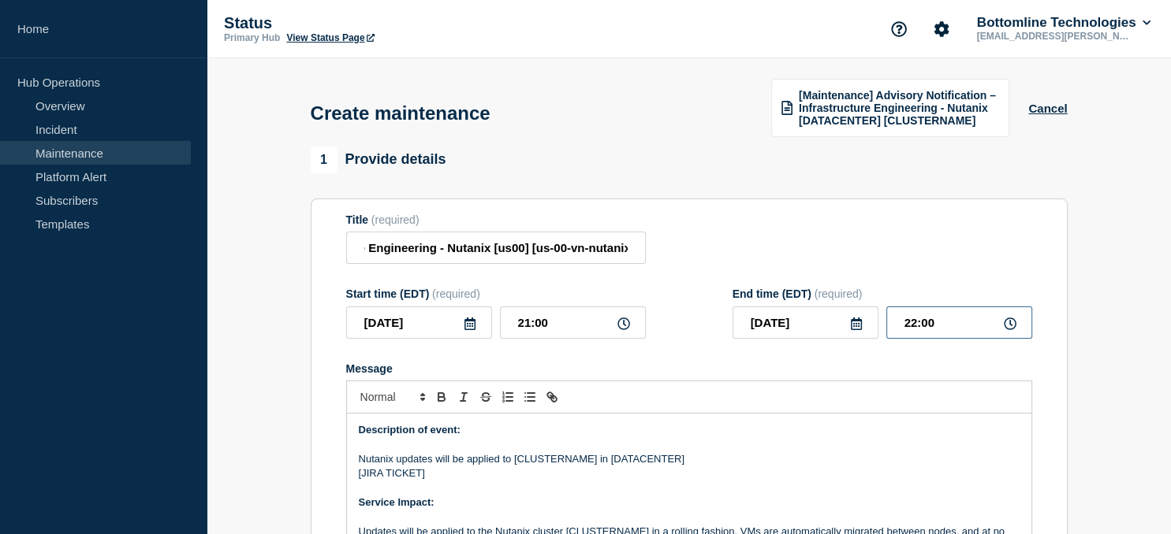
drag, startPoint x: 953, startPoint y: 326, endPoint x: 852, endPoint y: 326, distance: 100.9
click at [886, 326] on input "22:00" at bounding box center [959, 323] width 146 height 32
type input "23:00"
click at [556, 462] on p "Nutanix updates will be applied to [CLUSTERNAME] in [DATACENTER]" at bounding box center [689, 459] width 661 height 14
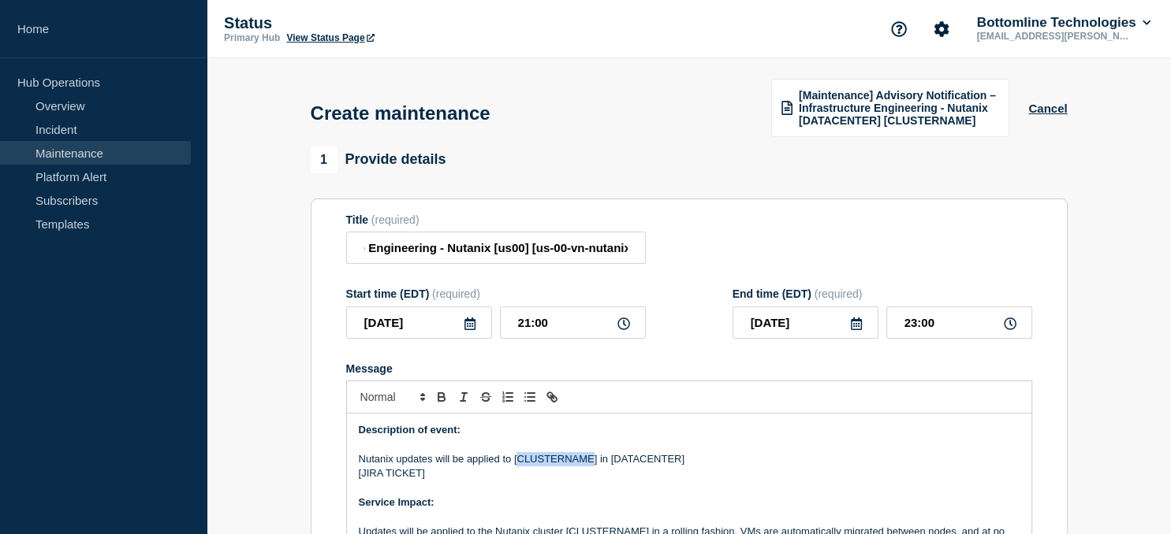
paste div "Message"
click at [651, 467] on p "Nutanix updates will be applied to [us-00-vn-nutanix06] in [DATACENTER]" at bounding box center [689, 459] width 661 height 14
drag, startPoint x: 422, startPoint y: 475, endPoint x: 361, endPoint y: 479, distance: 60.9
click at [361, 479] on p "[JIRA TICKET]" at bounding box center [689, 474] width 661 height 14
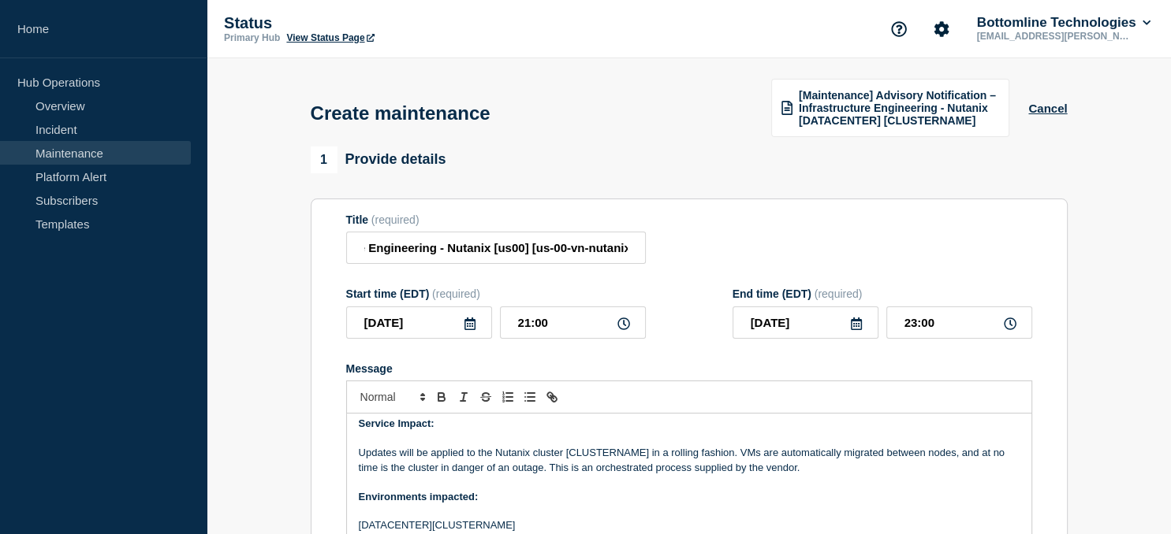
scroll to position [81, 0]
click at [609, 453] on p "Updates will be applied to the Nutanix cluster [CLUSTERNAME] in a rolling fashi…" at bounding box center [689, 458] width 661 height 29
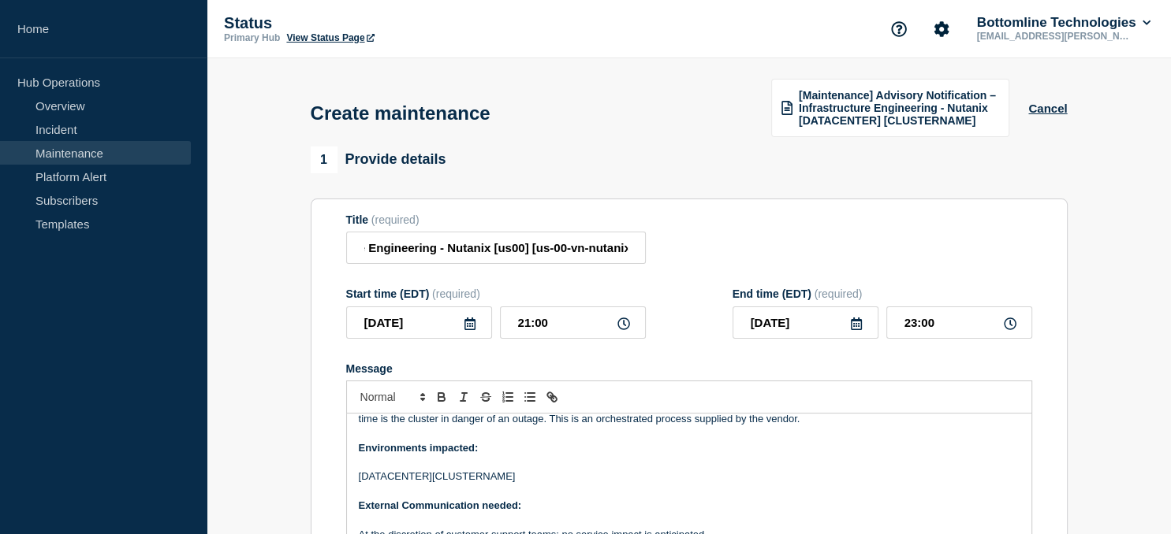
scroll to position [128, 0]
click at [478, 483] on p "[DATACENTER][CLUSTERNAME]" at bounding box center [689, 476] width 661 height 14
click at [410, 479] on p "[DATACENTER][us-00-vn-nutanix06]" at bounding box center [689, 476] width 661 height 14
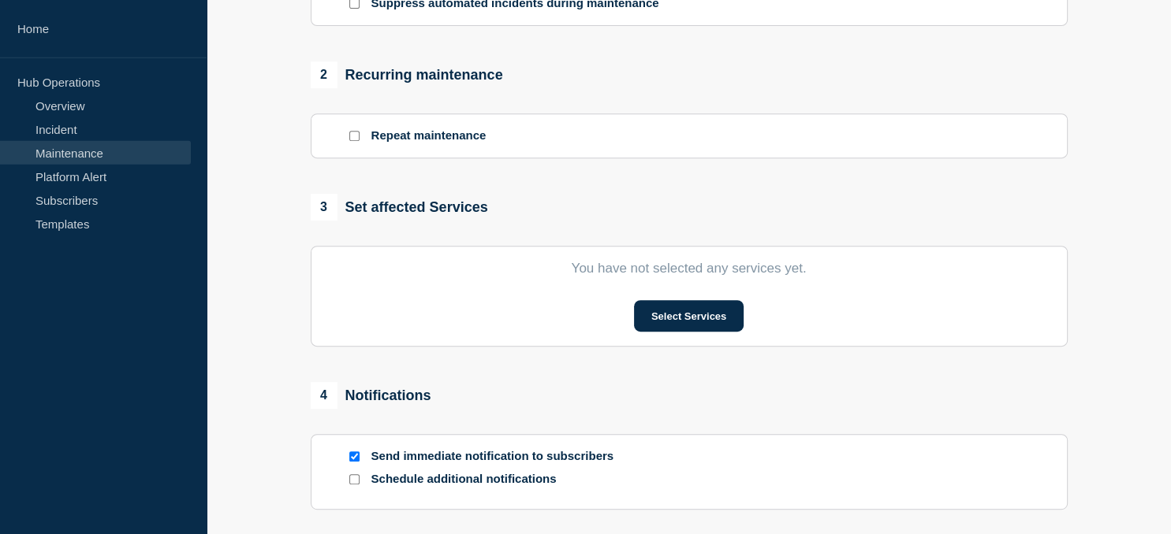
scroll to position [632, 0]
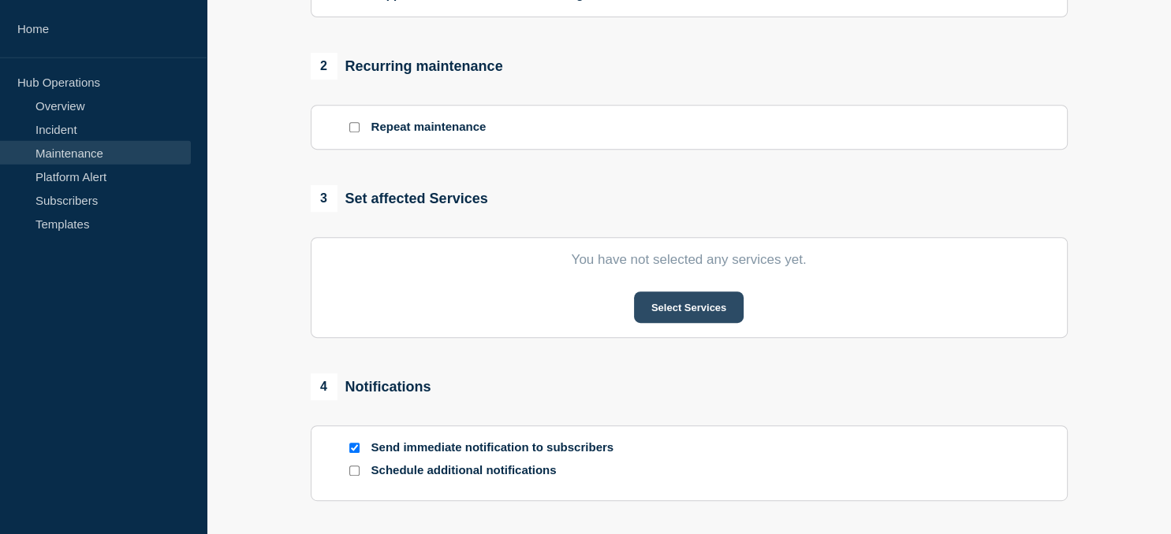
click at [711, 311] on button "Select Services" at bounding box center [689, 308] width 110 height 32
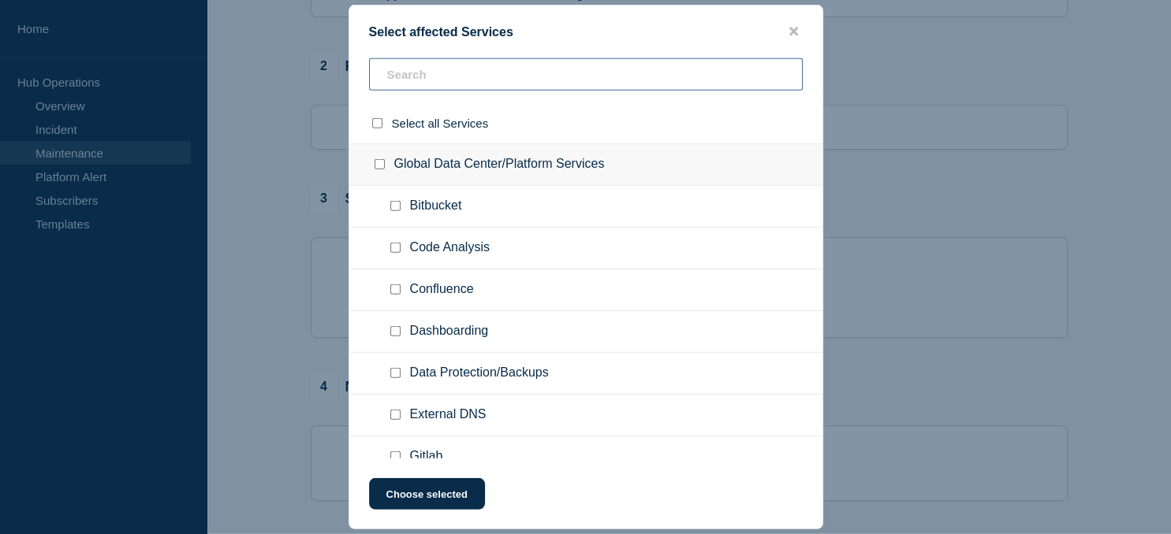
click at [445, 75] on input "text" at bounding box center [586, 74] width 434 height 32
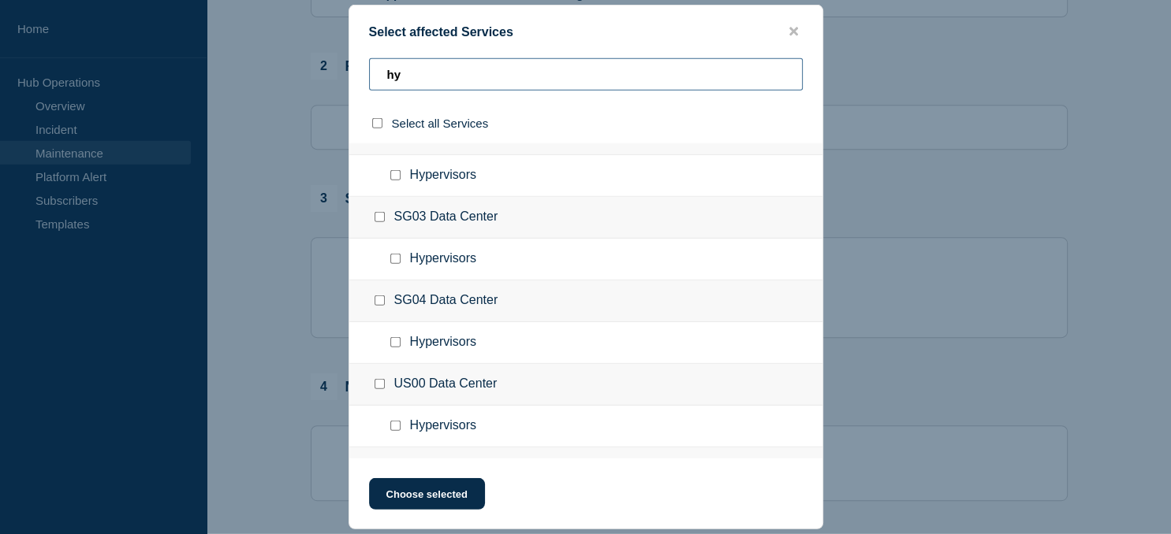
scroll to position [374, 0]
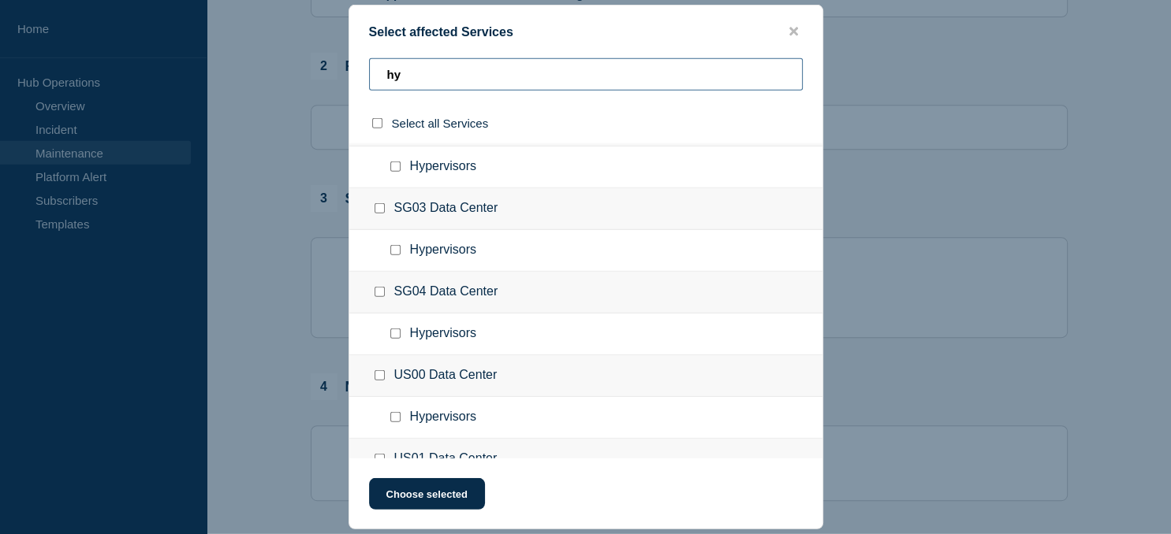
type input "hy"
click at [404, 415] on div at bounding box center [398, 418] width 23 height 16
click at [396, 415] on input "Hypervisors checkbox" at bounding box center [395, 417] width 10 height 10
checkbox input "true"
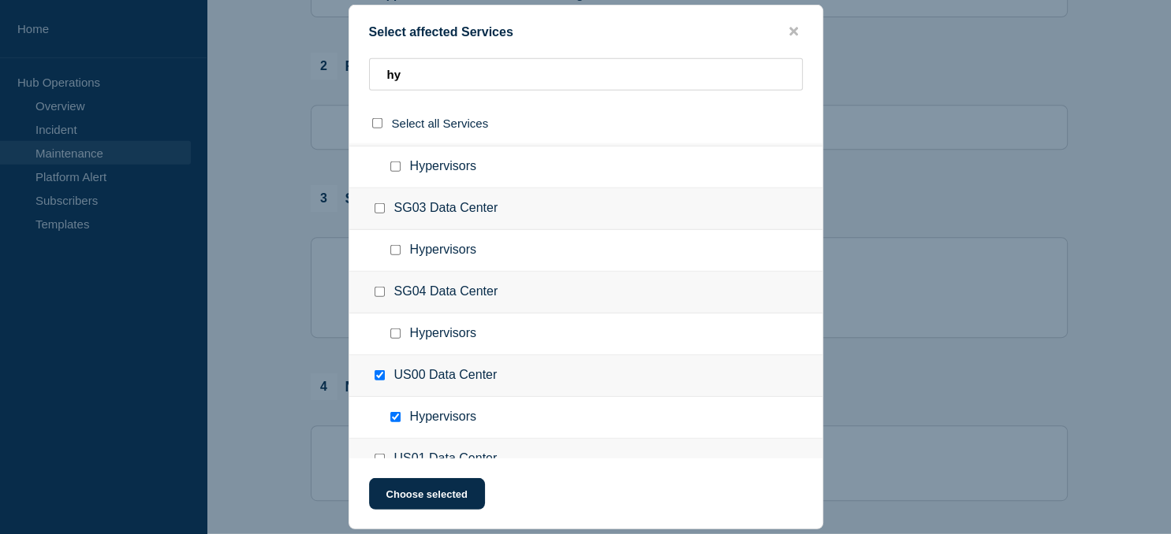
click at [430, 512] on div "Select affected Services hy Select all Services CA00 Data Center Hypervisors CH…" at bounding box center [585, 267] width 475 height 525
click at [430, 498] on button "Choose selected" at bounding box center [427, 494] width 116 height 32
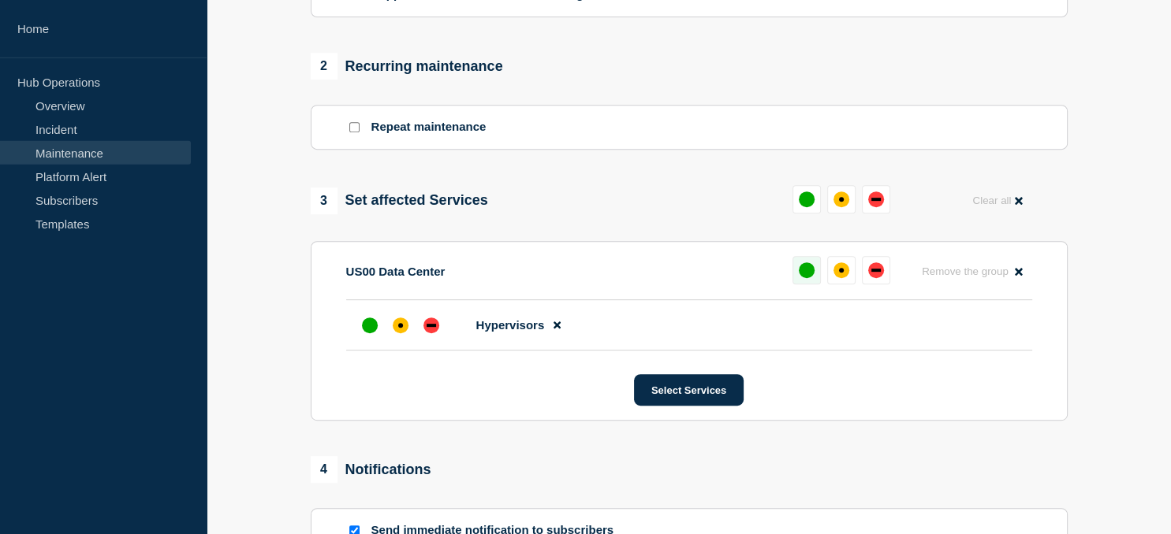
click at [811, 274] on div "up" at bounding box center [806, 270] width 16 height 16
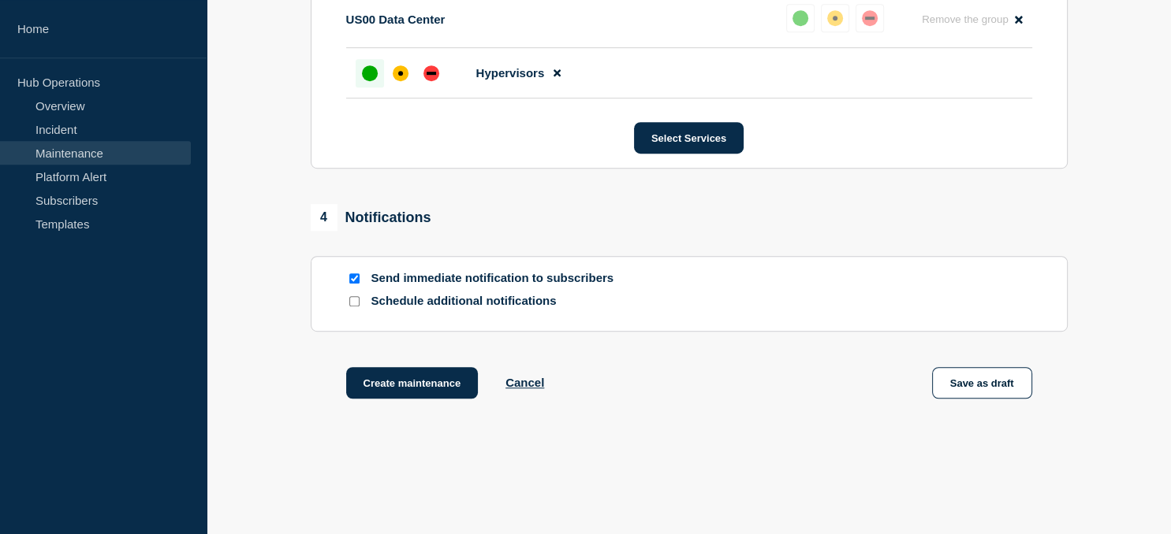
scroll to position [892, 0]
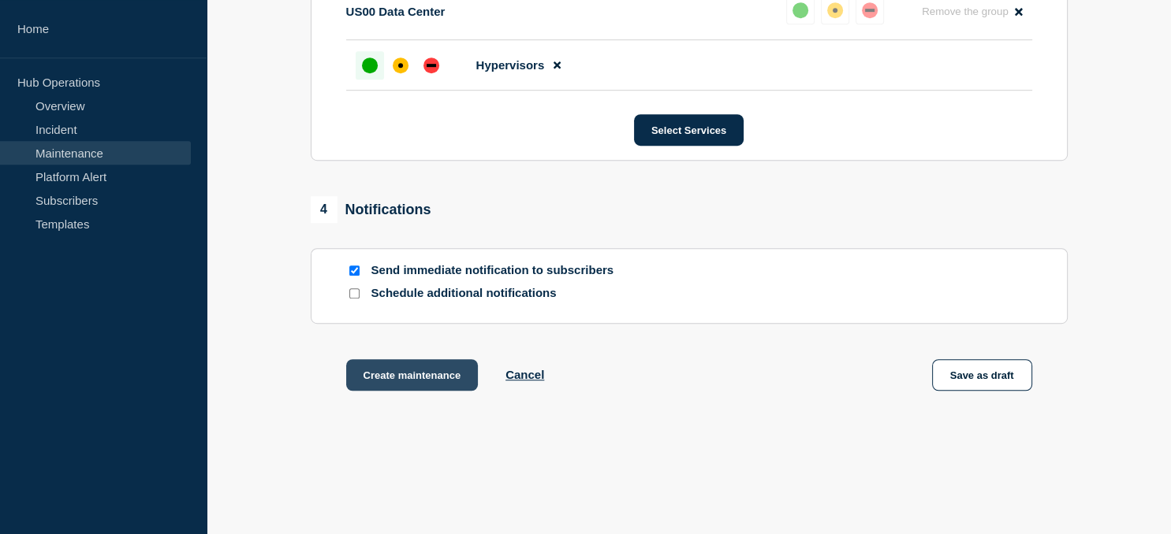
click at [408, 382] on button "Create maintenance" at bounding box center [412, 375] width 132 height 32
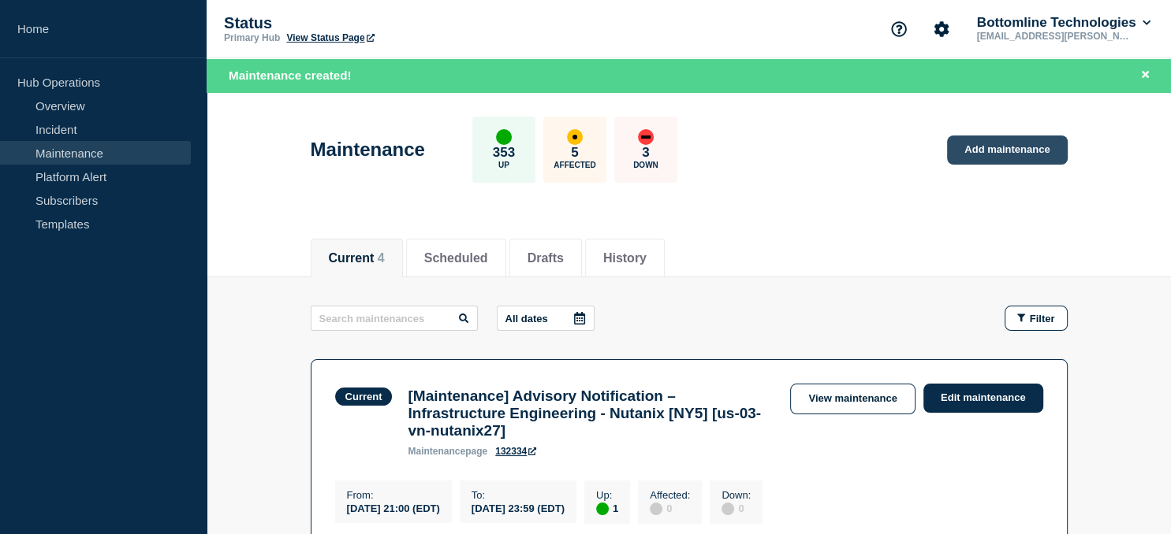
click at [1001, 150] on link "Add maintenance" at bounding box center [1007, 150] width 120 height 29
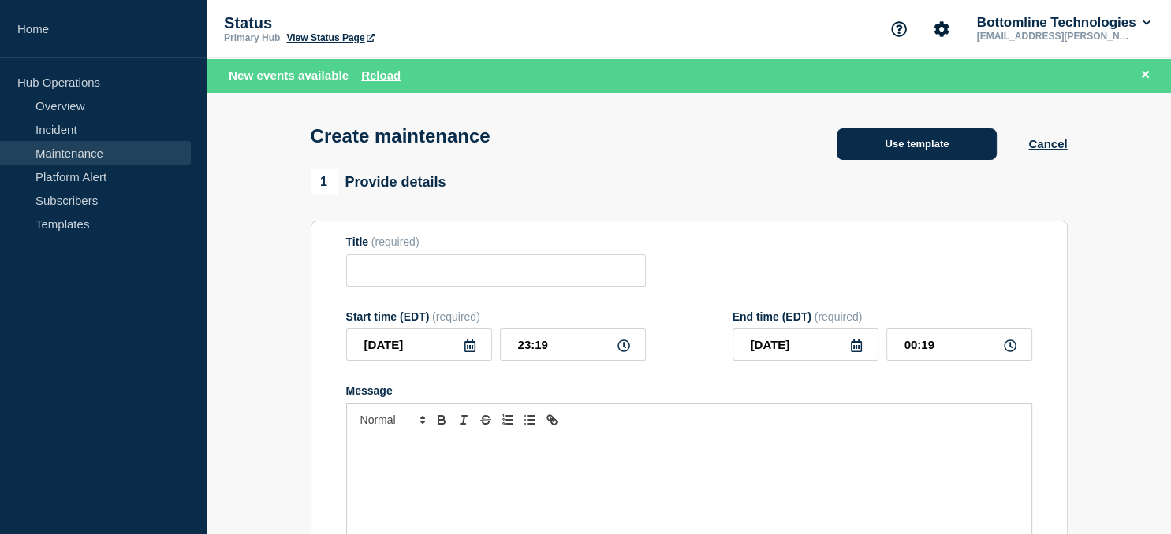
click at [906, 147] on button "Use template" at bounding box center [916, 144] width 160 height 32
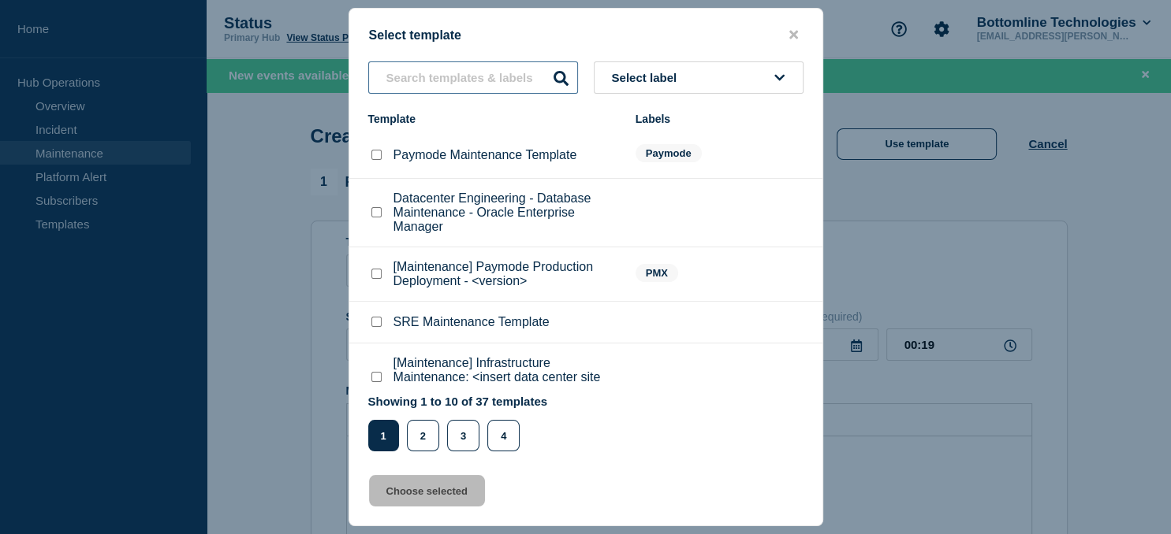
click at [430, 79] on input "text" at bounding box center [473, 77] width 210 height 32
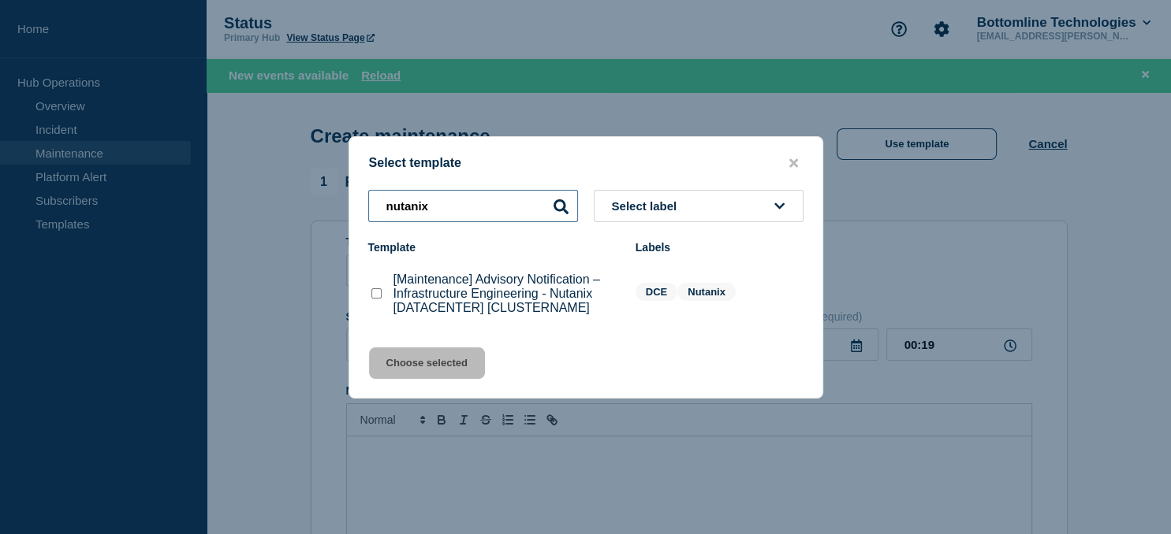
type input "nutanix"
click at [378, 299] on checkbox"] "[Maintenance] Advisory Notification – Infrastructure Engineering - Nutanix [DAT…" at bounding box center [376, 293] width 10 height 10
checkbox checkbox"] "true"
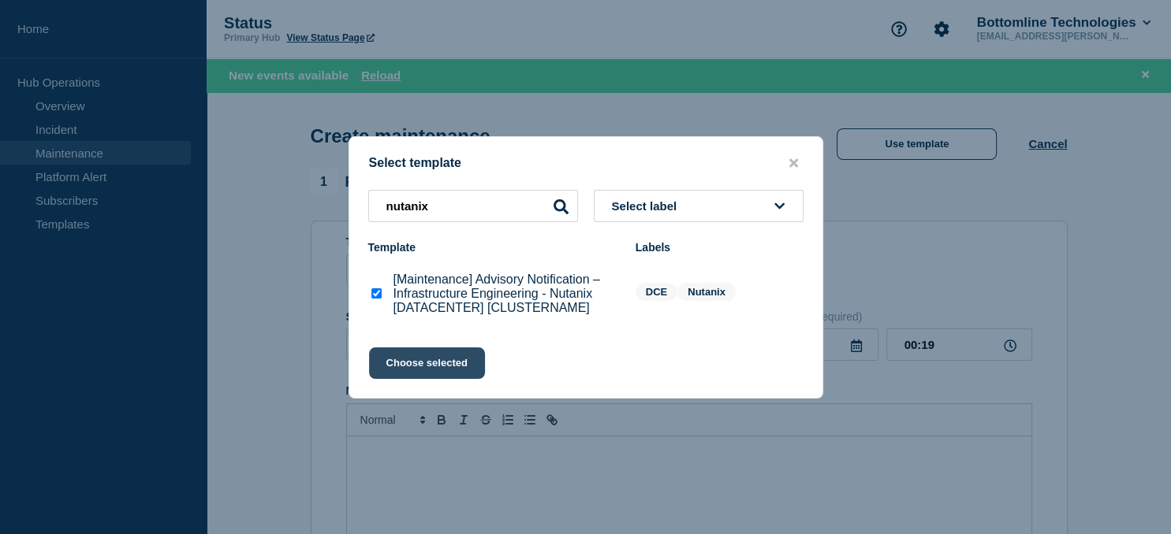
click at [423, 368] on button "Choose selected" at bounding box center [427, 364] width 116 height 32
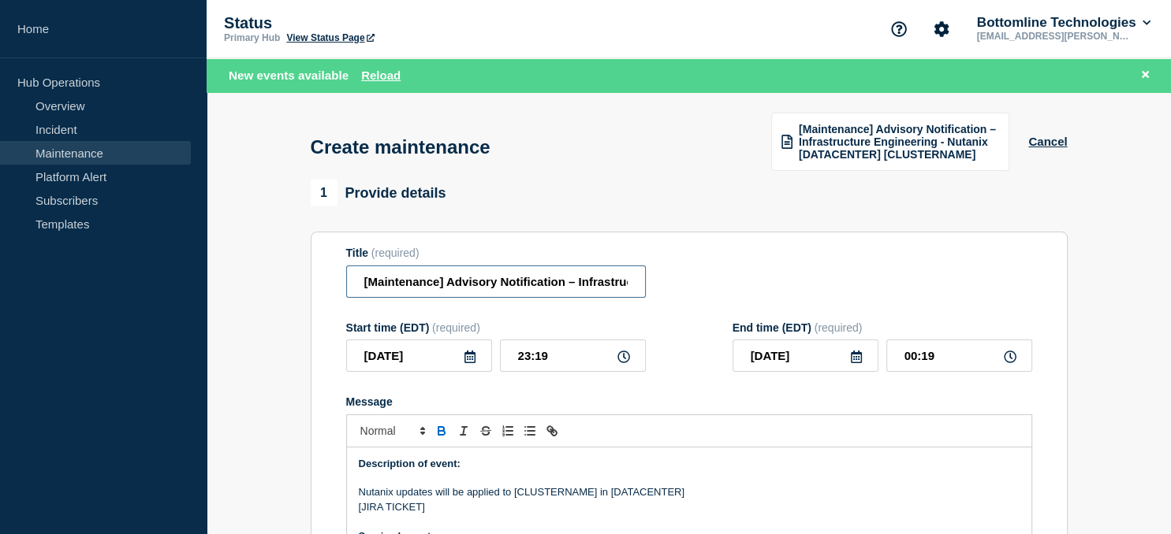
click at [508, 273] on input "[Maintenance] Advisory Notification – Infrastructure Engineering - Nutanix [DAT…" at bounding box center [496, 282] width 300 height 32
click at [572, 281] on input "[Maintenance] Advisory Notification – Infrastructure Engineering - Nutanix [DAT…" at bounding box center [496, 282] width 300 height 32
click at [573, 281] on input "[Maintenance] Advisory Notification – Infrastructure Engineering - Nutanix [DAT…" at bounding box center [496, 282] width 300 height 32
paste input "us-00-vn-nutanix08"
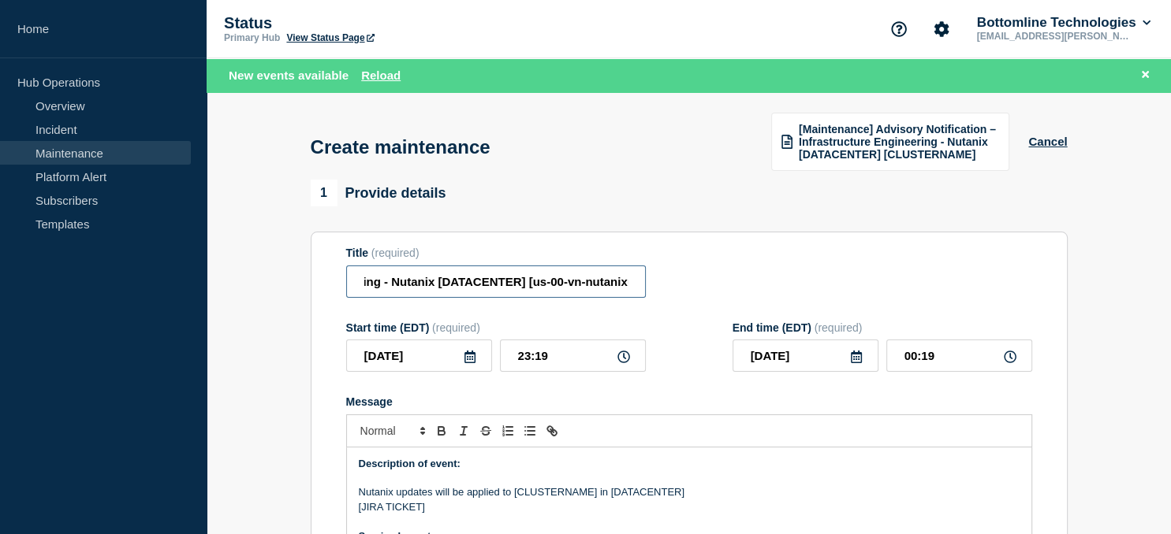
scroll to position [0, 359]
click at [454, 286] on input "[Maintenance] Advisory Notification – Infrastructure Engineering - Nutanix [DAT…" at bounding box center [496, 282] width 300 height 32
type input "[Maintenance] Advisory Notification – Infrastructure Engineering - Nutanix [us0…"
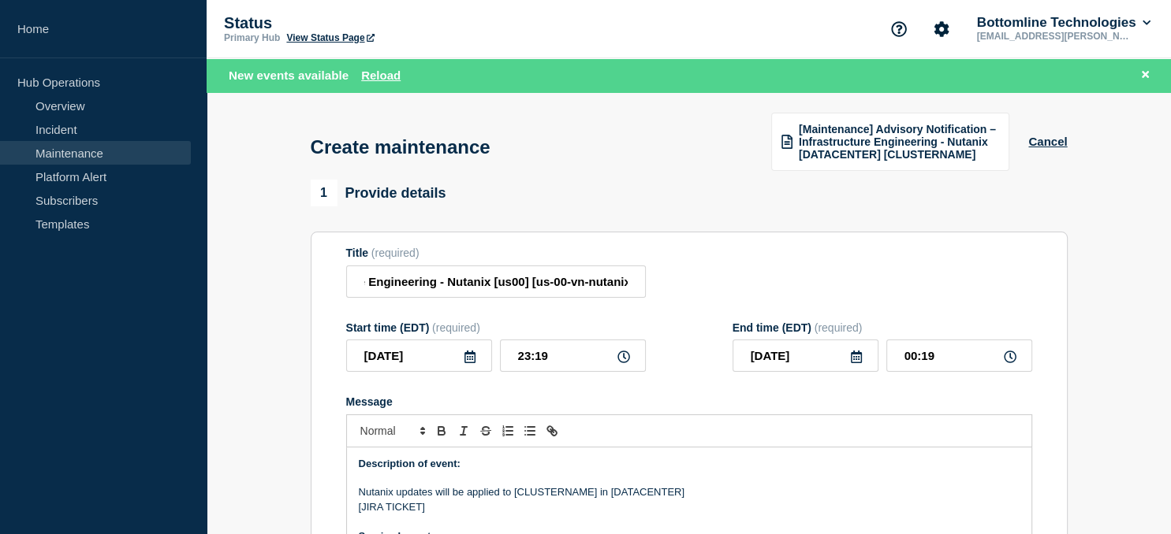
click at [473, 358] on icon at bounding box center [469, 357] width 11 height 13
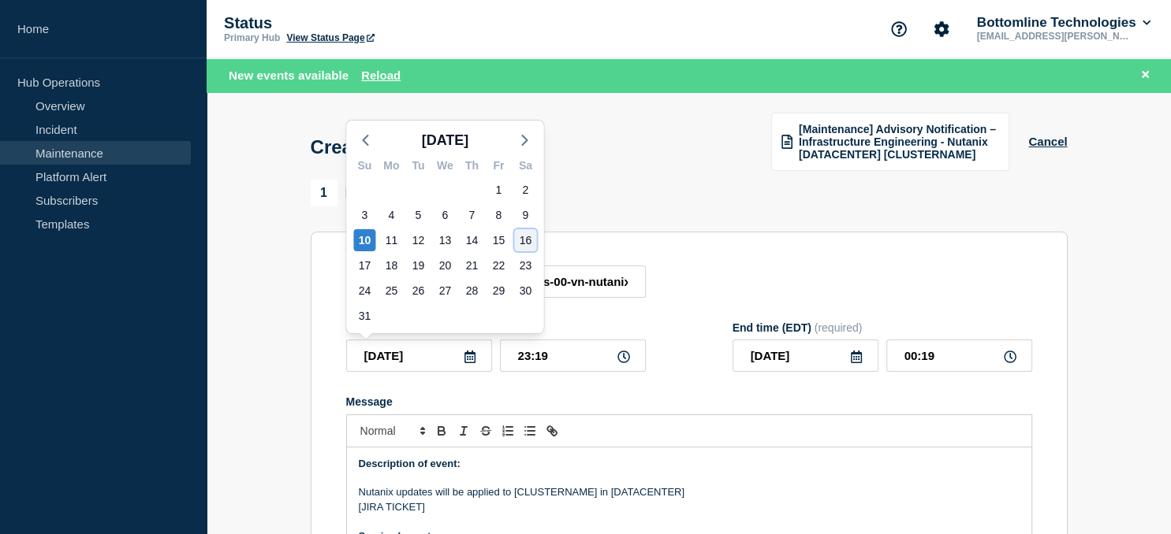
click at [522, 240] on div "16" at bounding box center [525, 240] width 22 height 22
type input "2025-08-16"
type input "2025-08-17"
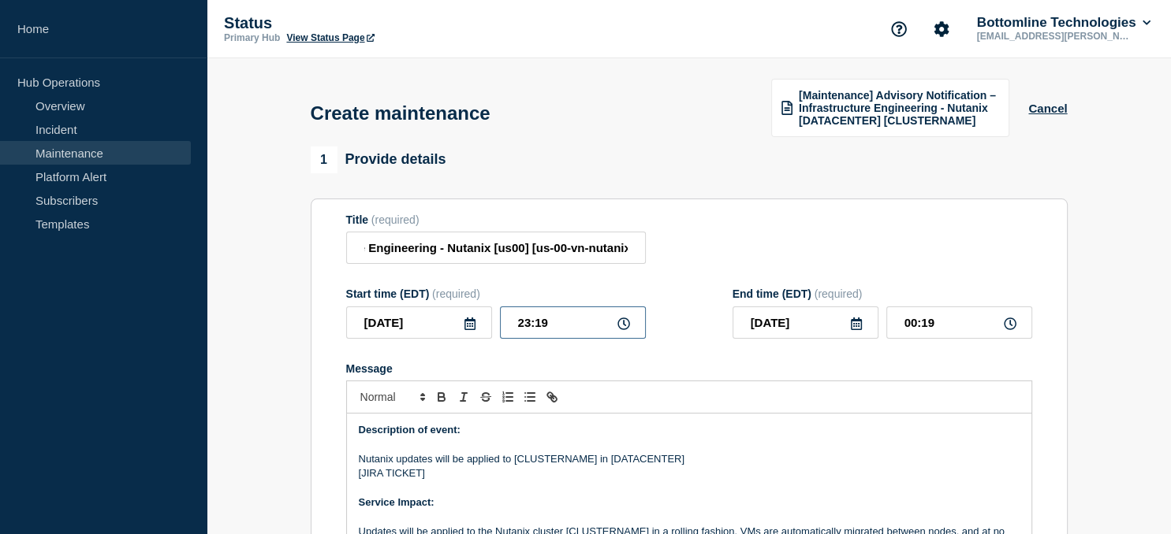
drag, startPoint x: 565, startPoint y: 326, endPoint x: 445, endPoint y: 329, distance: 120.6
click at [500, 329] on input "23:19" at bounding box center [573, 323] width 146 height 32
type input "21:00"
type input "2025-08-16"
type input "22:00"
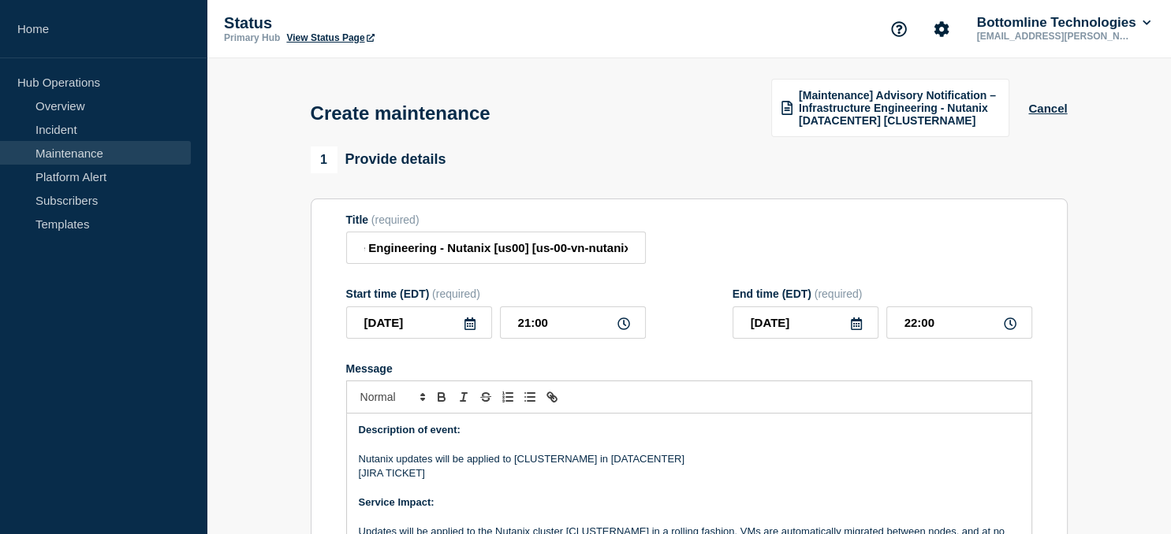
click at [853, 328] on icon at bounding box center [856, 324] width 11 height 13
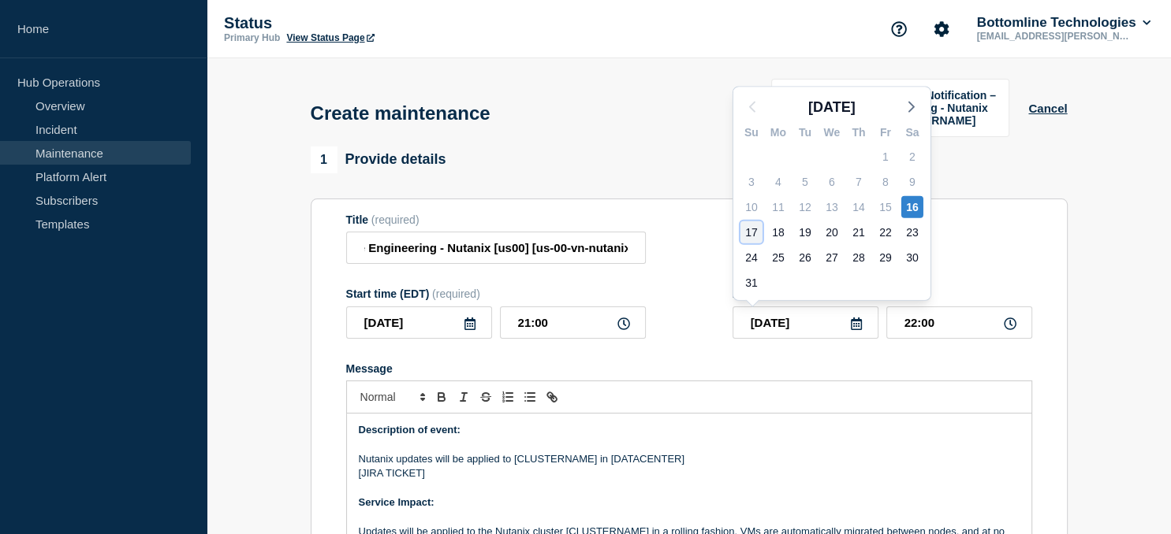
click at [749, 235] on div "17" at bounding box center [751, 232] width 22 height 22
type input "2025-08-17"
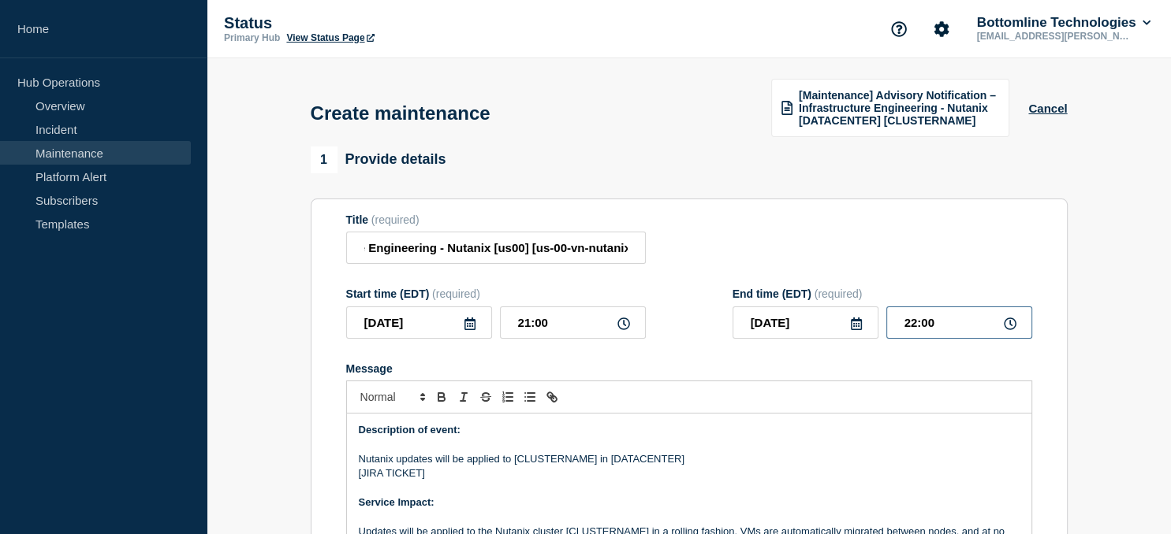
drag, startPoint x: 970, startPoint y: 326, endPoint x: 838, endPoint y: 328, distance: 131.6
click at [886, 328] on input "22:00" at bounding box center [959, 323] width 146 height 32
type input "23:59"
click at [560, 467] on p "Nutanix updates will be applied to [CLUSTERNAME] in [DATACENTER]" at bounding box center [689, 459] width 661 height 14
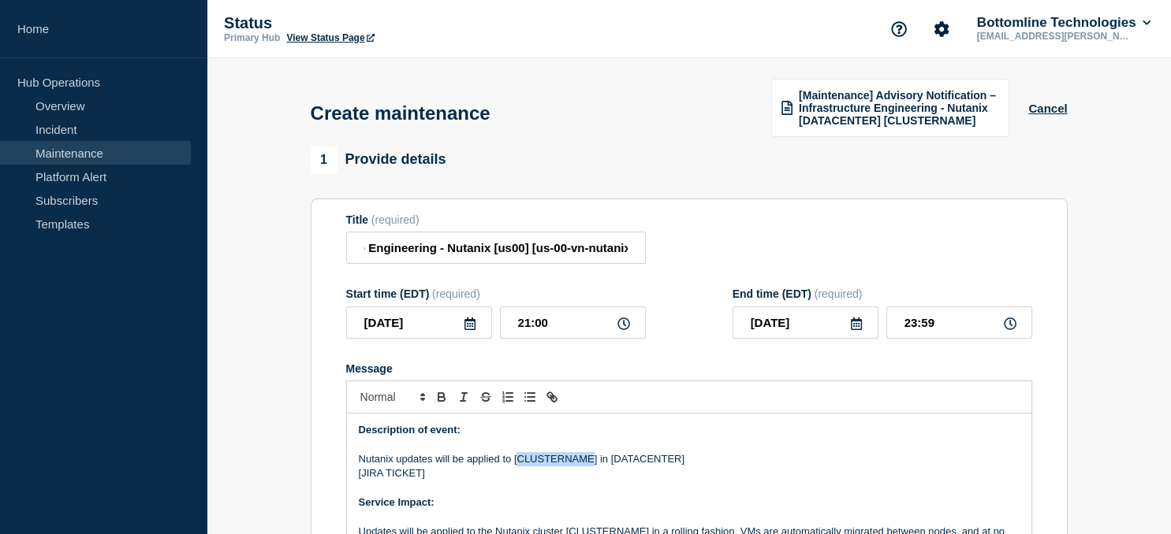
paste div "Message"
click at [657, 463] on p "Nutanix updates will be applied to [us-00-vn-nutanix08] in [DATACENTER]" at bounding box center [689, 459] width 661 height 14
click at [658, 463] on p "Nutanix updates will be applied to [us-00-vn-nutanix08] in [DATACENTER]" at bounding box center [689, 459] width 661 height 14
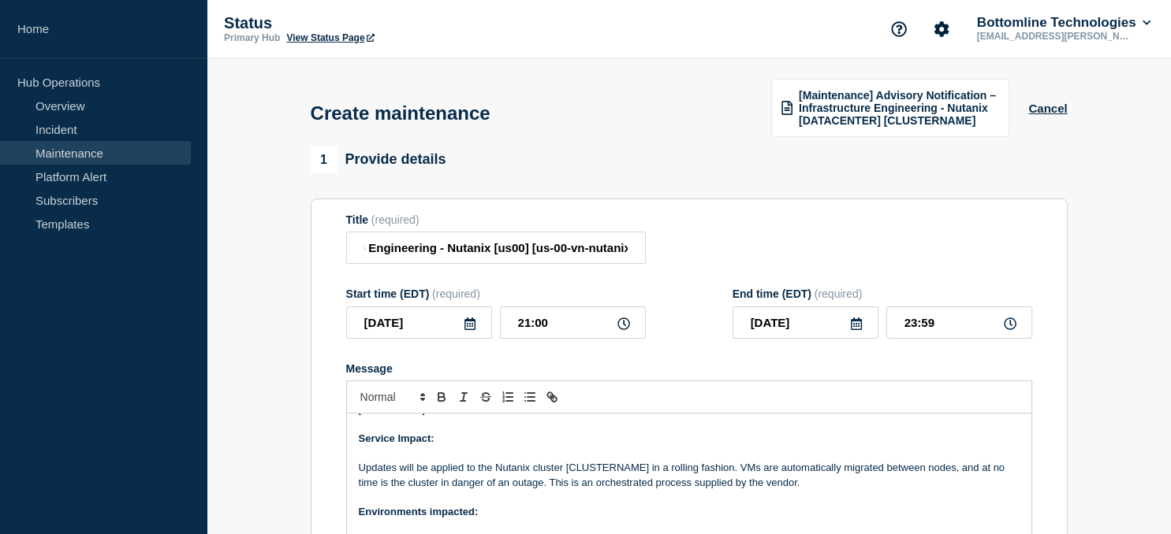
scroll to position [77, 0]
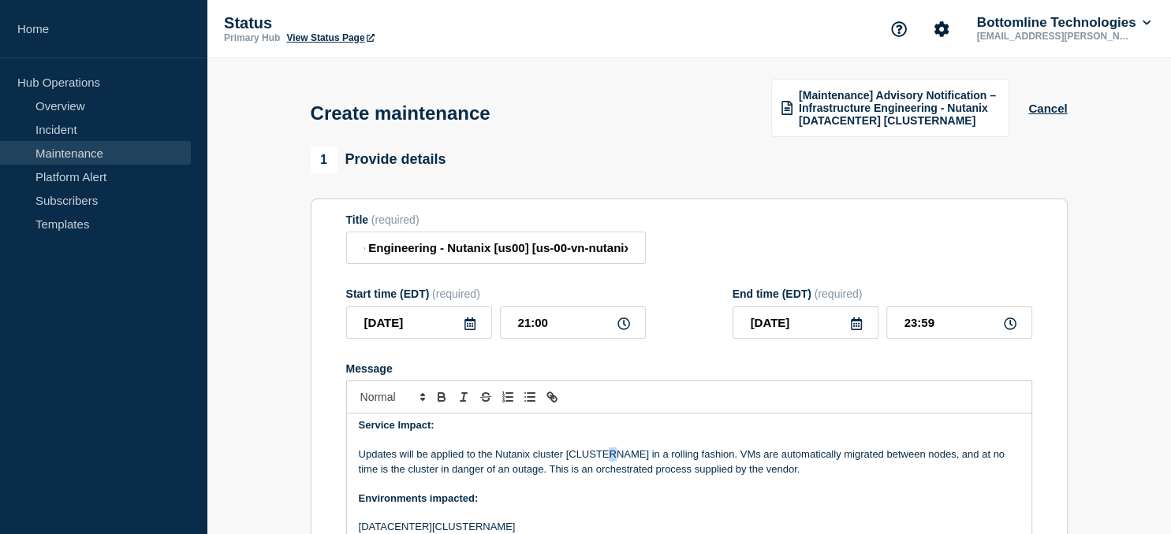
click at [612, 457] on p "Updates will be applied to the Nutanix cluster [CLUSTERNAME] in a rolling fashi…" at bounding box center [689, 462] width 661 height 29
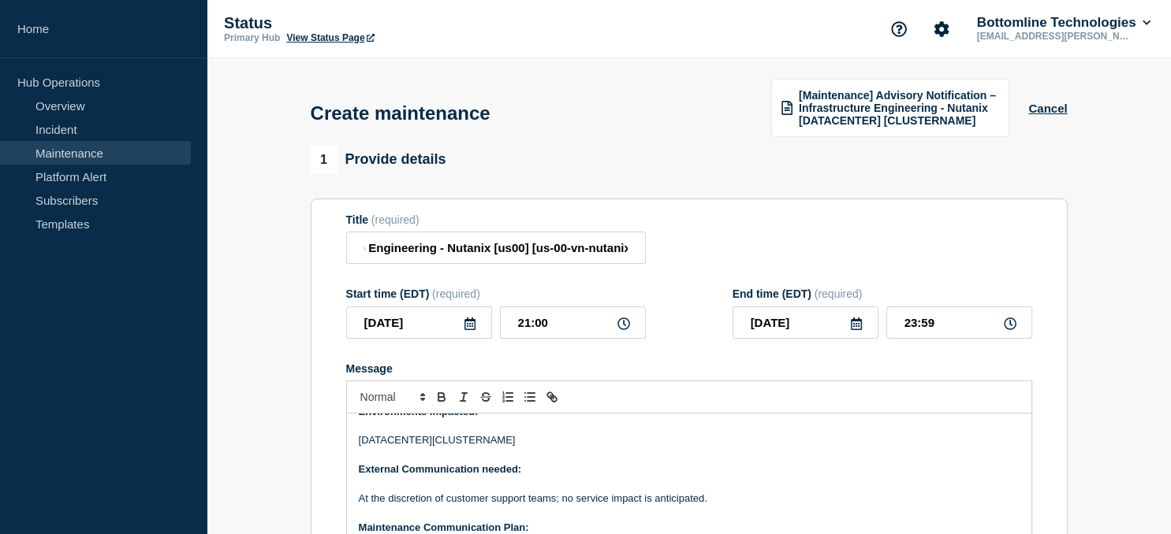
scroll to position [166, 0]
click at [480, 445] on p "[DATACENTER][CLUSTERNAME]" at bounding box center [689, 439] width 661 height 14
click at [396, 444] on p "[DATACENTER][us-00-vn-nutanix08]" at bounding box center [689, 439] width 661 height 14
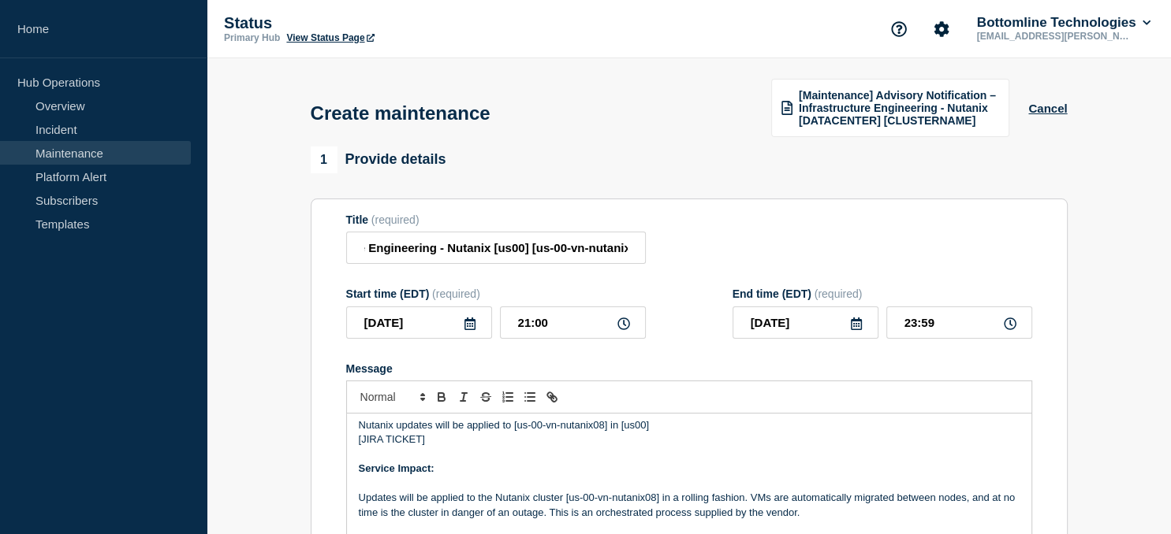
scroll to position [0, 0]
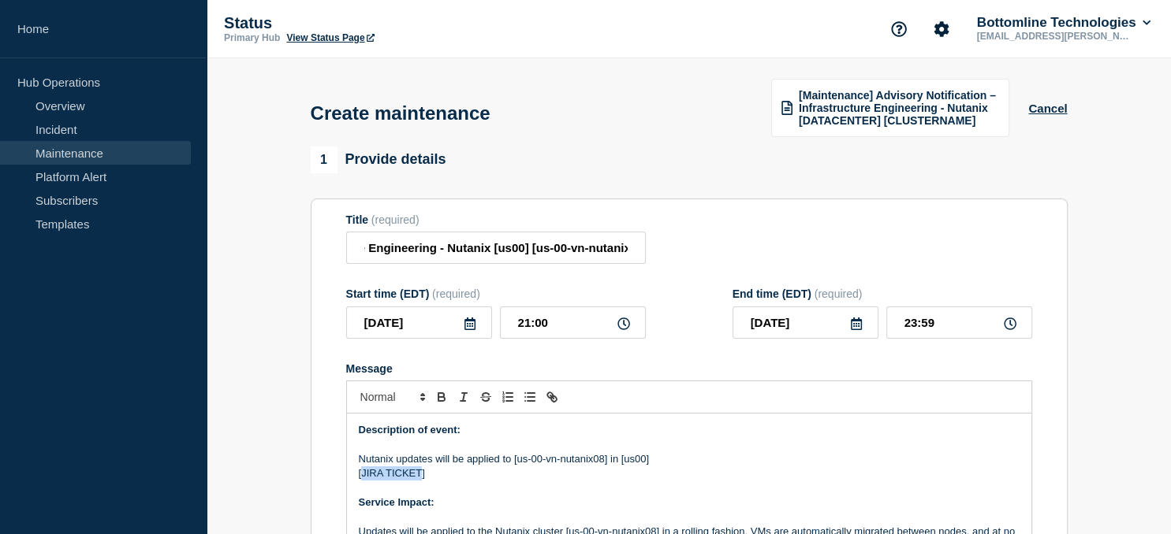
drag, startPoint x: 419, startPoint y: 475, endPoint x: 363, endPoint y: 475, distance: 56.0
click at [363, 475] on p "[JIRA TICKET]" at bounding box center [689, 474] width 661 height 14
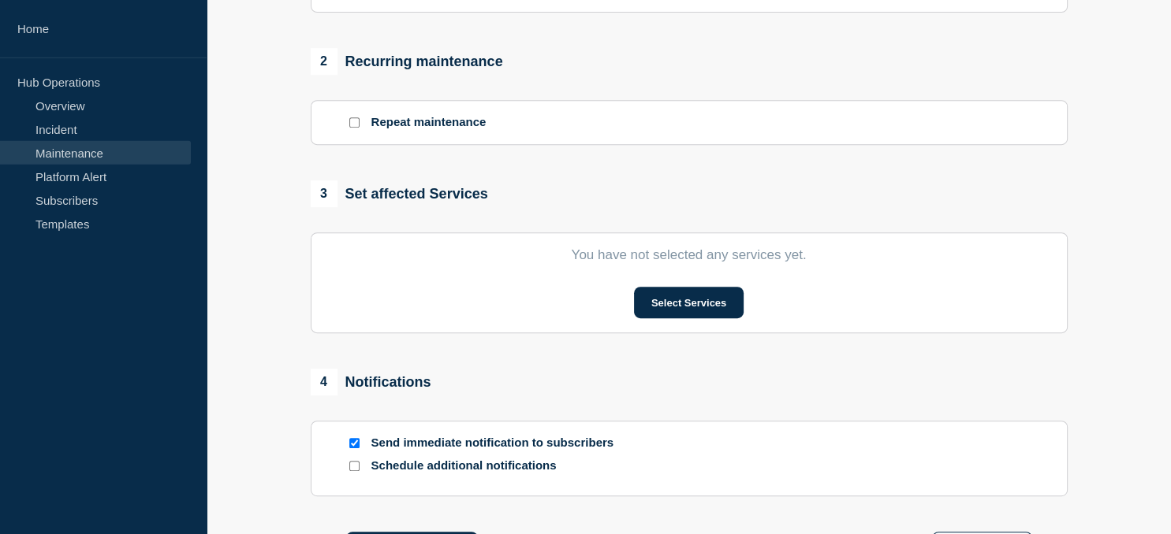
scroll to position [638, 0]
click at [702, 317] on button "Select Services" at bounding box center [689, 301] width 110 height 32
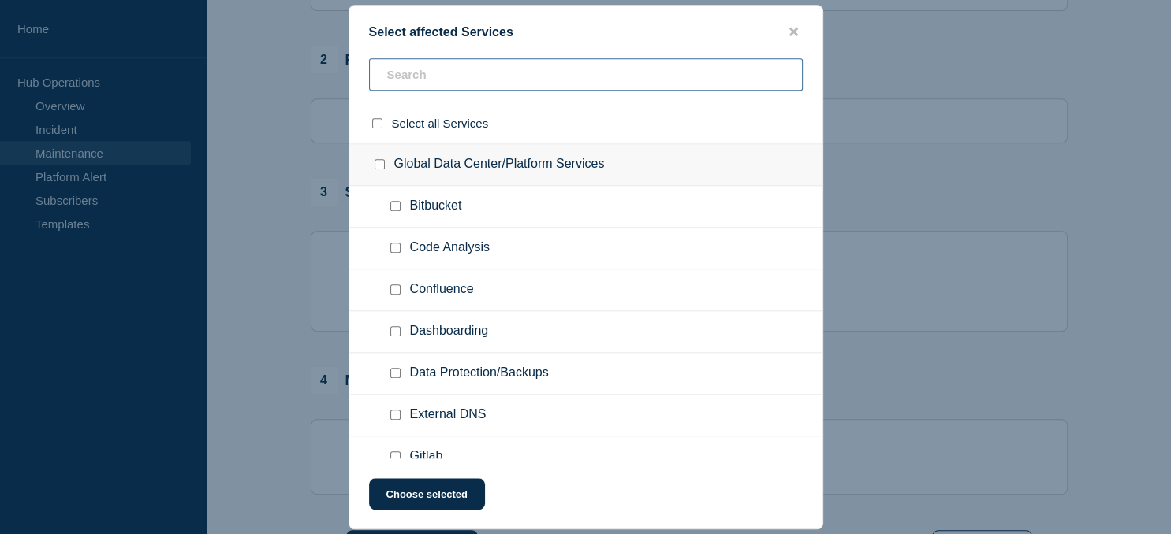
click at [451, 71] on input "text" at bounding box center [586, 74] width 434 height 32
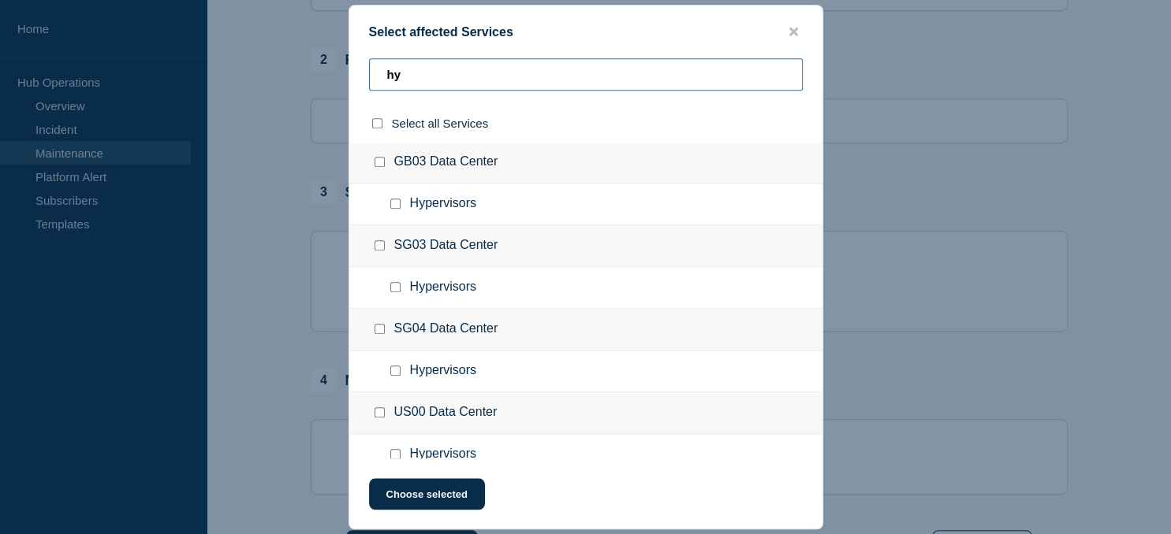
scroll to position [359, 0]
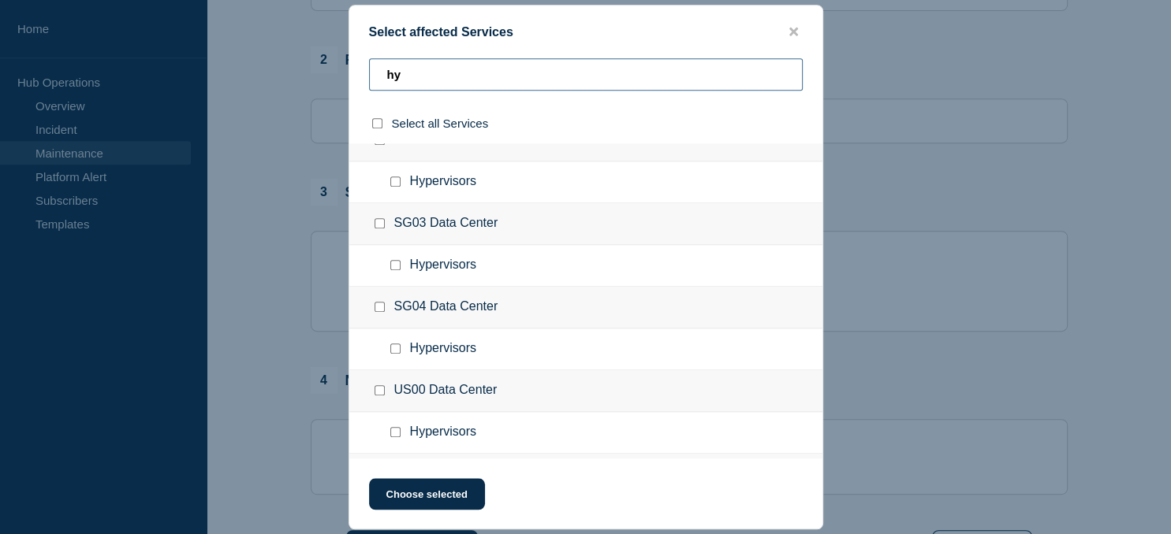
type input "hy"
click at [400, 432] on input "Hypervisors checkbox" at bounding box center [395, 432] width 10 height 10
checkbox input "true"
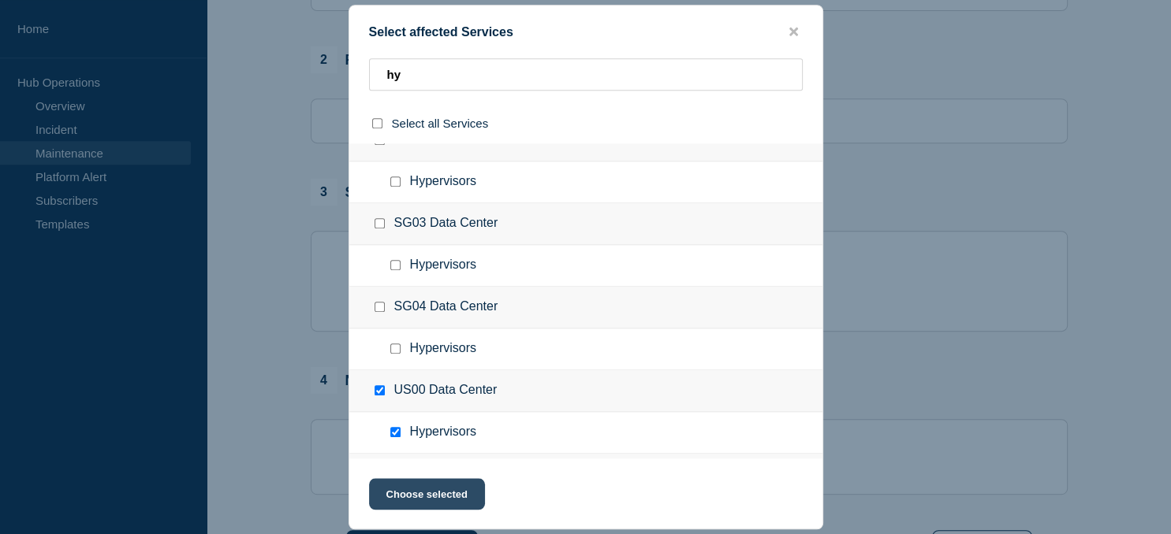
click at [419, 493] on button "Choose selected" at bounding box center [427, 494] width 116 height 32
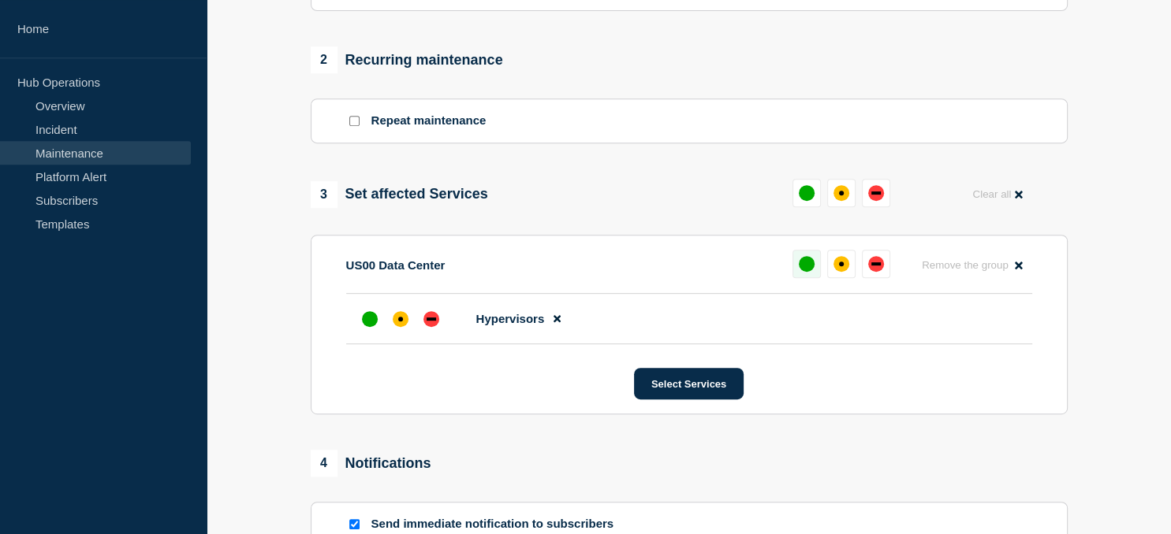
click at [801, 267] on div "up" at bounding box center [806, 264] width 16 height 16
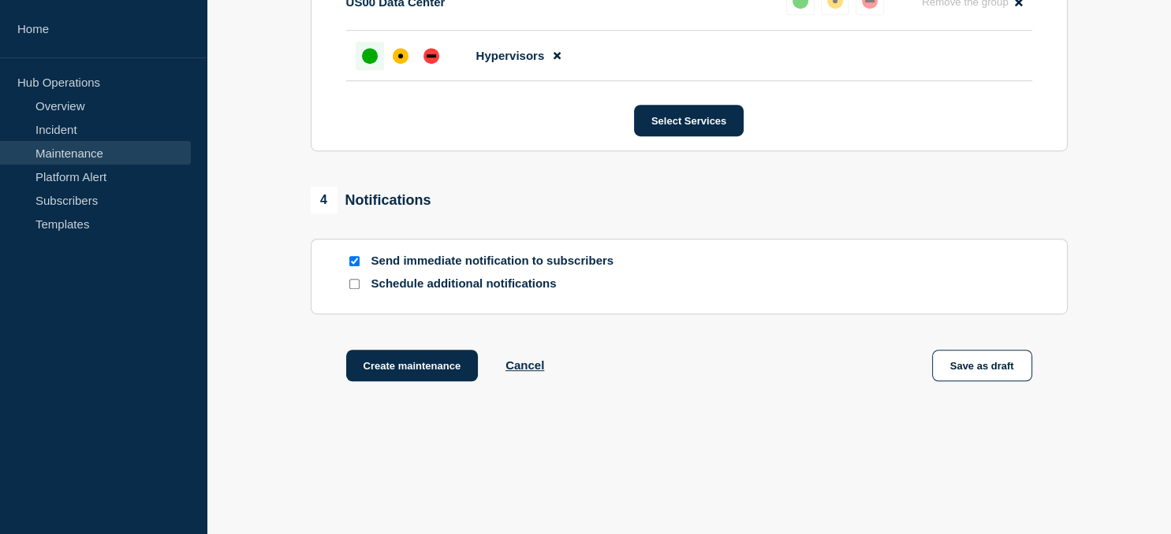
scroll to position [919, 0]
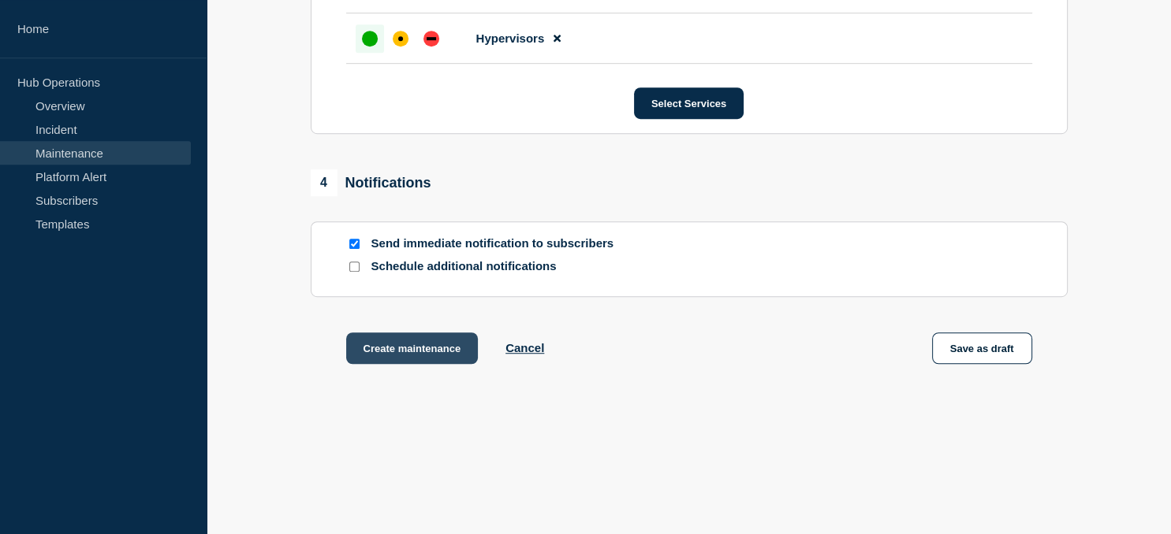
click at [402, 353] on button "Create maintenance" at bounding box center [412, 349] width 132 height 32
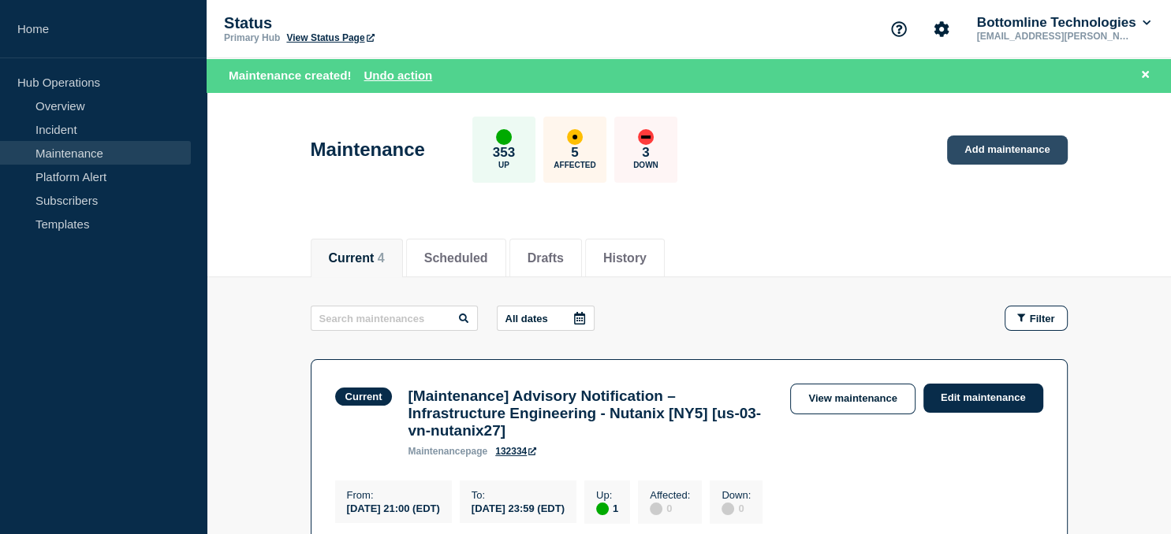
click at [1005, 151] on link "Add maintenance" at bounding box center [1007, 150] width 120 height 29
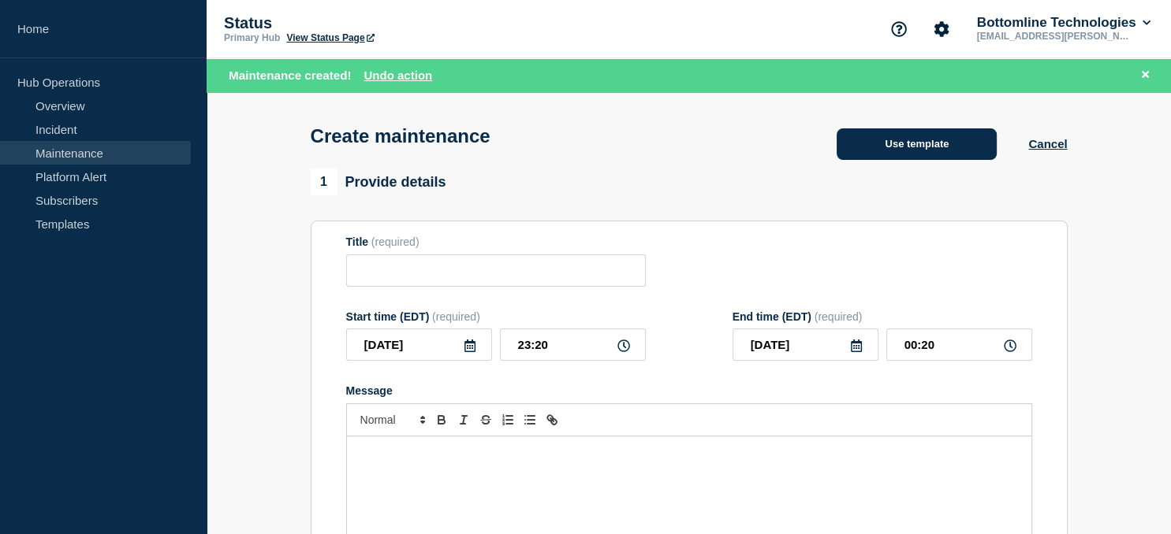
click at [872, 151] on button "Use template" at bounding box center [916, 144] width 160 height 32
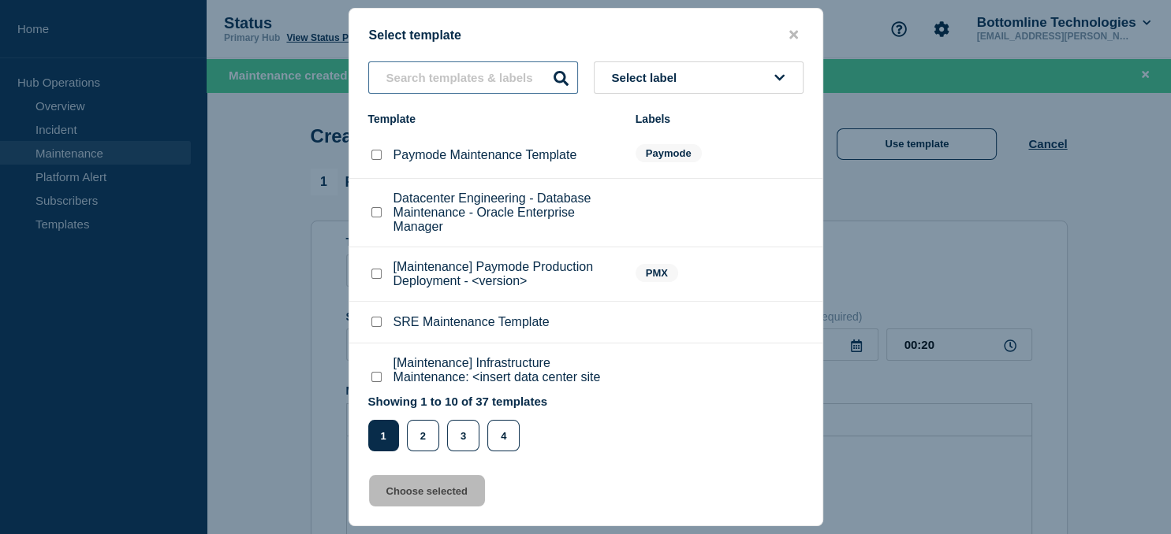
click at [434, 70] on input "text" at bounding box center [473, 77] width 210 height 32
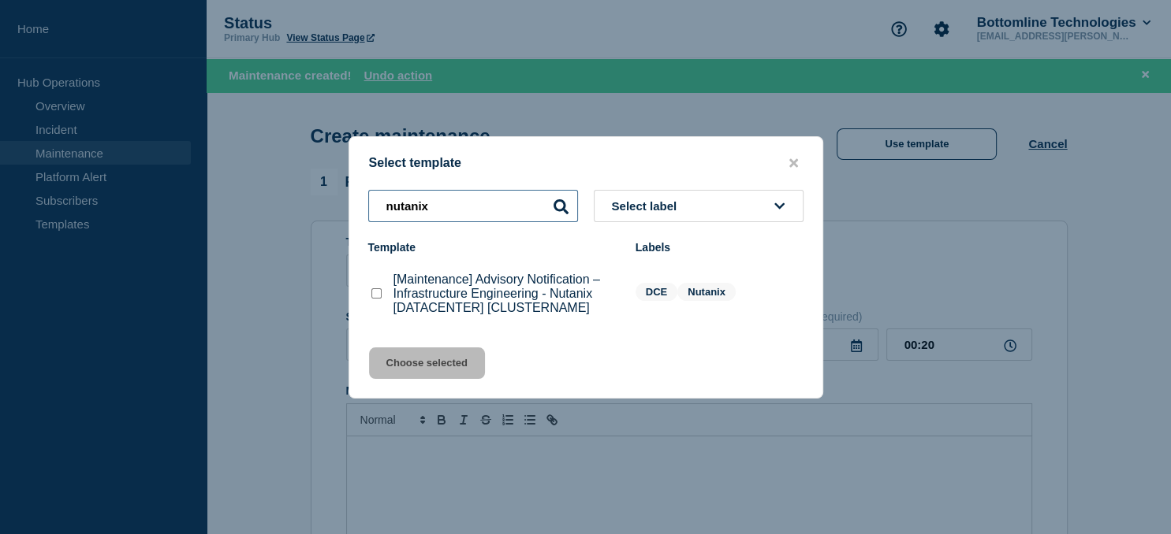
type input "nutanix"
click at [376, 294] on checkbox"] "[Maintenance] Advisory Notification – Infrastructure Engineering - Nutanix [DAT…" at bounding box center [376, 293] width 10 height 10
checkbox checkbox"] "true"
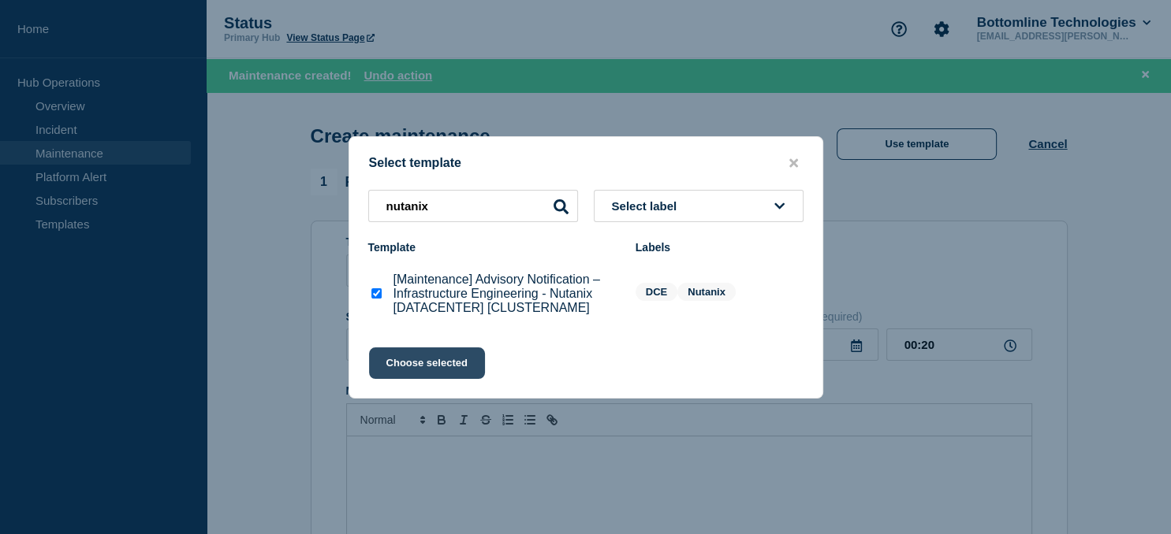
click at [418, 367] on button "Choose selected" at bounding box center [427, 364] width 116 height 32
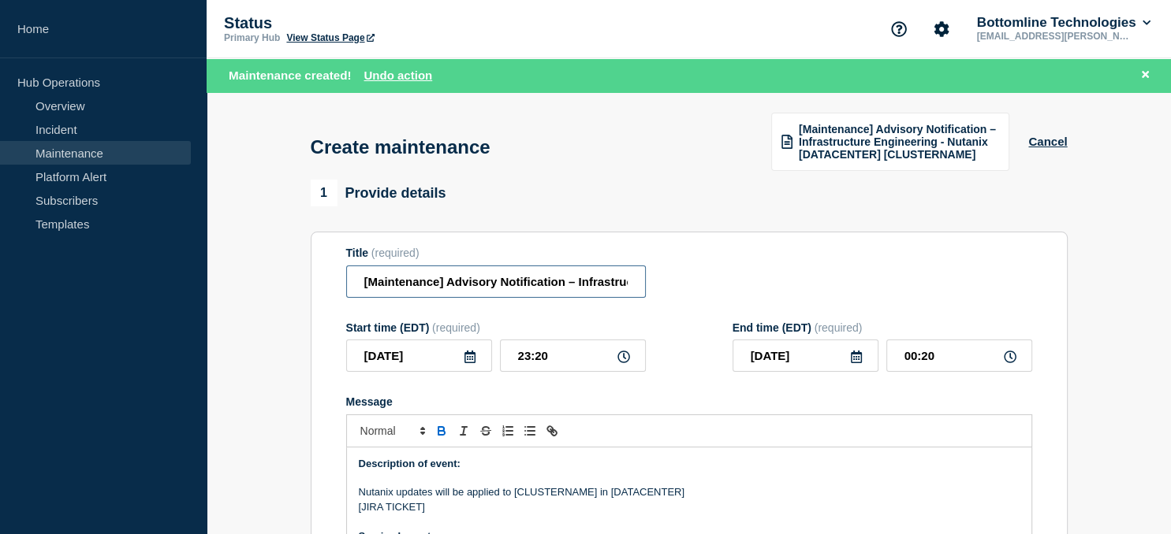
click at [534, 284] on input "[Maintenance] Advisory Notification – Infrastructure Engineering - Nutanix [DAT…" at bounding box center [496, 282] width 300 height 32
click at [569, 281] on input "[Maintenance] Advisory Notification – Infrastructure Engineering - Nutanix [DAT…" at bounding box center [496, 282] width 300 height 32
paste input "us-01-vn-nutanix13"
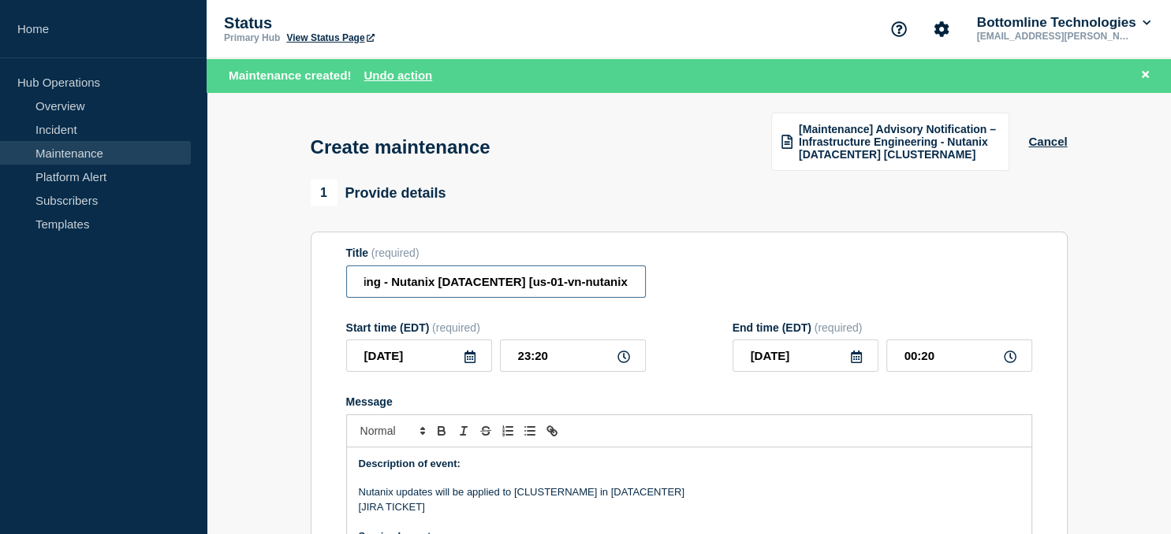
scroll to position [0, 359]
click at [440, 287] on input "[Maintenance] Advisory Notification – Infrastructure Engineering - Nutanix [DAT…" at bounding box center [496, 282] width 300 height 32
type input "[Maintenance] Advisory Notification – Infrastructure Engineering - Nutanix [us0…"
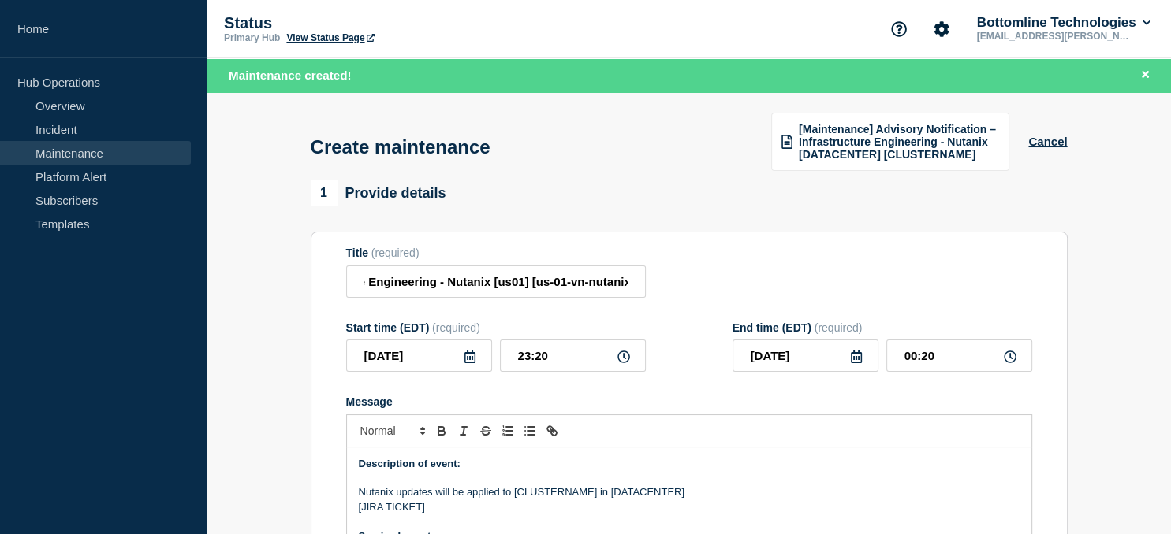
click at [465, 361] on icon at bounding box center [469, 357] width 13 height 13
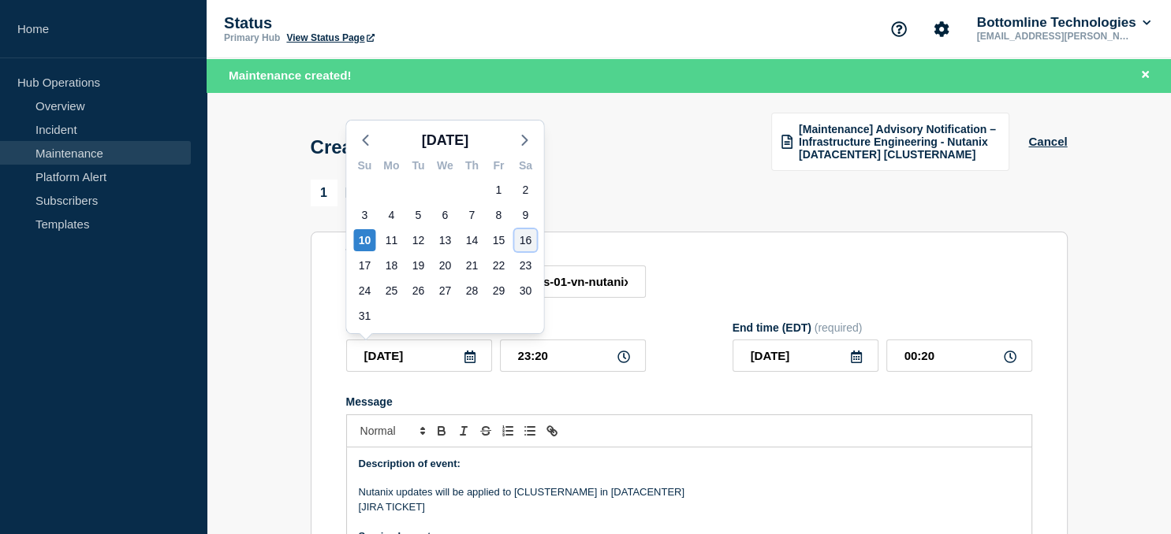
click at [534, 240] on div "16" at bounding box center [525, 240] width 22 height 22
type input "2025-08-16"
type input "2025-08-17"
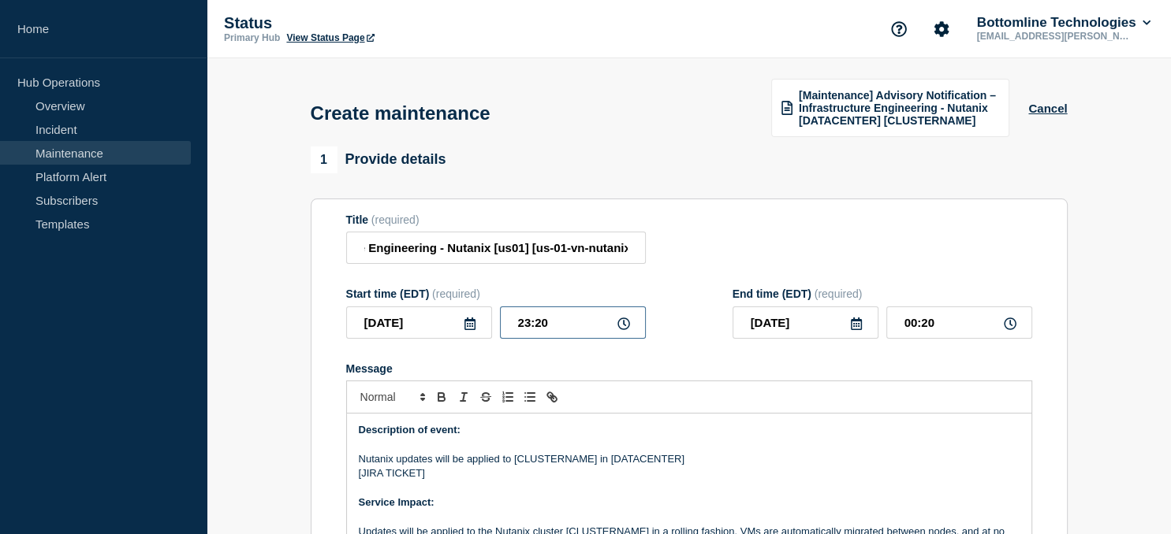
drag, startPoint x: 575, startPoint y: 320, endPoint x: 453, endPoint y: 323, distance: 122.2
click at [500, 324] on input "23:20" at bounding box center [573, 323] width 146 height 32
type input "21:00"
type input "2025-08-16"
type input "22:00"
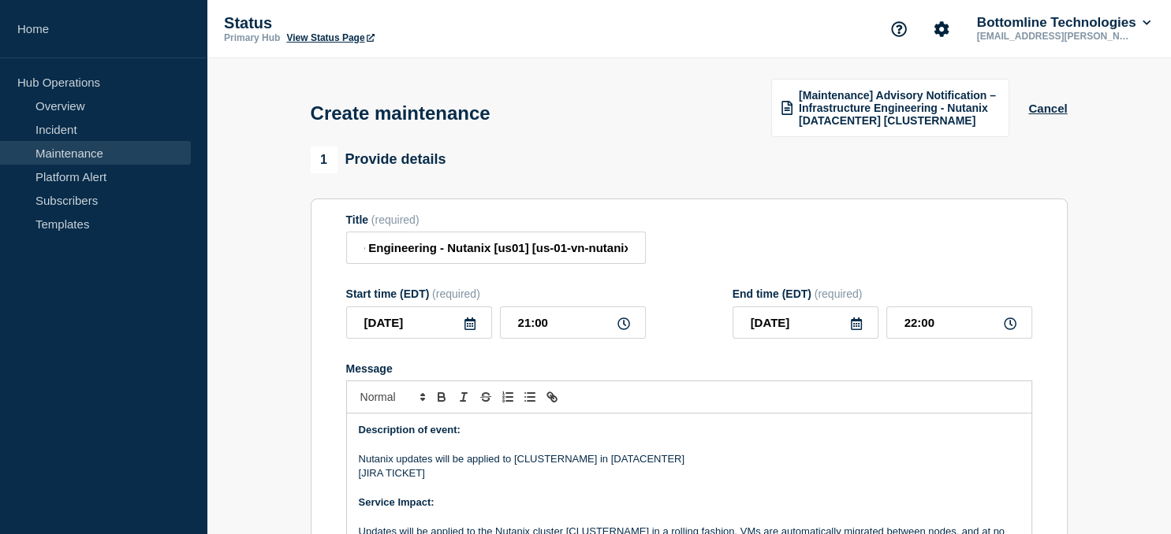
click at [856, 330] on icon at bounding box center [856, 324] width 13 height 13
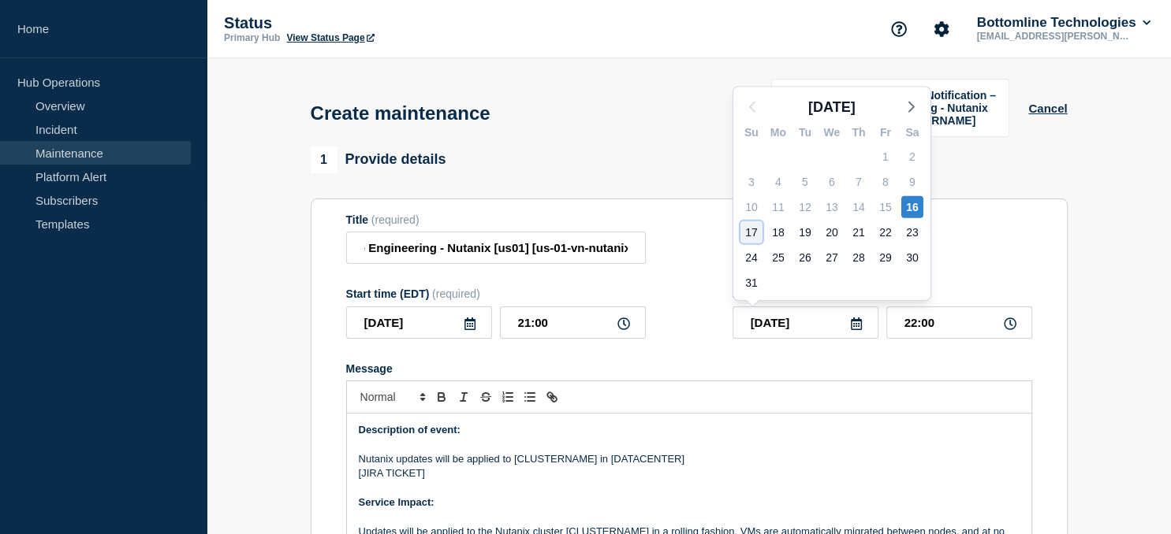
click at [749, 229] on div "17" at bounding box center [751, 232] width 22 height 22
type input "2025-08-17"
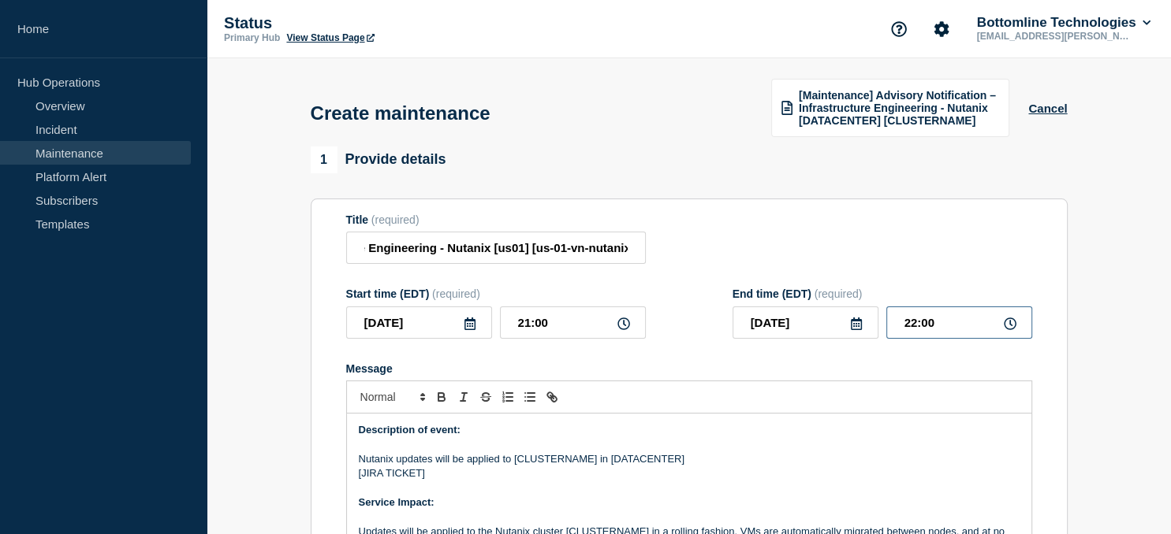
drag, startPoint x: 947, startPoint y: 328, endPoint x: 806, endPoint y: 324, distance: 141.9
click at [886, 324] on input "22:00" at bounding box center [959, 323] width 146 height 32
type input "23:59"
click at [553, 462] on p "Nutanix updates will be applied to [CLUSTERNAME] in [DATACENTER]" at bounding box center [689, 459] width 661 height 14
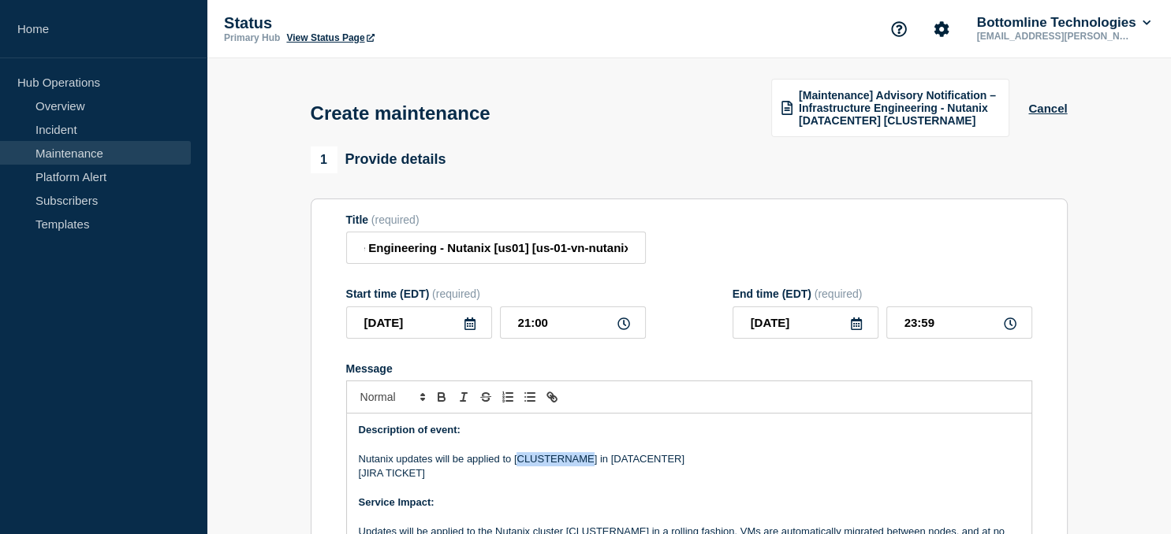
paste div "Message"
click at [663, 459] on p "Nutanix updates will be applied to [us-01-vn-nutanix13] in [DATACENTER]" at bounding box center [689, 459] width 661 height 14
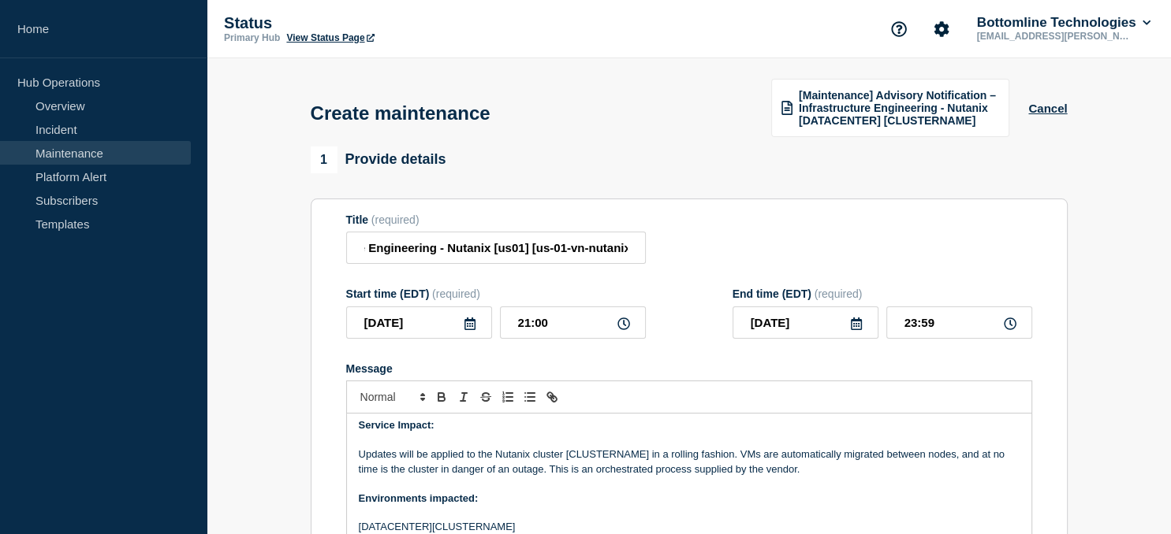
scroll to position [98, 0]
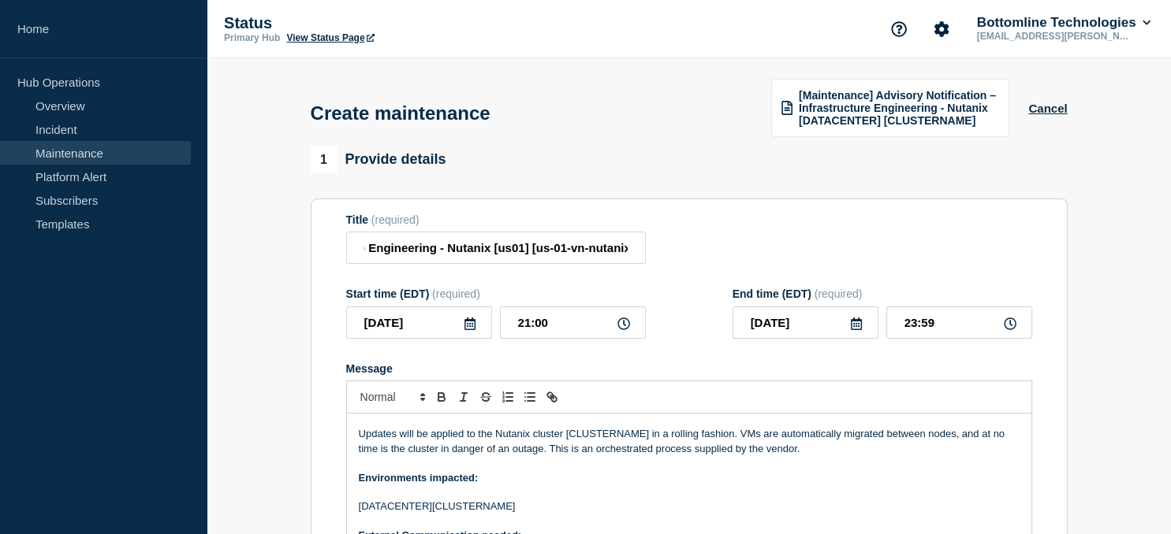
click at [613, 437] on p "Updates will be applied to the Nutanix cluster [CLUSTERNAME] in a rolling fashi…" at bounding box center [689, 441] width 661 height 29
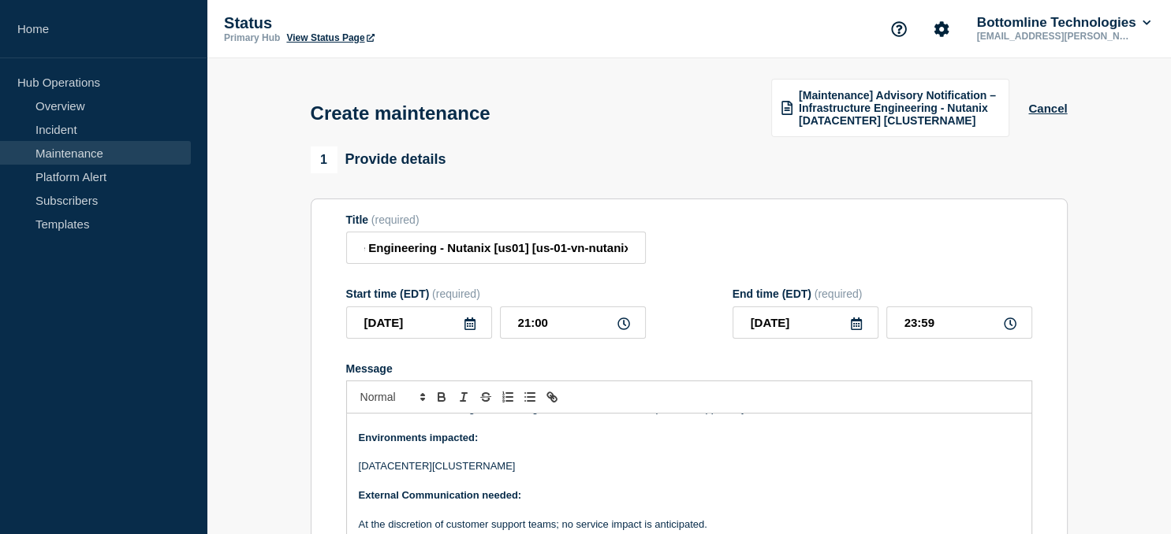
scroll to position [139, 0]
click at [460, 468] on p "[DATACENTER][CLUSTERNAME]" at bounding box center [689, 466] width 661 height 14
click at [382, 470] on p "[DATACENTER][us-01-vn-nutanix13]" at bounding box center [689, 466] width 661 height 14
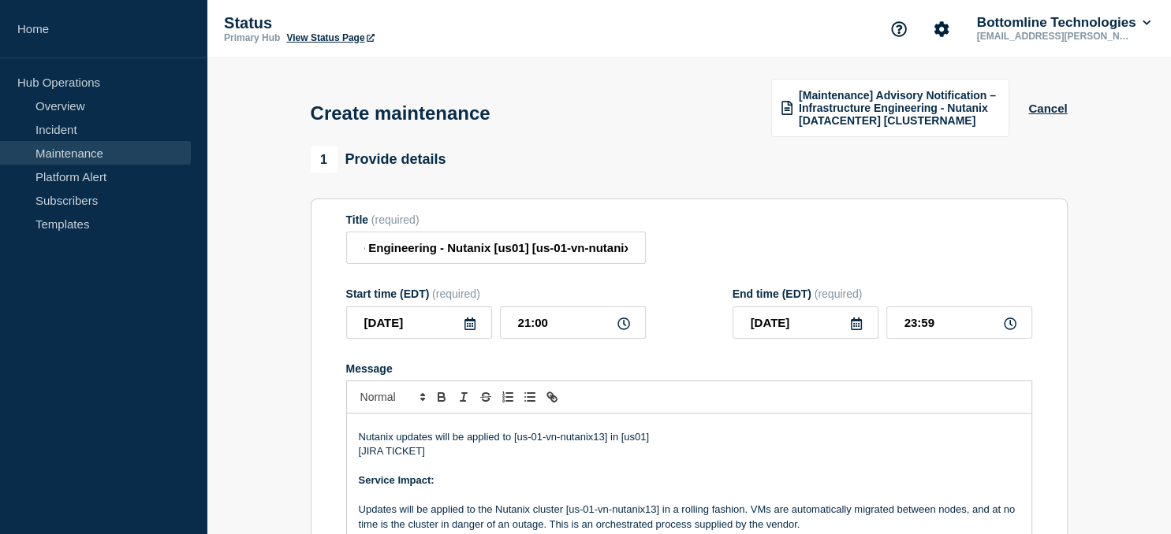
scroll to position [21, 0]
drag, startPoint x: 421, startPoint y: 455, endPoint x: 361, endPoint y: 449, distance: 60.2
click at [361, 449] on p "[JIRA TICKET]" at bounding box center [689, 452] width 661 height 14
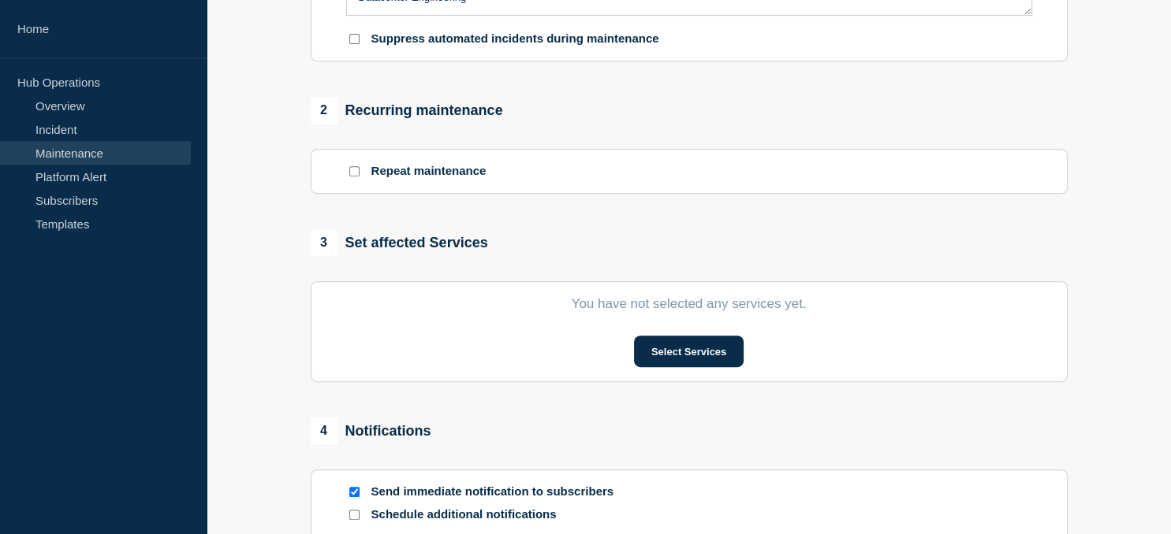
scroll to position [589, 0]
click at [679, 351] on button "Select Services" at bounding box center [689, 351] width 110 height 32
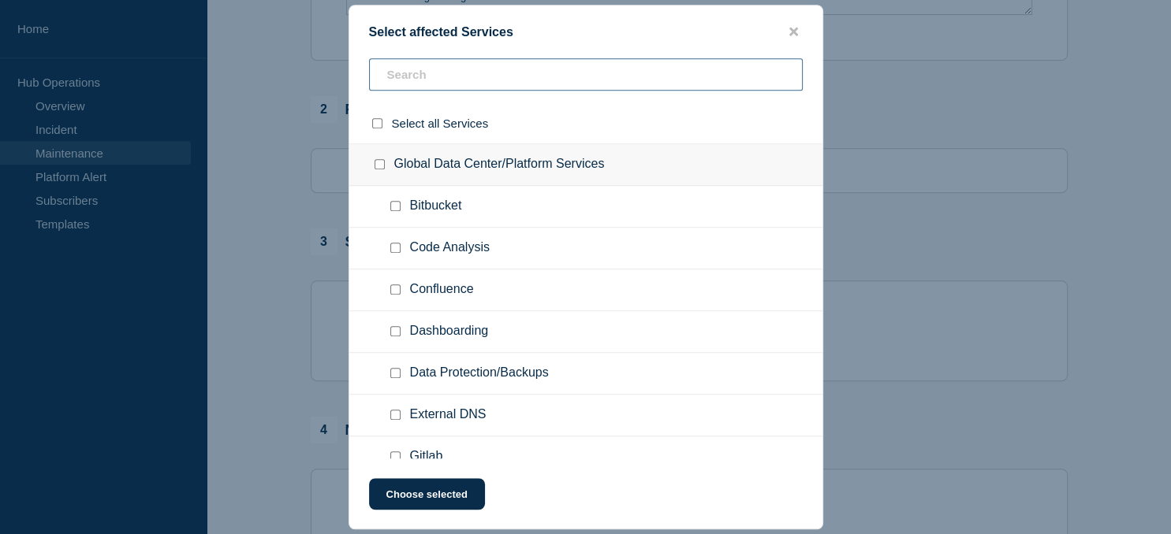
click at [423, 81] on input "text" at bounding box center [586, 74] width 434 height 32
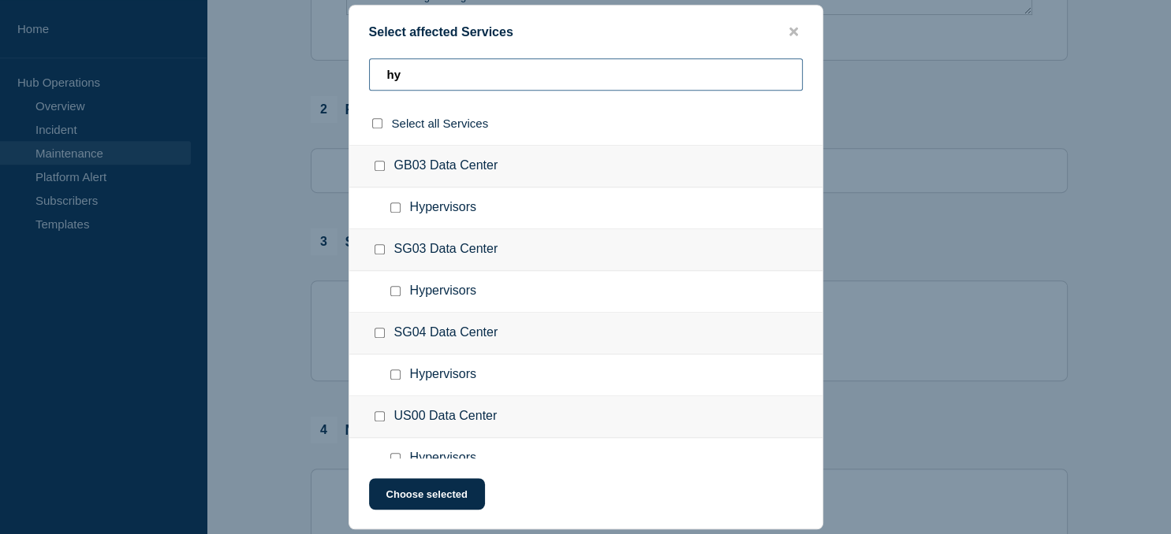
scroll to position [434, 0]
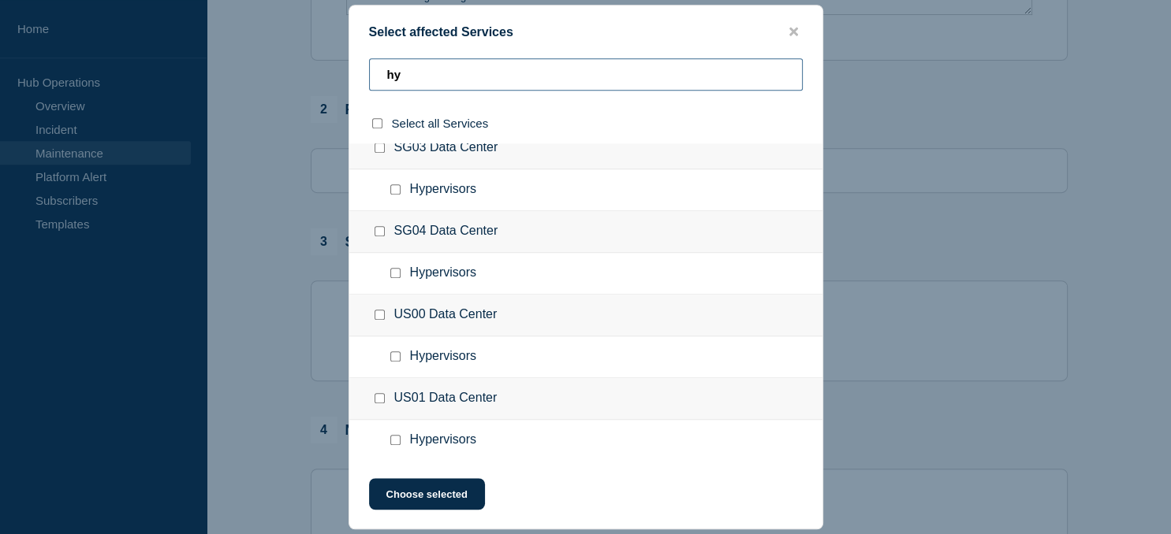
type input "hy"
click at [400, 441] on input "Hypervisors checkbox" at bounding box center [395, 440] width 10 height 10
checkbox input "true"
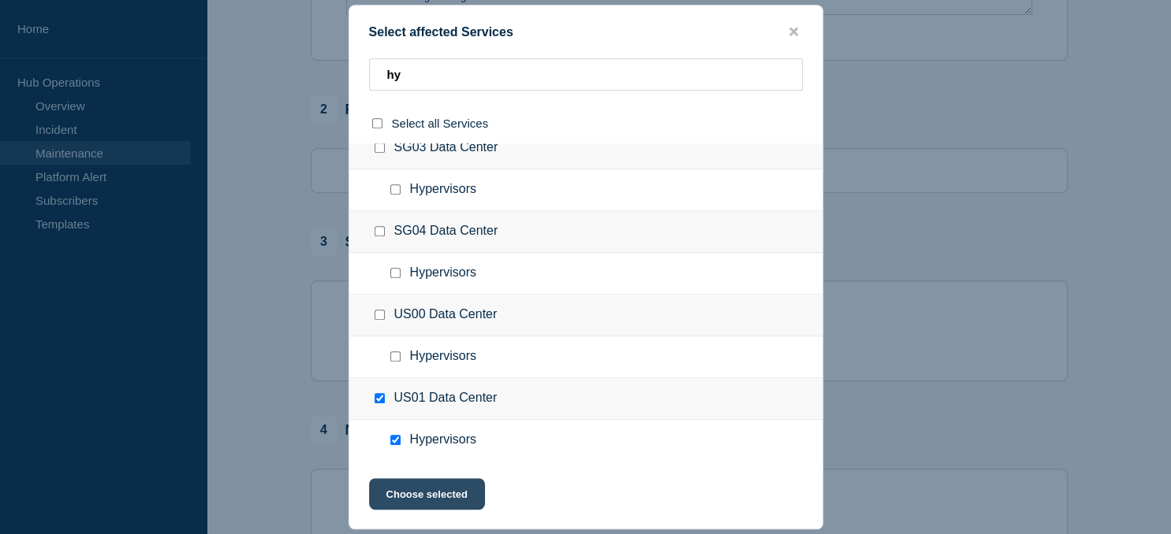
click at [419, 494] on button "Choose selected" at bounding box center [427, 494] width 116 height 32
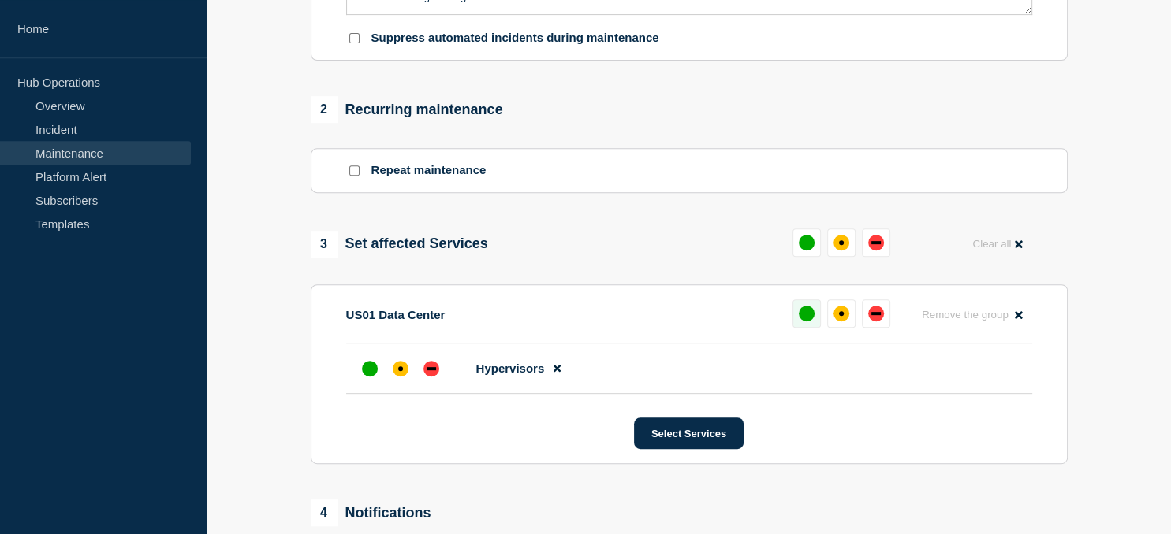
click at [805, 315] on div "up" at bounding box center [806, 314] width 16 height 16
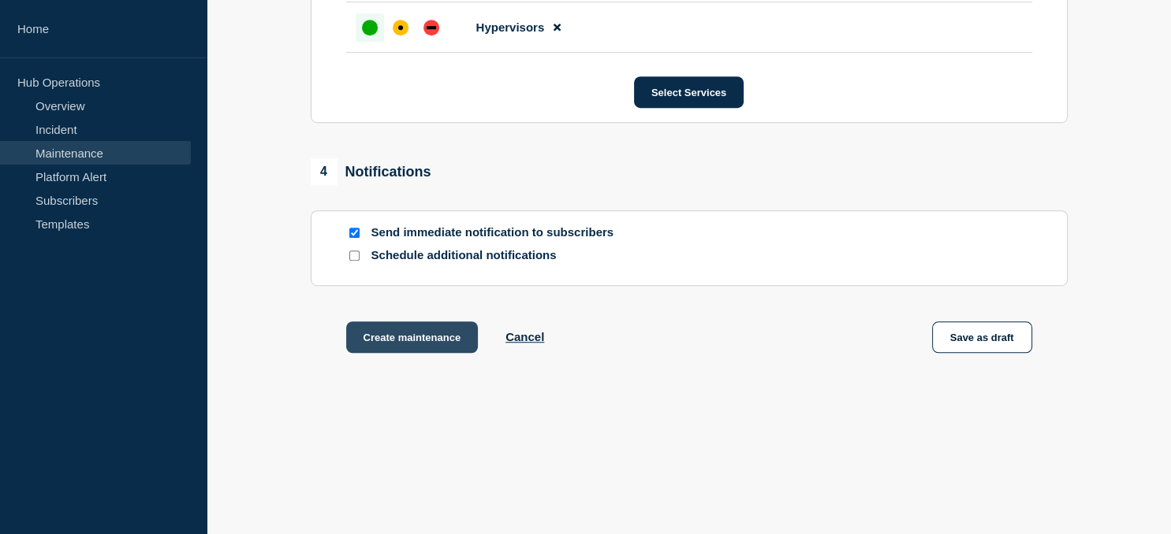
click at [413, 339] on button "Create maintenance" at bounding box center [412, 338] width 132 height 32
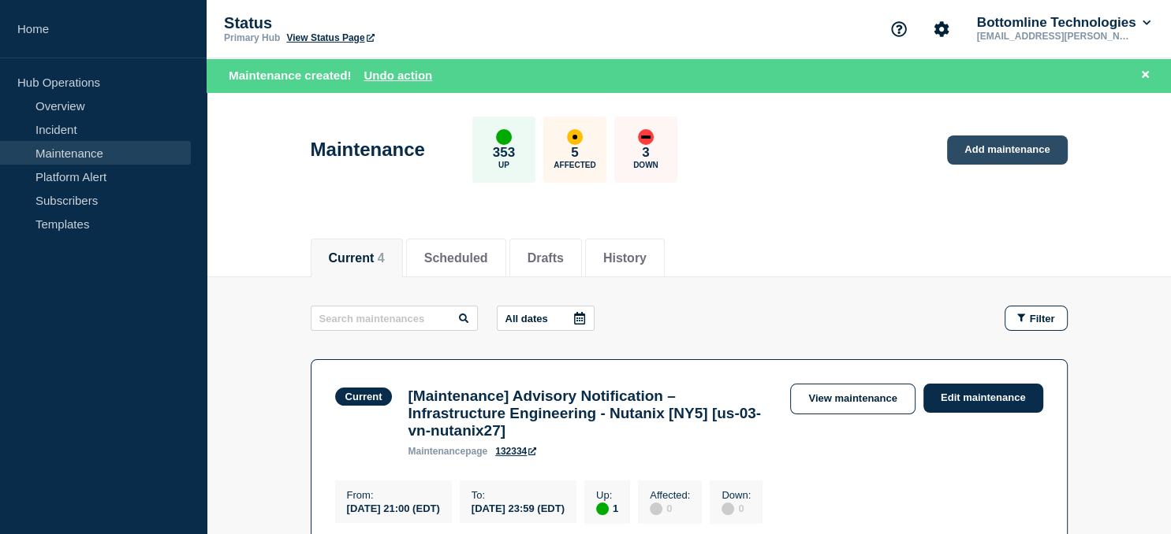
click at [1025, 147] on link "Add maintenance" at bounding box center [1007, 150] width 120 height 29
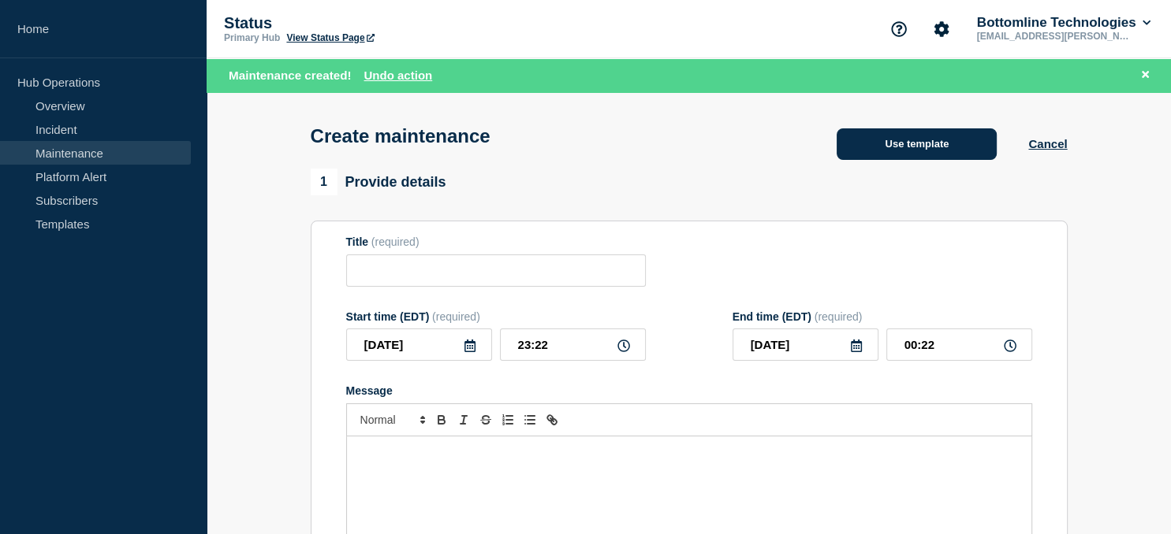
click at [899, 156] on button "Use template" at bounding box center [916, 144] width 160 height 32
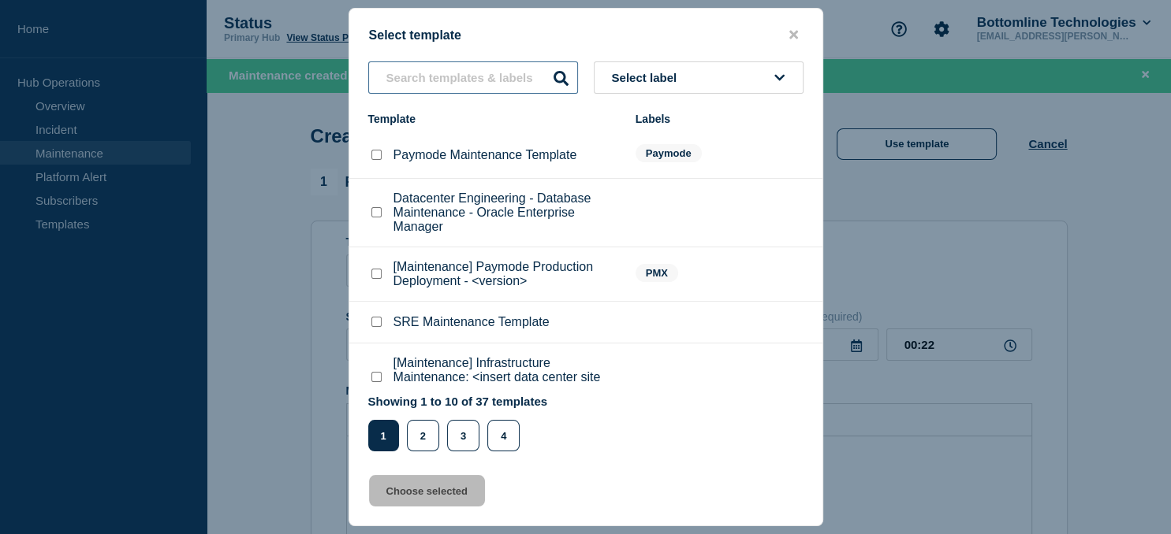
click at [446, 73] on input "text" at bounding box center [473, 77] width 210 height 32
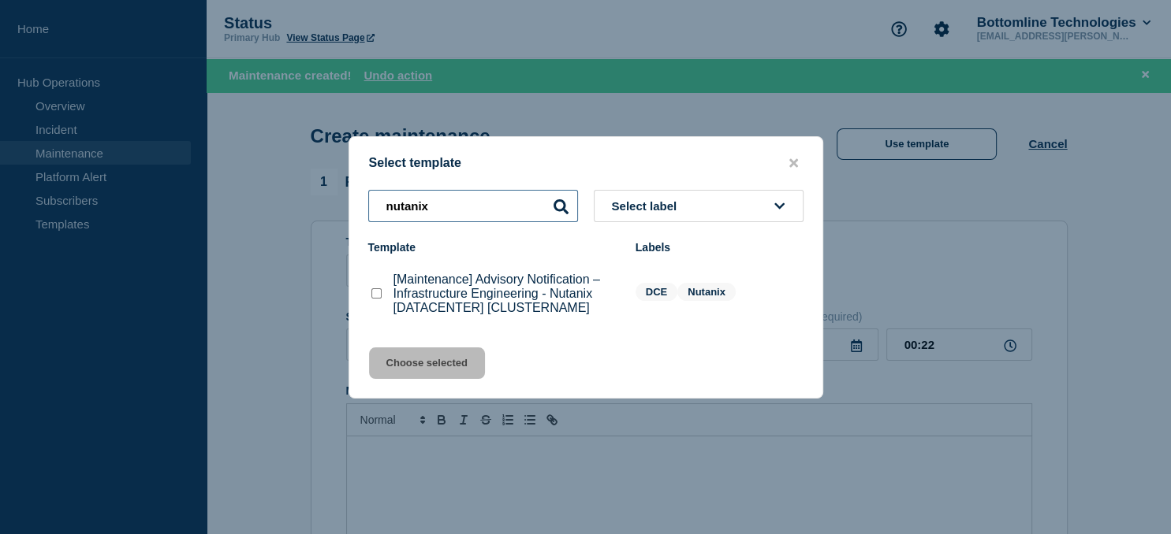
type input "nutanix"
click at [376, 294] on checkbox"] "[Maintenance] Advisory Notification – Infrastructure Engineering - Nutanix [DAT…" at bounding box center [376, 293] width 10 height 10
checkbox checkbox"] "true"
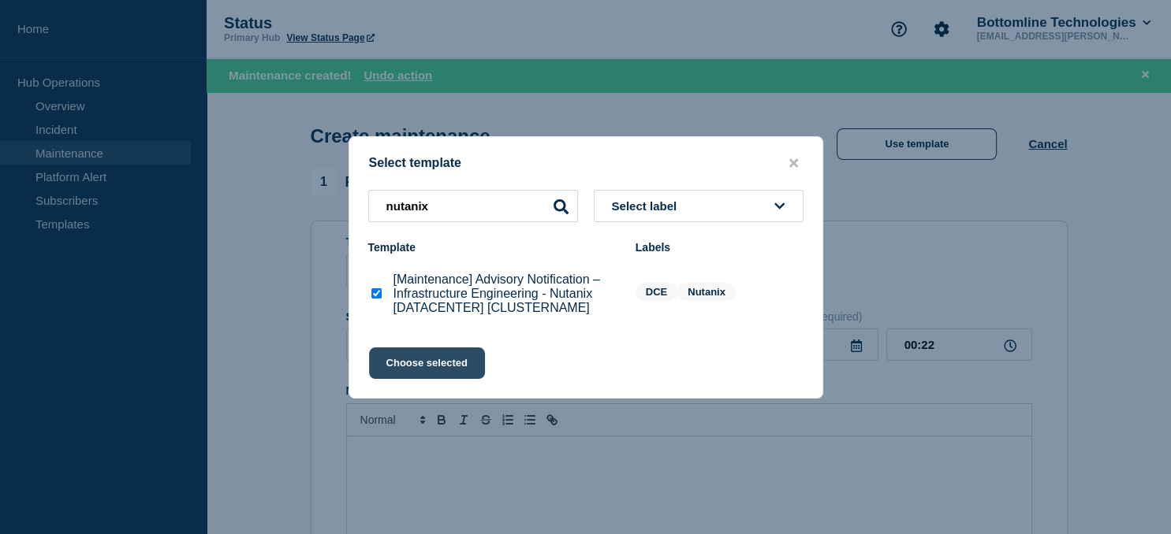
click at [429, 376] on button "Choose selected" at bounding box center [427, 364] width 116 height 32
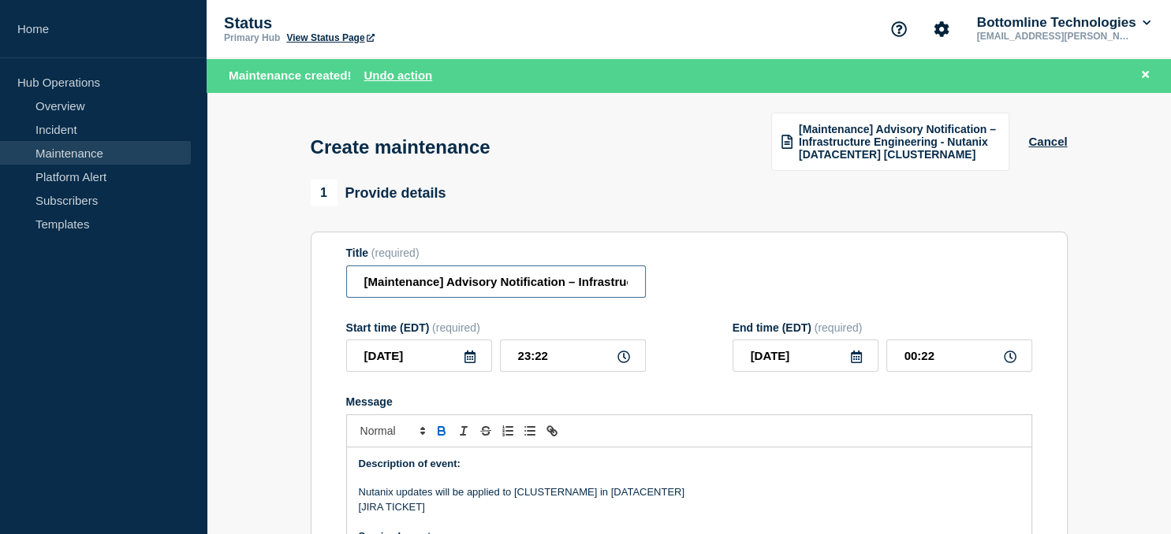
click at [575, 273] on input "[Maintenance] Advisory Notification – Infrastructure Engineering - Nutanix [DAT…" at bounding box center [496, 282] width 300 height 32
click at [586, 283] on input "[Maintenance] Advisory Notification – Infrastructure Engineering - Nutanix [DAT…" at bounding box center [496, 282] width 300 height 32
paste input "us-03-vn-nutanix18"
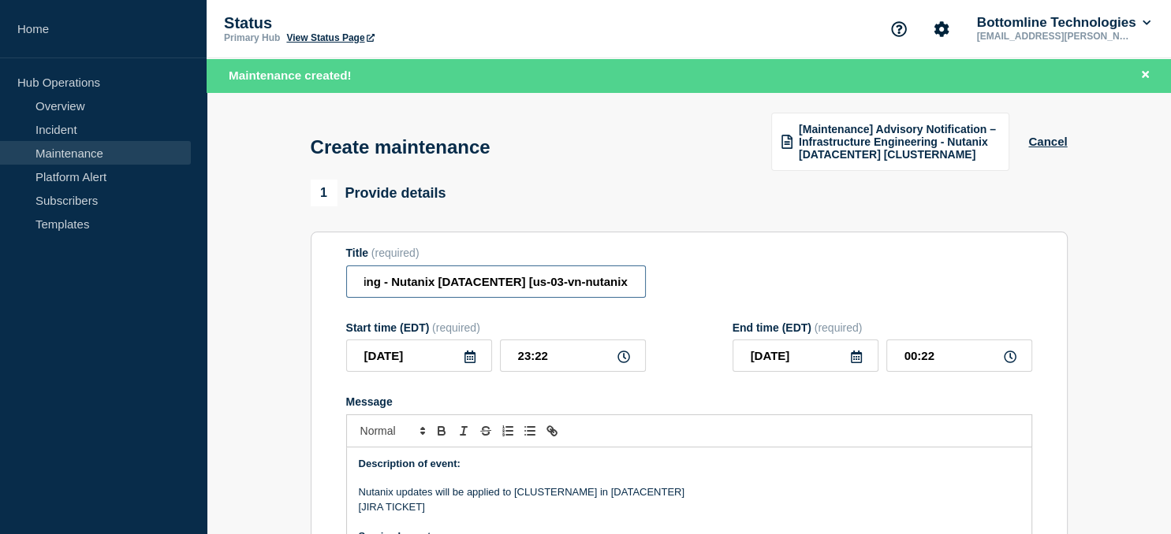
scroll to position [0, 359]
click at [460, 279] on input "[Maintenance] Advisory Notification – Infrastructure Engineering - Nutanix [DAT…" at bounding box center [496, 282] width 300 height 32
type input "[Maintenance] Advisory Notification – Infrastructure Engineering - Nutanix [us0…"
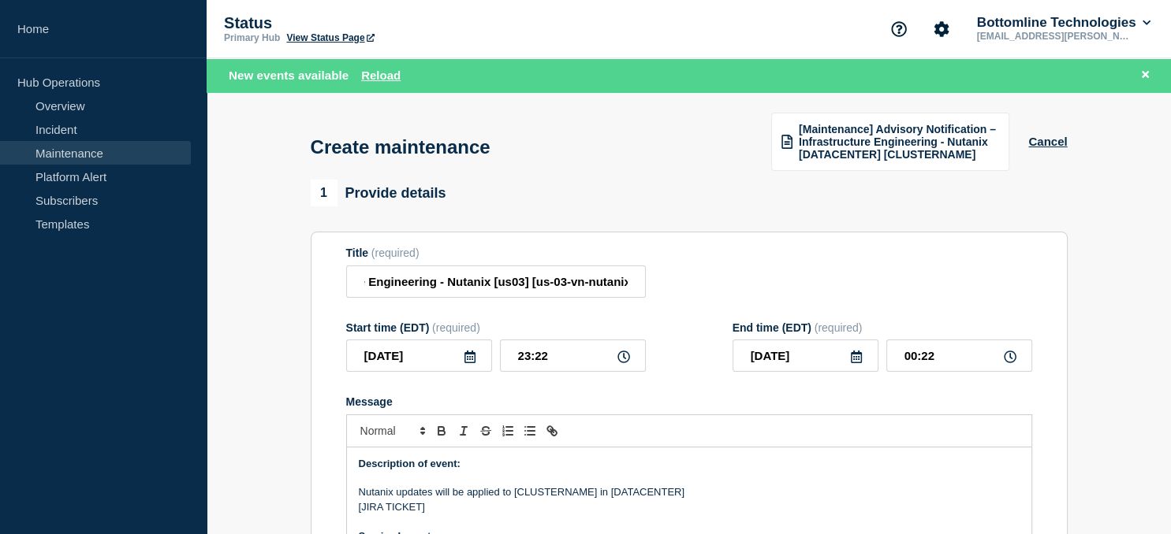
click at [467, 363] on icon at bounding box center [469, 357] width 13 height 13
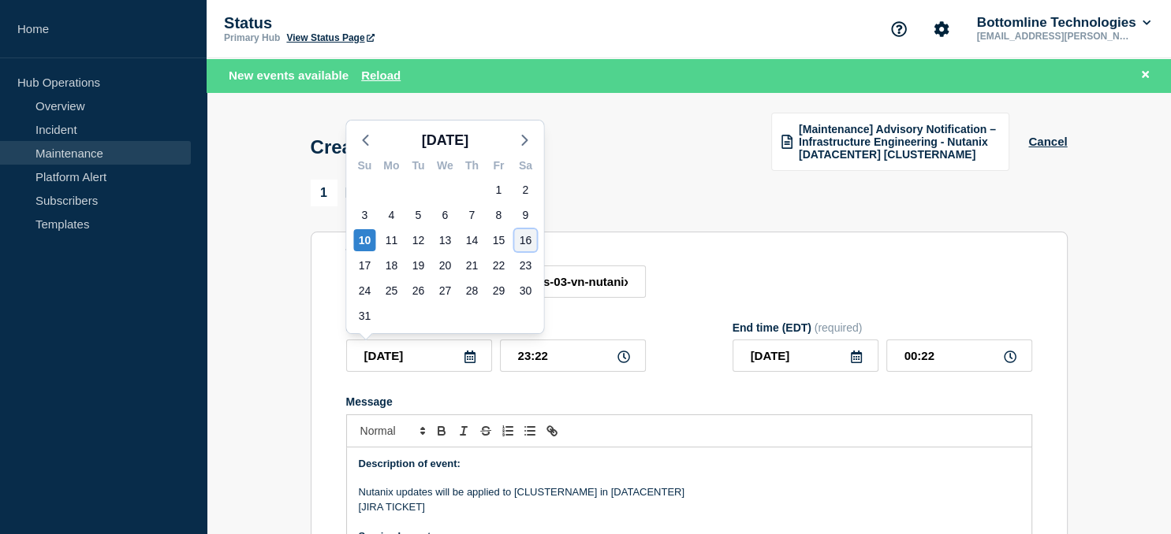
click at [530, 238] on div "16" at bounding box center [525, 240] width 22 height 22
type input "2025-08-16"
type input "2025-08-17"
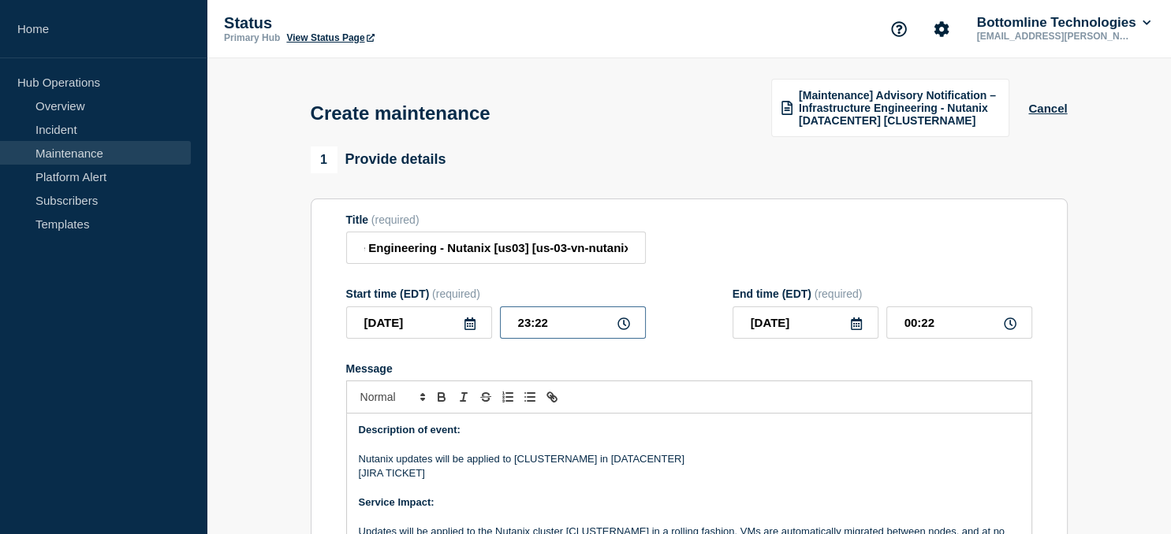
drag, startPoint x: 582, startPoint y: 315, endPoint x: 403, endPoint y: 342, distance: 180.9
click at [500, 339] on input "23:22" at bounding box center [573, 323] width 146 height 32
type input "21:00"
type input "2025-08-16"
type input "22:00"
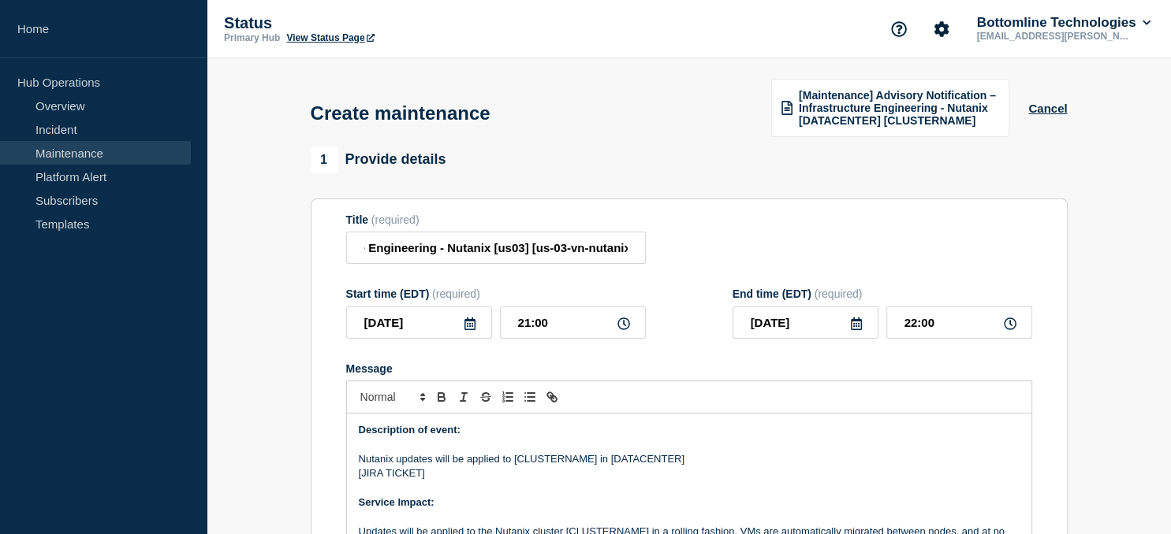
click at [858, 322] on icon at bounding box center [856, 324] width 11 height 13
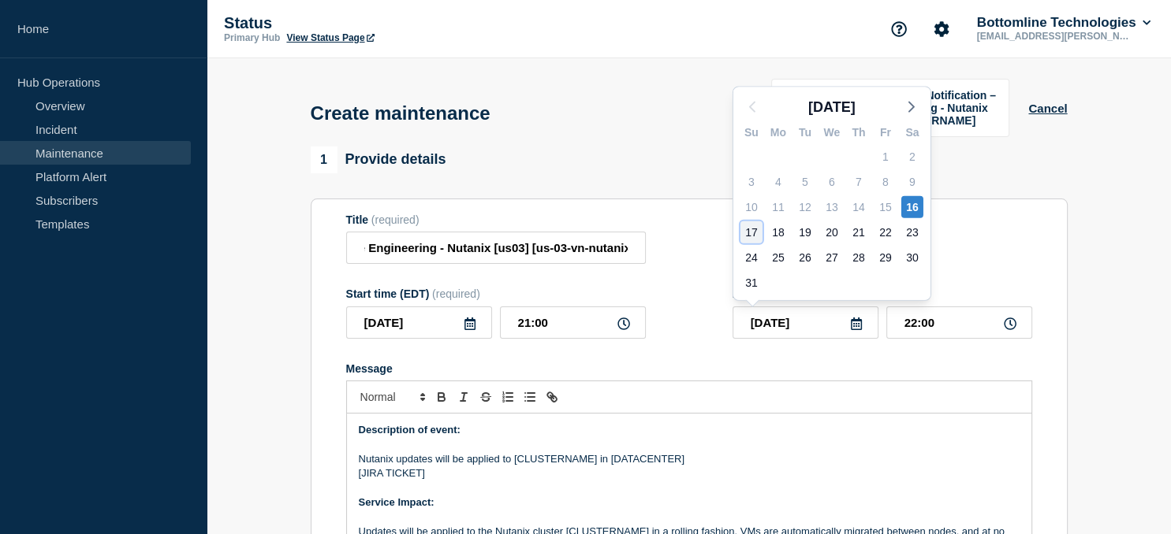
click at [747, 235] on div "17" at bounding box center [751, 232] width 22 height 22
type input "2025-08-17"
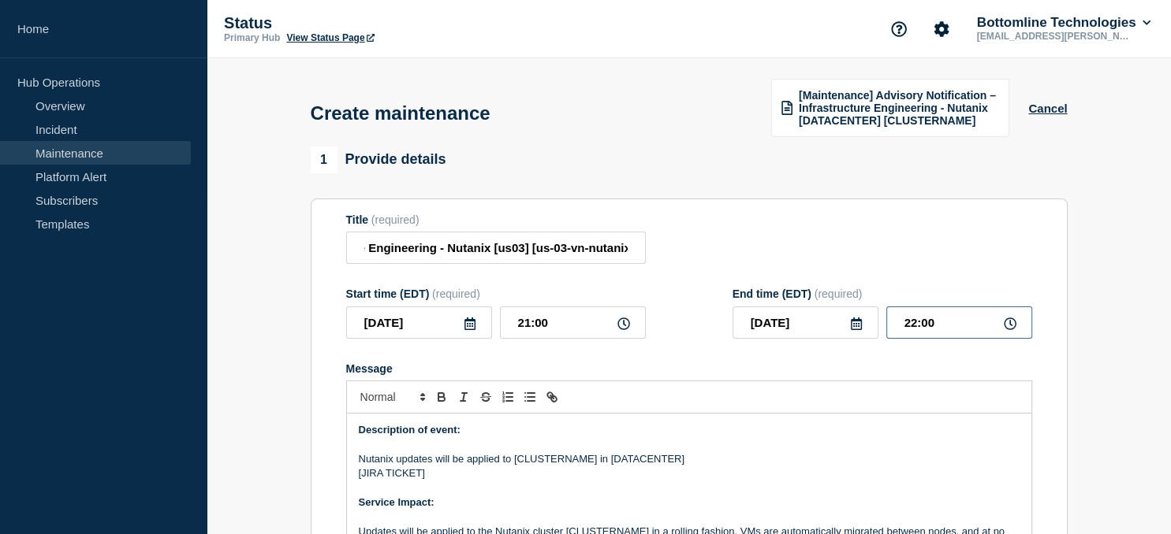
drag, startPoint x: 970, startPoint y: 322, endPoint x: 833, endPoint y: 329, distance: 136.6
click at [886, 329] on input "22:00" at bounding box center [959, 323] width 146 height 32
type input "23:00"
click at [565, 460] on p "Nutanix updates will be applied to [CLUSTERNAME] in [DATACENTER]" at bounding box center [689, 459] width 661 height 14
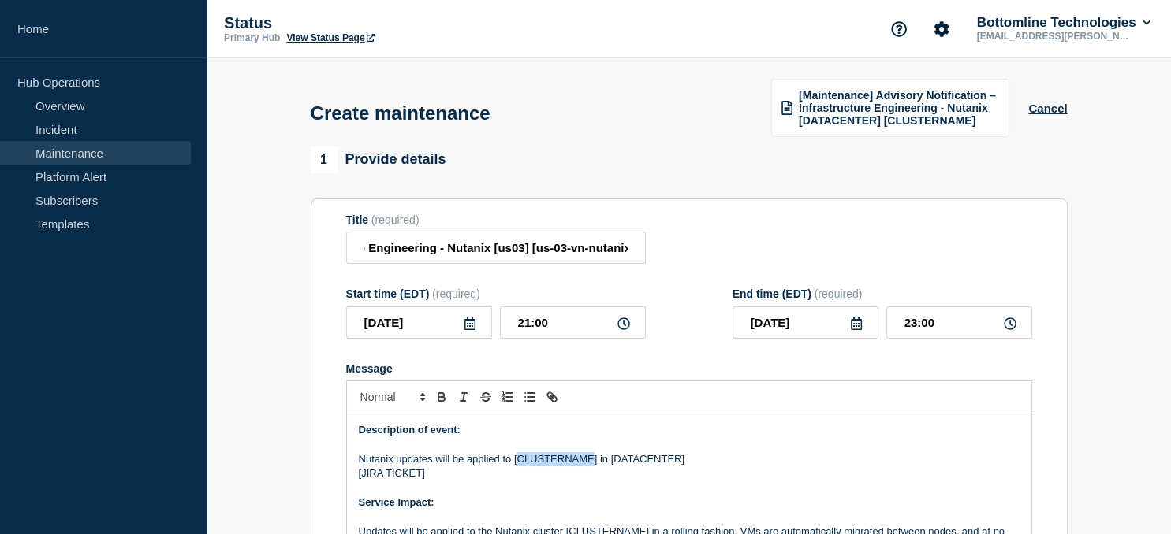
paste div "Message"
click at [660, 471] on p "[JIRA TICKET]" at bounding box center [689, 474] width 661 height 14
click at [657, 459] on p "Nutanix updates will be applied to [us-03-vn-nutanix18] in [DATACENTER]" at bounding box center [689, 459] width 661 height 14
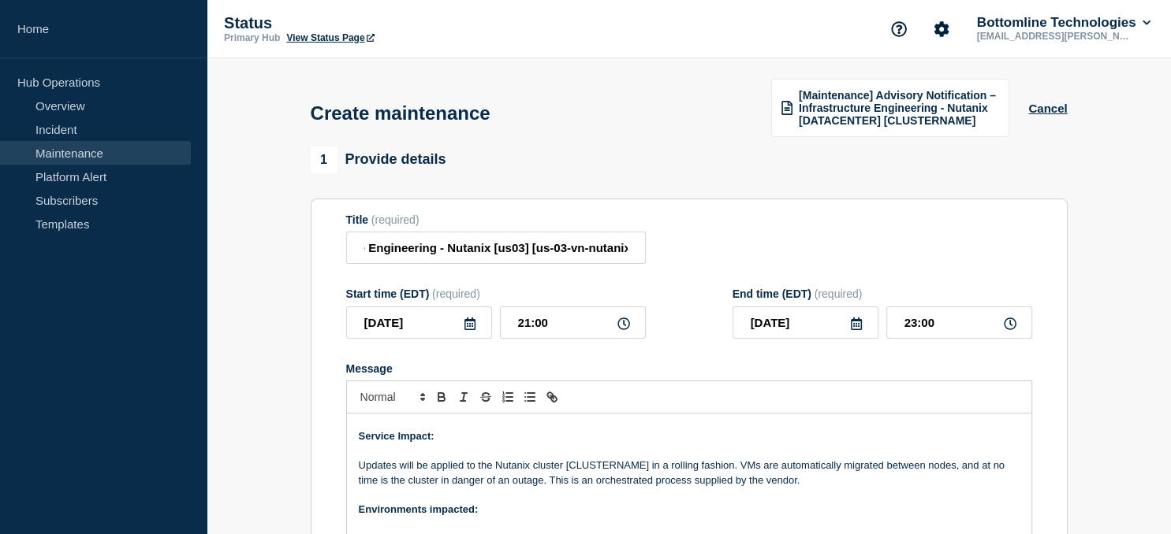
scroll to position [79, 0]
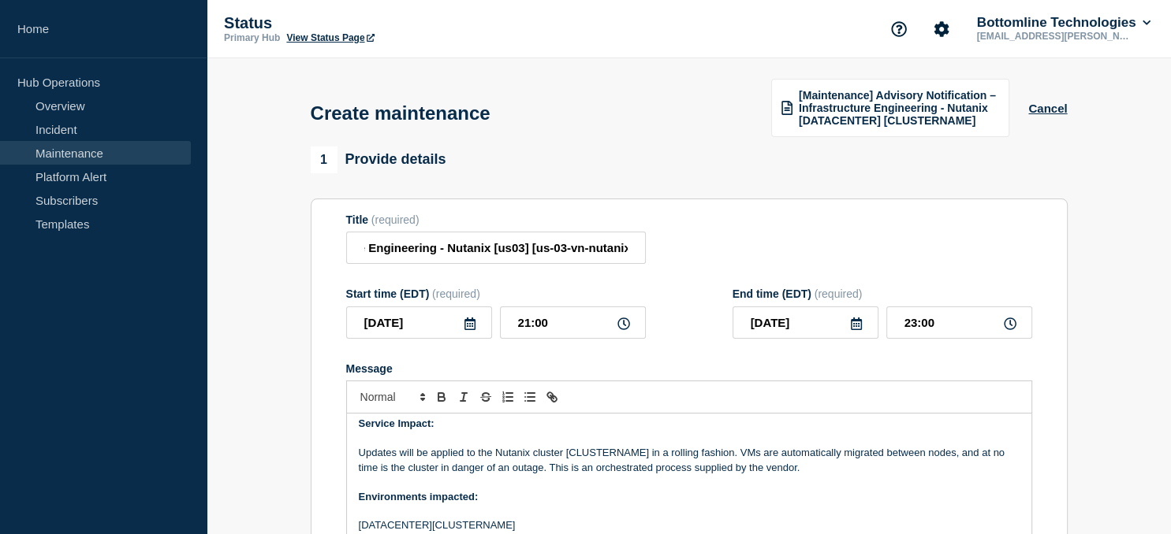
click at [612, 452] on p "Updates will be applied to the Nutanix cluster [CLUSTERNAME] in a rolling fashi…" at bounding box center [689, 460] width 661 height 29
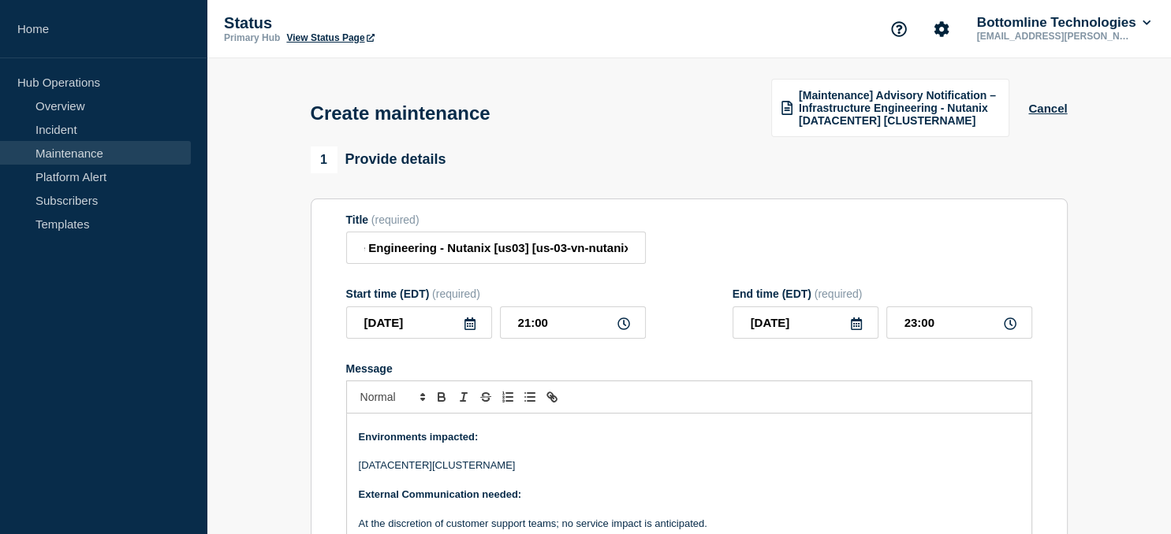
scroll to position [142, 0]
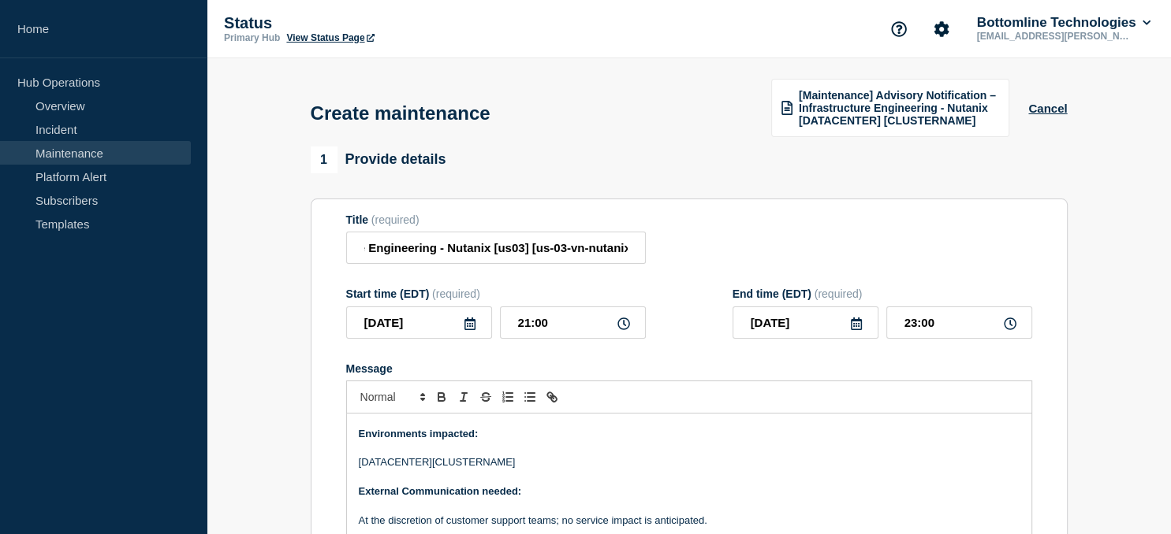
click at [481, 467] on p "[DATACENTER][CLUSTERNAME]" at bounding box center [689, 463] width 661 height 14
click at [374, 464] on p "[DATACENTER][us-03-vn-nutanix18]" at bounding box center [689, 463] width 661 height 14
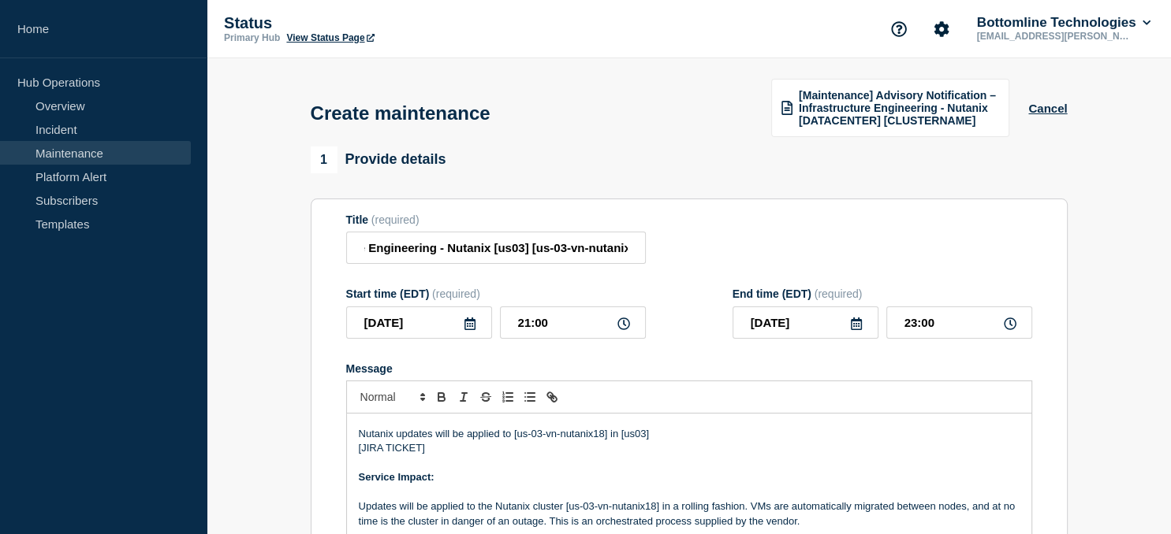
scroll to position [24, 0]
drag, startPoint x: 421, startPoint y: 449, endPoint x: 362, endPoint y: 453, distance: 59.2
click at [362, 453] on p "[JIRA TICKET]" at bounding box center [689, 449] width 661 height 14
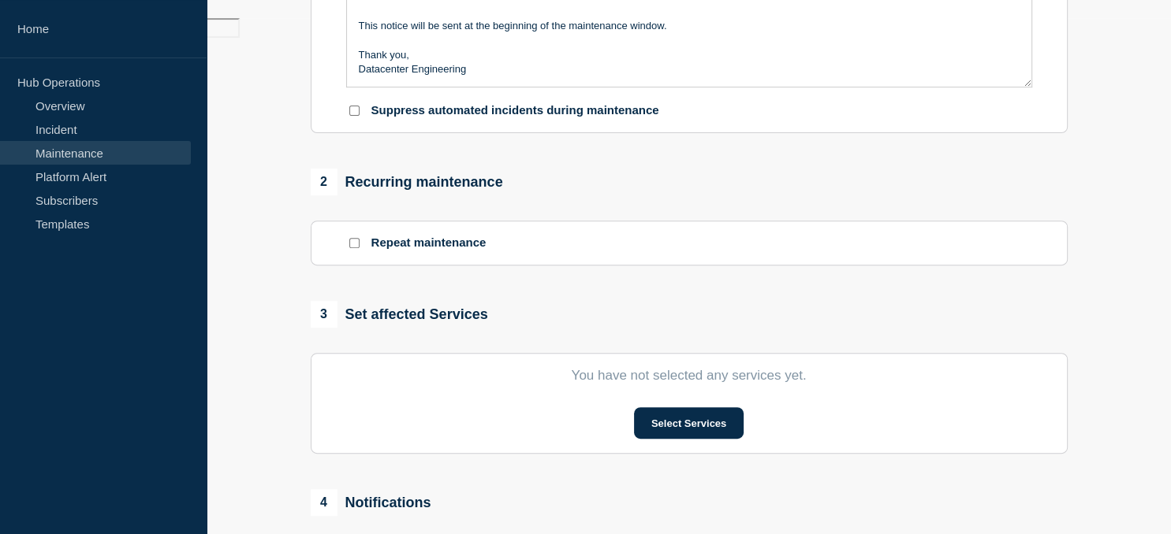
scroll to position [523, 0]
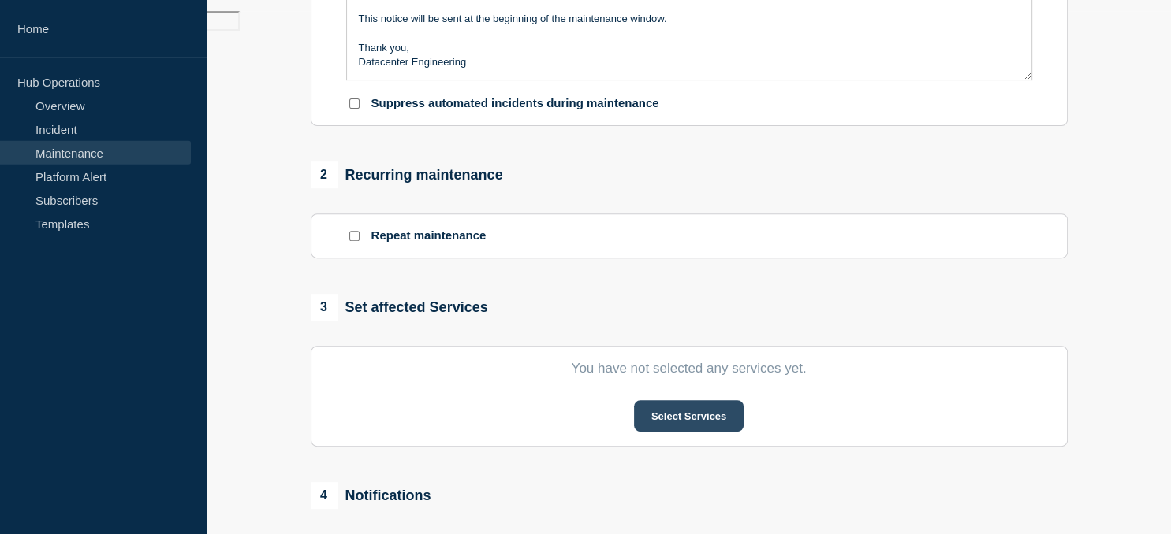
click at [673, 425] on button "Select Services" at bounding box center [689, 416] width 110 height 32
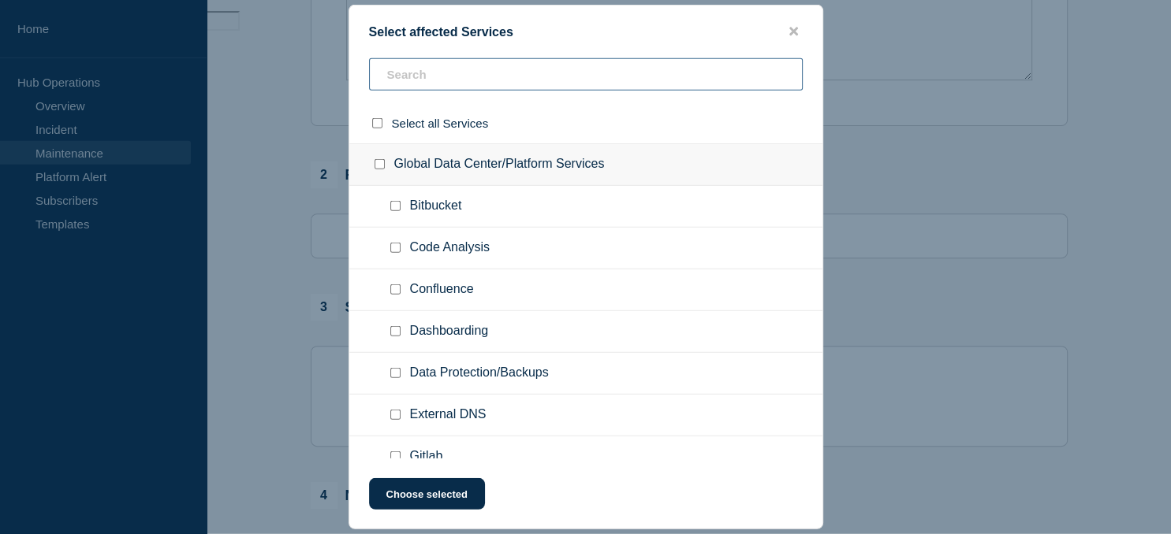
click at [467, 75] on input "text" at bounding box center [586, 74] width 434 height 32
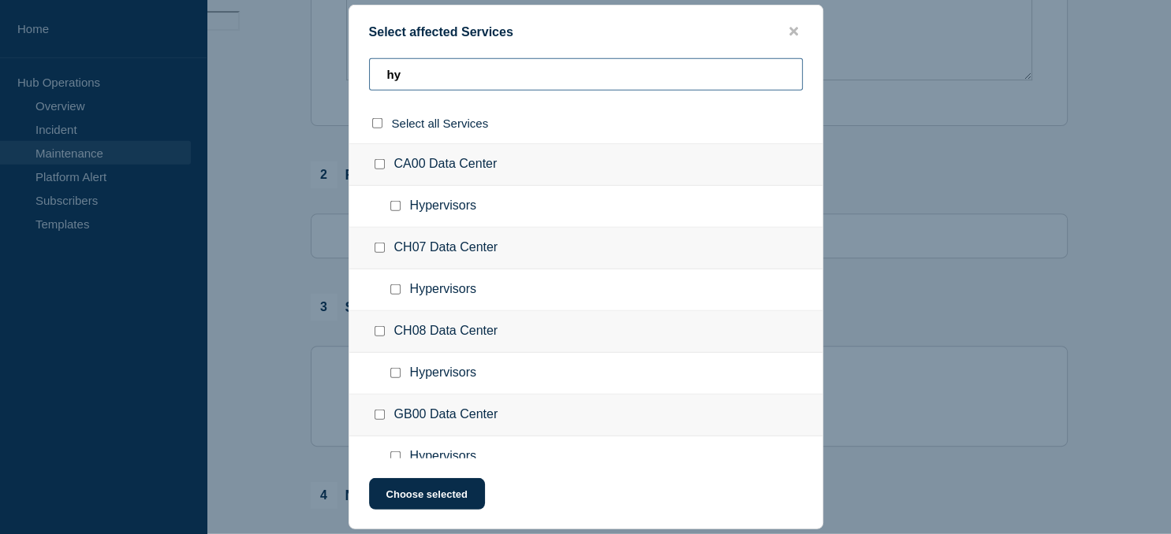
scroll to position [434, 0]
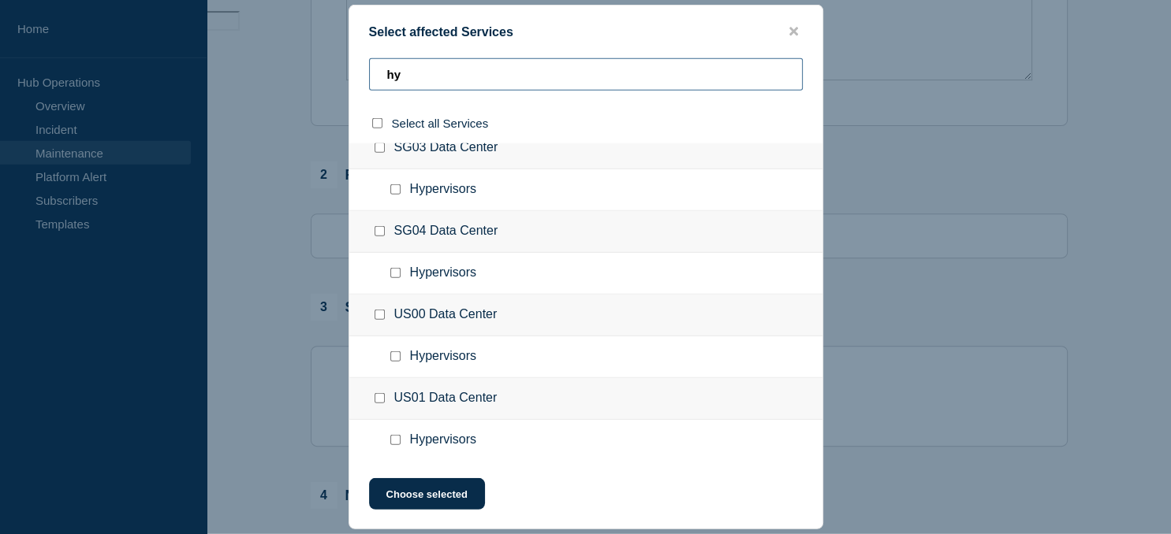
type input "hy"
click at [394, 440] on input "Hypervisors checkbox" at bounding box center [395, 440] width 10 height 10
checkbox input "true"
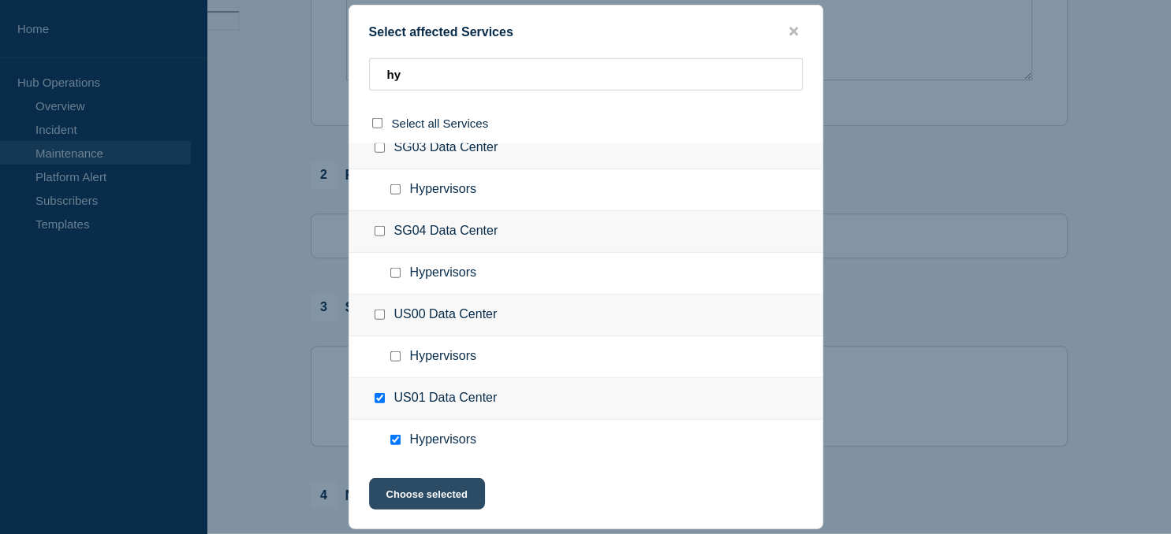
click at [425, 499] on button "Choose selected" at bounding box center [427, 494] width 116 height 32
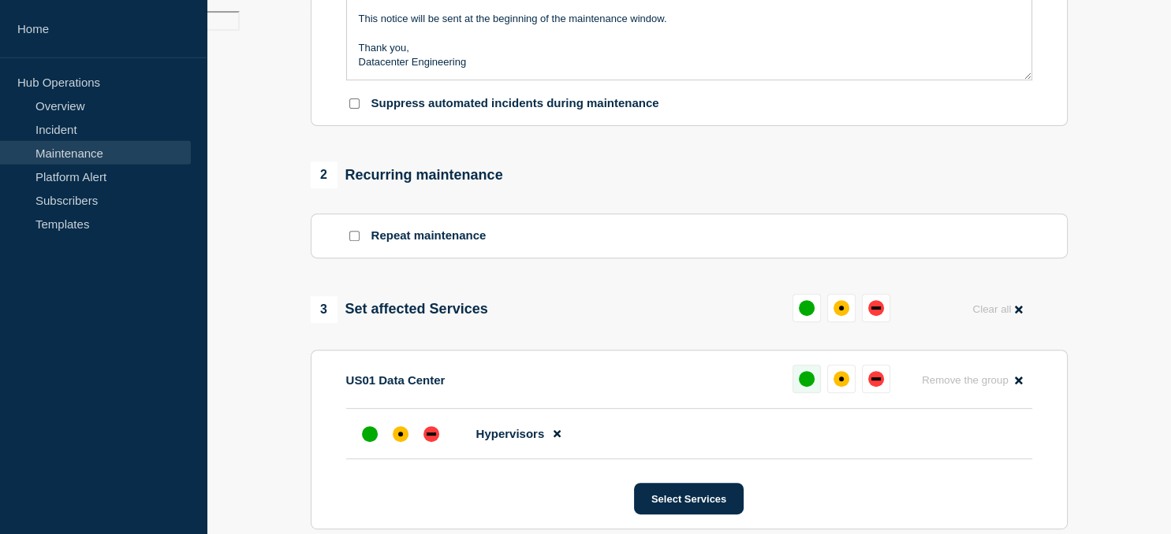
click at [817, 386] on button at bounding box center [806, 379] width 28 height 28
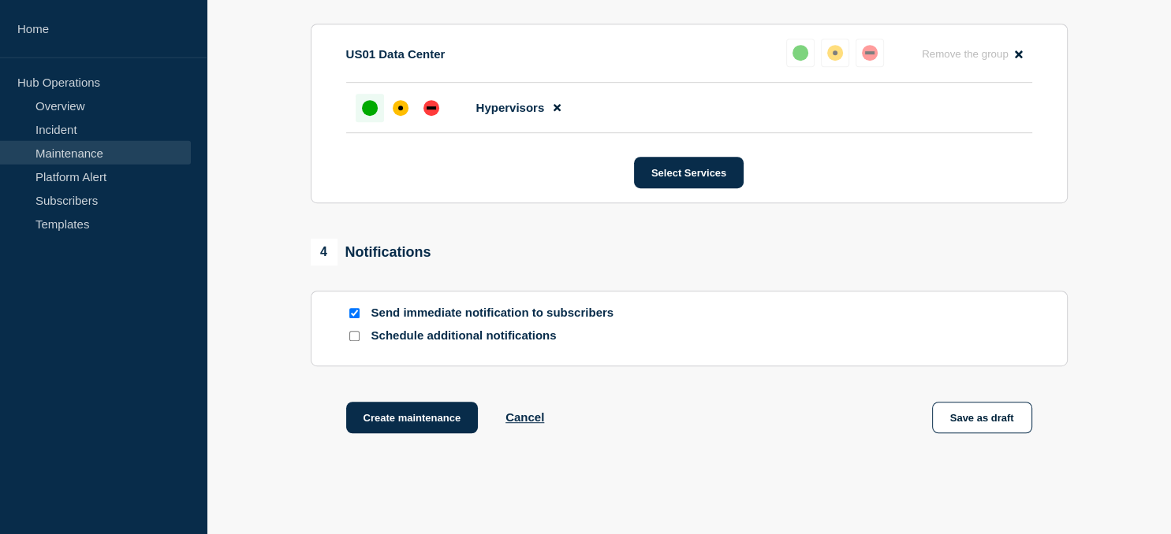
scroll to position [851, 0]
click at [417, 422] on button "Create maintenance" at bounding box center [412, 417] width 132 height 32
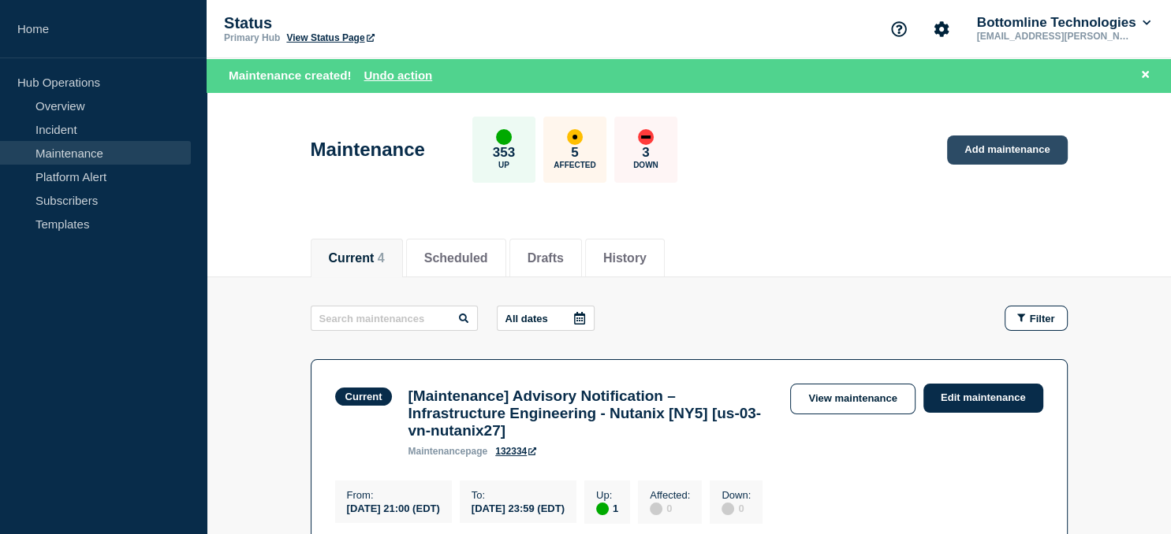
click at [1017, 147] on link "Add maintenance" at bounding box center [1007, 150] width 120 height 29
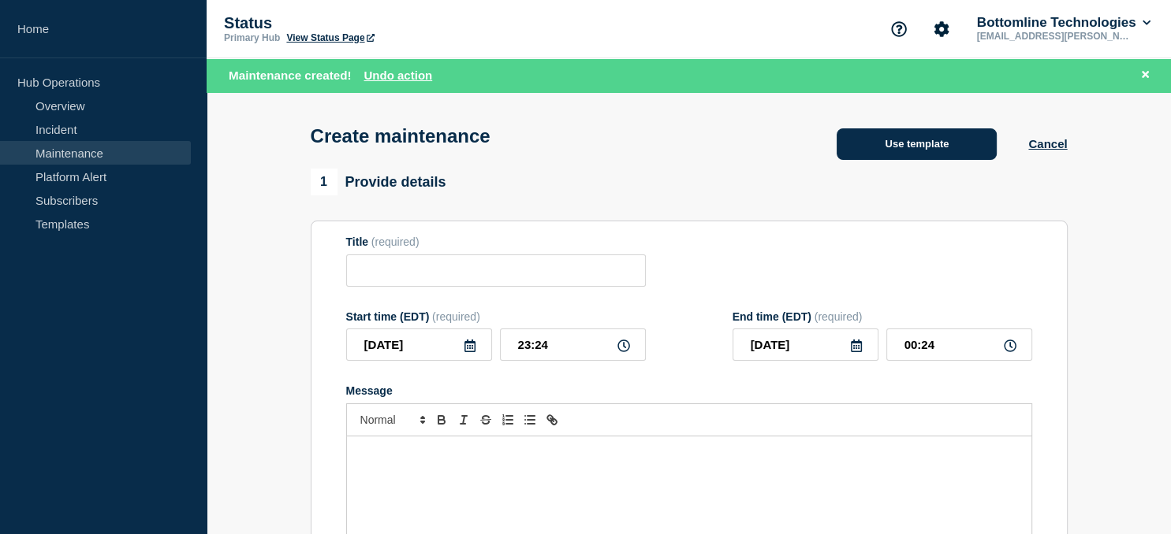
click at [922, 143] on button "Use template" at bounding box center [916, 144] width 160 height 32
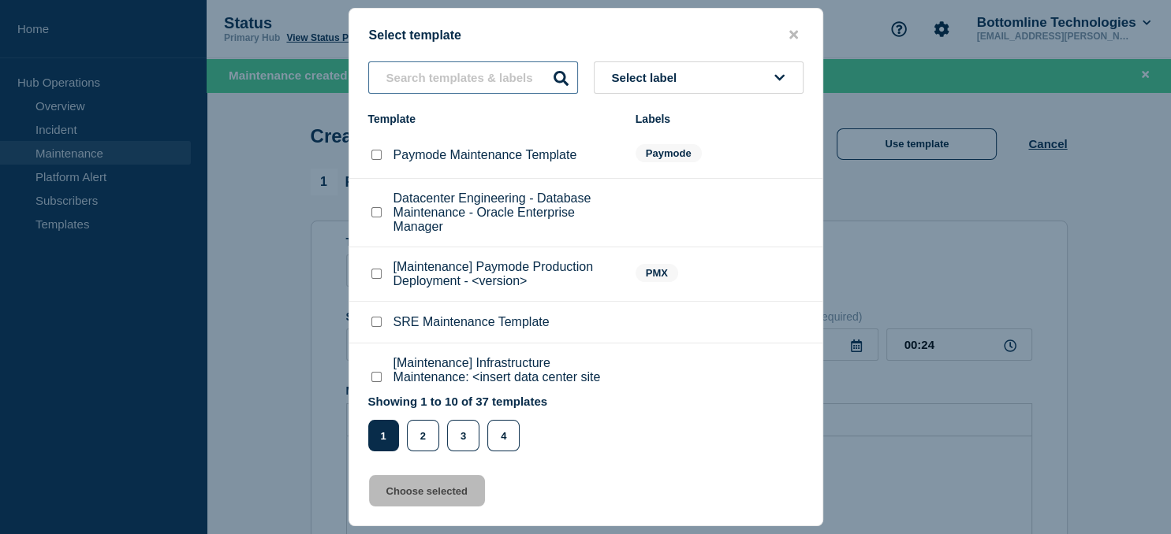
click at [460, 78] on input "text" at bounding box center [473, 77] width 210 height 32
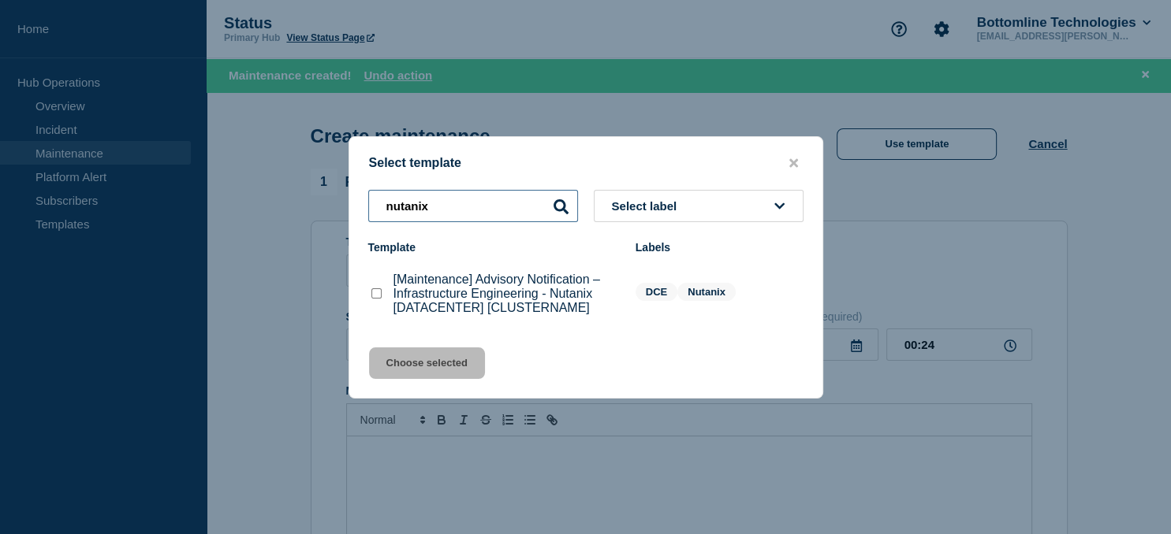
type input "nutanix"
click at [375, 298] on checkbox"] "[Maintenance] Advisory Notification – Infrastructure Engineering - Nutanix [DAT…" at bounding box center [376, 293] width 10 height 10
checkbox checkbox"] "true"
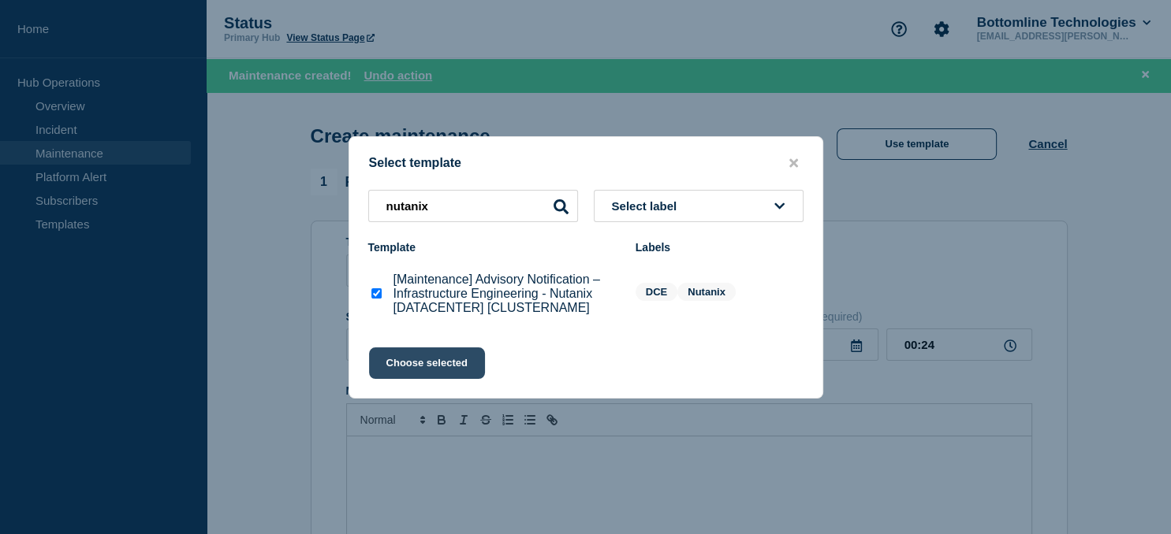
click at [430, 361] on button "Choose selected" at bounding box center [427, 364] width 116 height 32
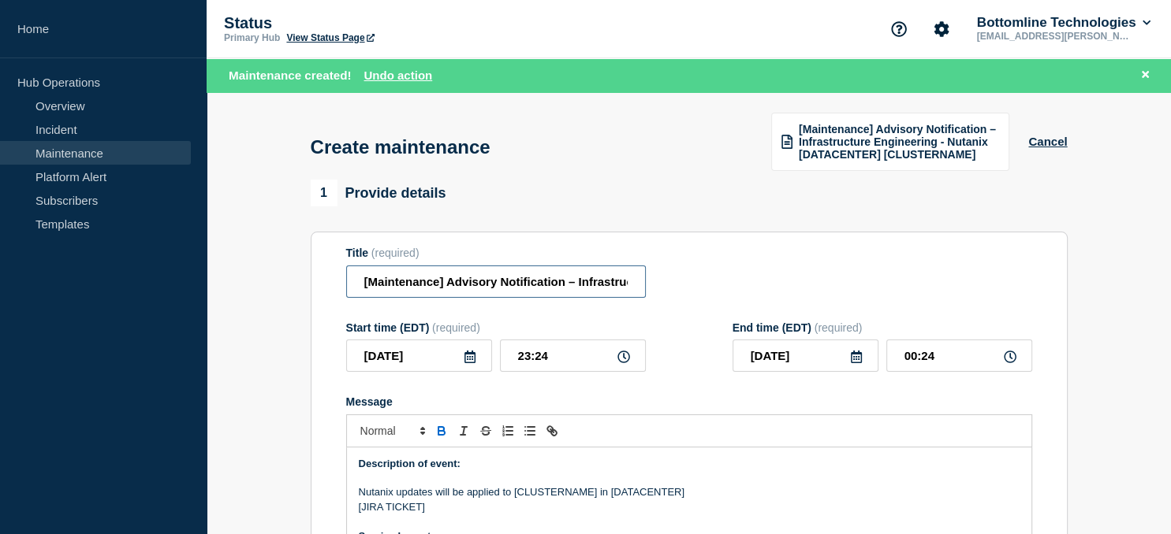
click at [501, 283] on input "[Maintenance] Advisory Notification – Infrastructure Engineering - Nutanix [DAT…" at bounding box center [496, 282] width 300 height 32
click at [564, 284] on input "[Maintenance] Advisory Notification – Infrastructure Engineering - Nutanix [DAT…" at bounding box center [496, 282] width 300 height 32
click at [578, 281] on input "[Maintenance] Advisory Notification – Infrastructure Engineering - Nutanix [DAT…" at bounding box center [496, 282] width 300 height 32
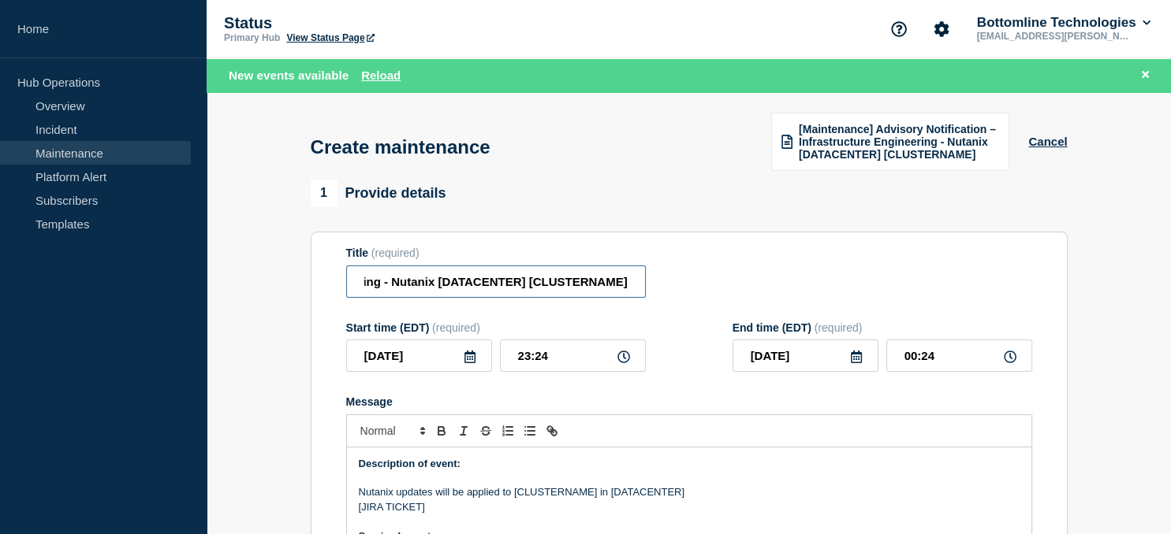
click at [570, 287] on input "[Maintenance] Advisory Notification – Infrastructure Engineering - Nutanix [DAT…" at bounding box center [496, 282] width 300 height 32
paste input "gb-00-vn-nutanix06"
click at [457, 280] on input "[Maintenance] Advisory Notification – Infrastructure Engineering - Nutanix [DAT…" at bounding box center [496, 282] width 300 height 32
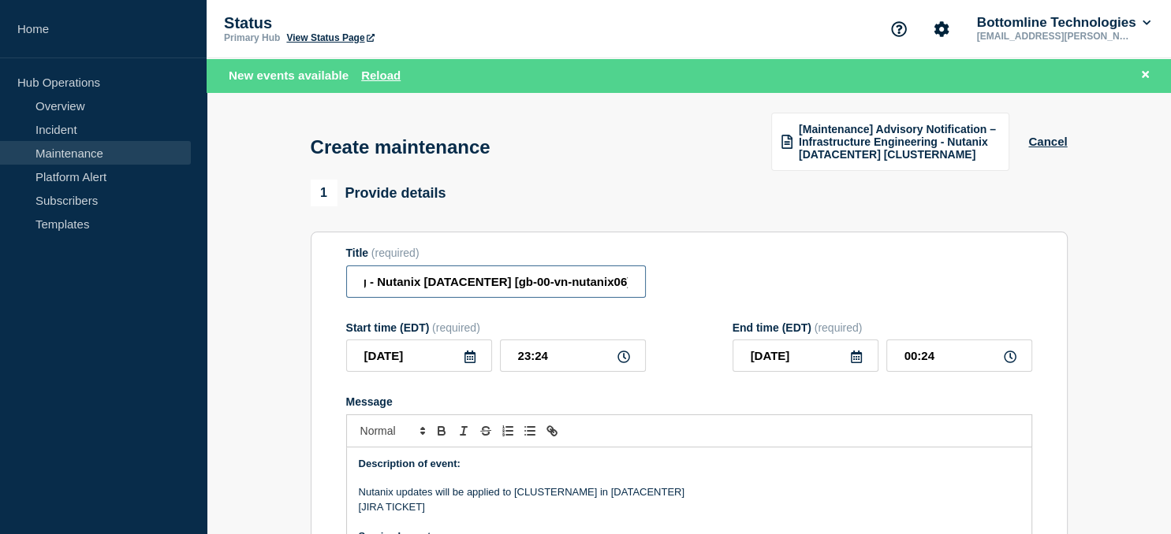
click at [457, 280] on input "[Maintenance] Advisory Notification – Infrastructure Engineering - Nutanix [DAT…" at bounding box center [496, 282] width 300 height 32
type input "[Maintenance] Advisory Notification – Infrastructure Engineering - Nutanix [gb0…"
click at [467, 363] on icon at bounding box center [469, 357] width 13 height 13
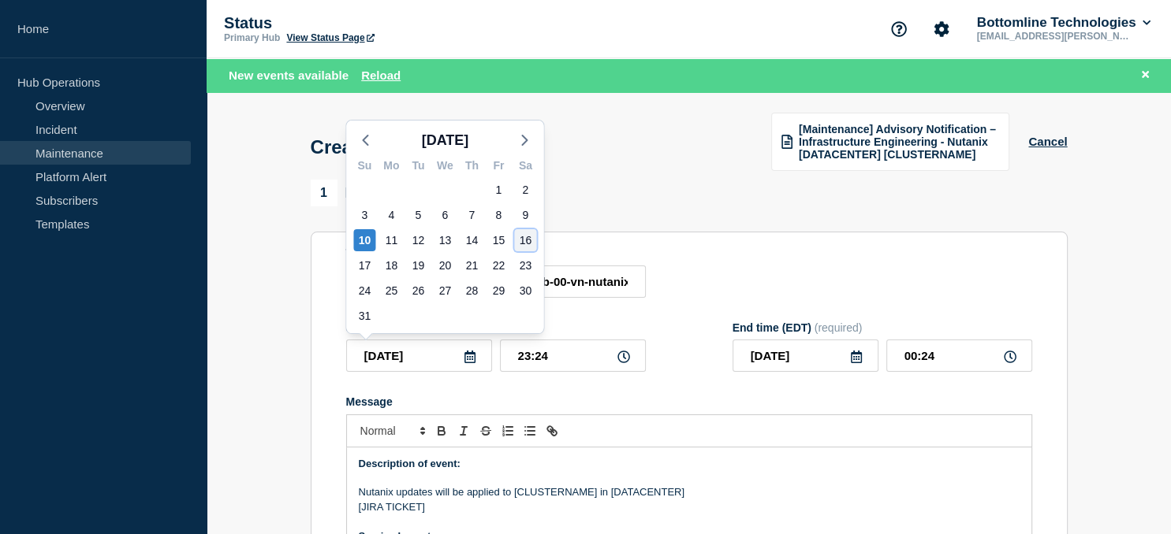
click at [530, 241] on div "16" at bounding box center [525, 240] width 22 height 22
type input "2025-08-16"
type input "2025-08-17"
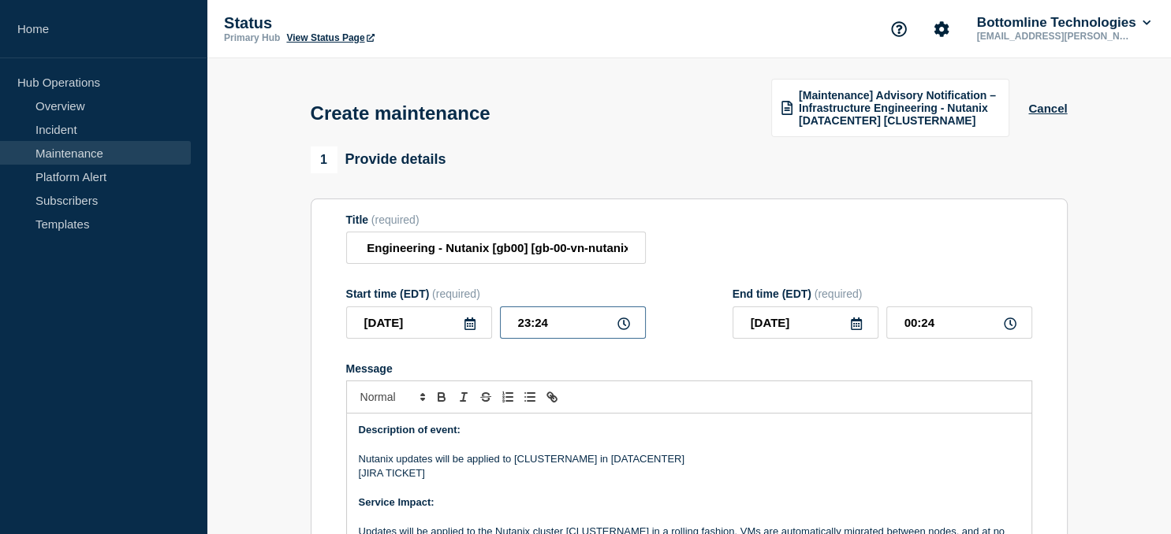
drag, startPoint x: 591, startPoint y: 324, endPoint x: 446, endPoint y: 327, distance: 145.1
click at [500, 327] on input "23:24" at bounding box center [573, 323] width 146 height 32
type input "21:00"
type input "2025-08-16"
type input "22:00"
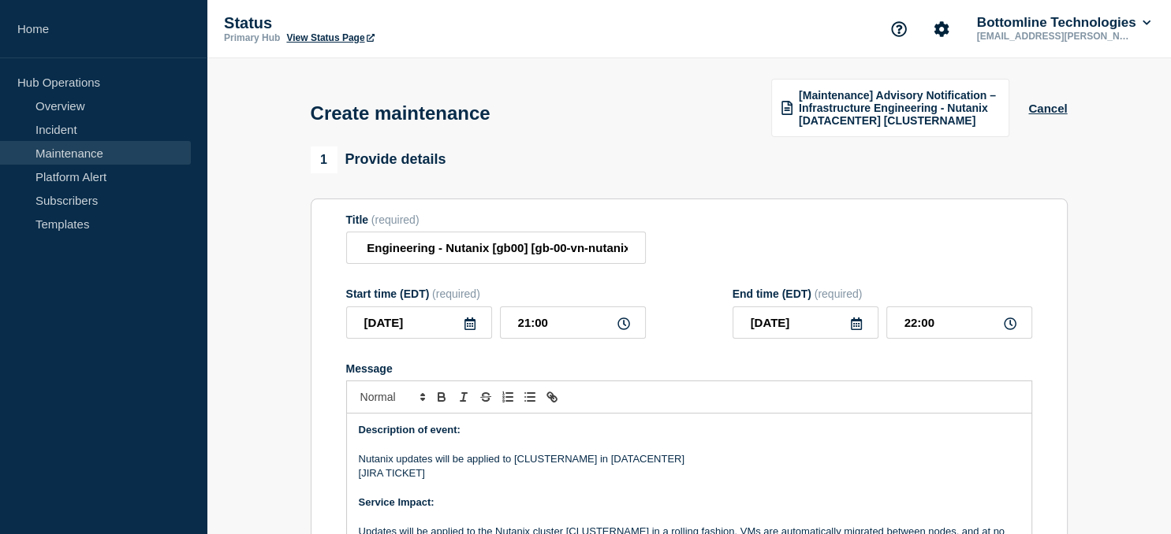
click at [854, 326] on icon at bounding box center [856, 324] width 11 height 13
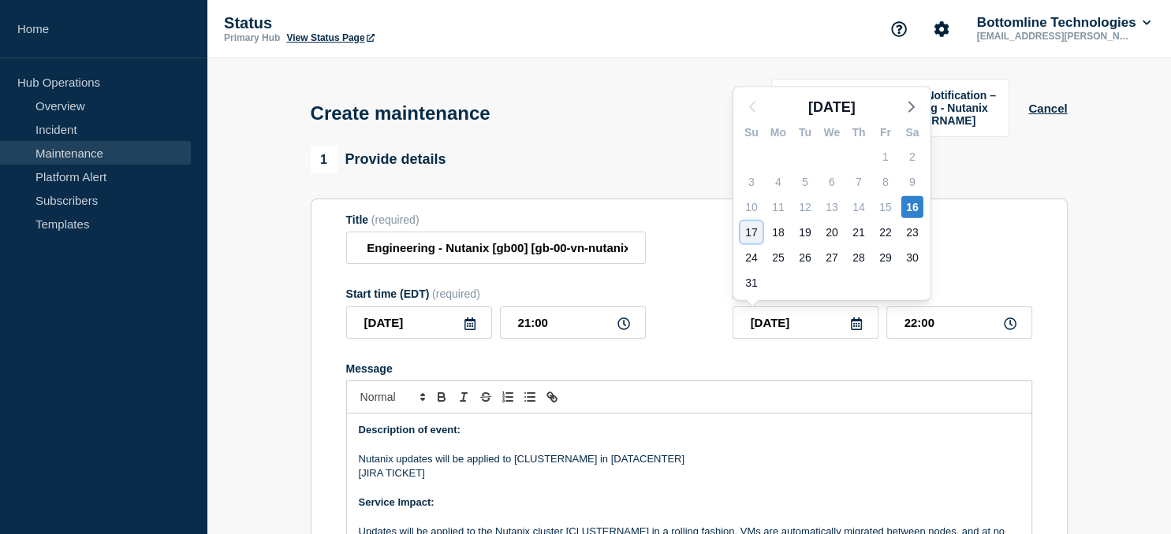
click at [752, 228] on div "17" at bounding box center [751, 232] width 22 height 22
type input "2025-08-17"
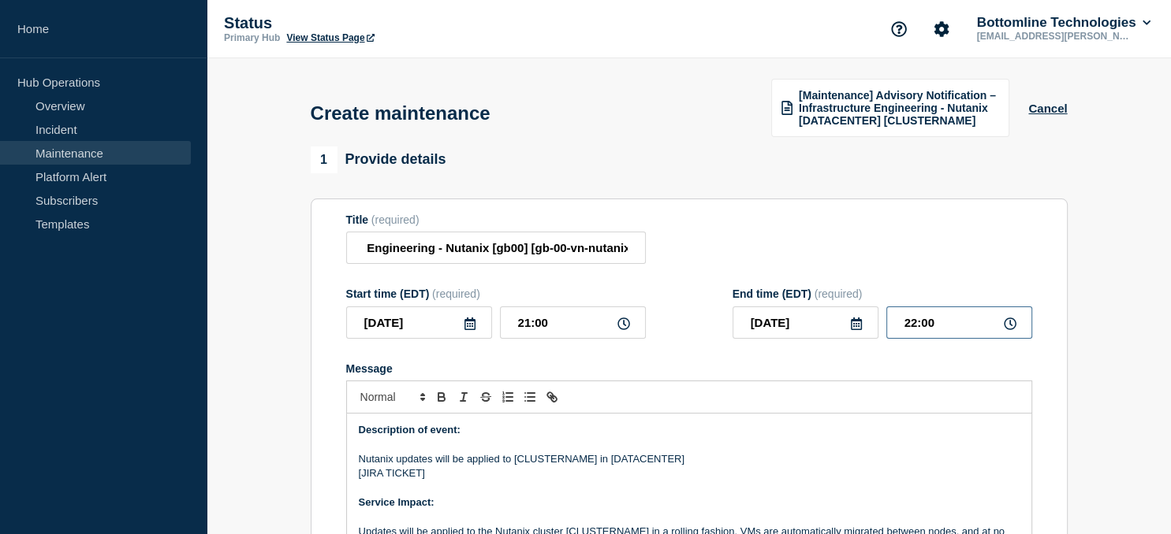
drag, startPoint x: 942, startPoint y: 322, endPoint x: 839, endPoint y: 322, distance: 102.5
click at [886, 322] on input "22:00" at bounding box center [959, 323] width 146 height 32
type input "23:00"
click at [560, 460] on p "Nutanix updates will be applied to [CLUSTERNAME] in [DATACENTER]" at bounding box center [689, 459] width 661 height 14
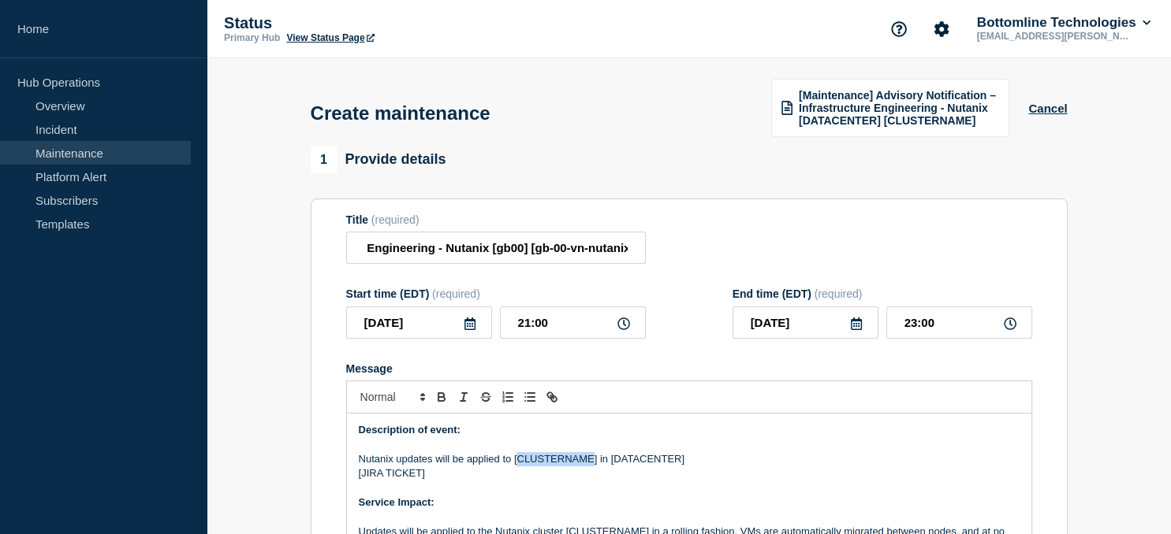
paste div "Message"
click at [651, 462] on p "Nutanix updates will be applied to [gb-00-vn-nutanix06] in [DATACENTER]" at bounding box center [689, 459] width 661 height 14
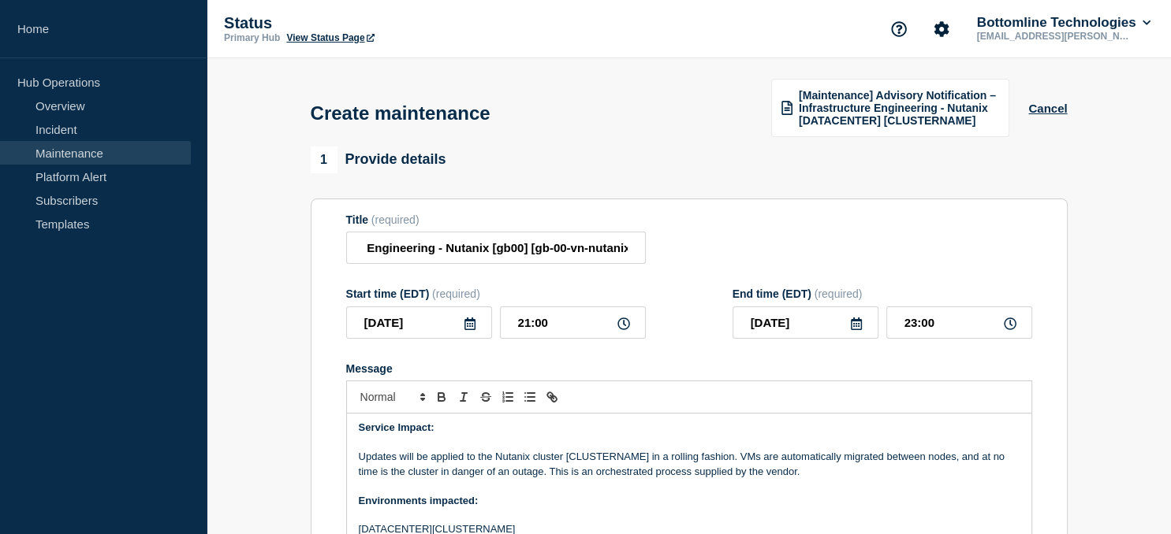
scroll to position [80, 0]
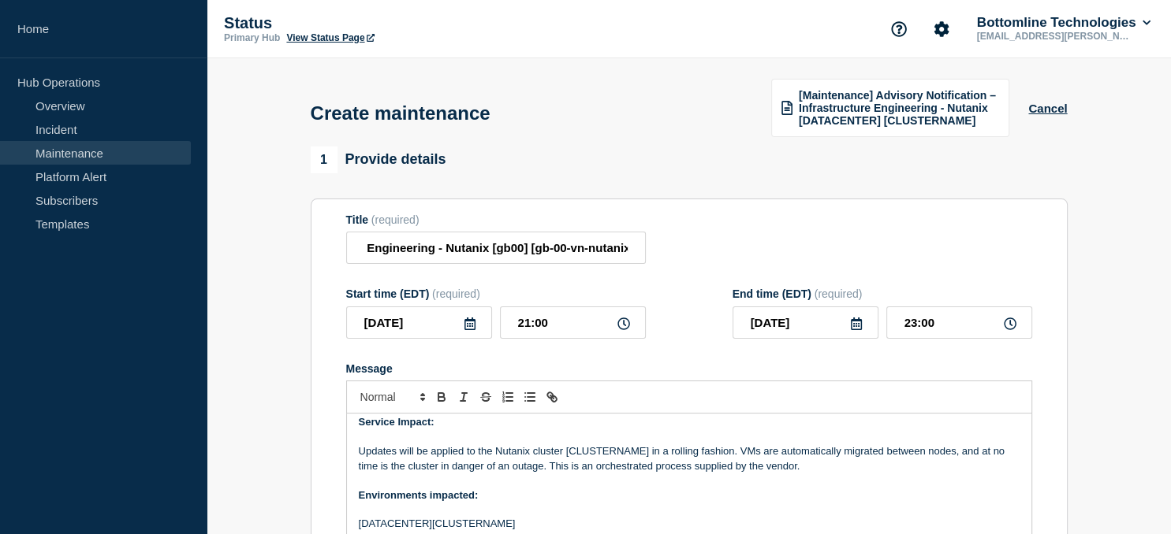
click at [608, 459] on p "Updates will be applied to the Nutanix cluster [CLUSTERNAME] in a rolling fashi…" at bounding box center [689, 459] width 661 height 29
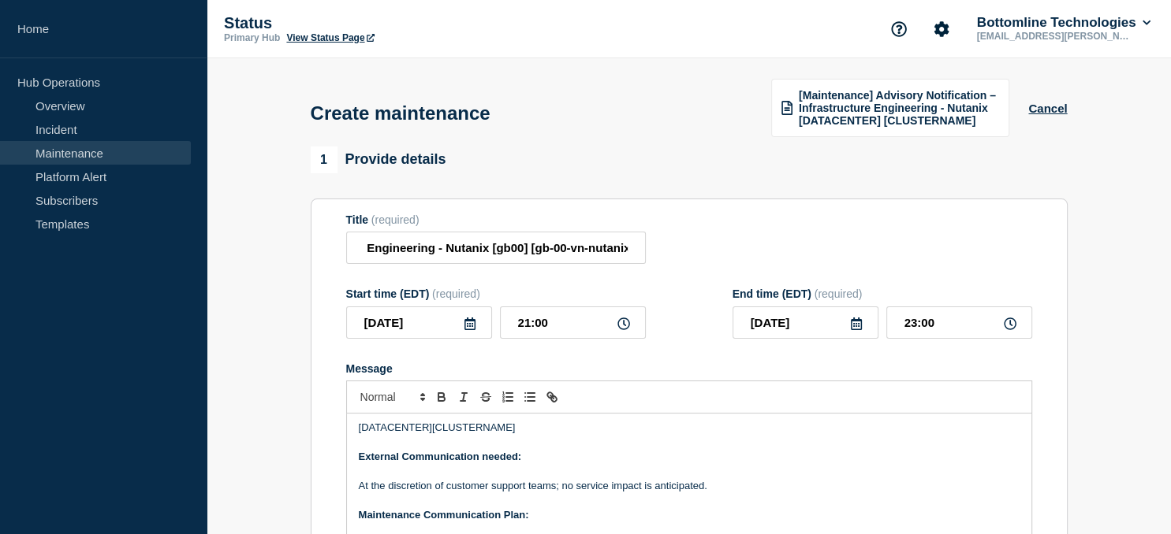
scroll to position [177, 0]
click at [485, 434] on p "[DATACENTER][CLUSTERNAME]" at bounding box center [689, 428] width 661 height 14
click at [400, 433] on p "[DATACENTER][gb-00-vn-nutanix06]" at bounding box center [689, 428] width 661 height 14
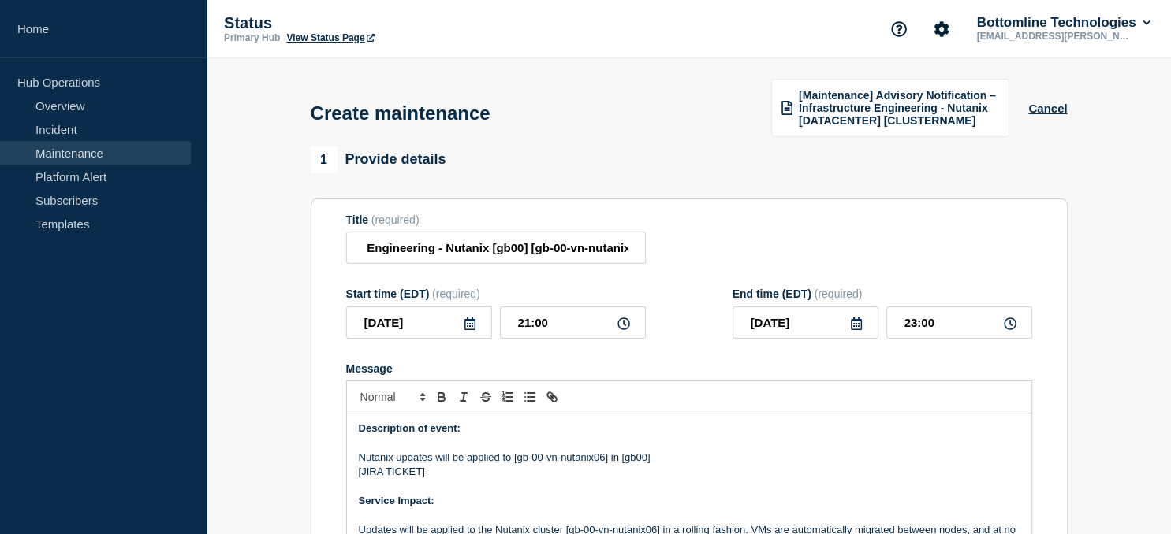
scroll to position [1, 0]
drag, startPoint x: 421, startPoint y: 475, endPoint x: 363, endPoint y: 481, distance: 58.6
click at [363, 480] on p "[JIRA TICKET]" at bounding box center [689, 473] width 661 height 14
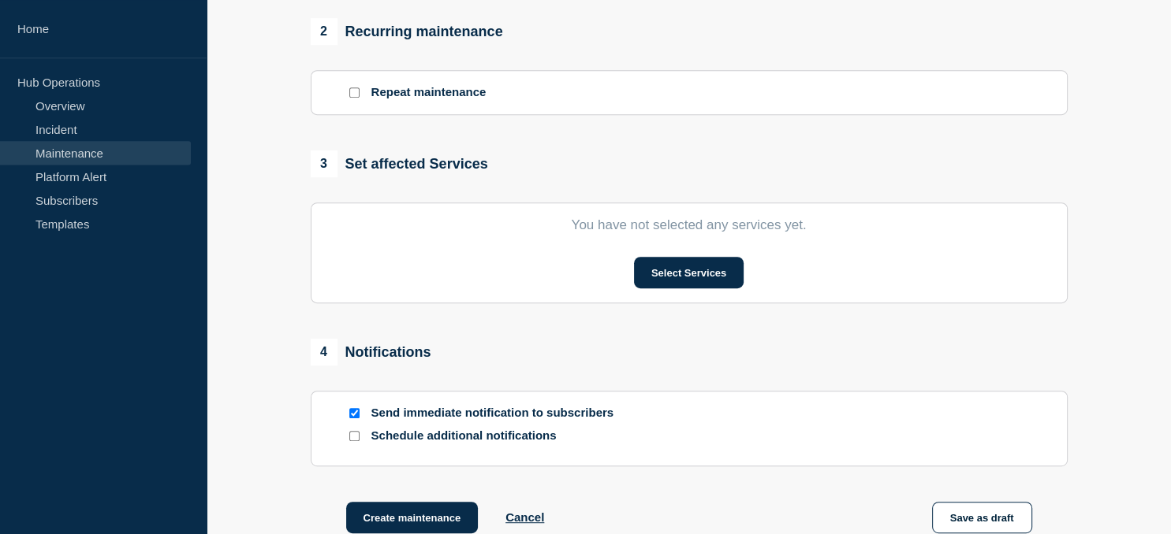
scroll to position [668, 0]
click at [696, 285] on button "Select Services" at bounding box center [689, 272] width 110 height 32
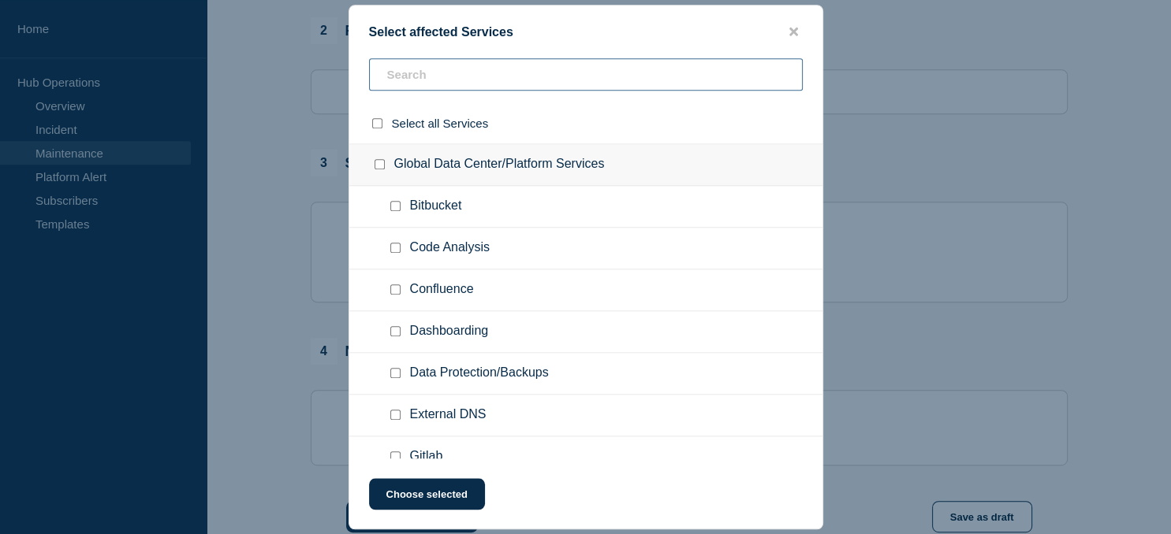
click at [448, 70] on input "text" at bounding box center [586, 74] width 434 height 32
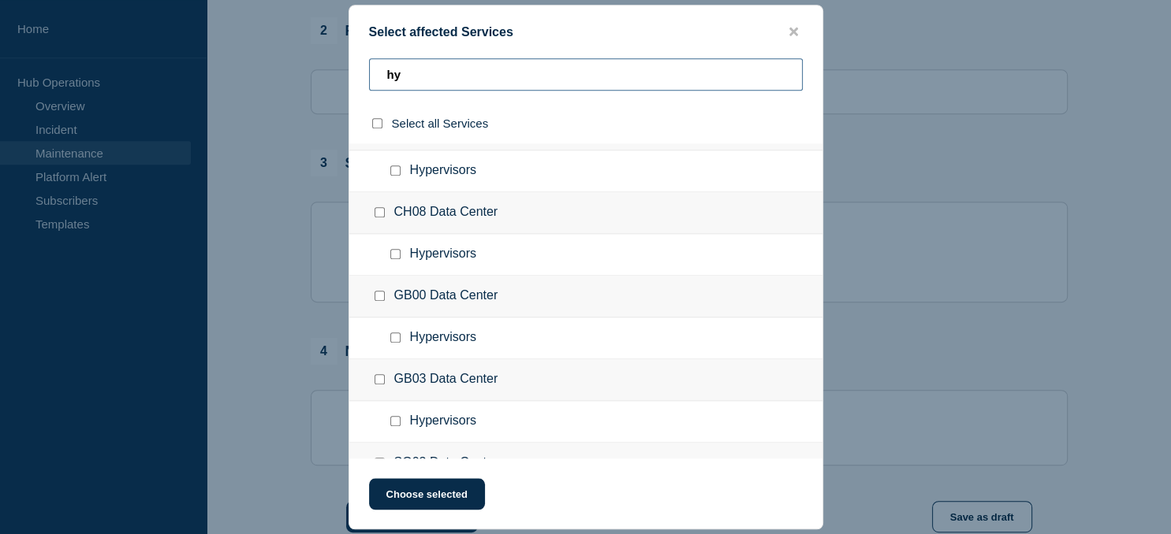
scroll to position [121, 0]
type input "hy"
click at [399, 337] on input "Hypervisors checkbox" at bounding box center [395, 336] width 10 height 10
checkbox input "true"
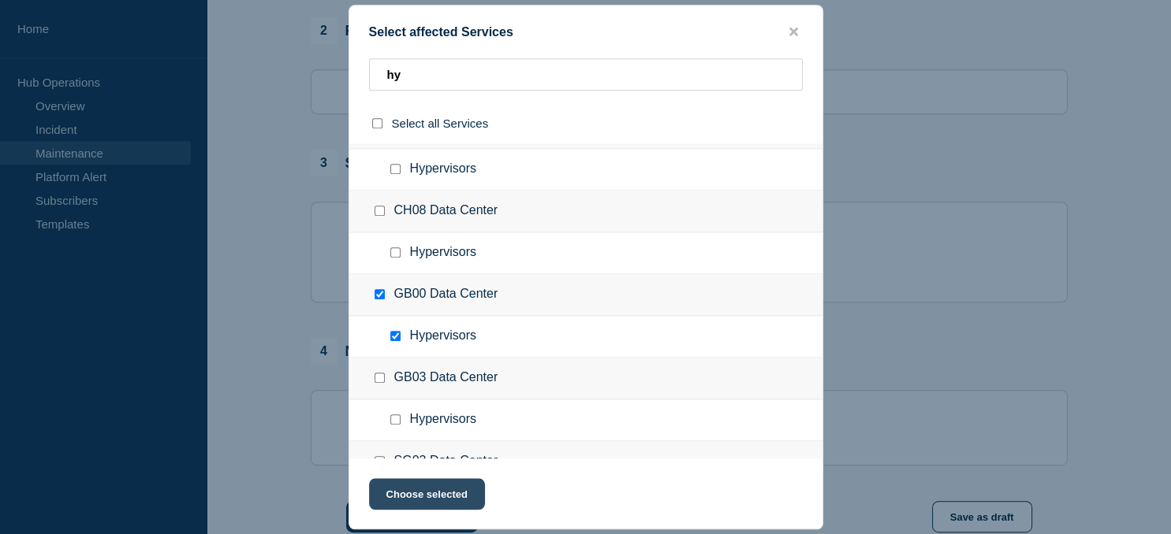
click at [451, 499] on button "Choose selected" at bounding box center [427, 494] width 116 height 32
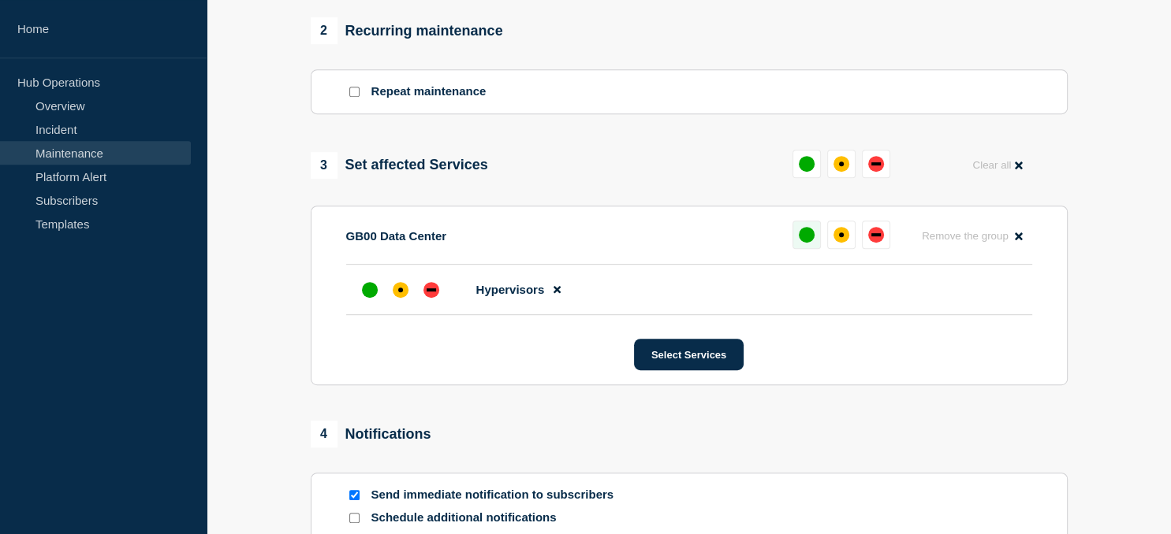
click at [808, 239] on div "up" at bounding box center [806, 235] width 16 height 16
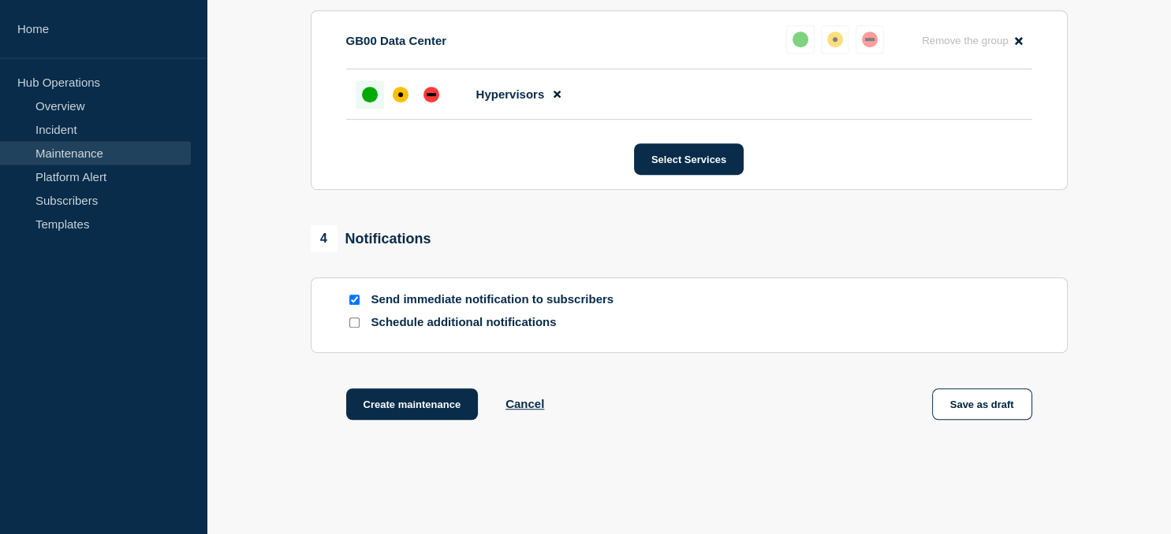
scroll to position [870, 0]
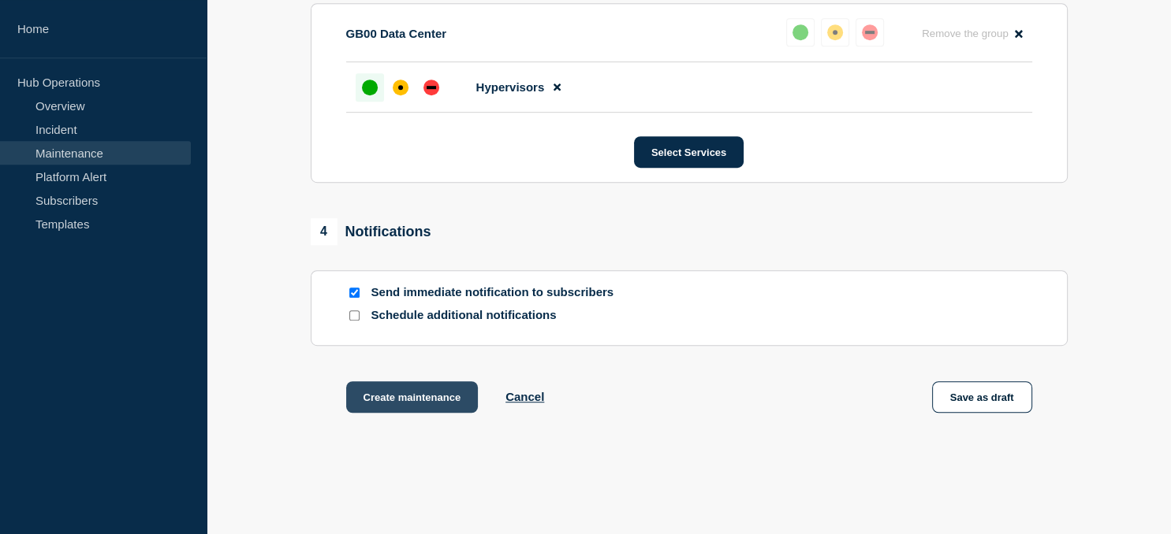
click at [405, 407] on button "Create maintenance" at bounding box center [412, 398] width 132 height 32
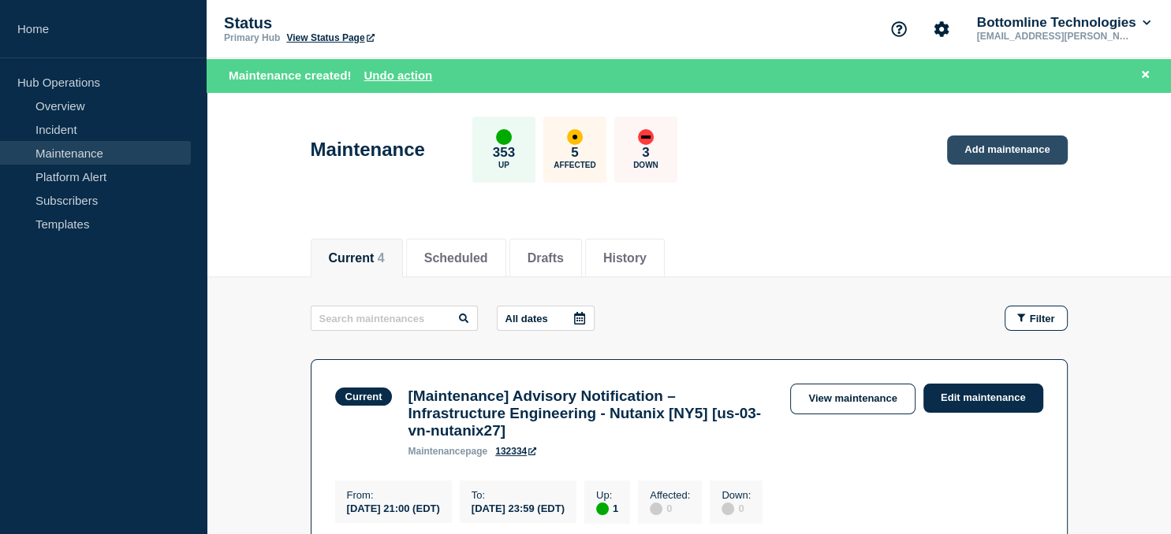
click at [1028, 150] on link "Add maintenance" at bounding box center [1007, 150] width 120 height 29
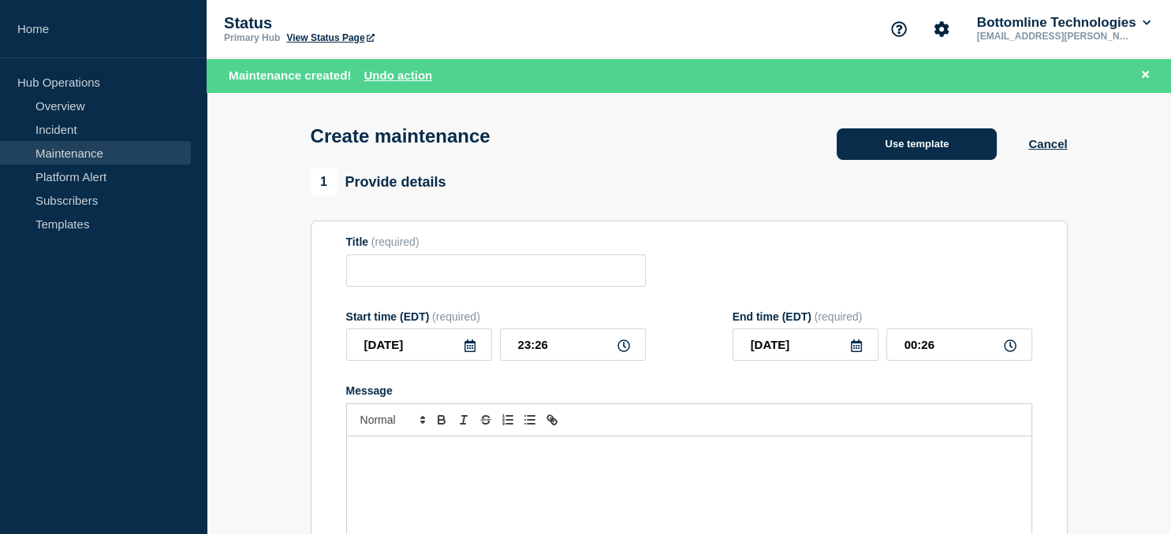
click at [902, 144] on button "Use template" at bounding box center [916, 144] width 160 height 32
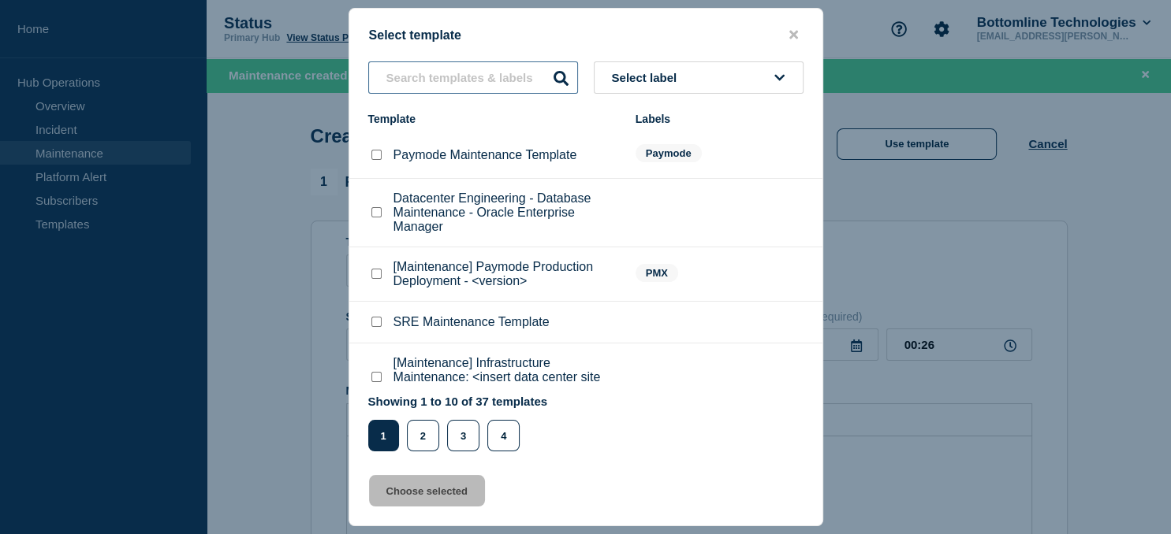
click at [426, 76] on input "text" at bounding box center [473, 77] width 210 height 32
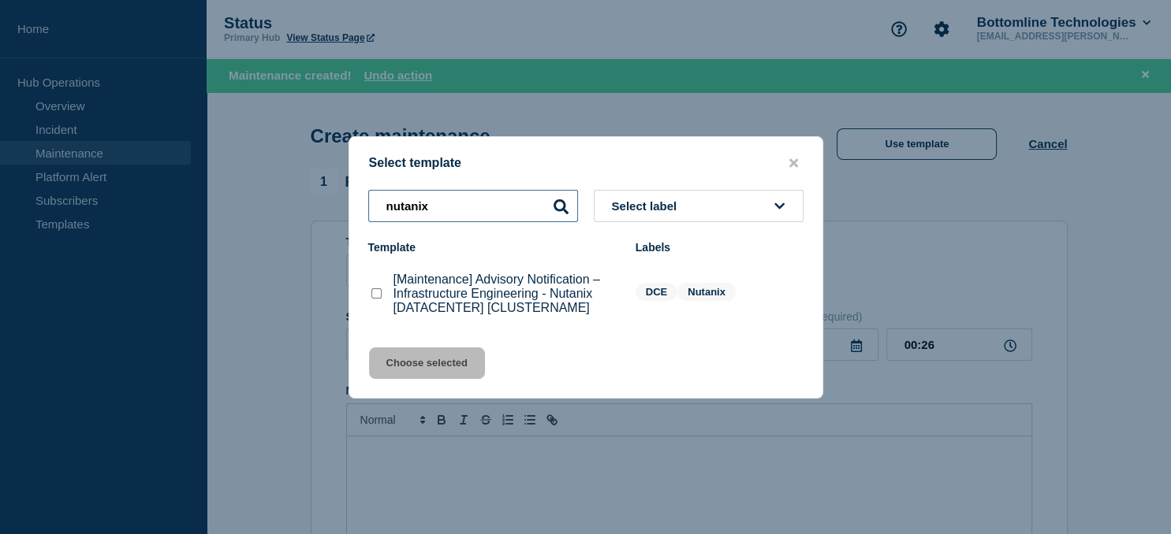
type input "nutanix"
click at [378, 296] on checkbox"] "[Maintenance] Advisory Notification – Infrastructure Engineering - Nutanix [DAT…" at bounding box center [376, 293] width 10 height 10
checkbox checkbox"] "true"
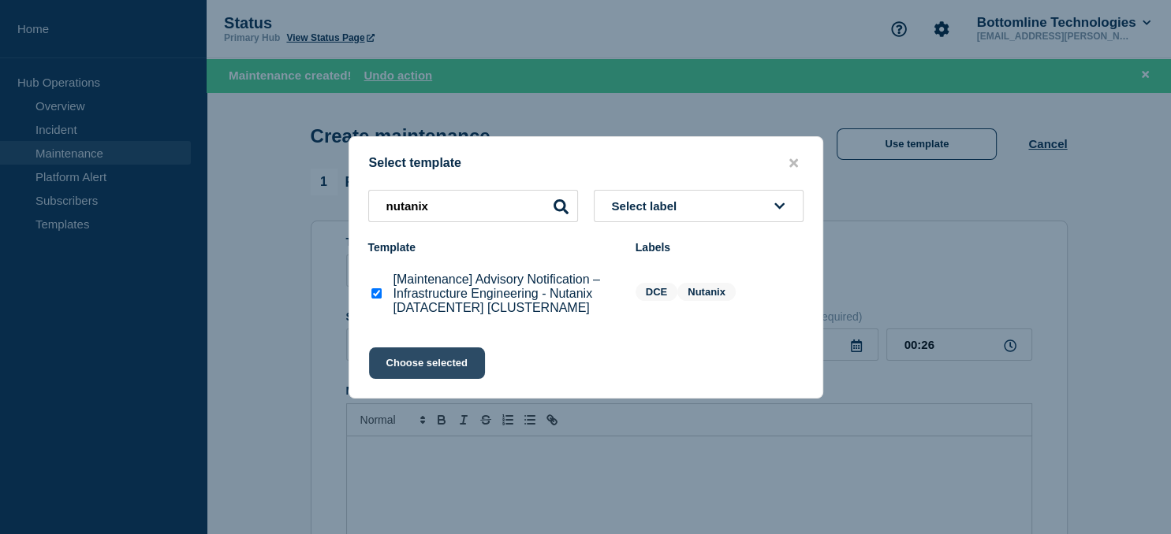
click at [411, 353] on button "Choose selected" at bounding box center [427, 364] width 116 height 32
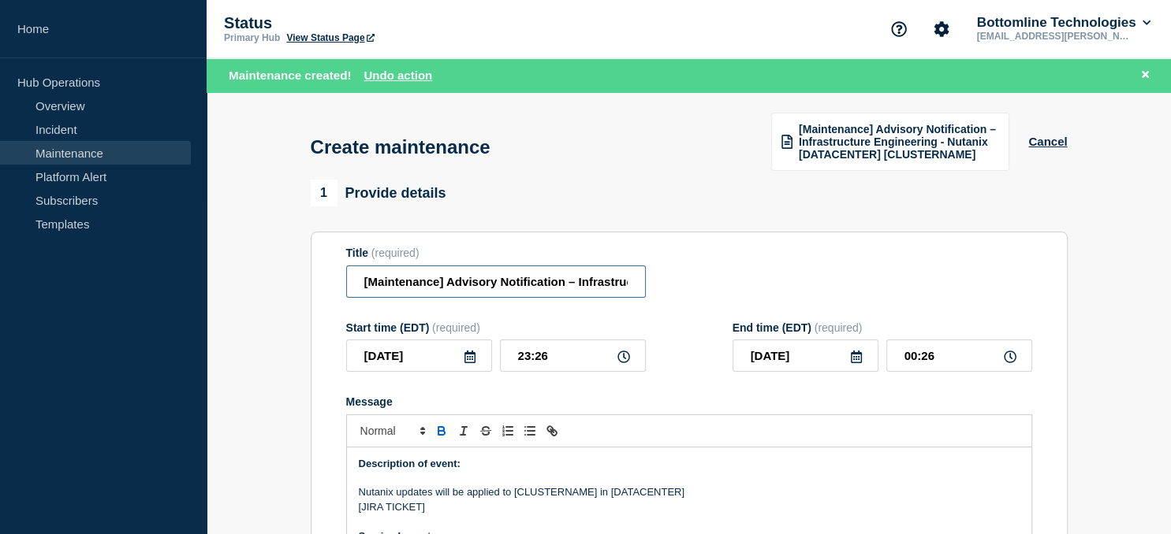
click at [501, 281] on input "[Maintenance] Advisory Notification – Infrastructure Engineering - Nutanix [DAT…" at bounding box center [496, 282] width 300 height 32
click at [566, 287] on input "[Maintenance] Advisory Notification – Infrastructure Engineering - Nutanix [DAT…" at bounding box center [496, 282] width 300 height 32
paste input "gb-03-vn-nutanix05"
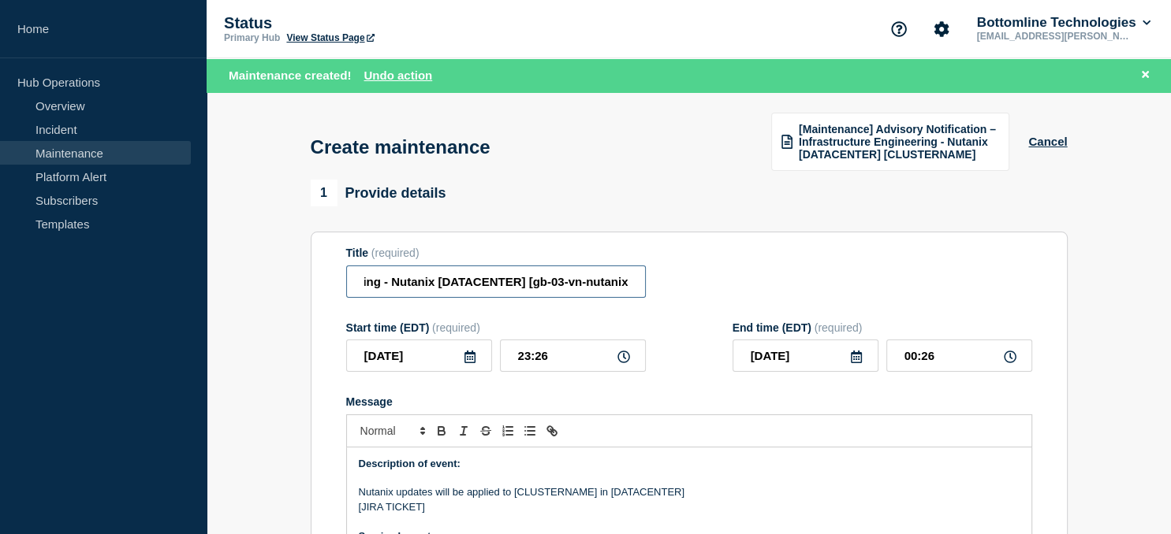
scroll to position [0, 360]
click at [462, 279] on input "[Maintenance] Advisory Notification – Infrastructure Engineering - Nutanix [DAT…" at bounding box center [496, 282] width 300 height 32
type input "[Maintenance] Advisory Notification – Infrastructure Engineering - Nutanix [gb0…"
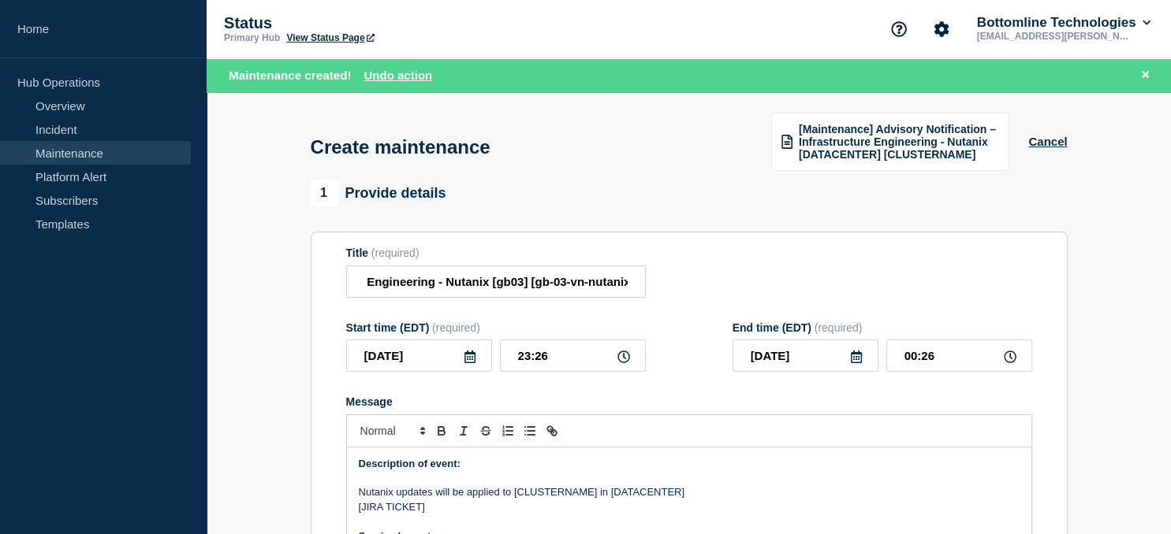
click at [467, 359] on icon at bounding box center [469, 357] width 13 height 13
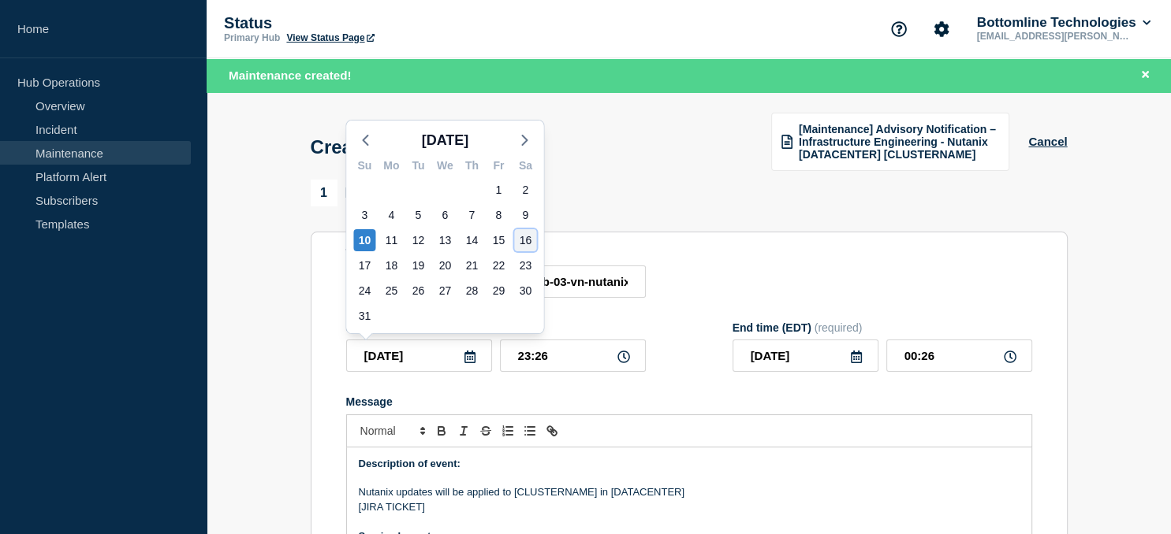
click at [525, 241] on div "16" at bounding box center [525, 240] width 22 height 22
type input "2025-08-16"
type input "2025-08-17"
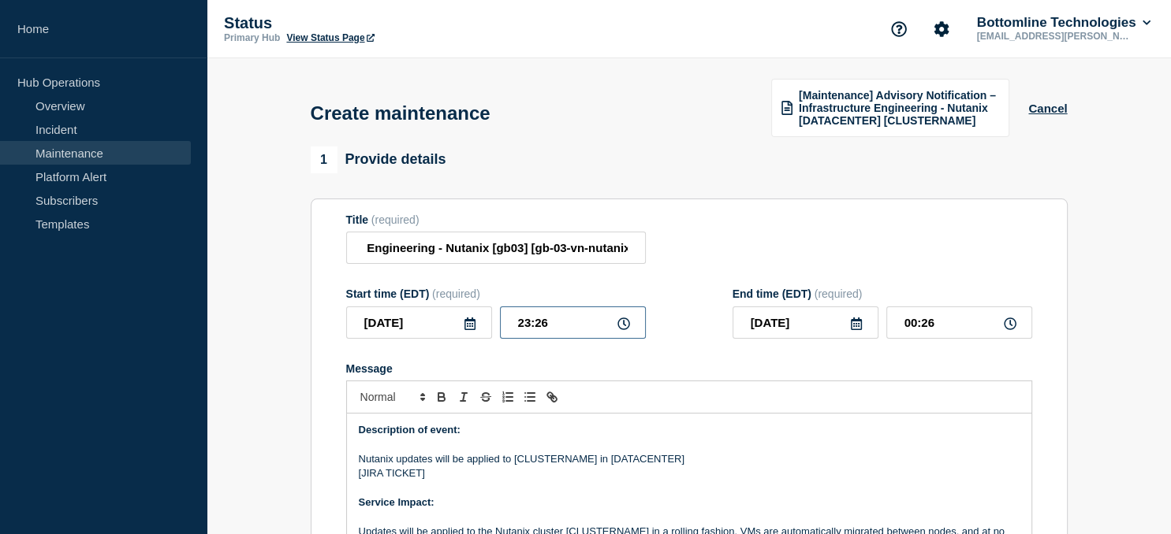
drag, startPoint x: 542, startPoint y: 326, endPoint x: 439, endPoint y: 333, distance: 103.6
click at [500, 333] on input "23:26" at bounding box center [573, 323] width 146 height 32
type input "21:00"
type input "2025-08-16"
type input "22:00"
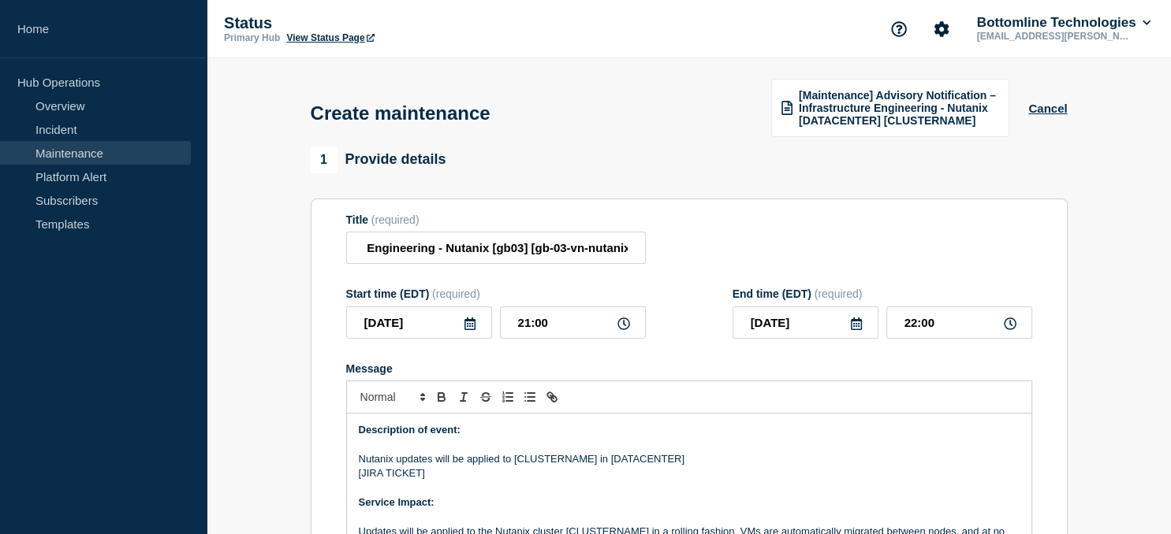
click at [859, 327] on icon at bounding box center [856, 324] width 13 height 13
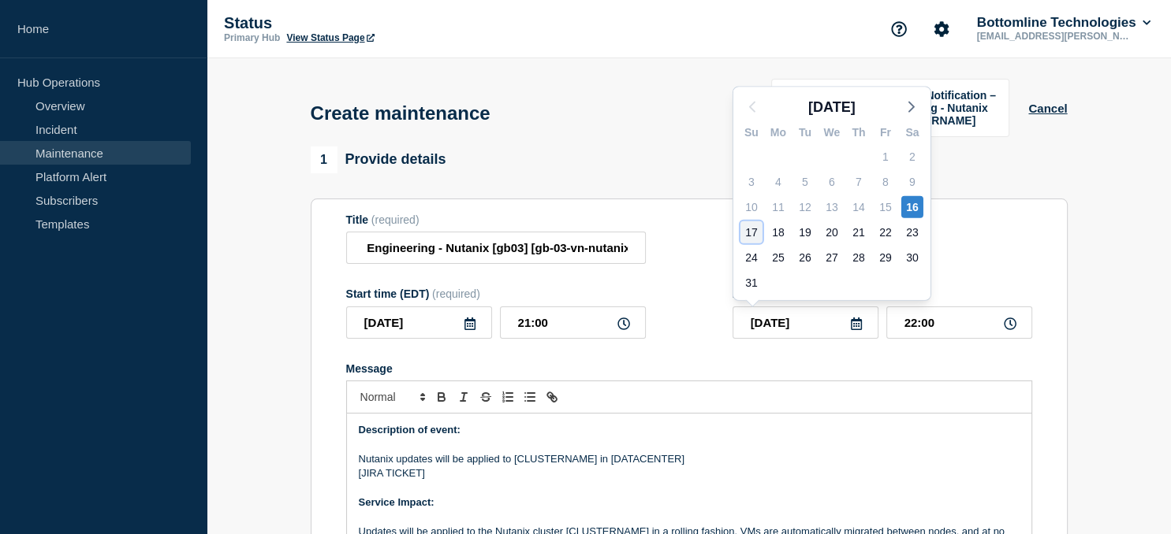
click at [750, 233] on div "17" at bounding box center [751, 232] width 22 height 22
type input "2025-08-17"
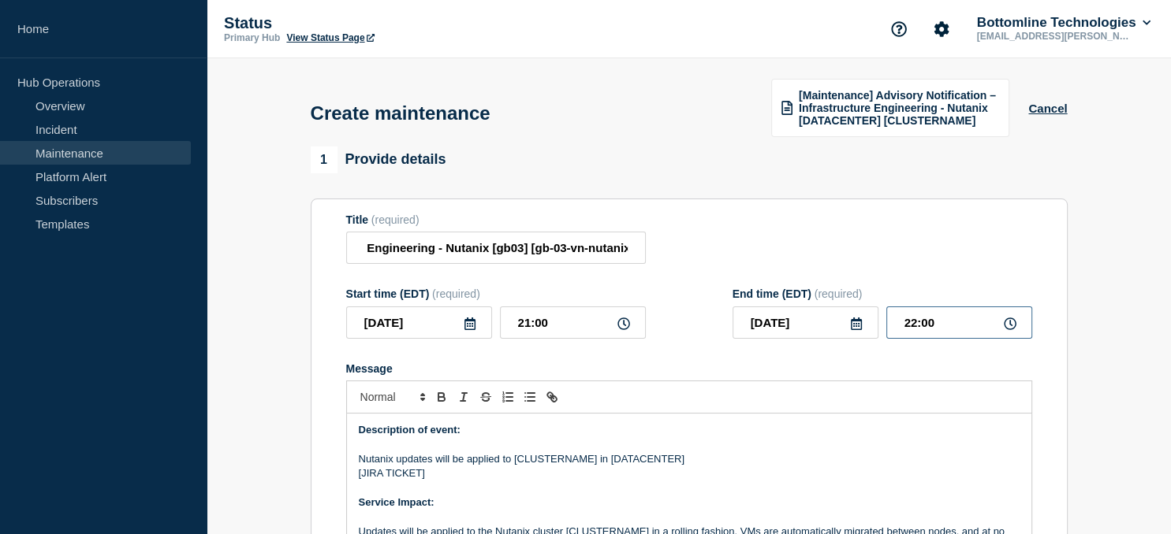
drag, startPoint x: 958, startPoint y: 322, endPoint x: 781, endPoint y: 323, distance: 177.4
click at [886, 323] on input "22:00" at bounding box center [959, 323] width 146 height 32
type input "23:00"
click at [562, 460] on p "Nutanix updates will be applied to [CLUSTERNAME] in [DATACENTER]" at bounding box center [689, 459] width 661 height 14
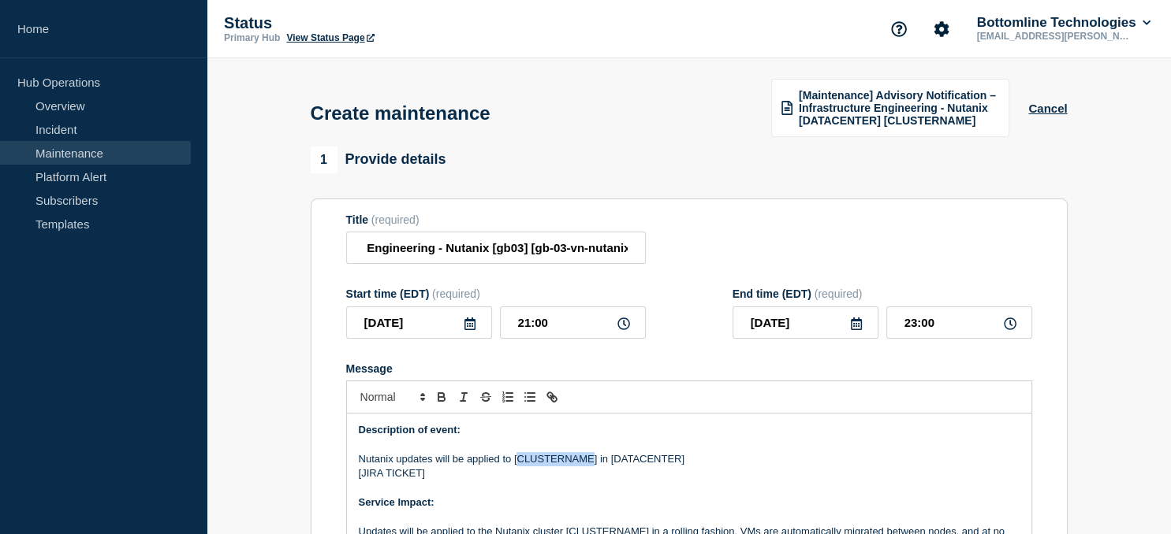
paste div "Message"
click at [647, 466] on p "Nutanix updates will be applied to [gb-03-vn-nutanix05] in [DATACENTER]" at bounding box center [689, 459] width 661 height 14
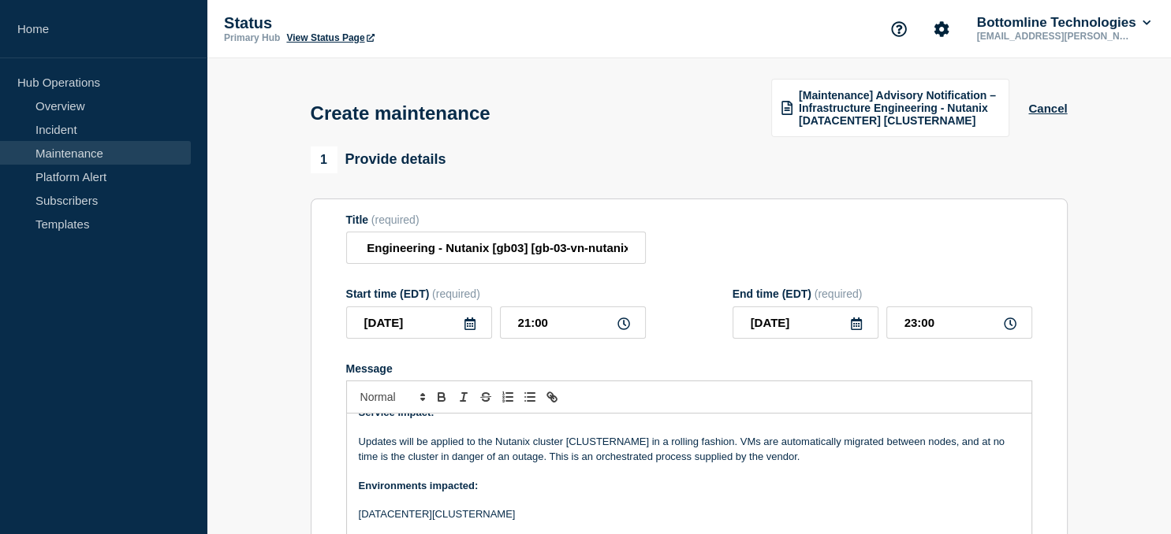
scroll to position [91, 0]
click at [611, 443] on p "Updates will be applied to the Nutanix cluster [CLUSTERNAME] in a rolling fashi…" at bounding box center [689, 448] width 661 height 29
click at [478, 512] on p "[DATACENTER][CLUSTERNAME]" at bounding box center [689, 513] width 661 height 14
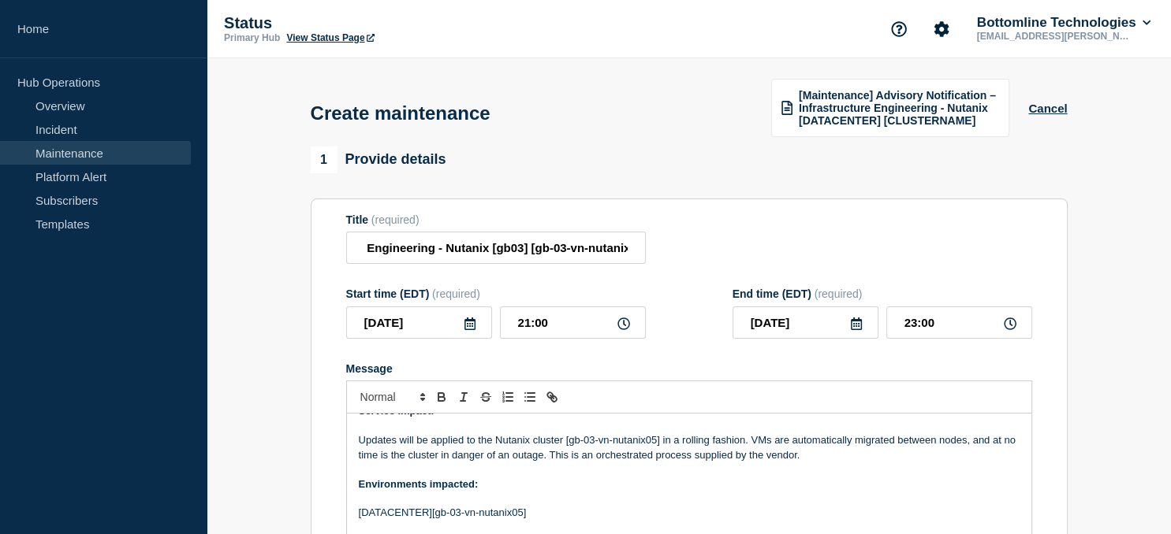
click at [401, 516] on p "[DATACENTER][gb-03-vn-nutanix05]" at bounding box center [689, 513] width 661 height 14
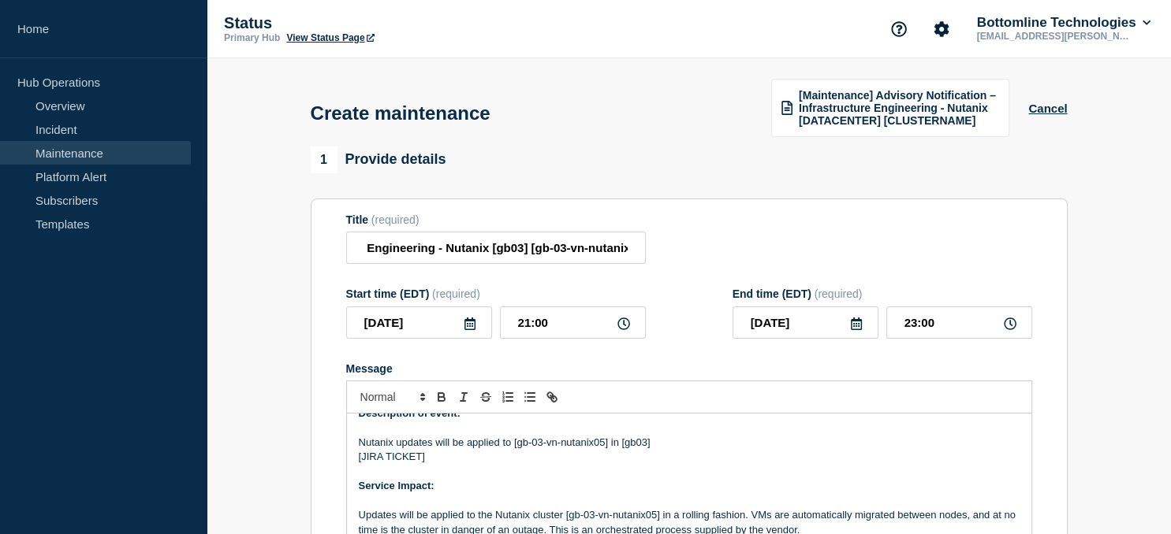
scroll to position [16, 0]
drag, startPoint x: 421, startPoint y: 456, endPoint x: 363, endPoint y: 457, distance: 58.4
click at [363, 457] on p "[JIRA TICKET]" at bounding box center [689, 458] width 661 height 14
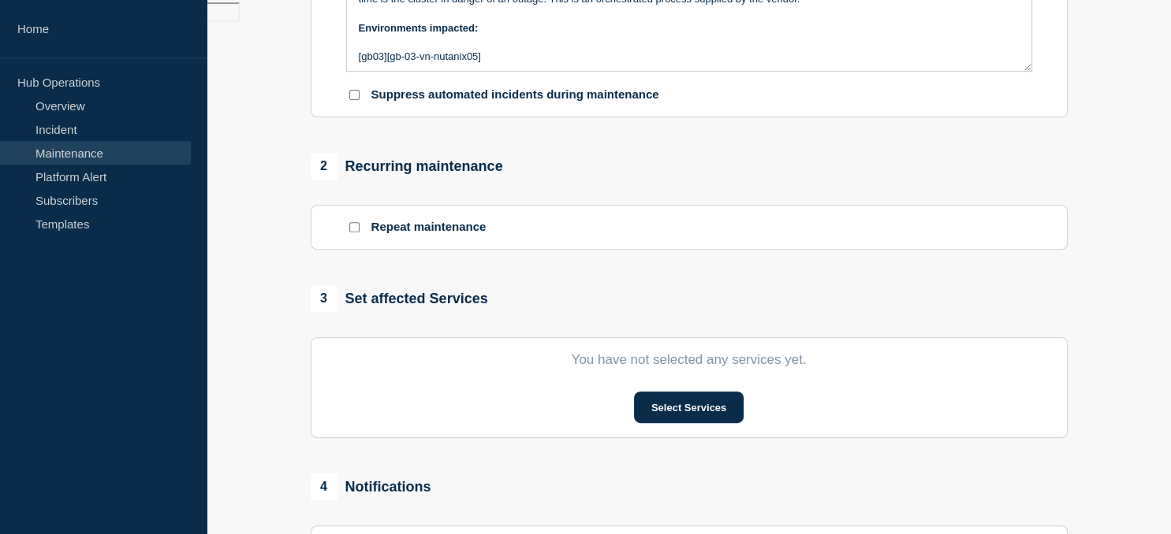
scroll to position [533, 0]
click at [676, 415] on button "Select Services" at bounding box center [689, 407] width 110 height 32
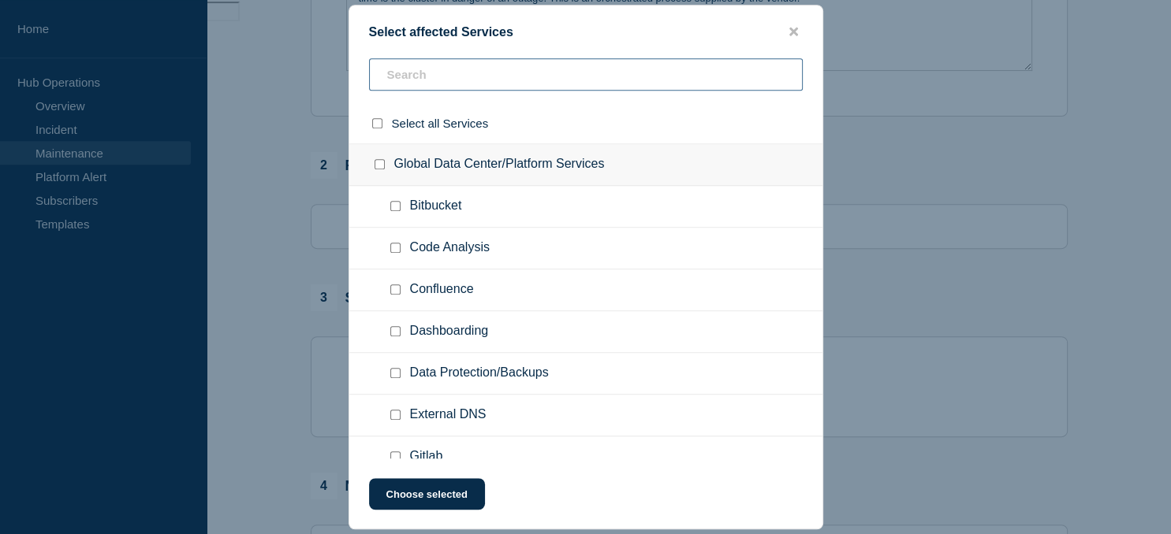
click at [440, 70] on input "text" at bounding box center [586, 74] width 434 height 32
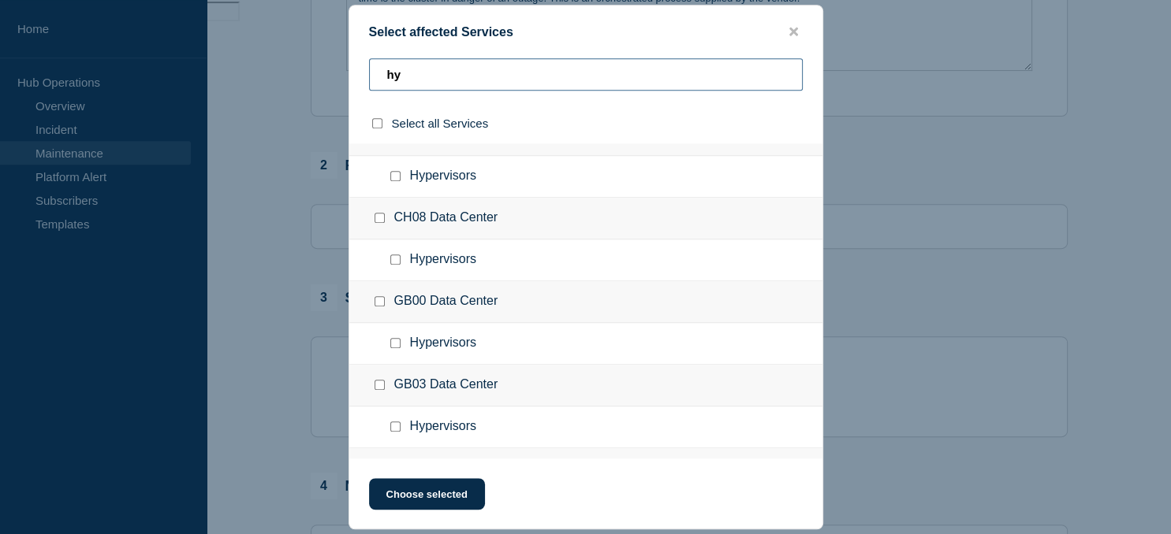
scroll to position [129, 0]
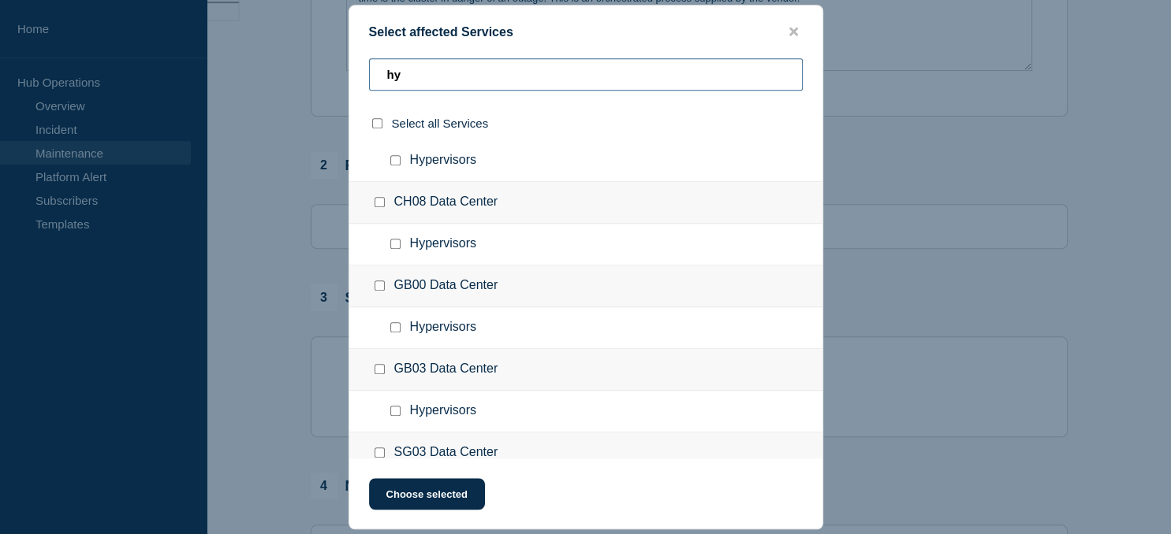
type input "hy"
click at [397, 410] on input "Hypervisors checkbox" at bounding box center [395, 411] width 10 height 10
checkbox input "true"
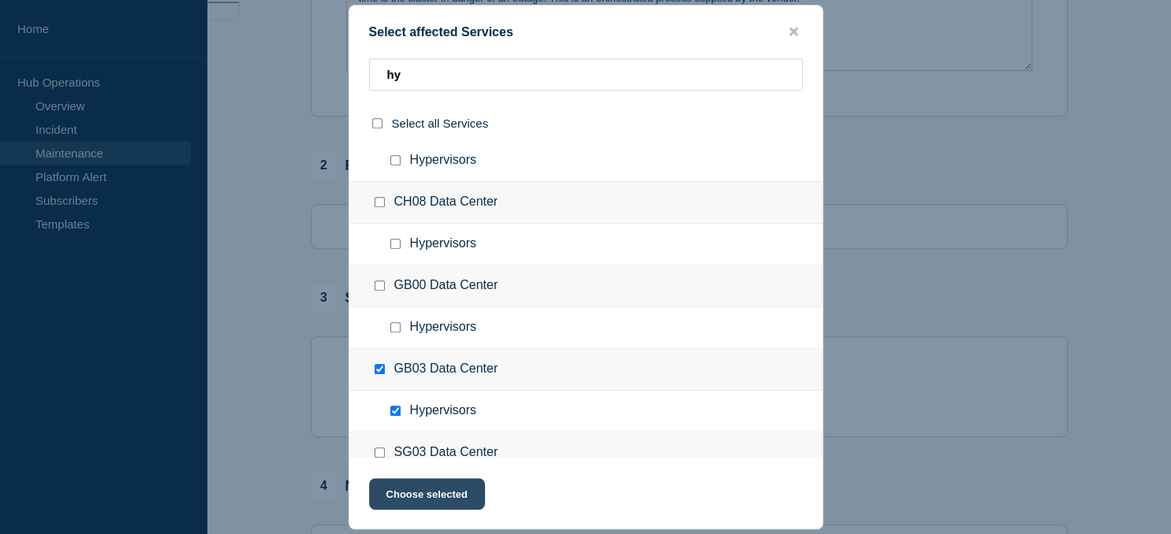
click at [432, 499] on button "Choose selected" at bounding box center [427, 494] width 116 height 32
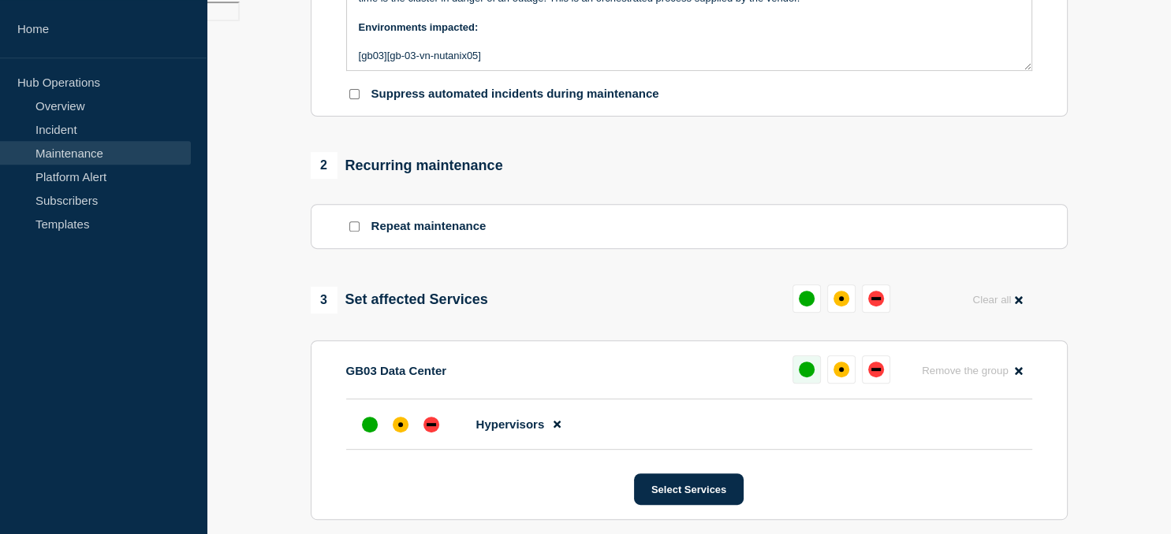
click at [802, 368] on button at bounding box center [806, 369] width 28 height 28
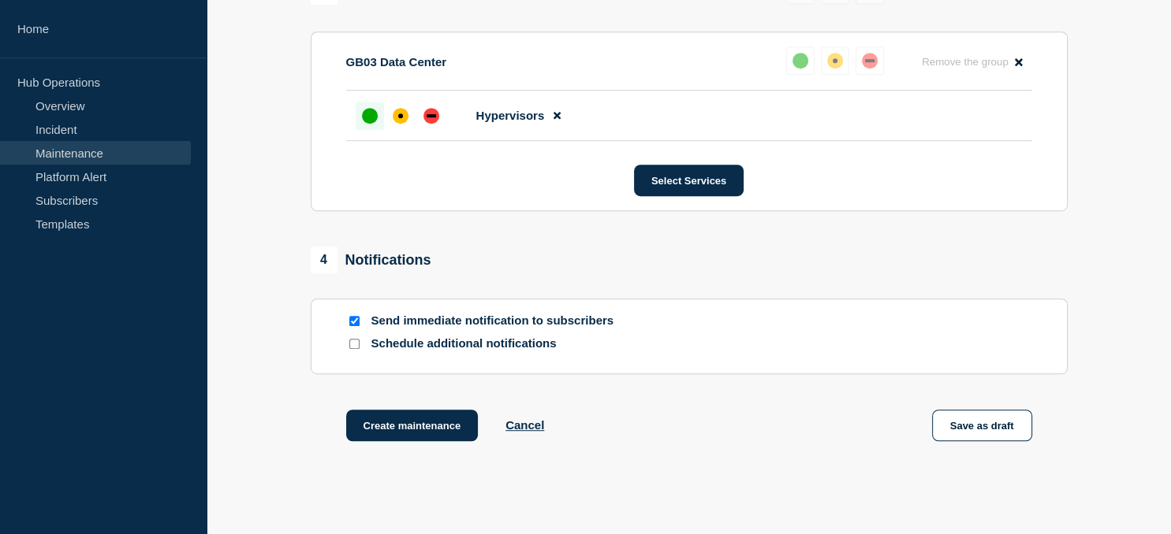
scroll to position [937, 0]
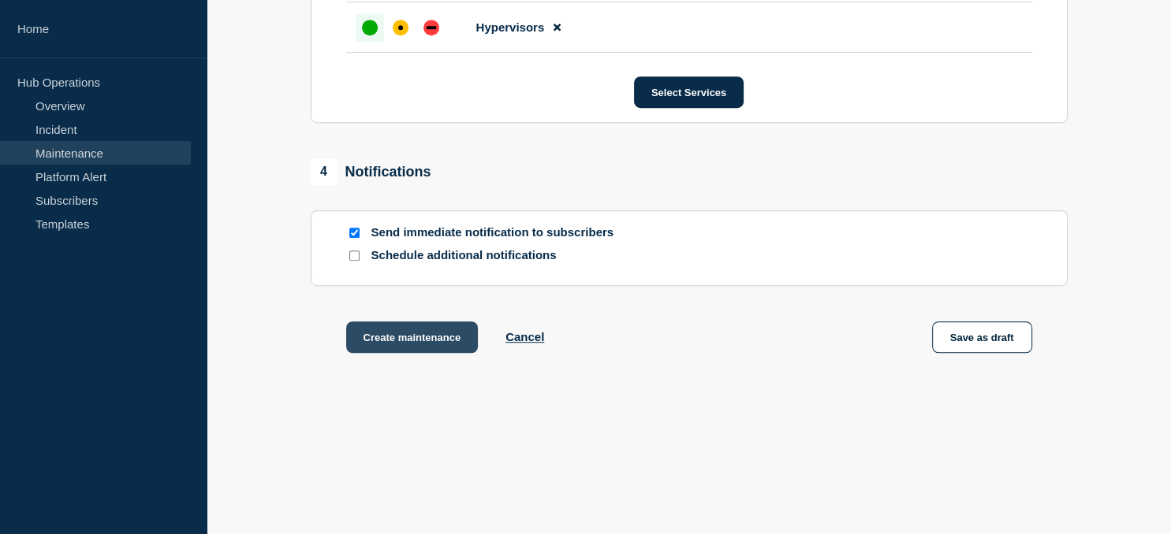
click at [385, 339] on button "Create maintenance" at bounding box center [412, 338] width 132 height 32
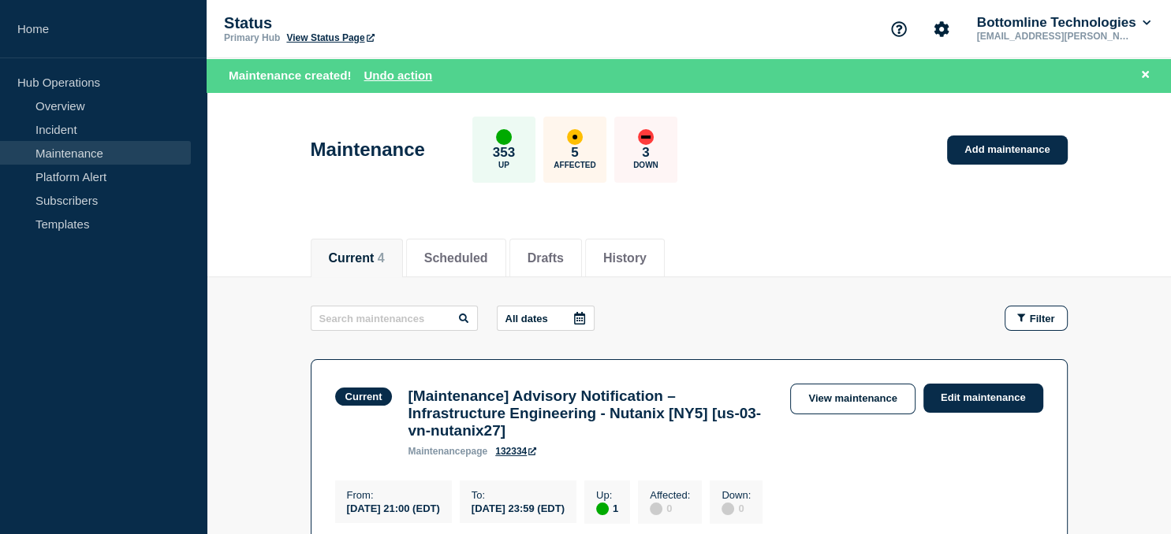
click at [1008, 175] on div "Maintenance 353 Up 5 Affected 3 Down Add maintenance" at bounding box center [688, 144] width 792 height 96
click at [988, 142] on link "Add maintenance" at bounding box center [1007, 150] width 120 height 29
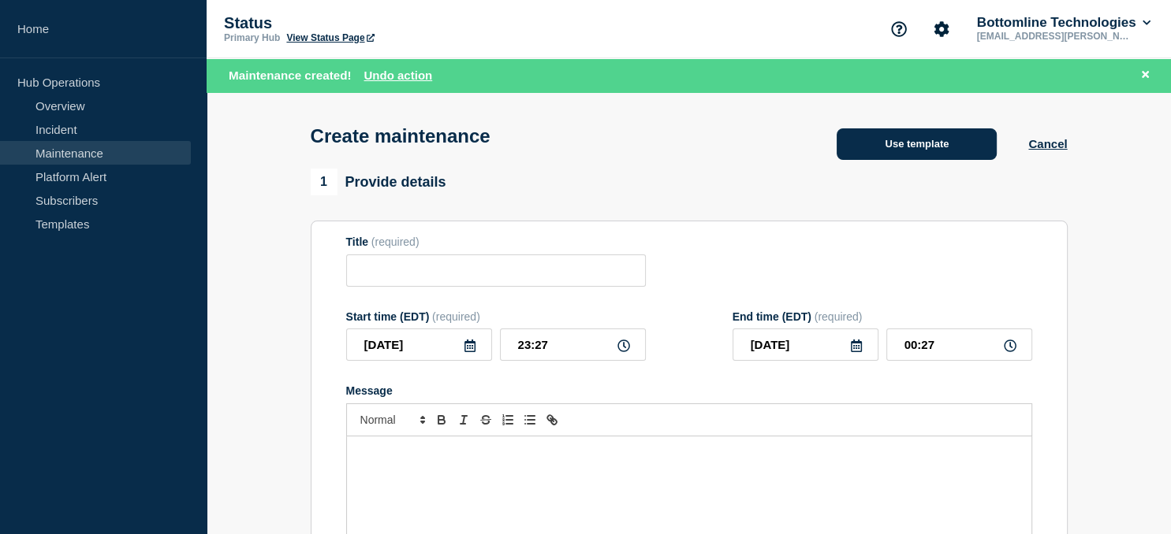
click at [910, 143] on button "Use template" at bounding box center [916, 144] width 160 height 32
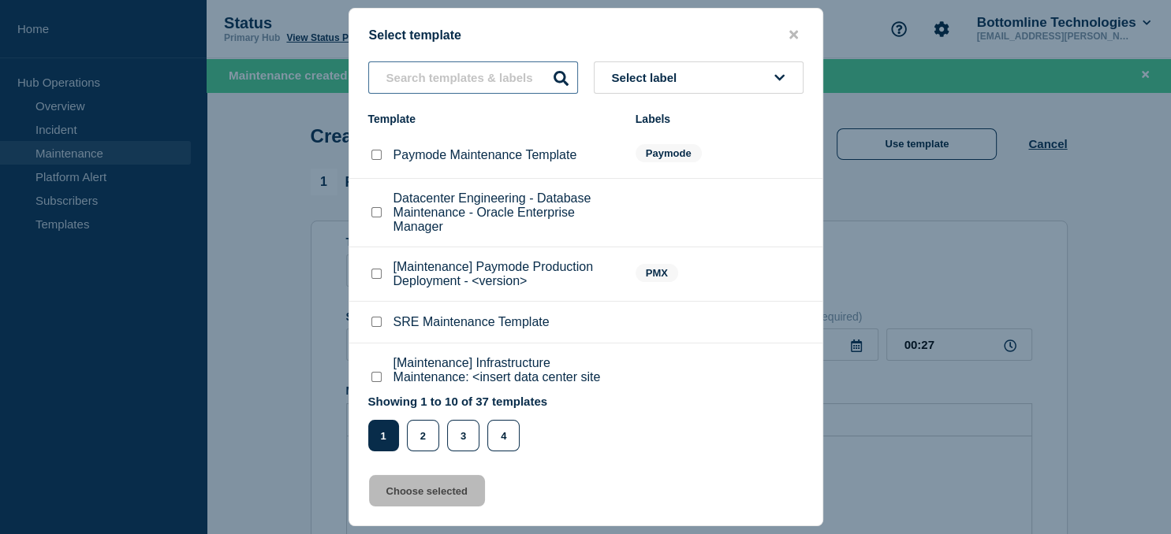
click at [424, 81] on input "text" at bounding box center [473, 77] width 210 height 32
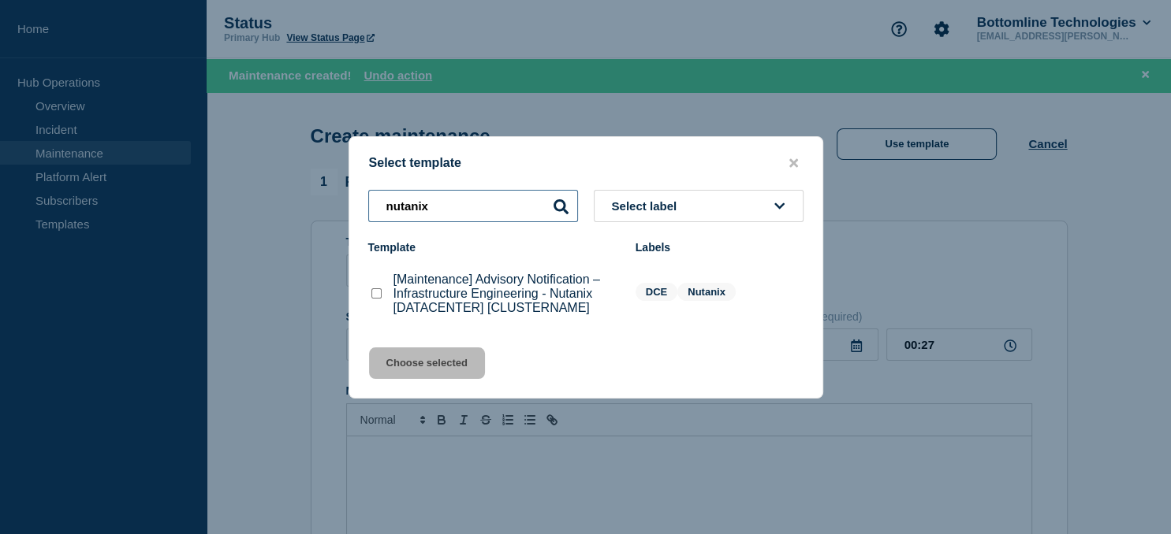
type input "nutanix"
click at [375, 295] on checkbox"] "[Maintenance] Advisory Notification – Infrastructure Engineering - Nutanix [DAT…" at bounding box center [376, 293] width 10 height 10
checkbox checkbox"] "true"
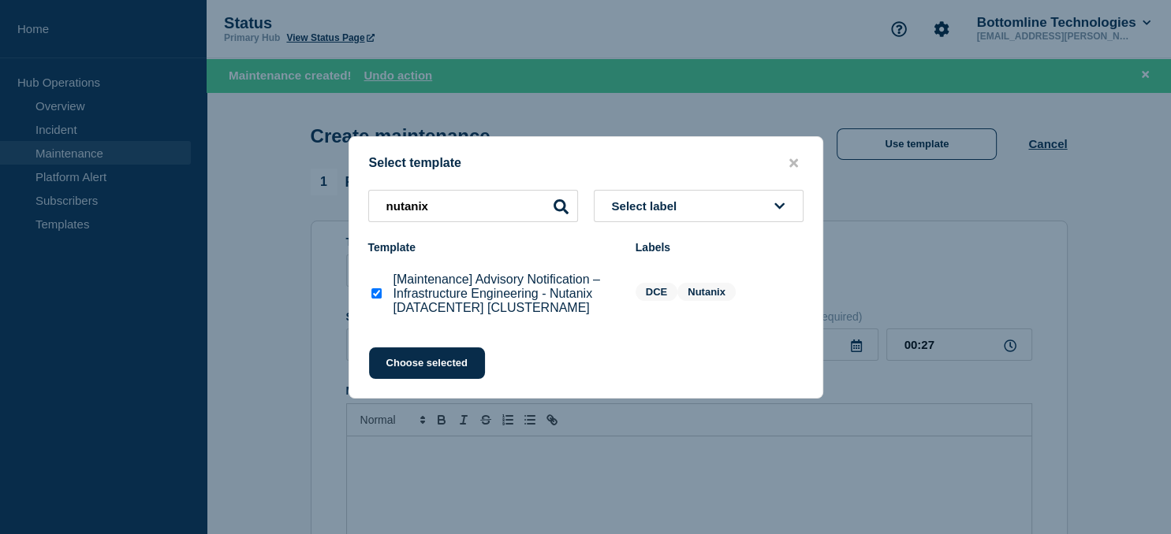
click at [417, 383] on div "Select template nutanix Select label Template Labels [Maintenance] Advisory Not…" at bounding box center [585, 267] width 475 height 262
click at [426, 372] on button "Choose selected" at bounding box center [427, 364] width 116 height 32
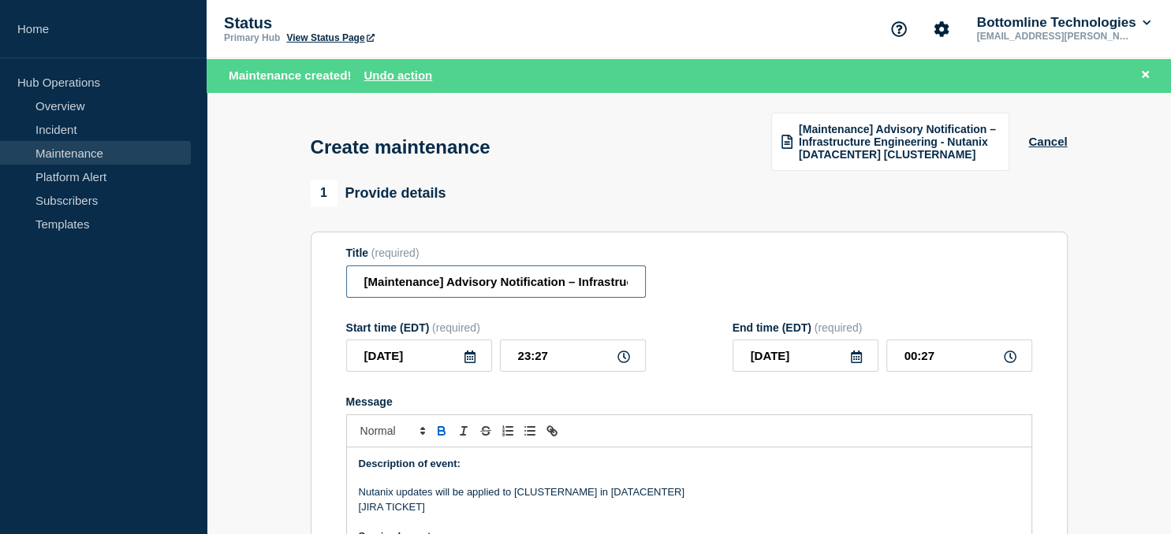
click at [541, 281] on input "[Maintenance] Advisory Notification – Infrastructure Engineering - Nutanix [DAT…" at bounding box center [496, 282] width 300 height 32
click at [580, 285] on input "[Maintenance] Advisory Notification – Infrastructure Engineering - Nutanix [DAT…" at bounding box center [496, 282] width 300 height 32
paste input "GB03-NX_COR"
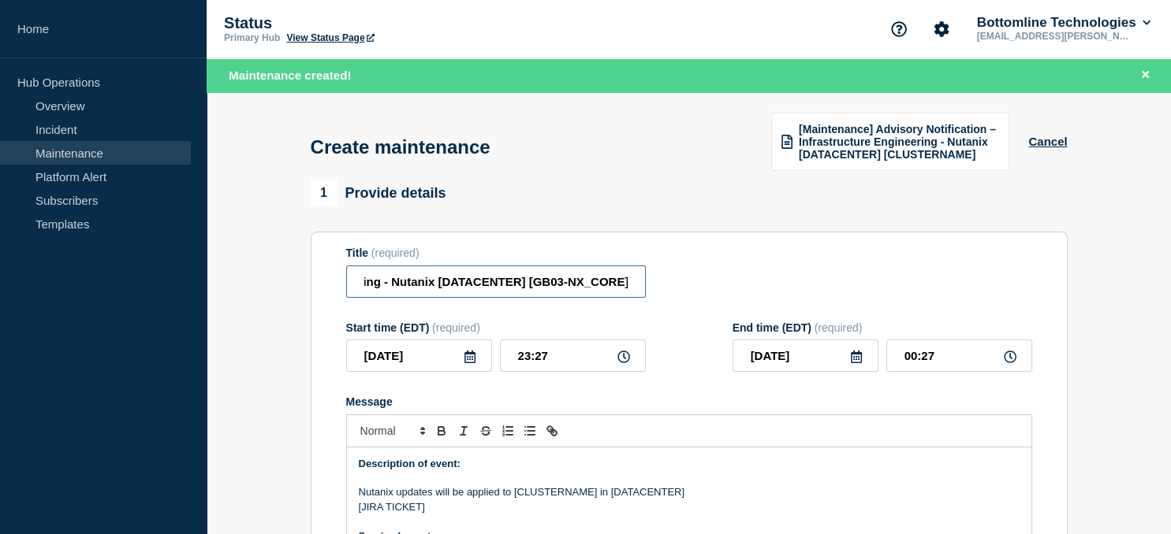
click at [490, 283] on input "[Maintenance] Advisory Notification – Infrastructure Engineering - Nutanix [DAT…" at bounding box center [496, 282] width 300 height 32
type input "[Maintenance] Advisory Notification – Infrastructure Engineering - Nutanix [gb0…"
click at [469, 358] on icon at bounding box center [469, 357] width 13 height 13
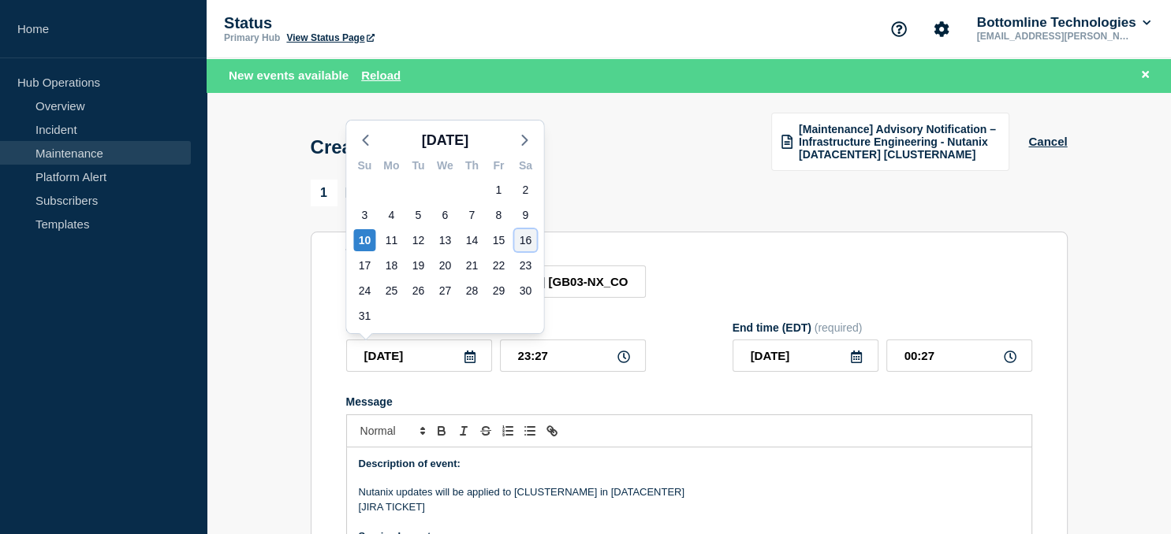
click at [527, 244] on div "16" at bounding box center [525, 240] width 22 height 22
type input "2025-08-16"
type input "2025-08-17"
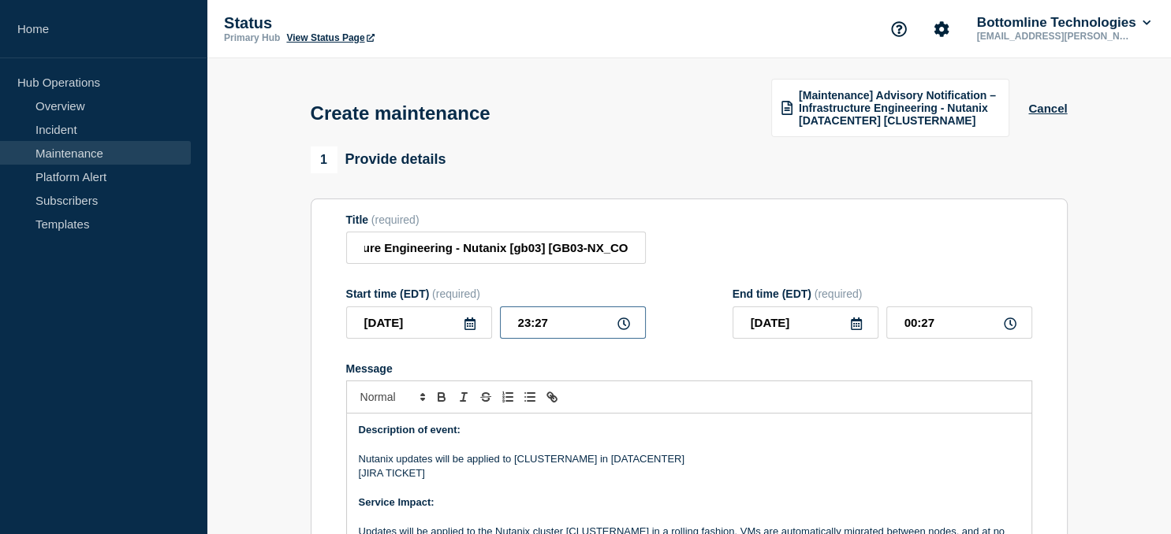
drag, startPoint x: 574, startPoint y: 329, endPoint x: 413, endPoint y: 326, distance: 160.8
click at [500, 326] on input "23:27" at bounding box center [573, 323] width 146 height 32
type input "21:00"
type input "2025-08-16"
type input "22:00"
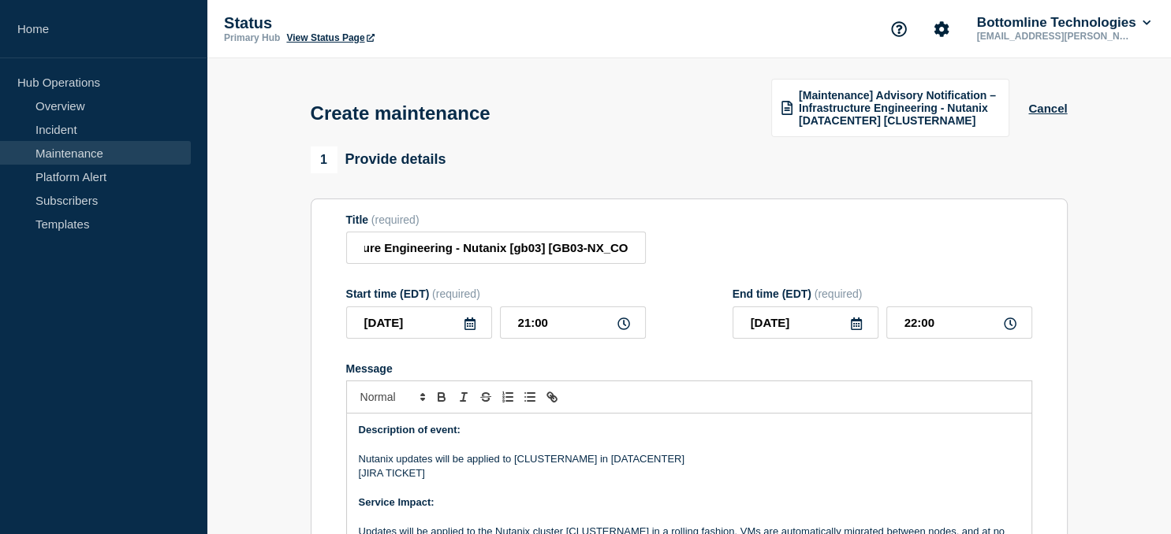
click at [855, 323] on icon at bounding box center [856, 324] width 11 height 13
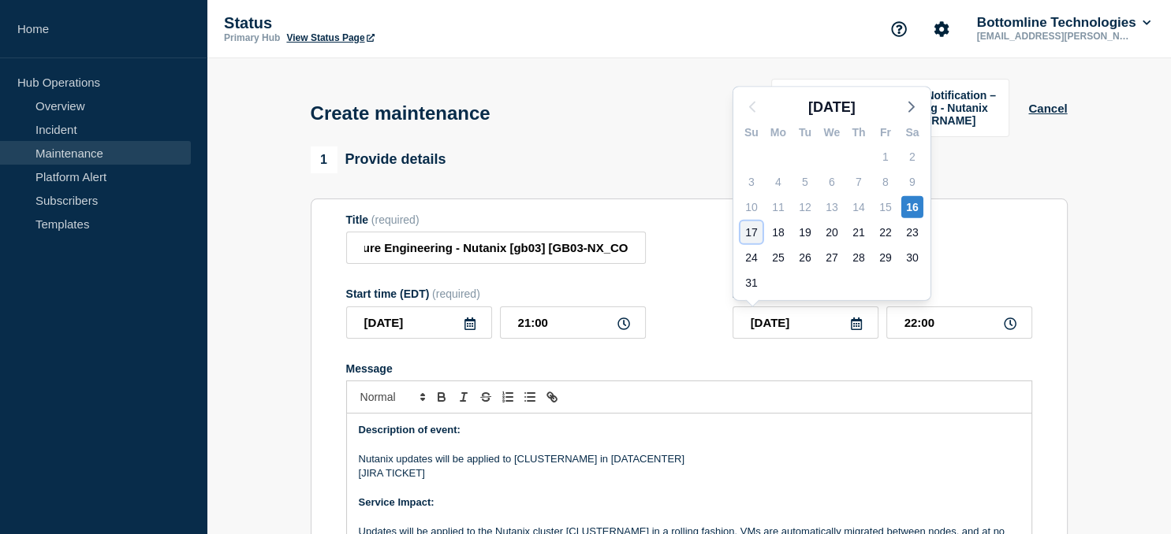
click at [754, 230] on div "17" at bounding box center [751, 232] width 22 height 22
type input "2025-08-17"
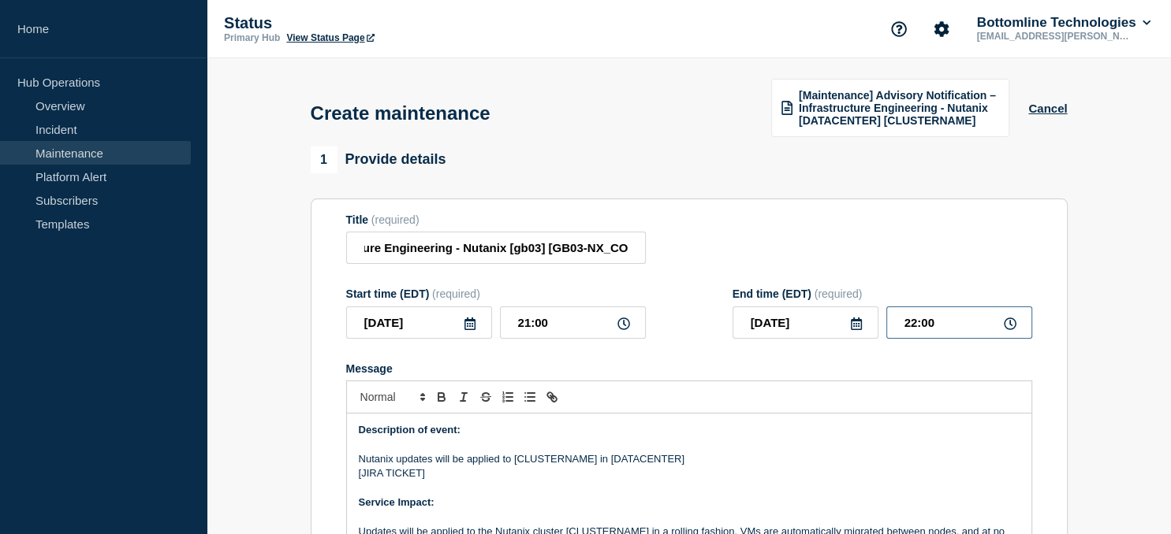
drag, startPoint x: 939, startPoint y: 321, endPoint x: 804, endPoint y: 342, distance: 136.5
click at [886, 339] on input "22:00" at bounding box center [959, 323] width 146 height 32
type input "23:00"
click at [560, 462] on p "Nutanix updates will be applied to [CLUSTERNAME] in [DATACENTER]" at bounding box center [689, 459] width 661 height 14
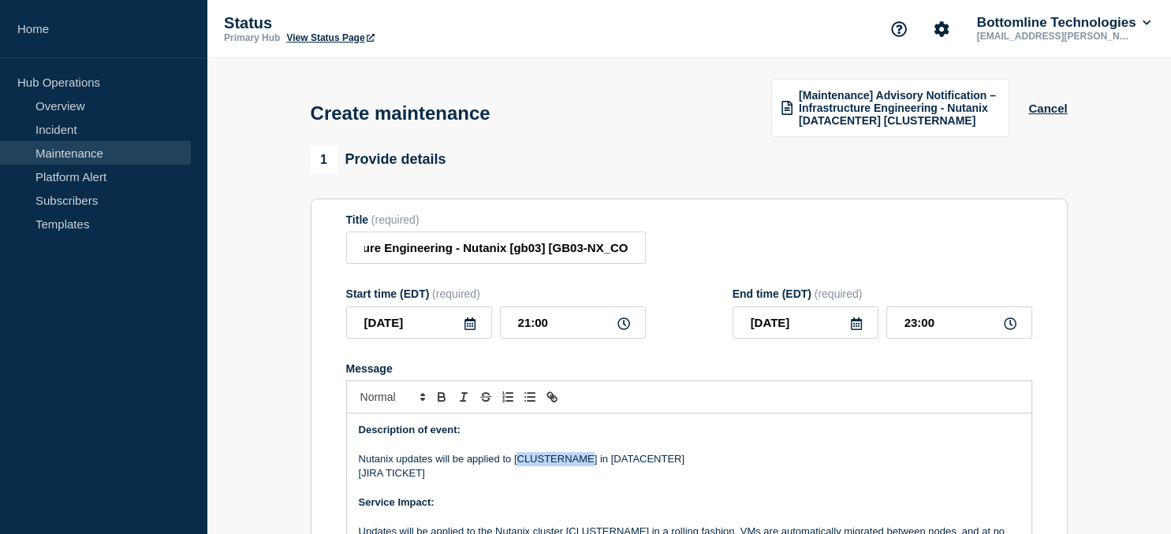
paste div "Message"
click at [640, 463] on p "Nutanix updates will be applied to [GB03-NX_CORE] in [DATACENTER]" at bounding box center [689, 459] width 661 height 14
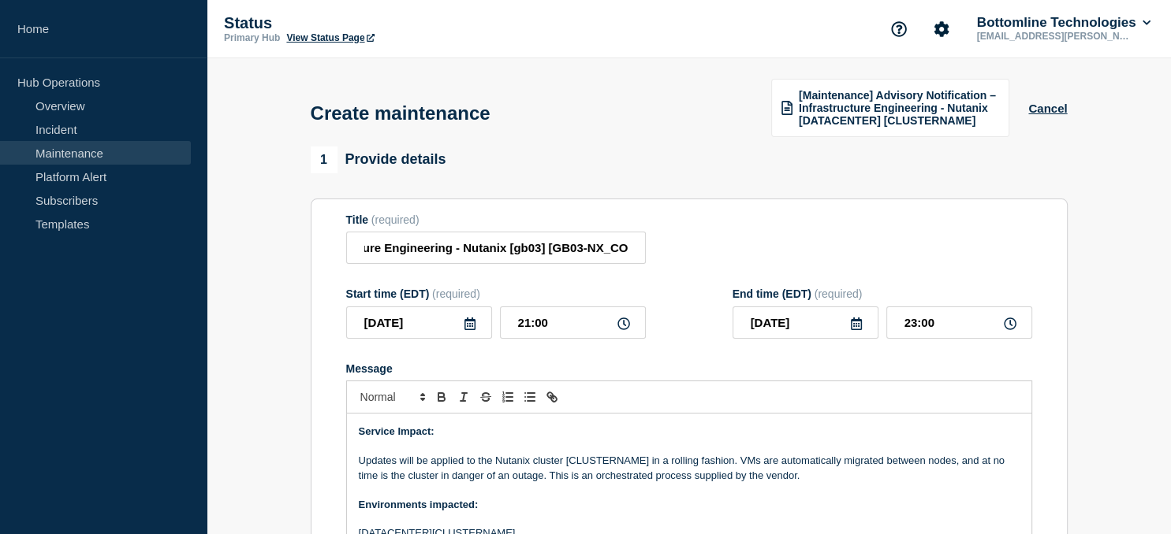
scroll to position [81, 0]
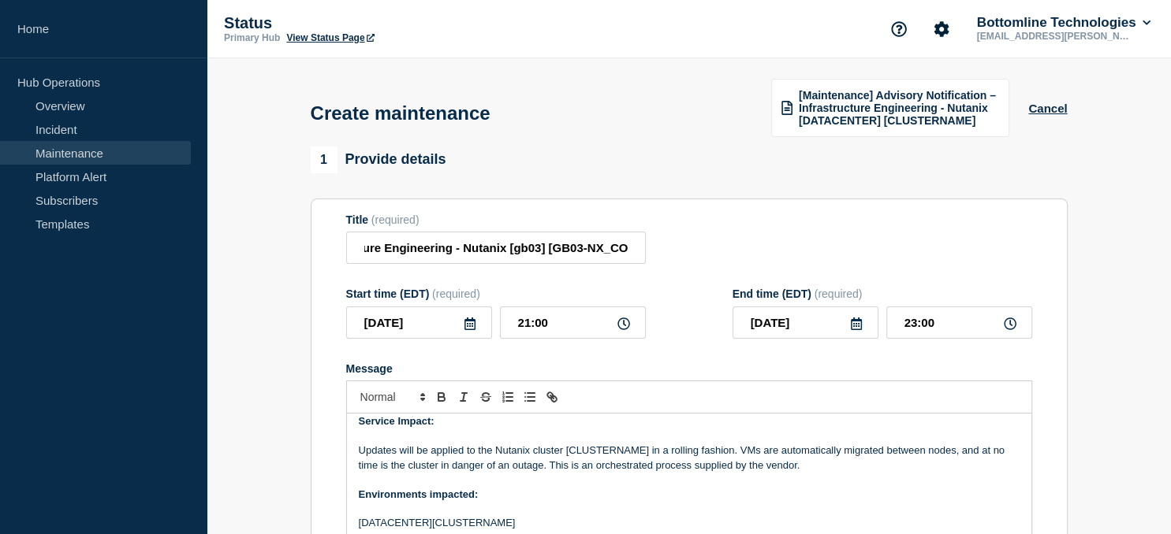
click at [604, 450] on p "Updates will be applied to the Nutanix cluster [CLUSTERNAME] in a rolling fashi…" at bounding box center [689, 458] width 661 height 29
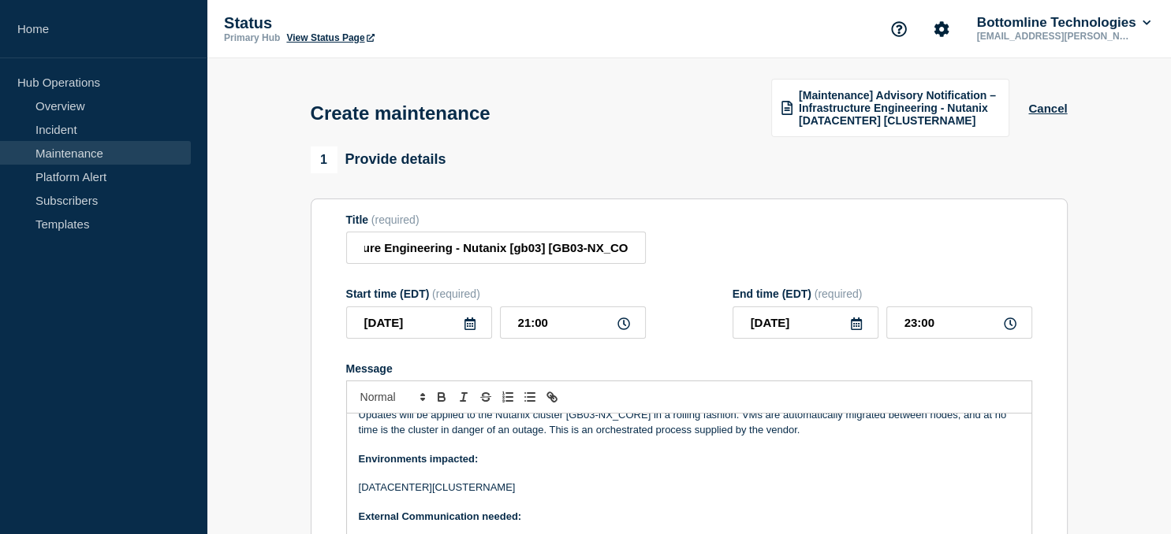
scroll to position [117, 0]
click at [487, 487] on p "[DATACENTER][CLUSTERNAME]" at bounding box center [689, 487] width 661 height 14
click at [393, 492] on p "[DATACENTER][GB03-NX_CORE]" at bounding box center [689, 487] width 661 height 14
click at [393, 494] on p "[DATACENTER][GB03-NX_CORE]" at bounding box center [689, 487] width 661 height 14
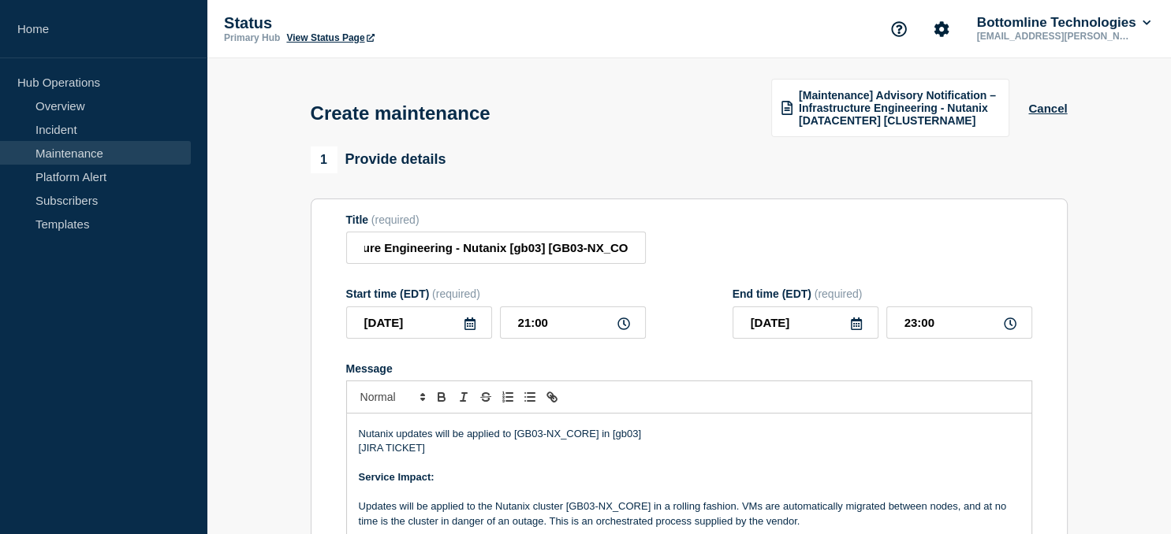
scroll to position [0, 0]
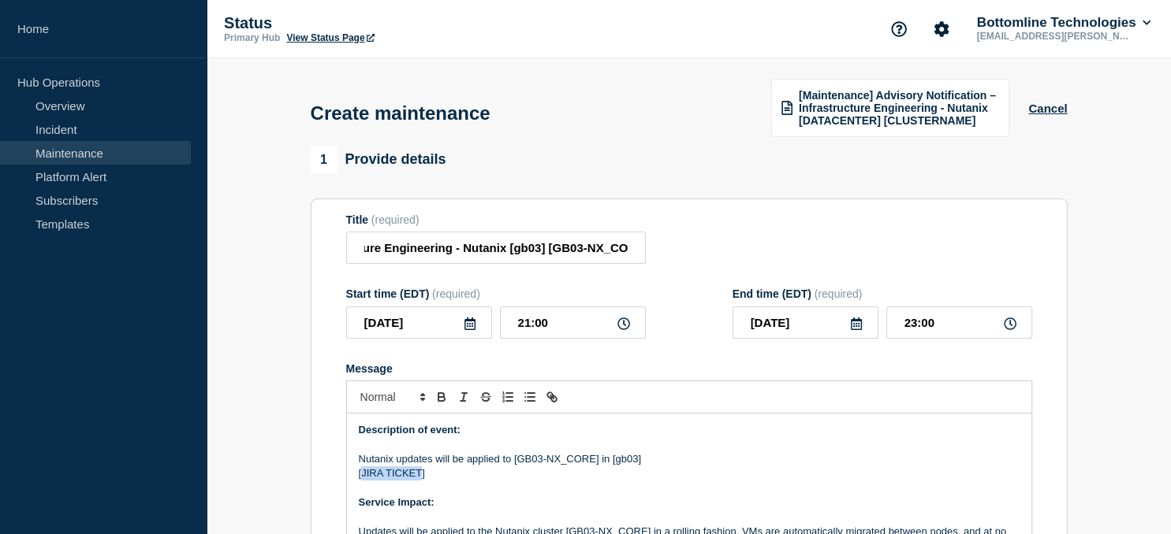
drag, startPoint x: 421, startPoint y: 478, endPoint x: 361, endPoint y: 475, distance: 60.0
click at [361, 475] on p "[JIRA TICKET]" at bounding box center [689, 474] width 661 height 14
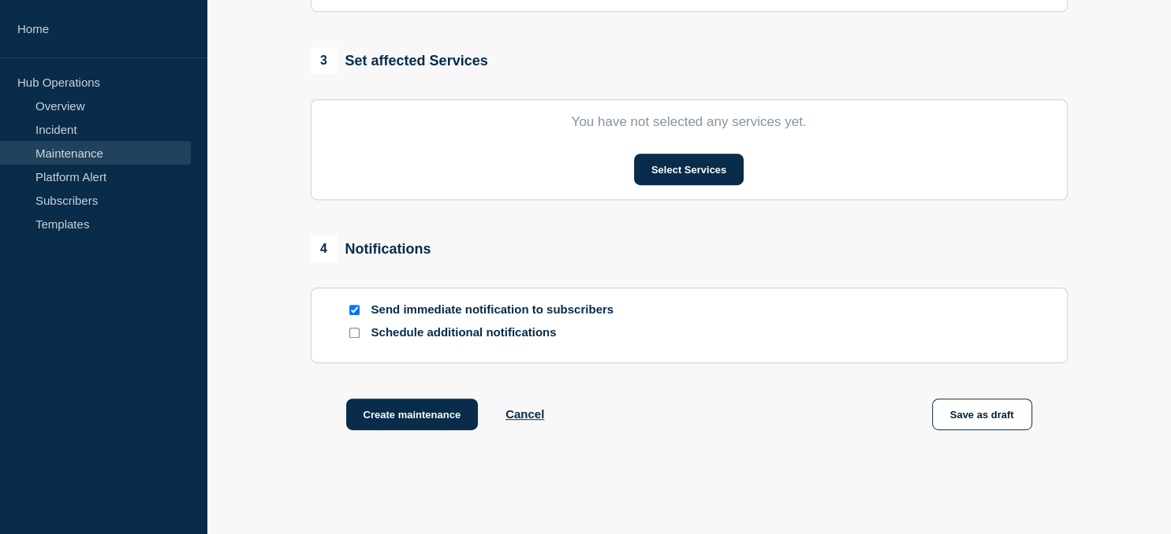
scroll to position [772, 0]
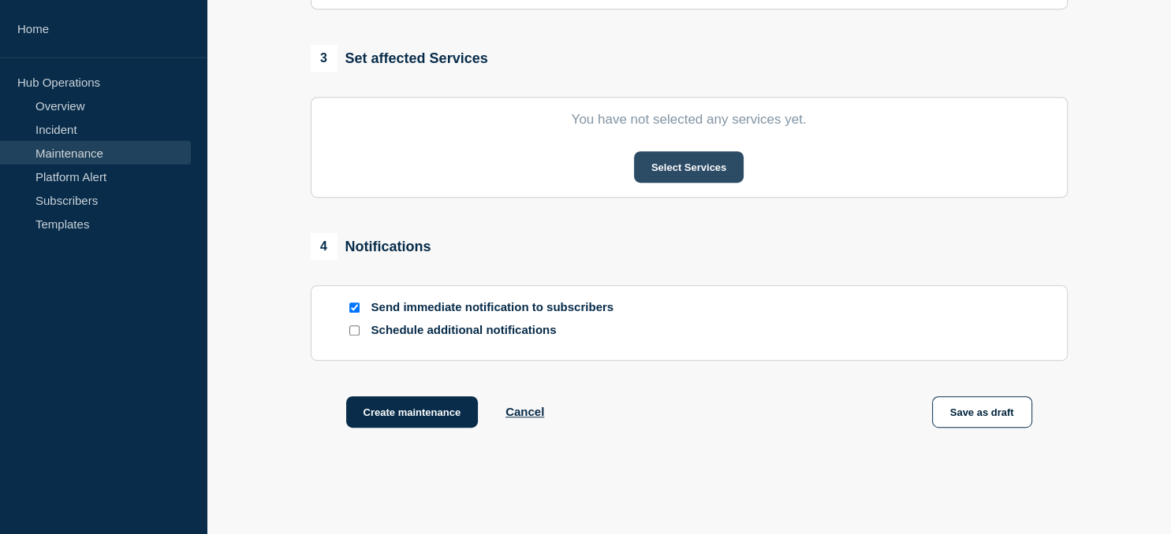
click at [697, 178] on button "Select Services" at bounding box center [689, 168] width 110 height 32
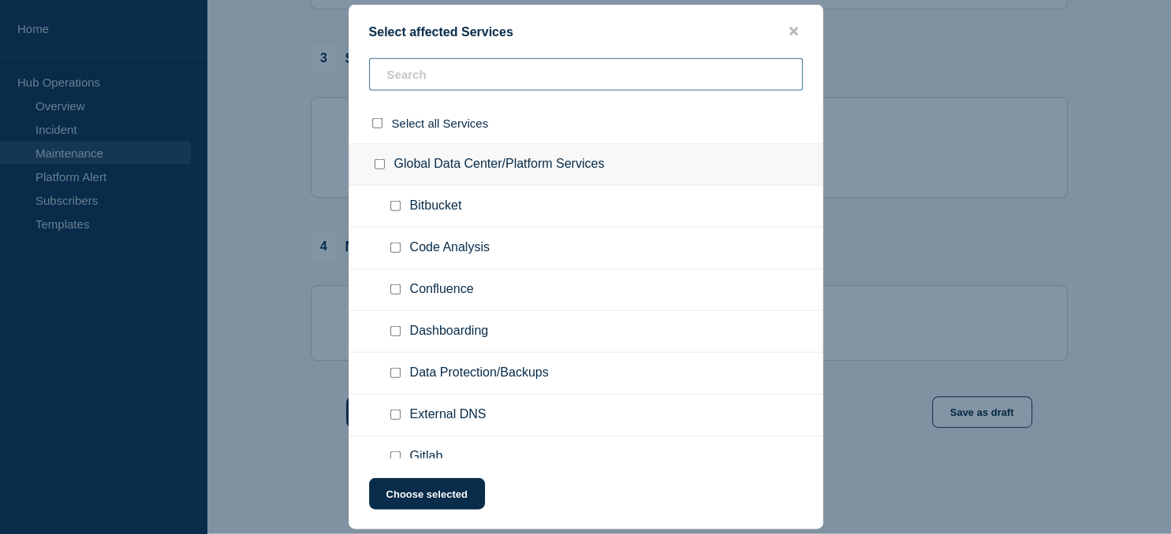
click at [437, 76] on input "text" at bounding box center [586, 74] width 434 height 32
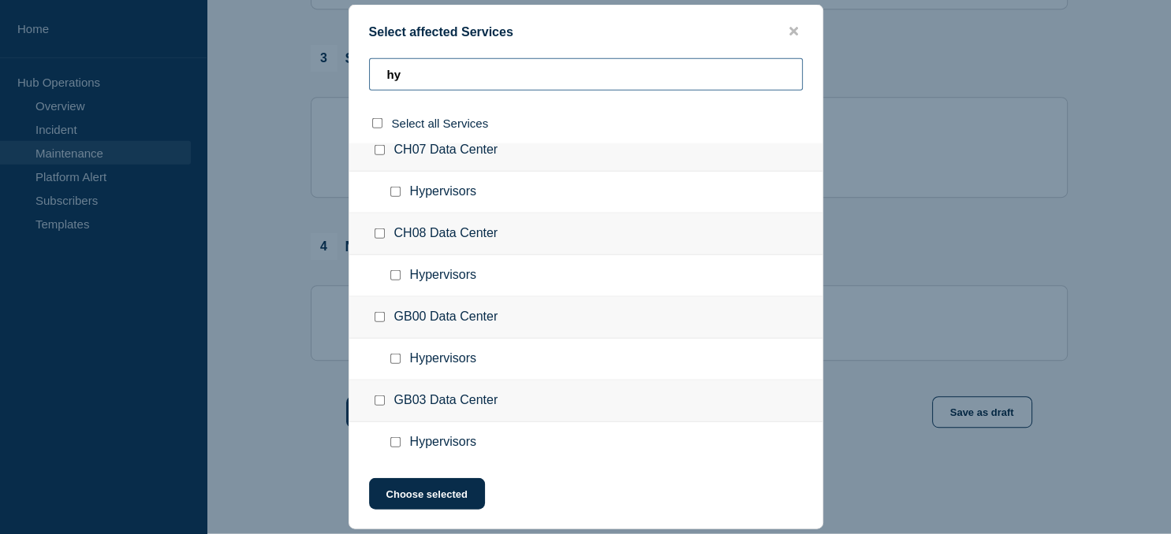
scroll to position [109, 0]
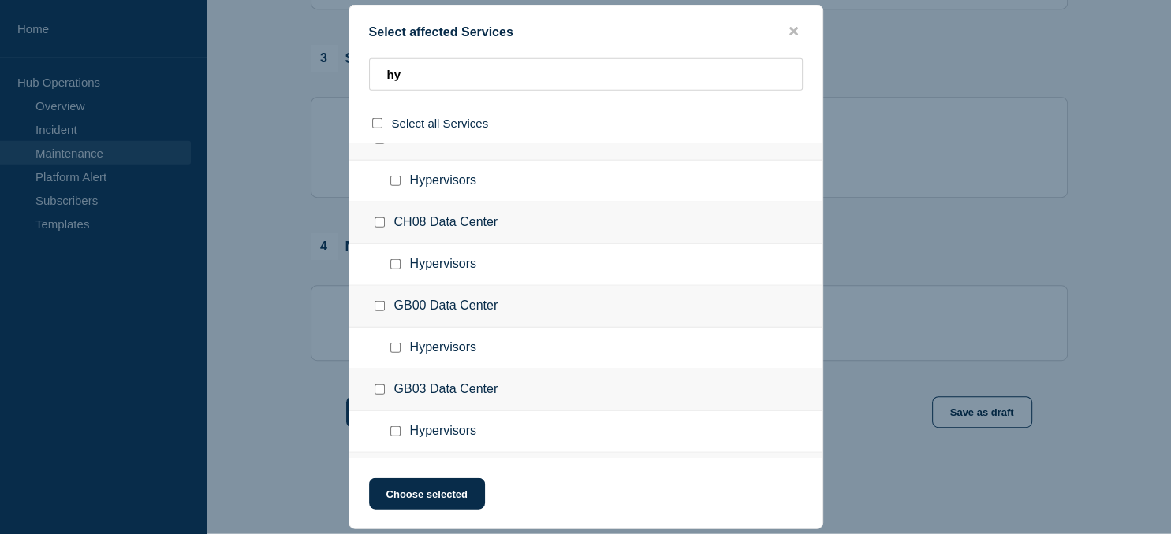
click at [400, 430] on input "Hypervisors checkbox" at bounding box center [395, 431] width 10 height 10
click at [434, 493] on button "Choose selected" at bounding box center [427, 494] width 116 height 32
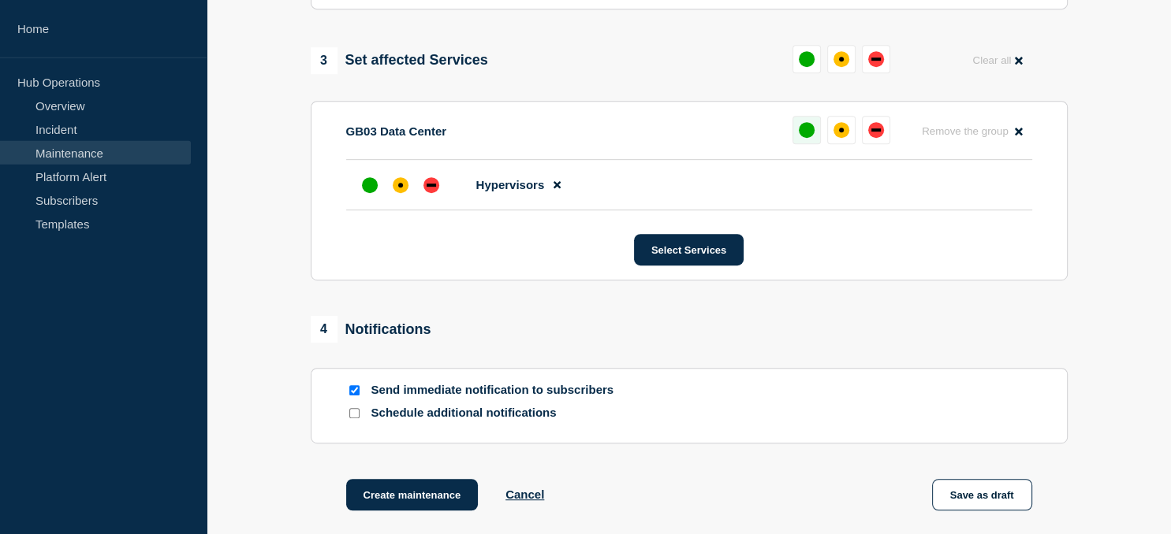
click at [809, 134] on div "up" at bounding box center [806, 131] width 16 height 16
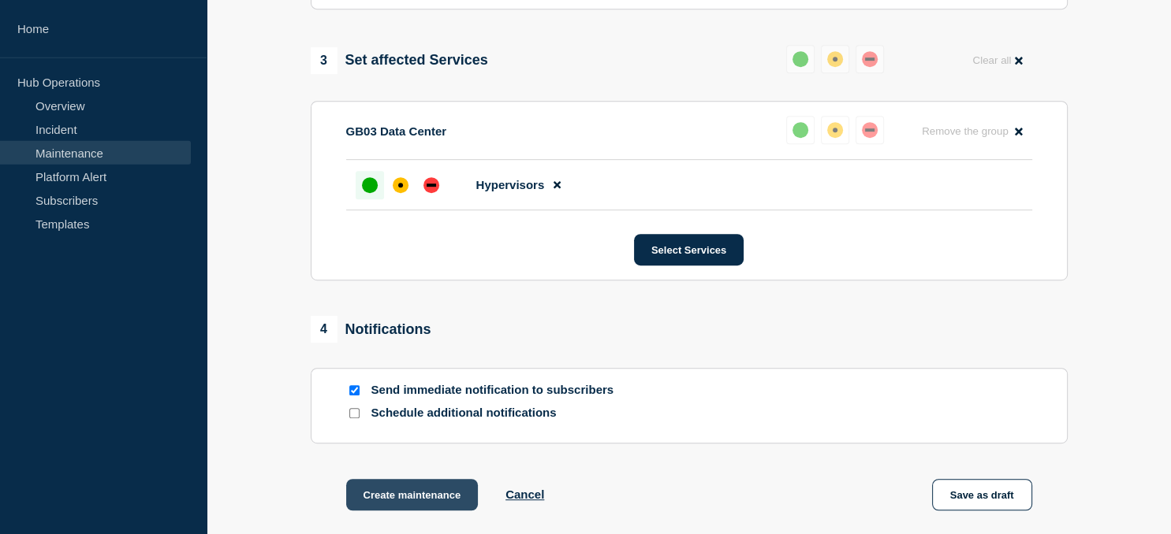
click at [445, 502] on button "Create maintenance" at bounding box center [412, 496] width 132 height 32
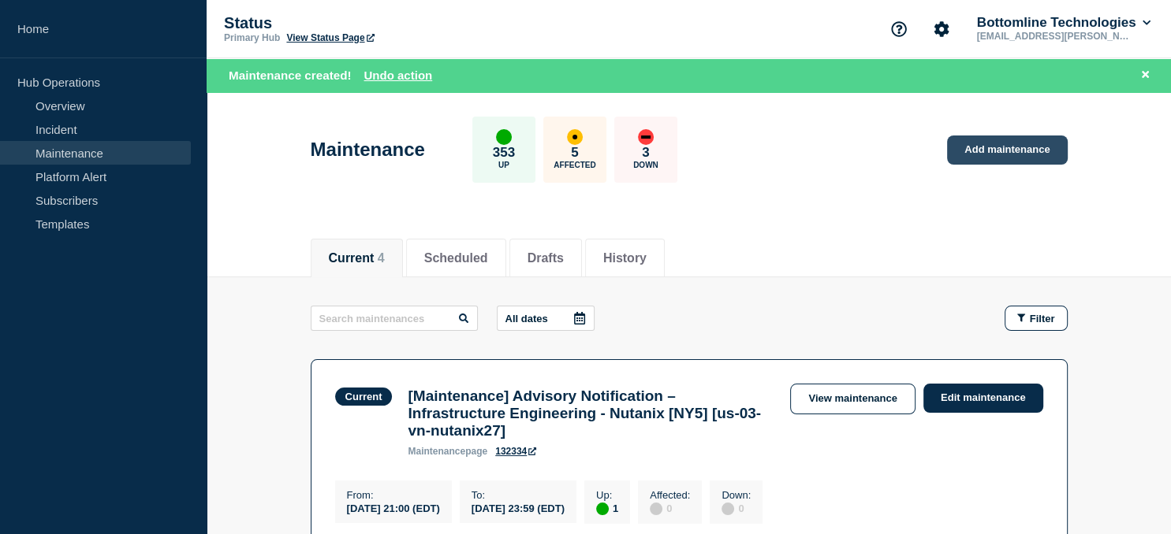
click at [999, 141] on link "Add maintenance" at bounding box center [1007, 150] width 120 height 29
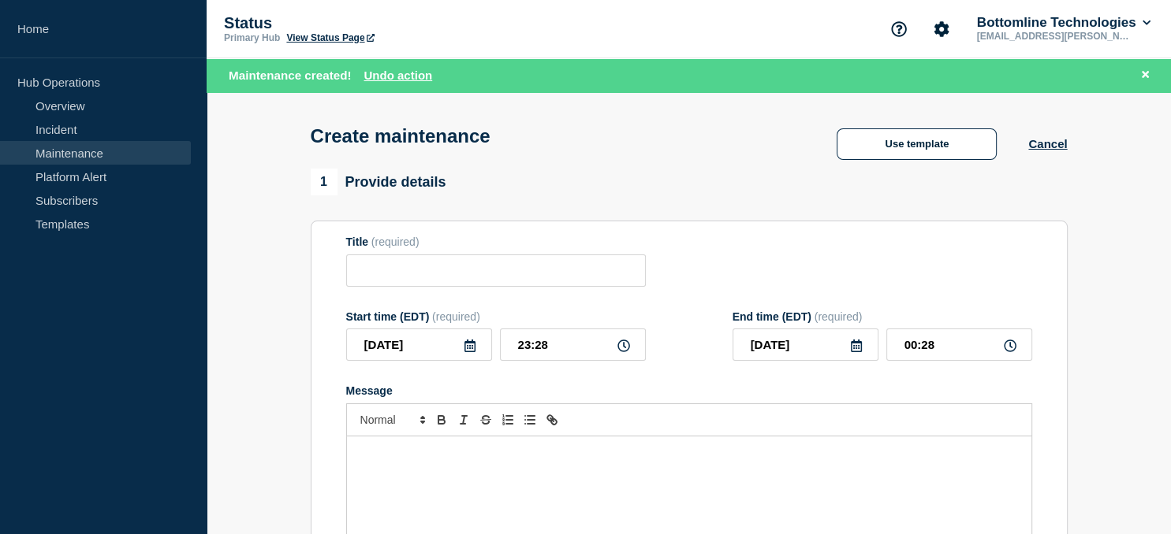
click at [914, 130] on div "Create maintenance Use template Cancel" at bounding box center [688, 130] width 792 height 77
click at [913, 156] on button "Use template" at bounding box center [916, 144] width 160 height 32
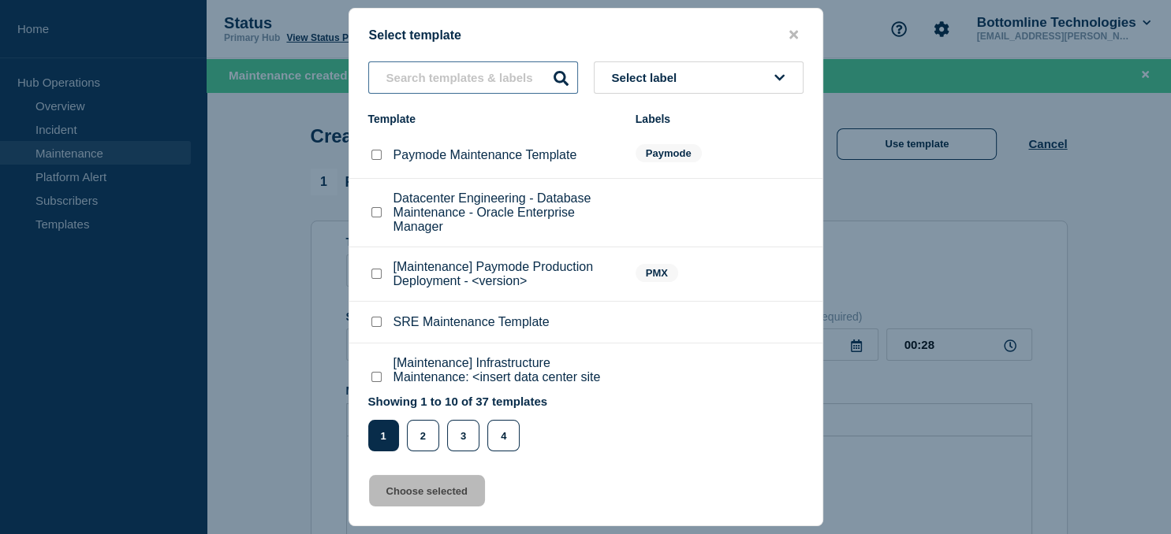
click at [452, 79] on input "text" at bounding box center [473, 77] width 210 height 32
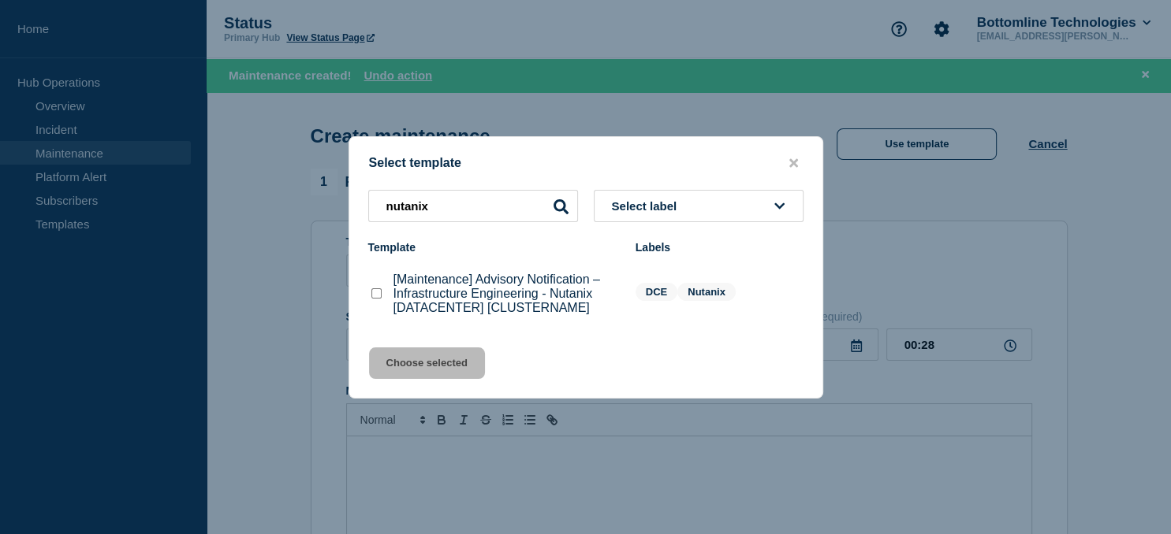
click at [372, 297] on checkbox"] "[Maintenance] Advisory Notification – Infrastructure Engineering - Nutanix [DAT…" at bounding box center [376, 293] width 10 height 10
click at [405, 367] on button "Choose selected" at bounding box center [427, 364] width 116 height 32
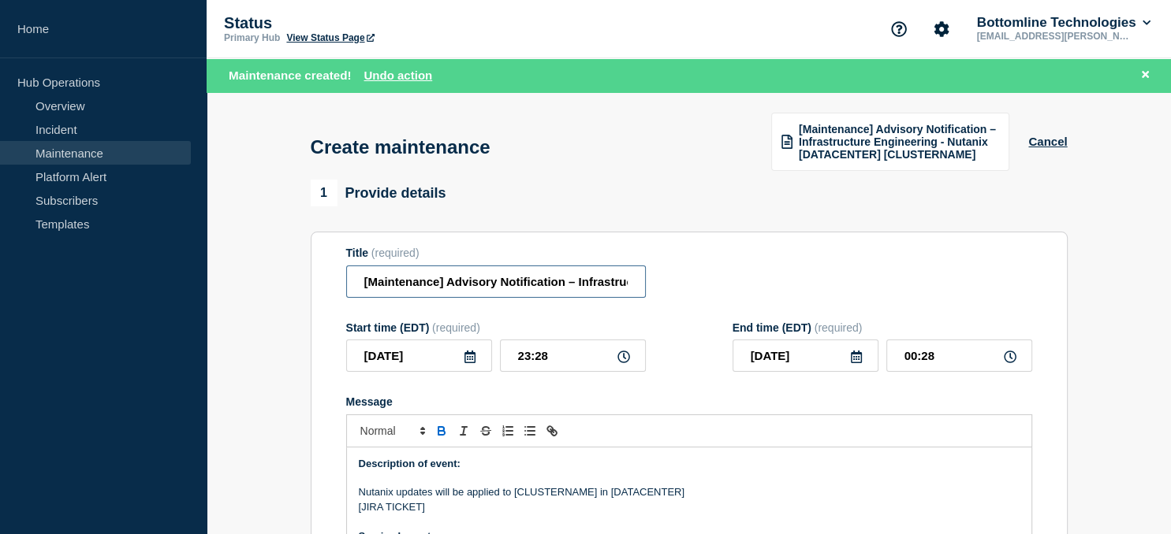
click at [507, 285] on input "[Maintenance] Advisory Notification – Infrastructure Engineering - Nutanix [DAT…" at bounding box center [496, 282] width 300 height 32
click at [577, 282] on input "[Maintenance] Advisory Notification – Infrastructure Engineering - Nutanix [DAT…" at bounding box center [496, 282] width 300 height 32
paste input "GB03-NX_COR"
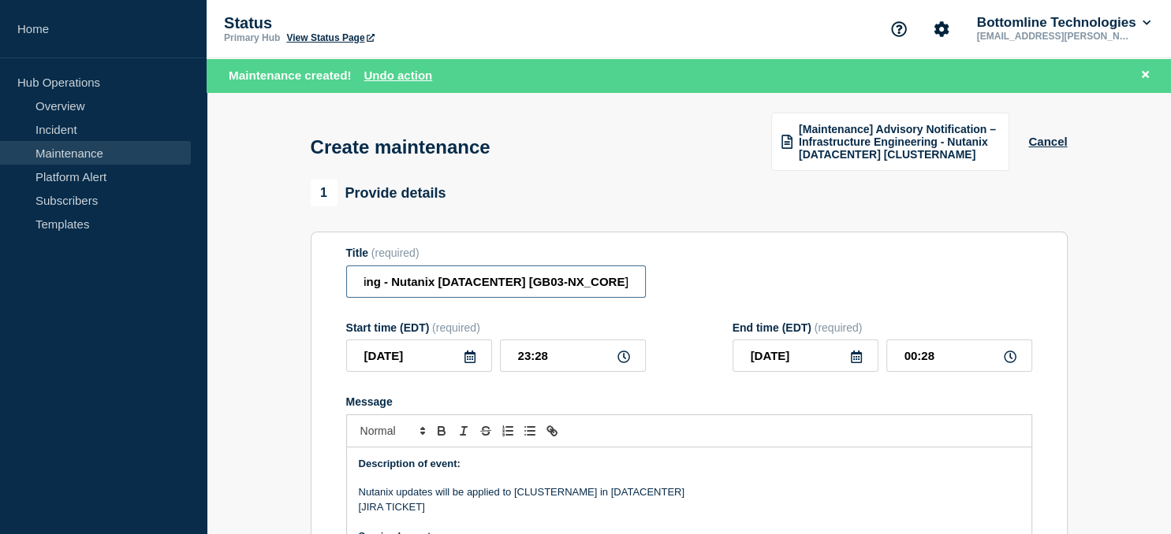
click at [557, 283] on input "[Maintenance] Advisory Notification – Infrastructure Engineering - Nutanix [DAT…" at bounding box center [496, 282] width 300 height 32
click at [481, 277] on input "[Maintenance] Advisory Notification – Infrastructure Engineering - Nutanix [DAT…" at bounding box center [496, 282] width 300 height 32
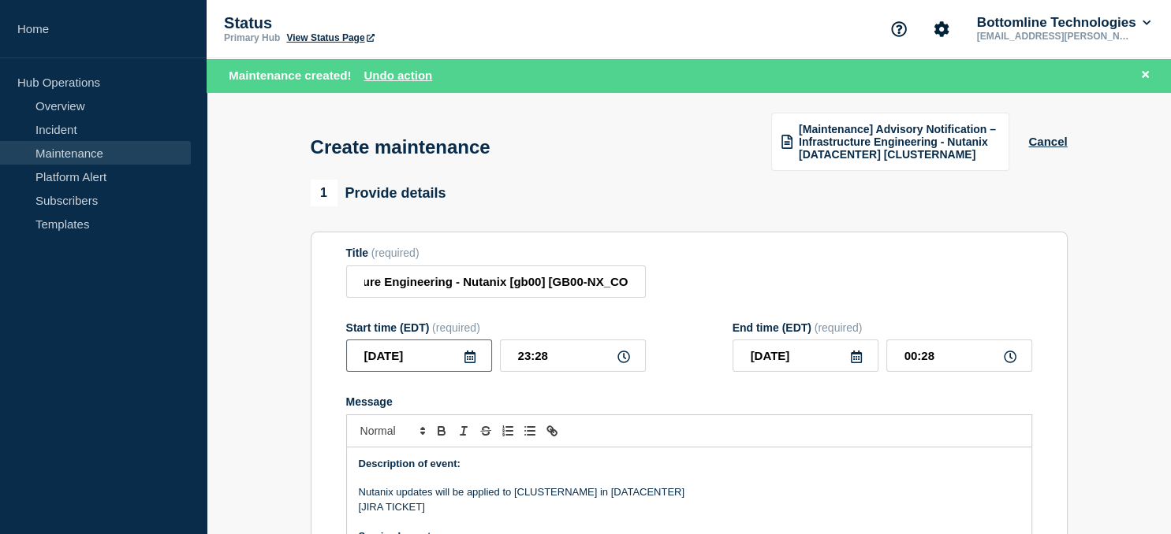
click at [471, 369] on input "[DATE]" at bounding box center [419, 356] width 146 height 32
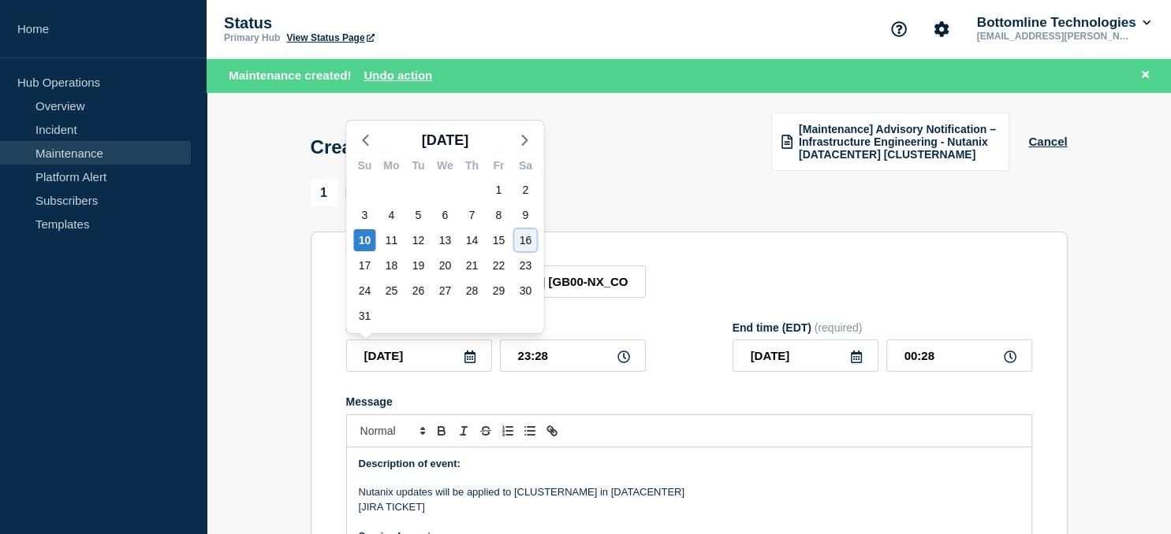
click at [521, 241] on div "16" at bounding box center [525, 240] width 22 height 22
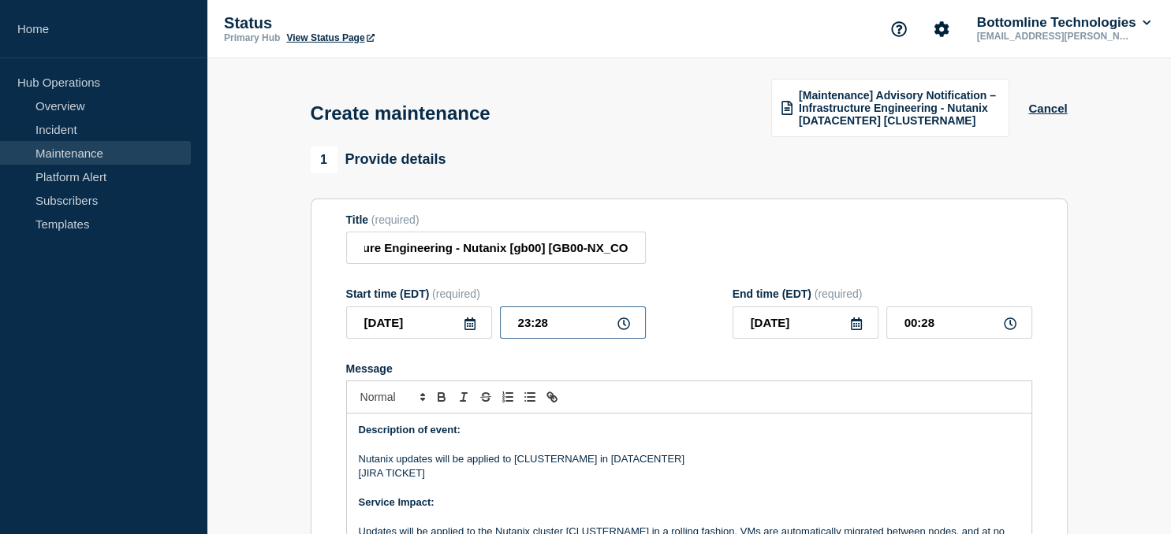
drag, startPoint x: 566, startPoint y: 323, endPoint x: 422, endPoint y: 332, distance: 144.5
click at [500, 332] on input "23:28" at bounding box center [573, 323] width 146 height 32
click at [853, 329] on icon at bounding box center [856, 324] width 11 height 13
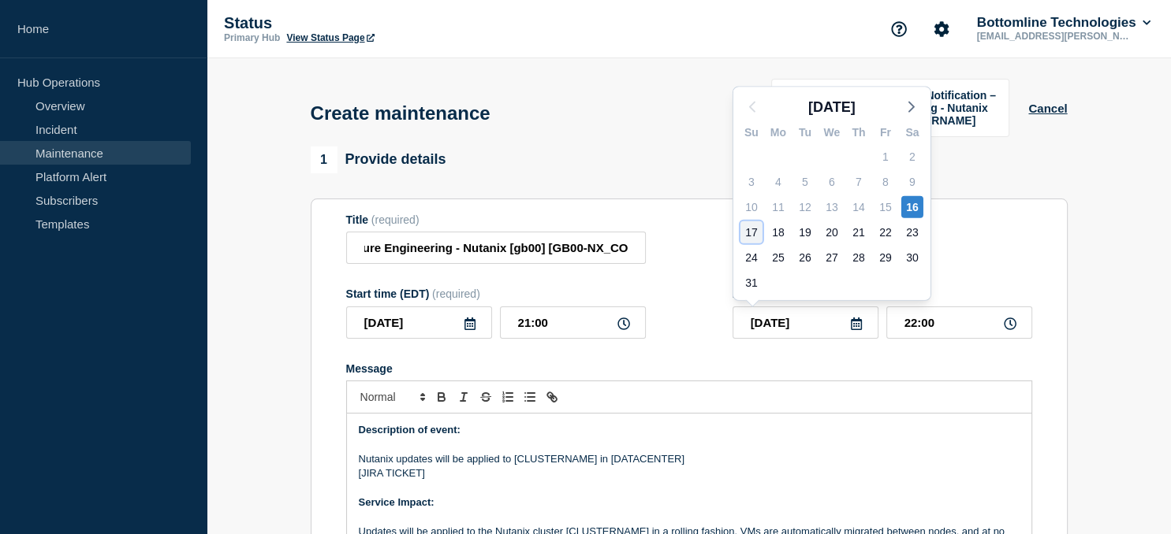
click at [748, 227] on div "17" at bounding box center [751, 232] width 22 height 22
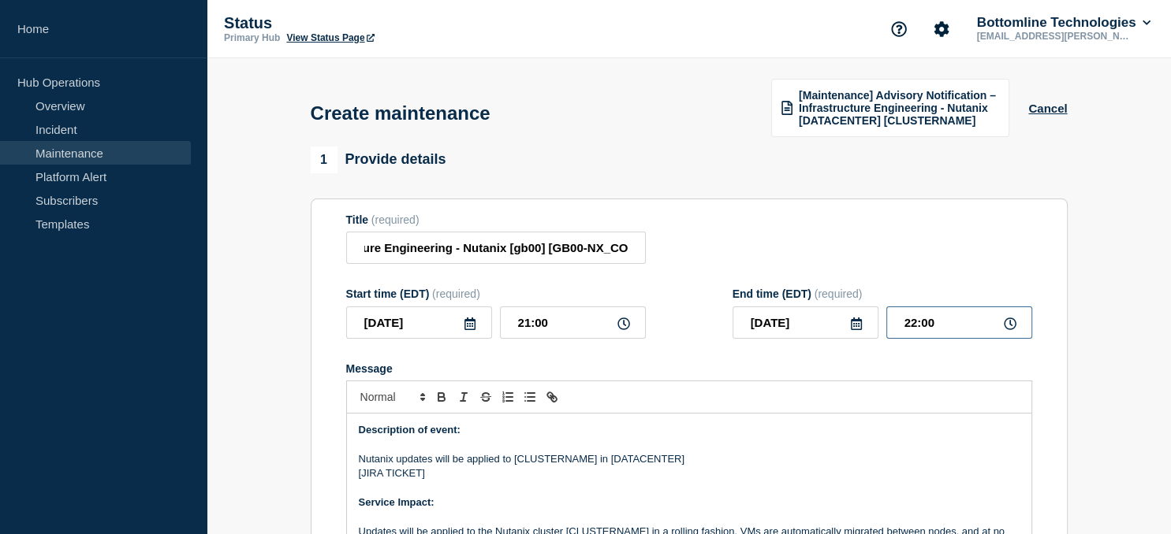
drag, startPoint x: 960, startPoint y: 322, endPoint x: 794, endPoint y: 326, distance: 166.4
click at [886, 326] on input "22:00" at bounding box center [959, 323] width 146 height 32
click at [553, 465] on p "Nutanix updates will be applied to [CLUSTERNAME] in [DATACENTER]" at bounding box center [689, 459] width 661 height 14
paste div "Message"
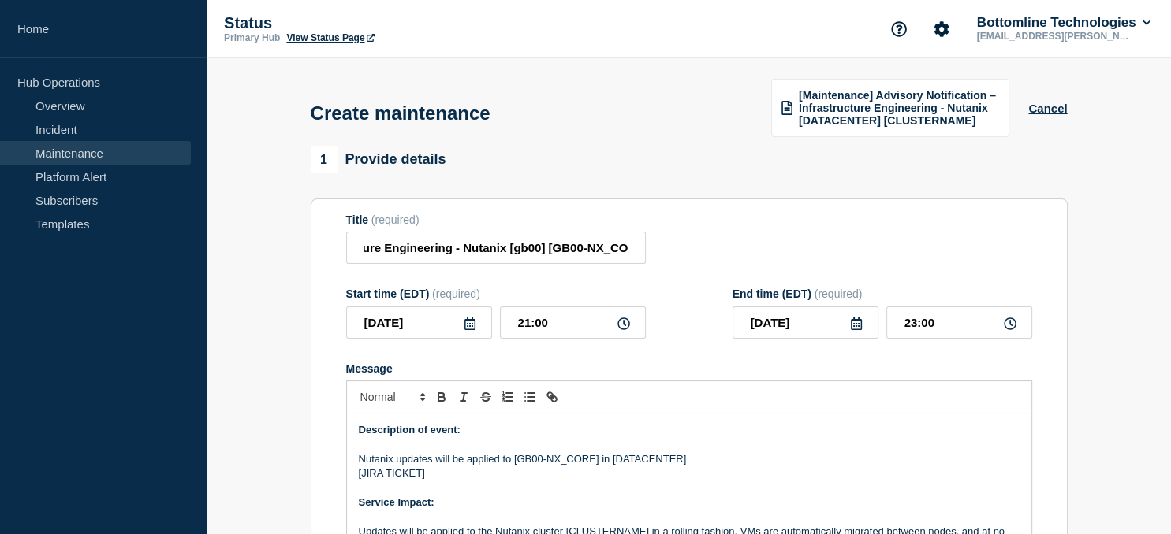
click at [652, 463] on p "Nutanix updates will be applied to [GB00-NX_CORE] in [DATACENTER]" at bounding box center [689, 459] width 661 height 14
drag, startPoint x: 422, startPoint y: 475, endPoint x: 363, endPoint y: 474, distance: 59.1
click at [363, 474] on p "[JIRA TICKET]" at bounding box center [689, 474] width 661 height 14
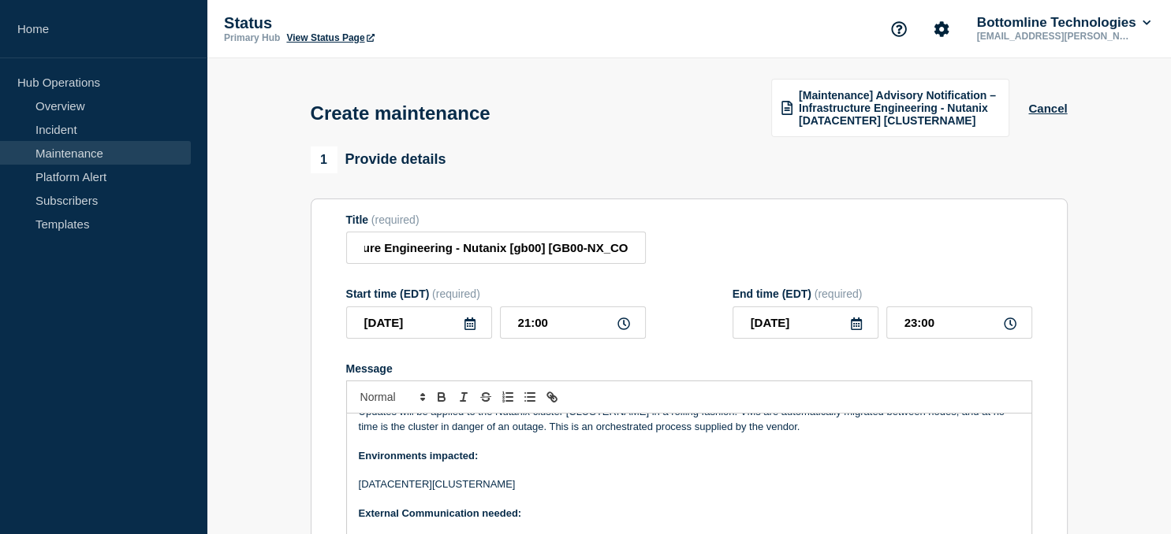
scroll to position [119, 0]
click at [605, 420] on p "Updates will be applied to the Nutanix cluster [CLUSTERNAME] in a rolling fashi…" at bounding box center [689, 420] width 661 height 29
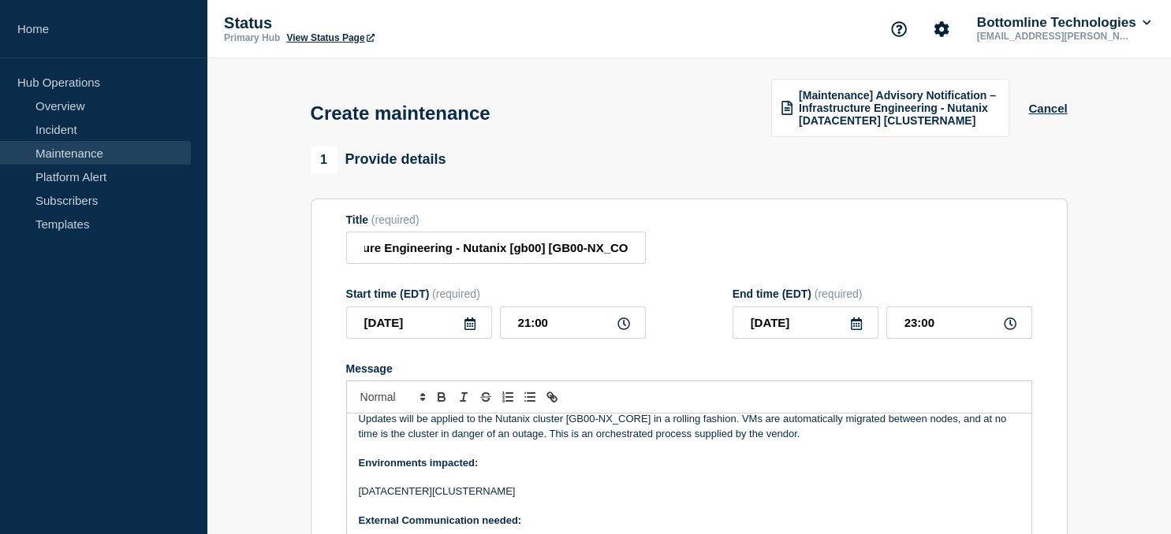
click at [489, 499] on p "[DATACENTER][CLUSTERNAME]" at bounding box center [689, 492] width 661 height 14
click at [394, 499] on p "[DATACENTER][GB00-NX_CORE]" at bounding box center [689, 492] width 661 height 14
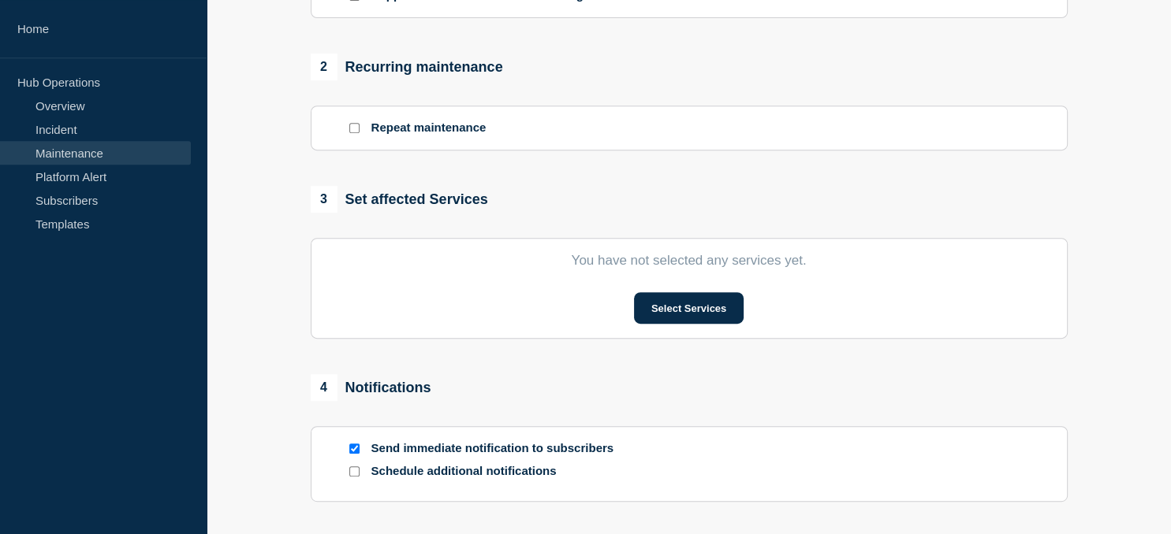
scroll to position [648, 0]
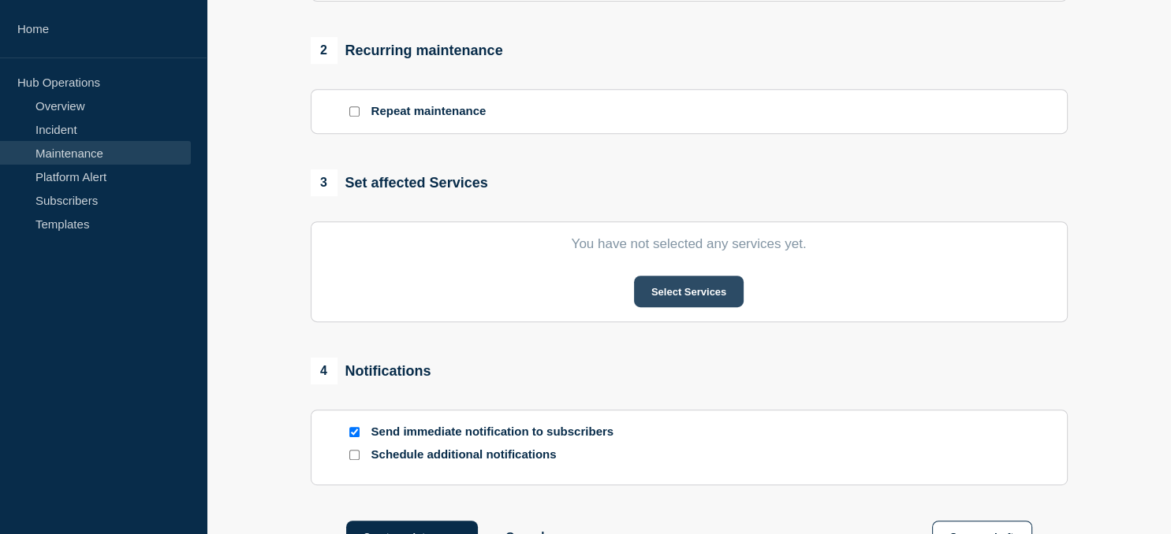
click at [702, 282] on button "Select Services" at bounding box center [689, 292] width 110 height 32
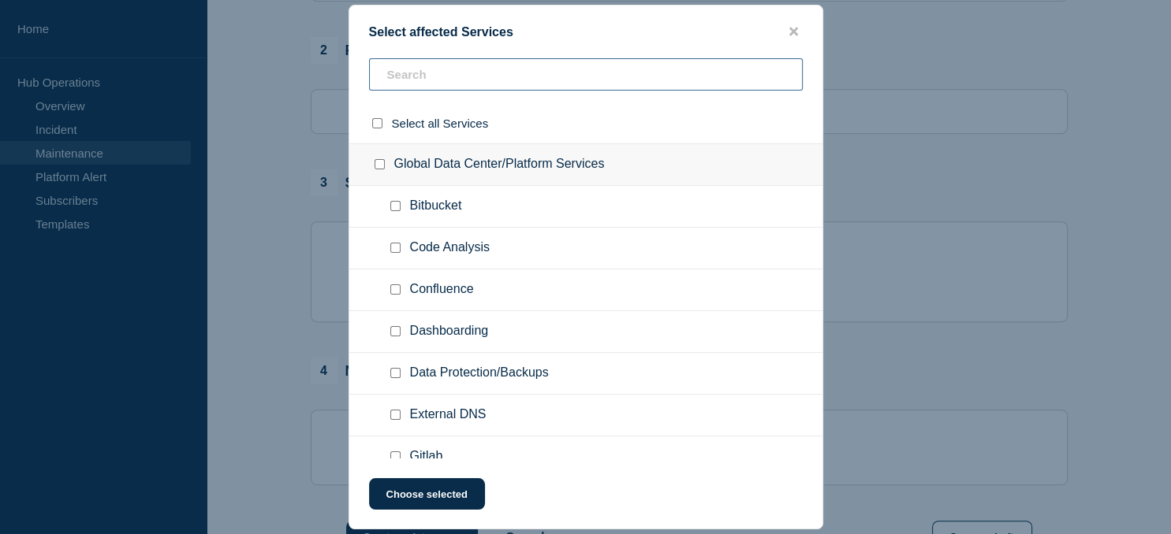
click at [411, 69] on input "text" at bounding box center [586, 74] width 434 height 32
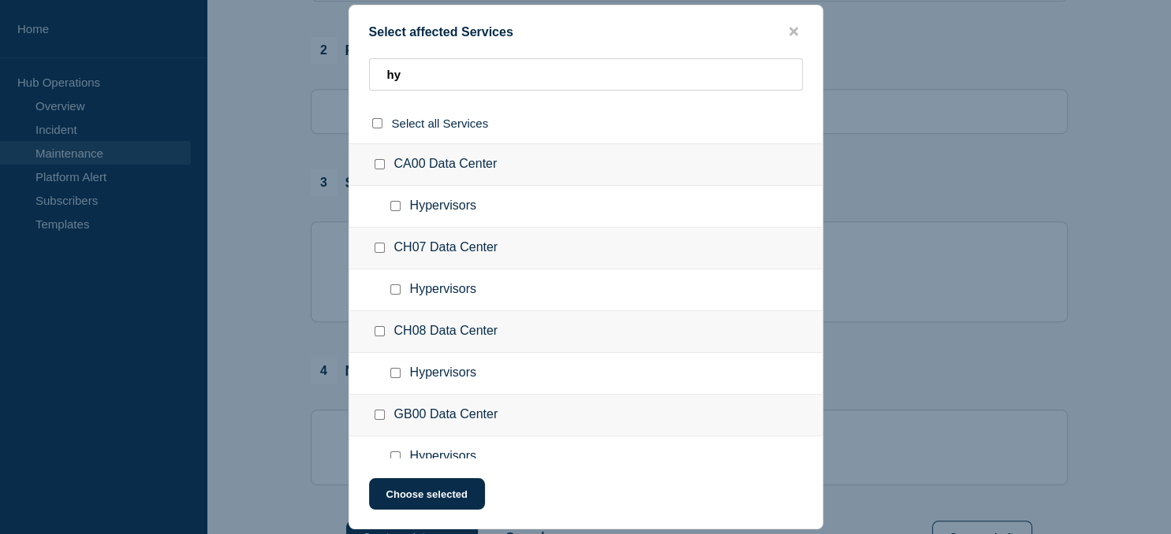
click at [396, 454] on input "Hypervisors checkbox" at bounding box center [395, 457] width 10 height 10
click at [428, 493] on button "Choose selected" at bounding box center [427, 494] width 116 height 32
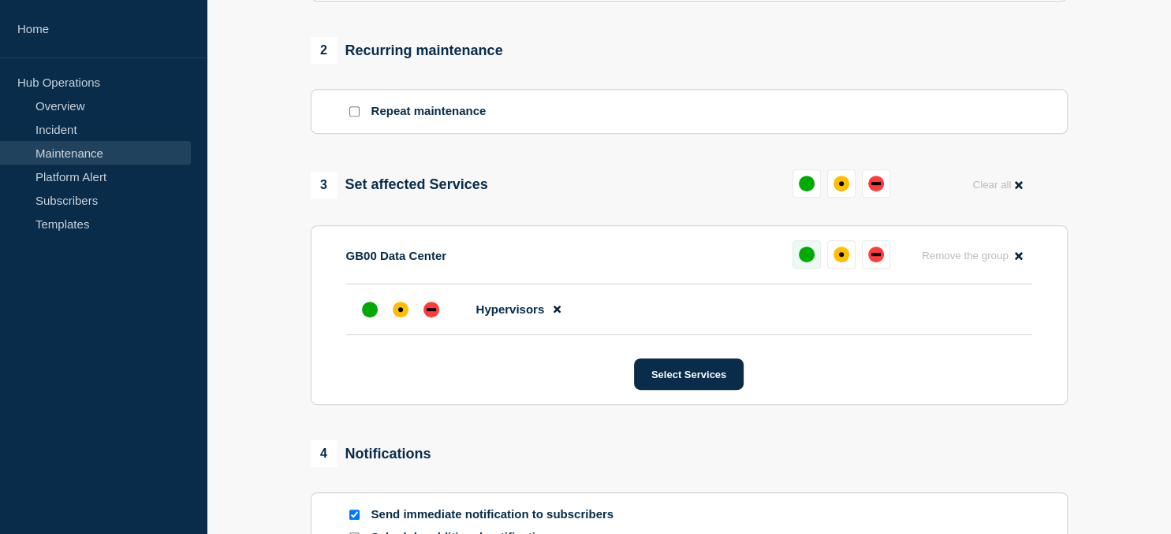
click at [805, 260] on div "up" at bounding box center [806, 255] width 16 height 16
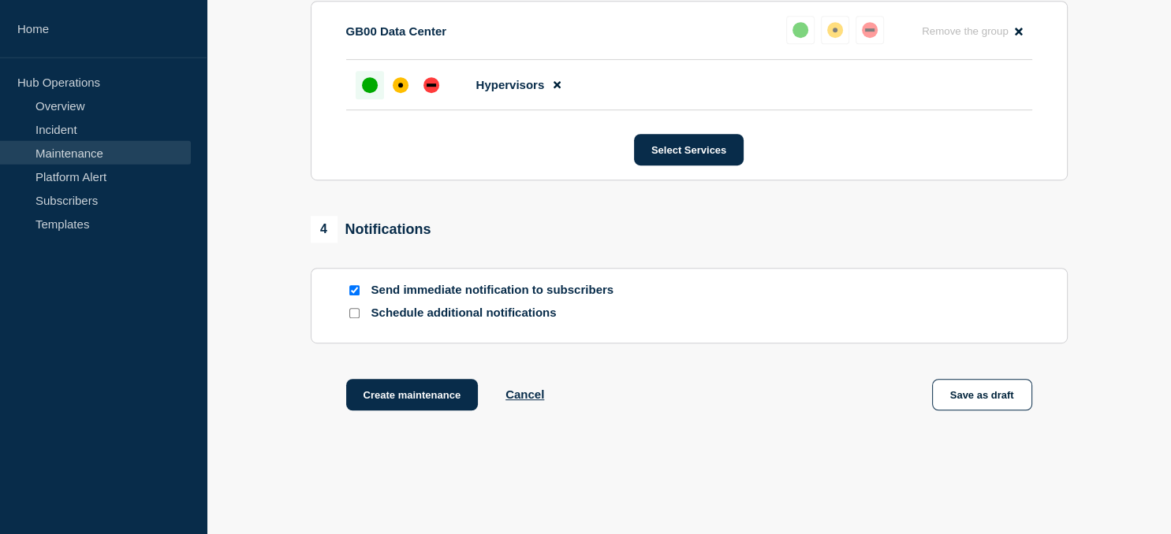
scroll to position [937, 0]
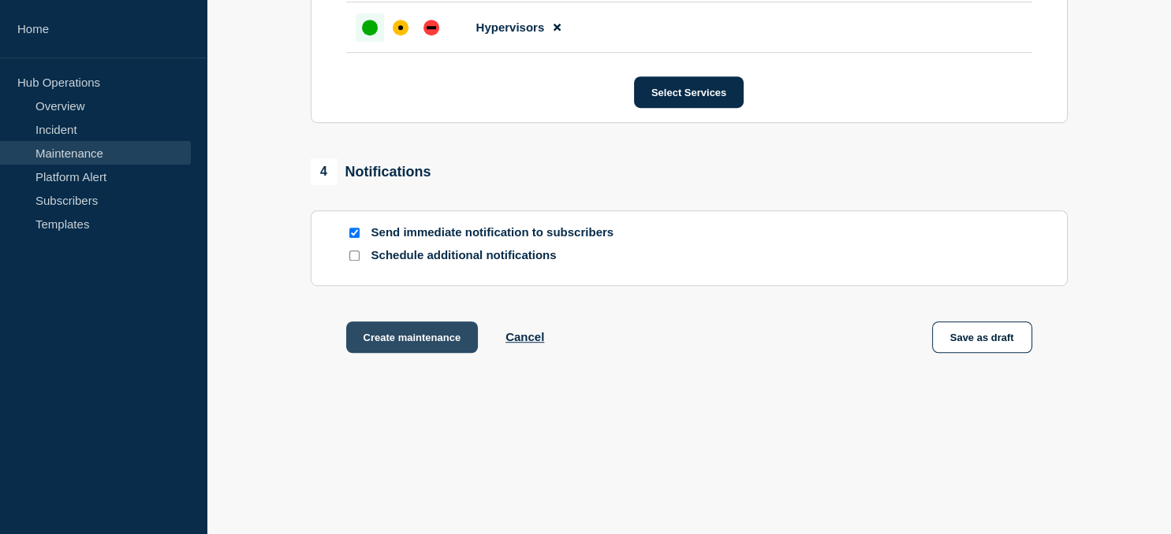
click at [374, 329] on button "Create maintenance" at bounding box center [412, 338] width 132 height 32
